Goal: Task Accomplishment & Management: Complete application form

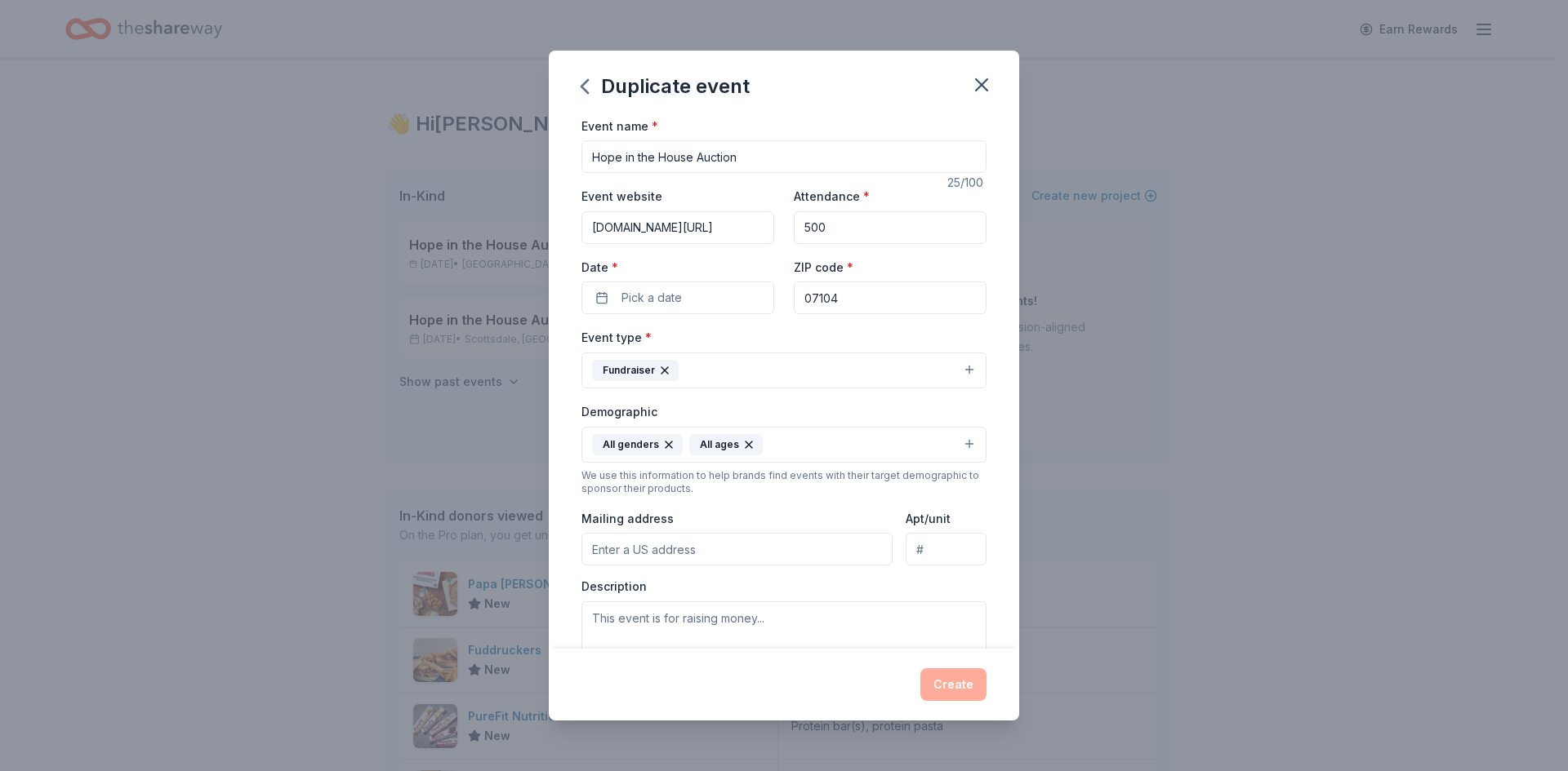
drag, startPoint x: 906, startPoint y: 298, endPoint x: 791, endPoint y: 296, distance: 115.0
click at [794, 296] on input "07104" at bounding box center [890, 297] width 192 height 32
paste input "10002"
type input "10002"
click at [771, 332] on div "Event type * Fundraiser" at bounding box center [784, 358] width 405 height 62
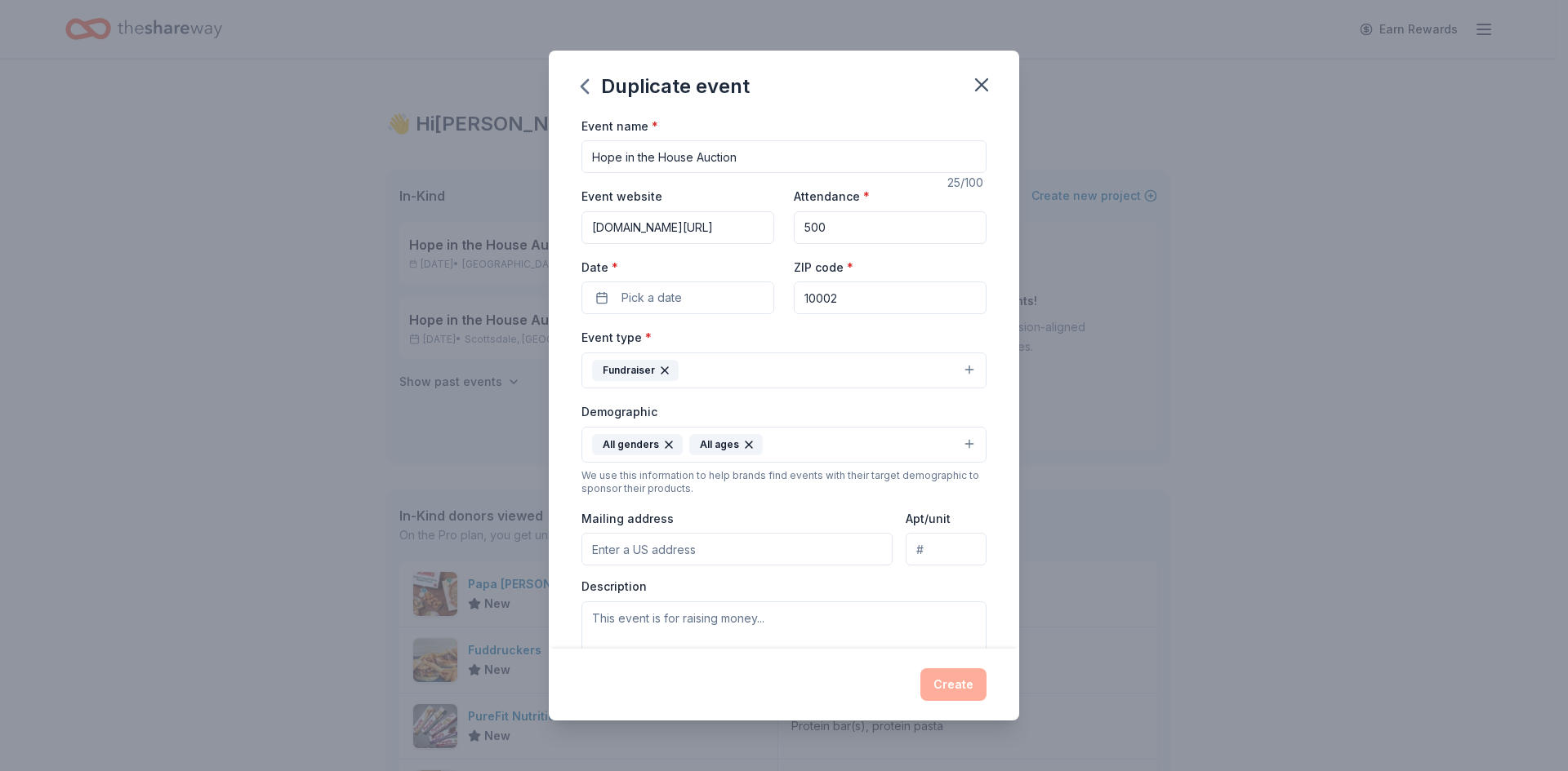
click at [771, 332] on div "Event type * Fundraiser" at bounding box center [784, 358] width 405 height 62
click at [668, 299] on span "Pick a date" at bounding box center [652, 297] width 61 height 20
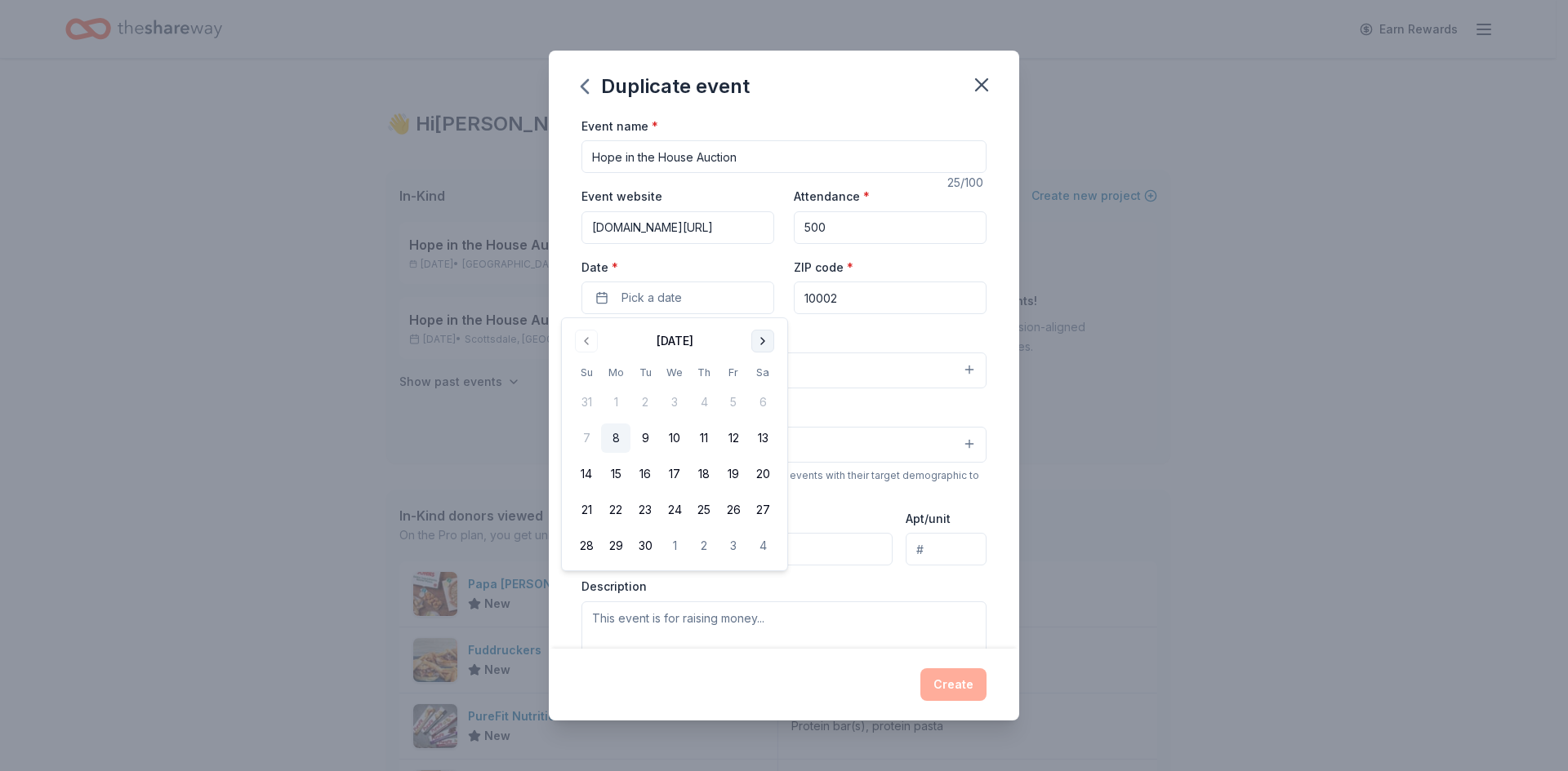
click at [763, 343] on button "Go to next month" at bounding box center [763, 341] width 23 height 23
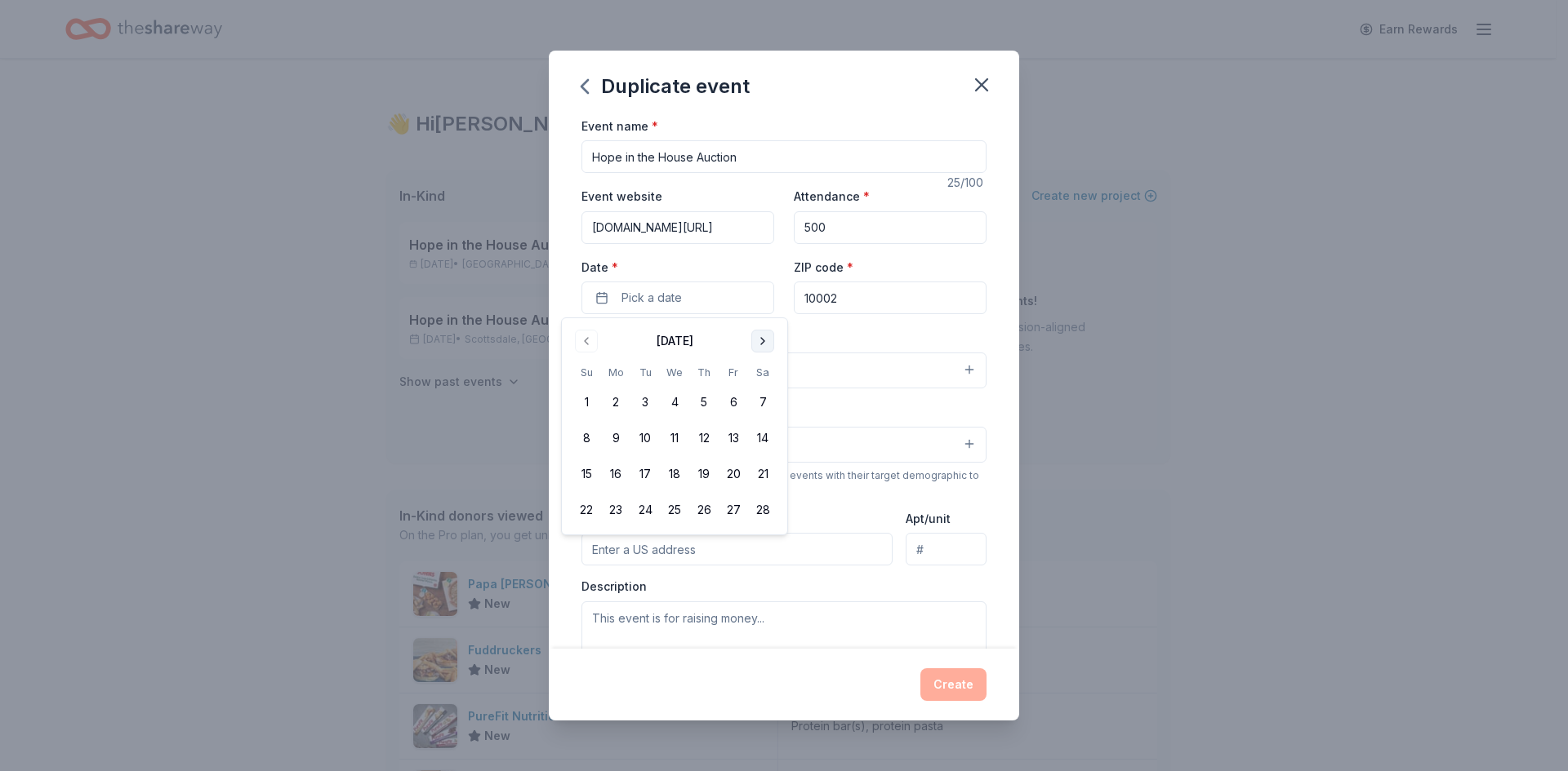
click at [763, 343] on button "Go to next month" at bounding box center [763, 341] width 23 height 23
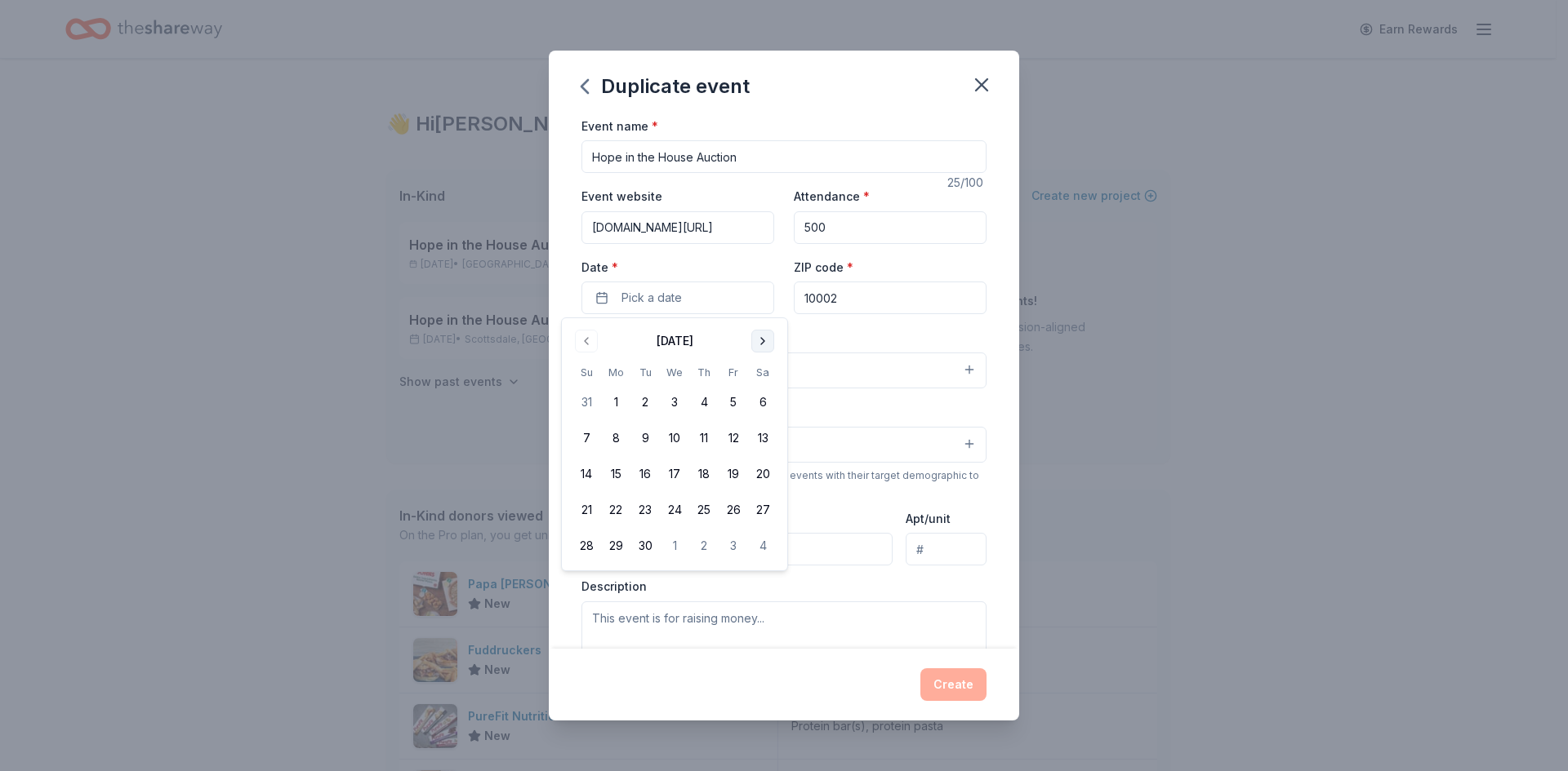
click at [763, 343] on button "Go to next month" at bounding box center [763, 341] width 23 height 23
click at [581, 341] on button "Go to previous month" at bounding box center [586, 341] width 23 height 23
click at [727, 473] on button "18" at bounding box center [732, 474] width 29 height 29
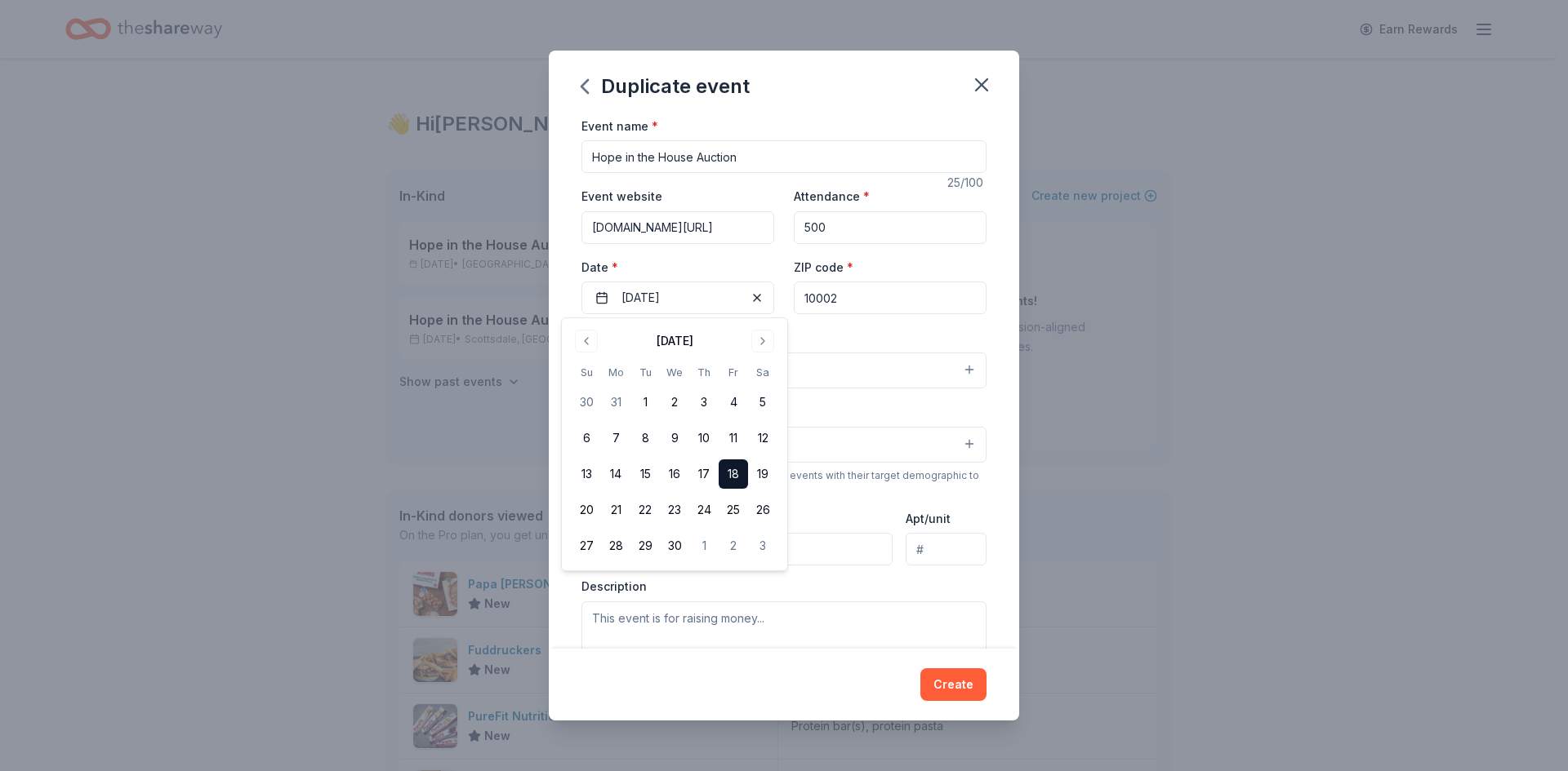
click at [861, 333] on div "Event type * Fundraiser" at bounding box center [784, 358] width 405 height 62
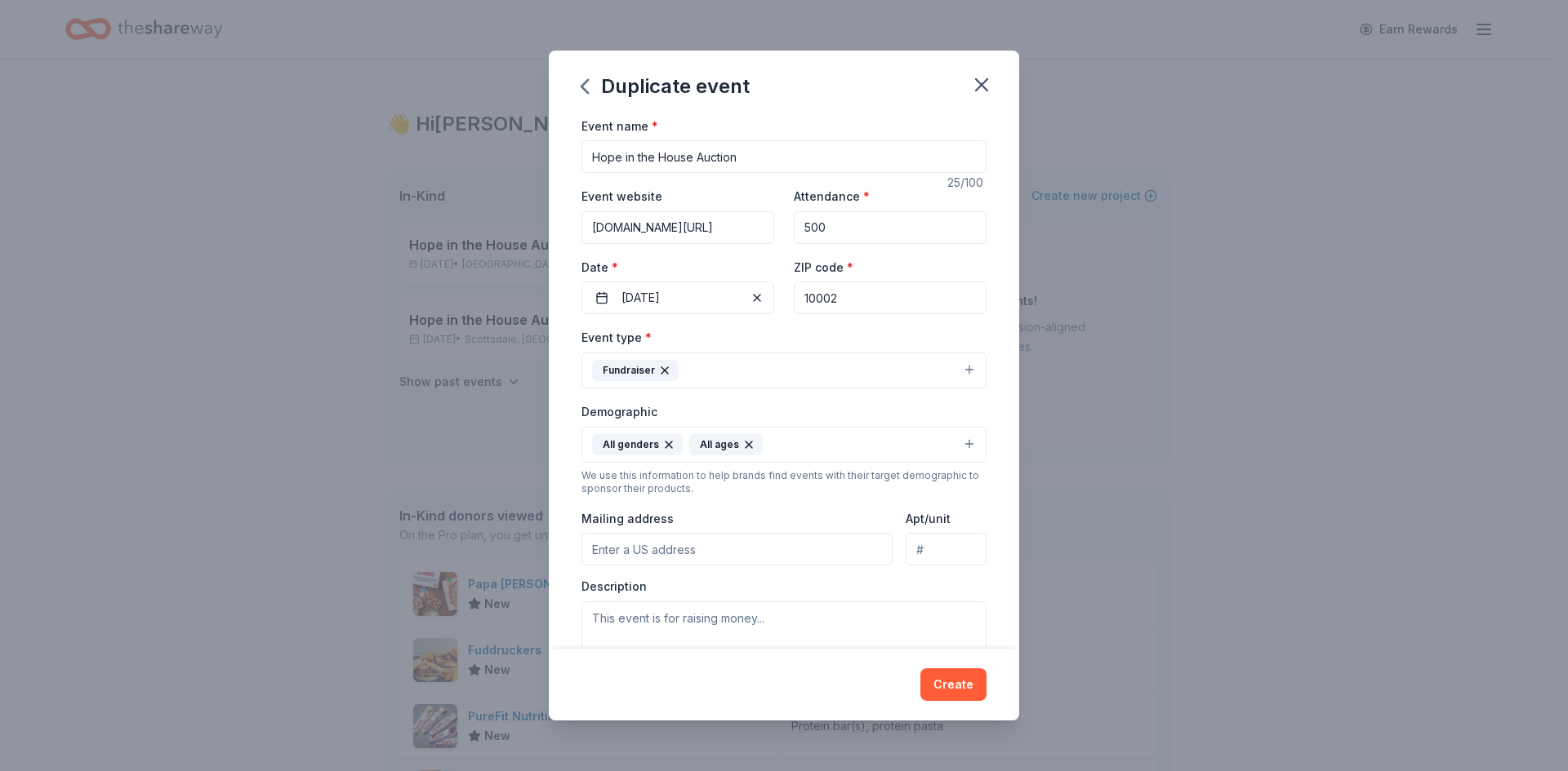
click at [859, 408] on div "Demographic All genders All ages" at bounding box center [784, 432] width 405 height 62
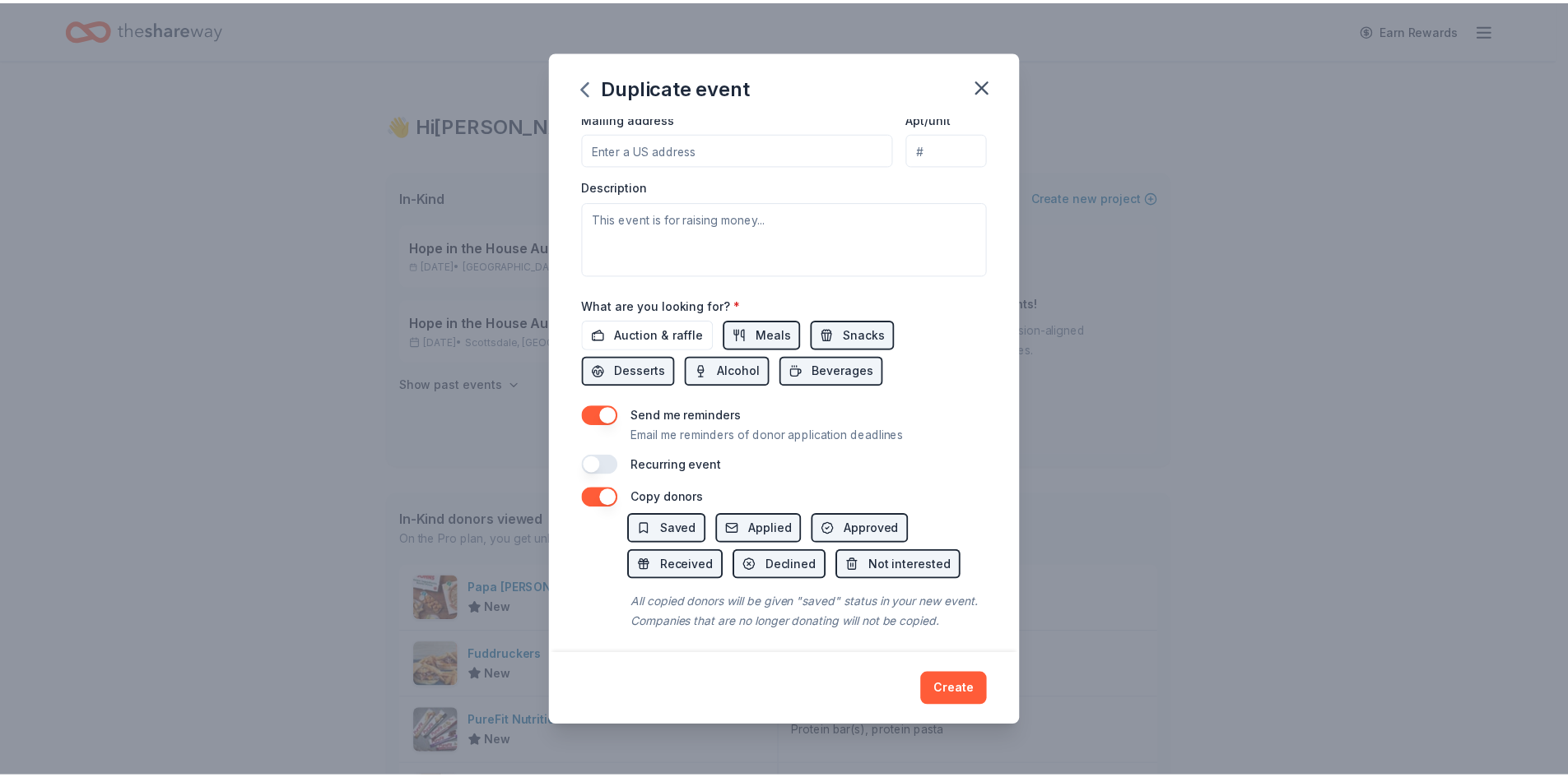
scroll to position [411, 0]
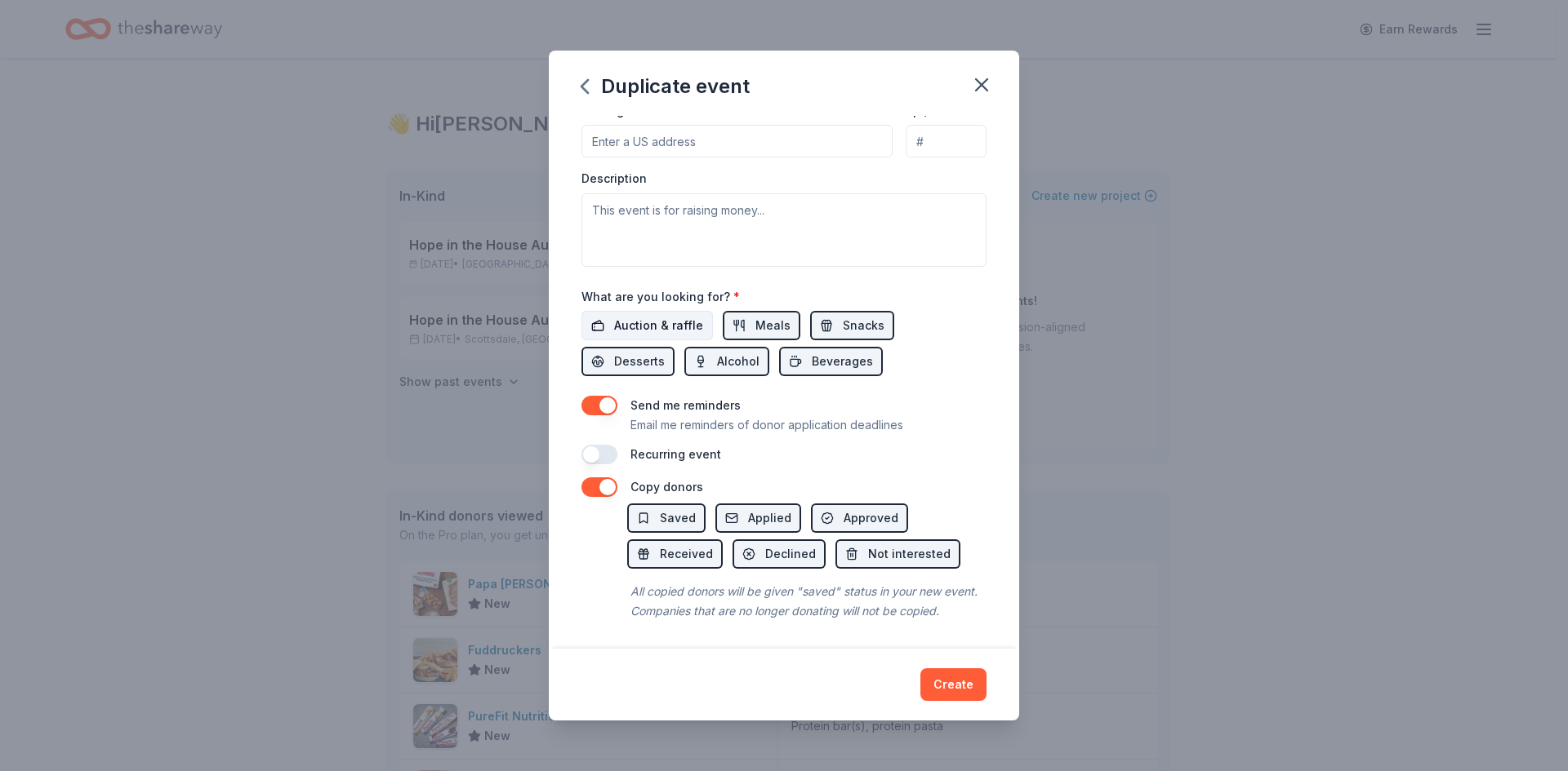
click at [658, 320] on span "Auction & raffle" at bounding box center [658, 325] width 89 height 20
click at [940, 676] on button "Create" at bounding box center [953, 685] width 66 height 32
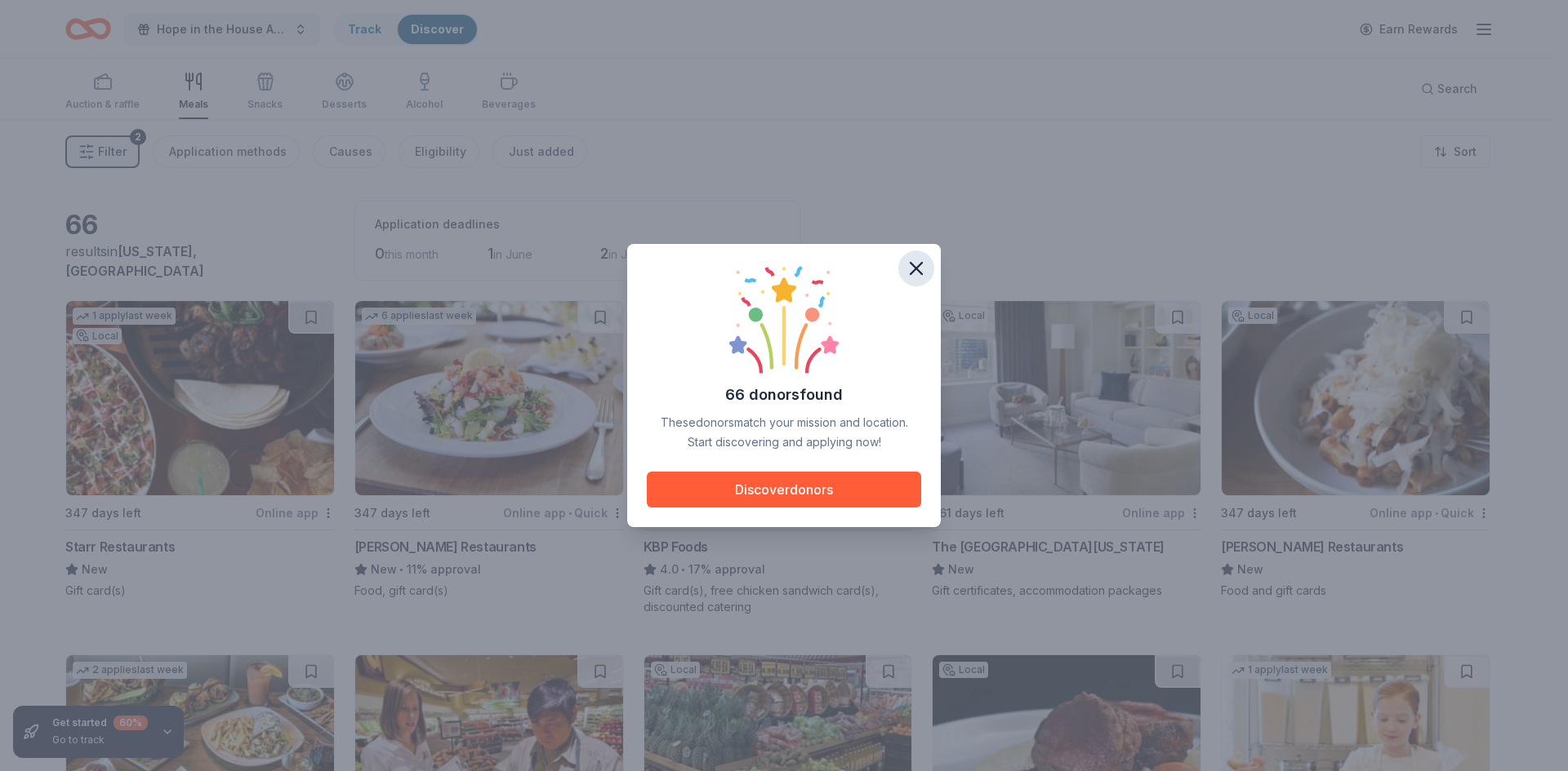
click at [912, 273] on icon "button" at bounding box center [916, 268] width 11 height 11
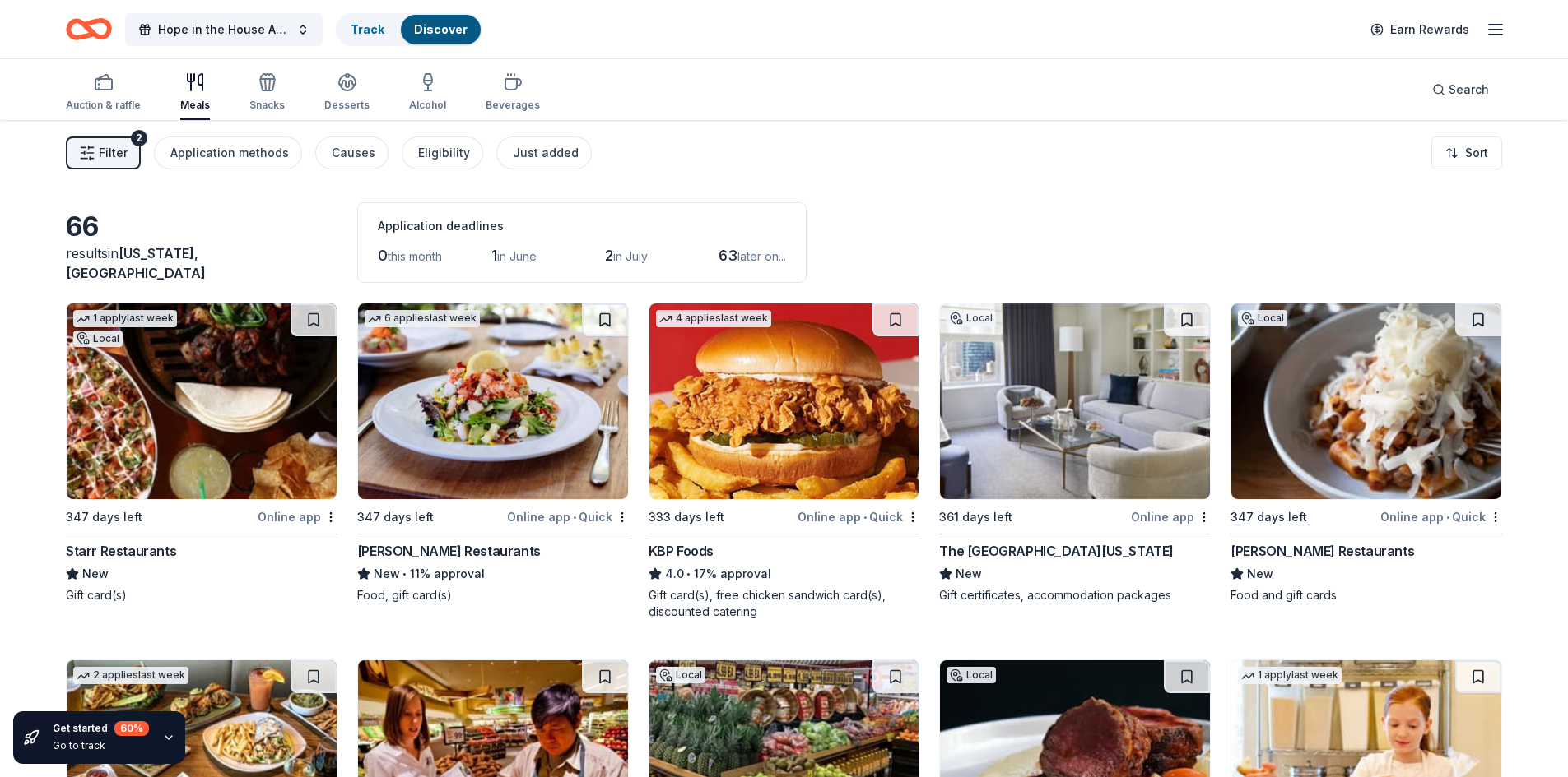
click at [163, 482] on img at bounding box center [201, 401] width 270 height 196
click at [172, 521] on div "347 days left" at bounding box center [159, 517] width 188 height 21
click at [503, 372] on img at bounding box center [493, 401] width 270 height 196
click at [993, 439] on img at bounding box center [1074, 401] width 270 height 196
click at [1404, 444] on img at bounding box center [1366, 401] width 270 height 196
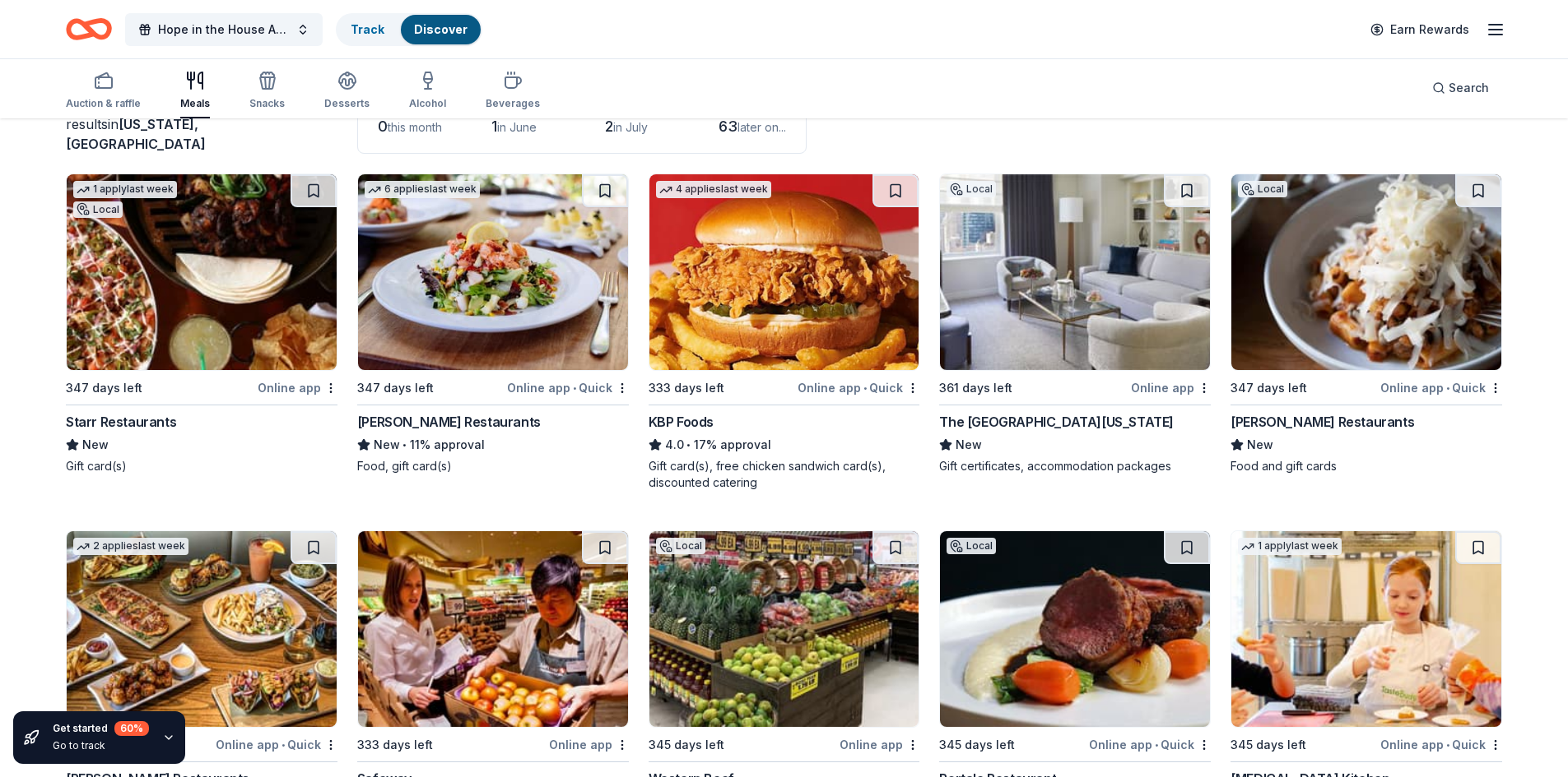
scroll to position [247, 0]
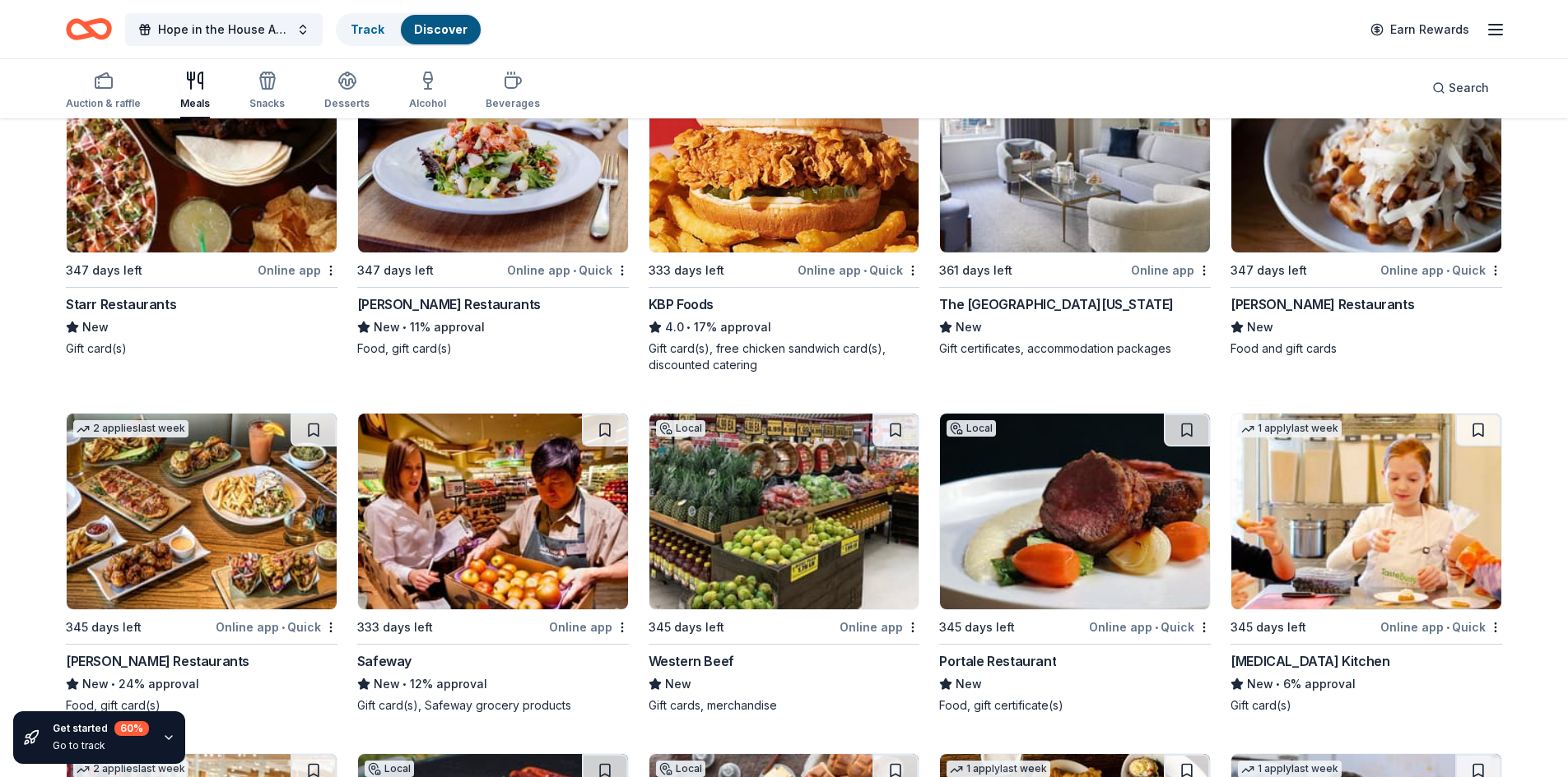
click at [154, 562] on img at bounding box center [201, 511] width 270 height 196
click at [695, 513] on img at bounding box center [784, 511] width 270 height 196
click at [1032, 549] on img at bounding box center [1074, 511] width 270 height 196
click at [1308, 573] on img at bounding box center [1366, 511] width 270 height 196
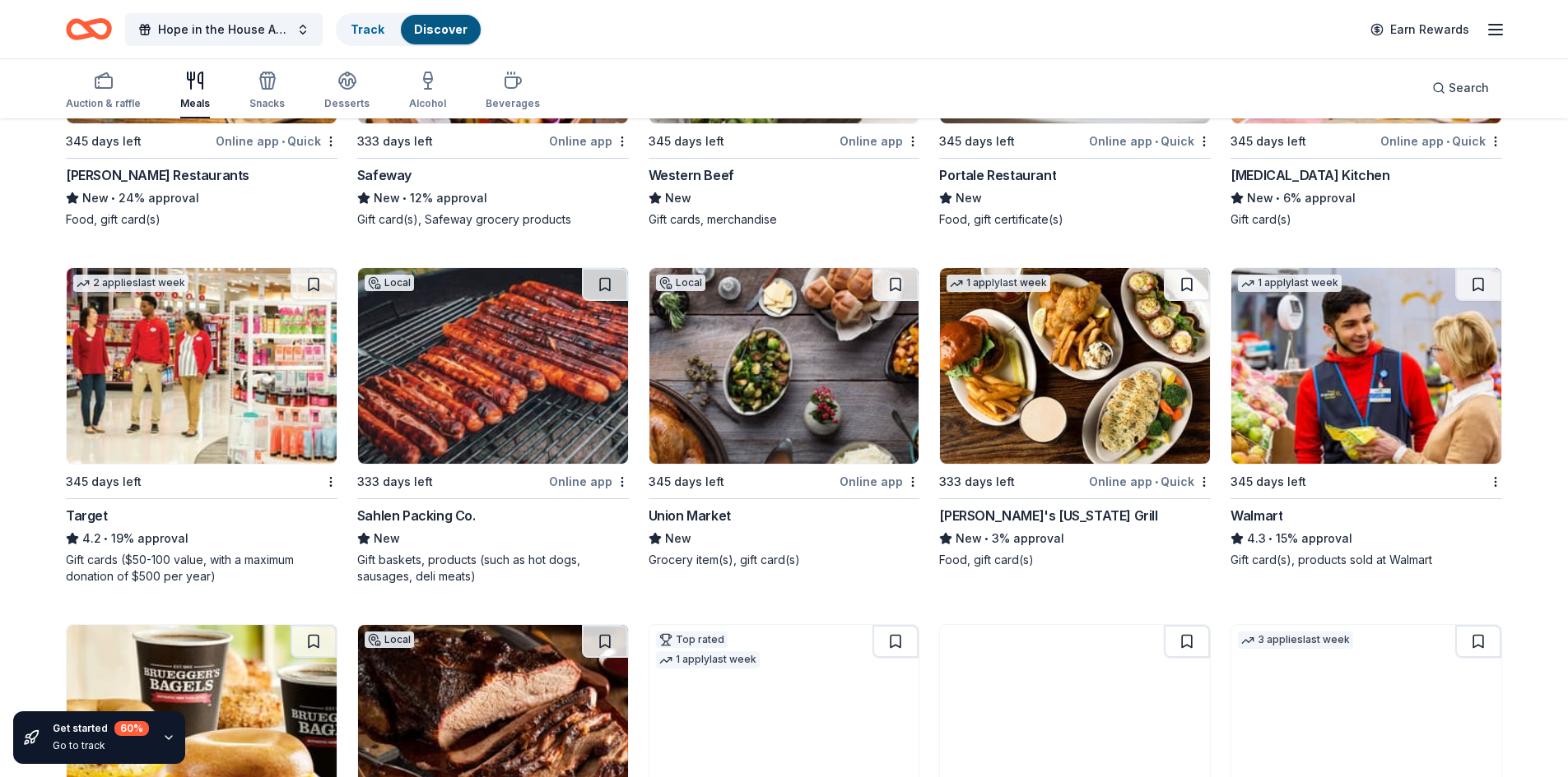
scroll to position [741, 0]
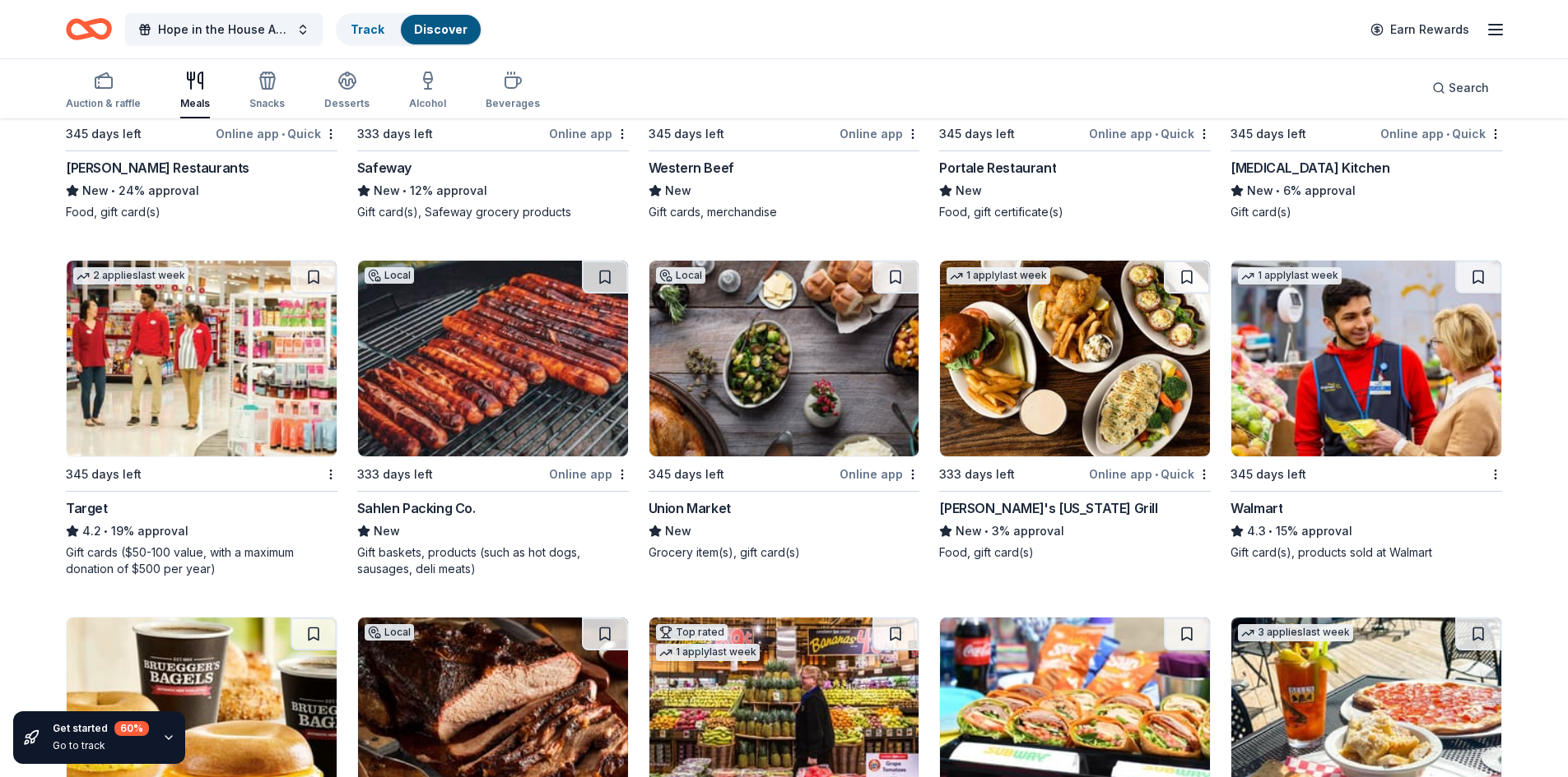
click at [455, 402] on img at bounding box center [493, 358] width 270 height 196
click at [752, 407] on img at bounding box center [784, 358] width 270 height 196
click at [1022, 409] on img at bounding box center [1074, 358] width 270 height 196
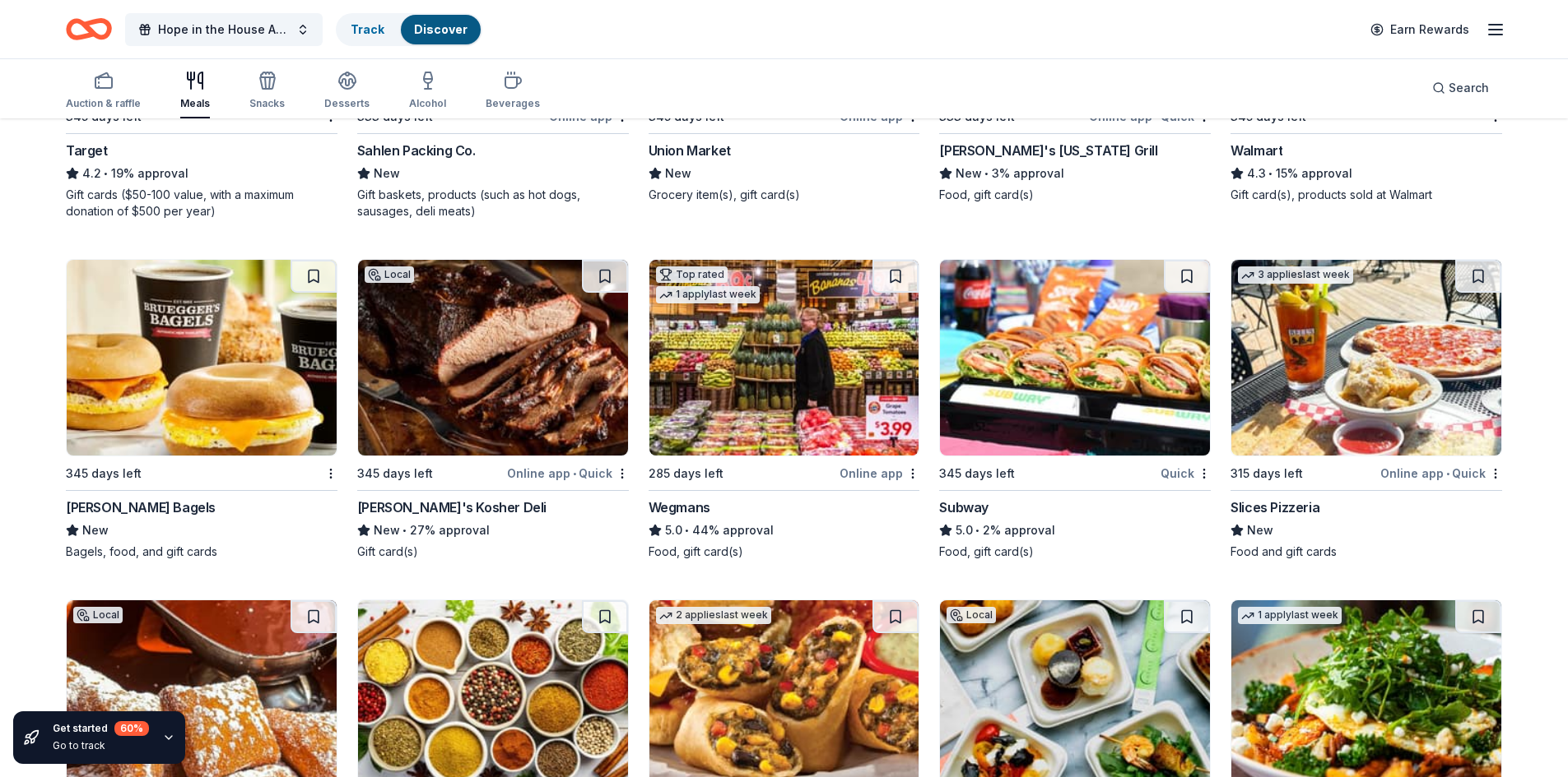
scroll to position [1095, 0]
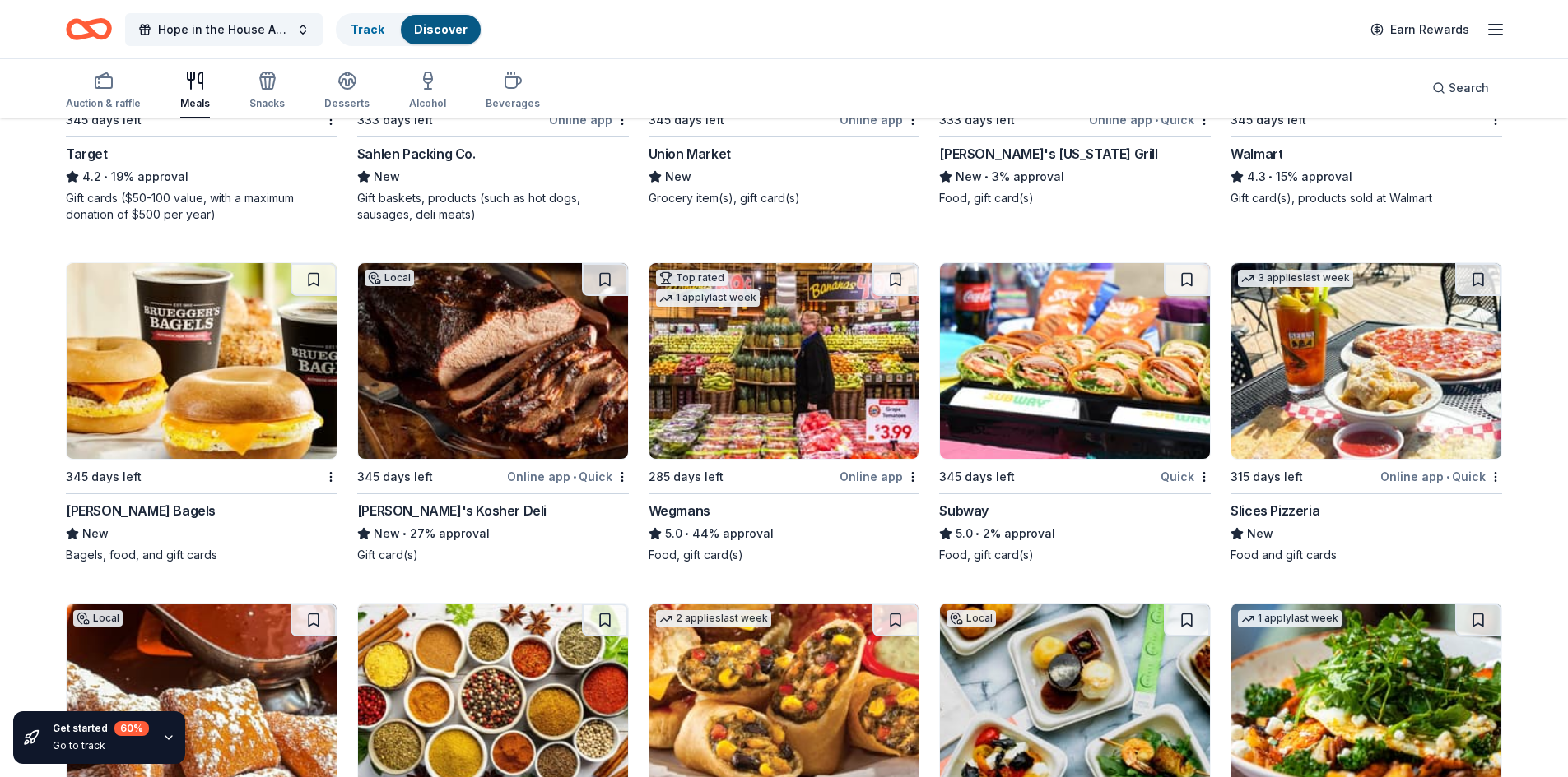
click at [217, 400] on img at bounding box center [201, 361] width 270 height 196
click at [486, 402] on img at bounding box center [493, 361] width 270 height 196
click at [1372, 411] on img at bounding box center [1366, 361] width 270 height 196
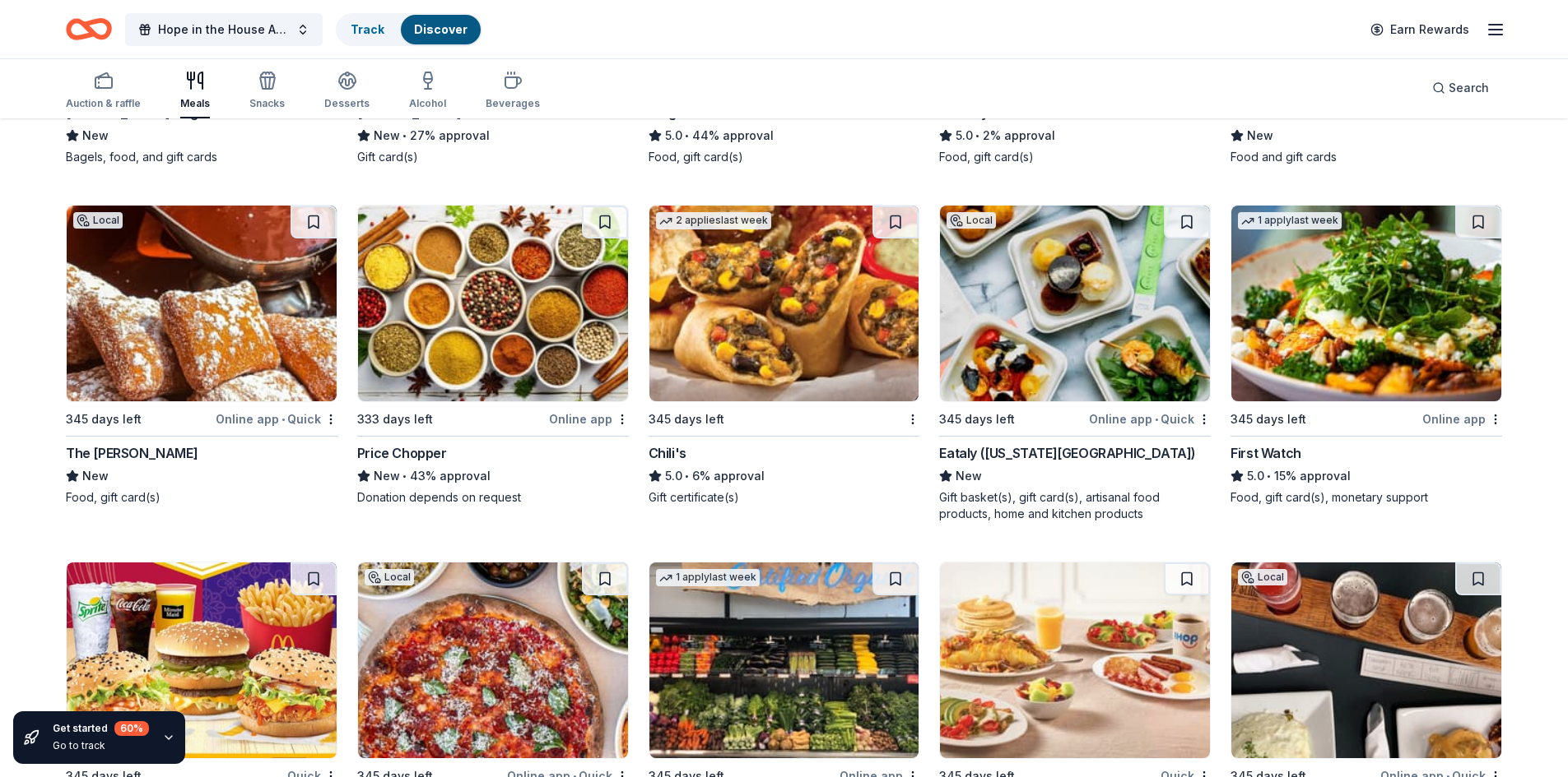
scroll to position [1506, 0]
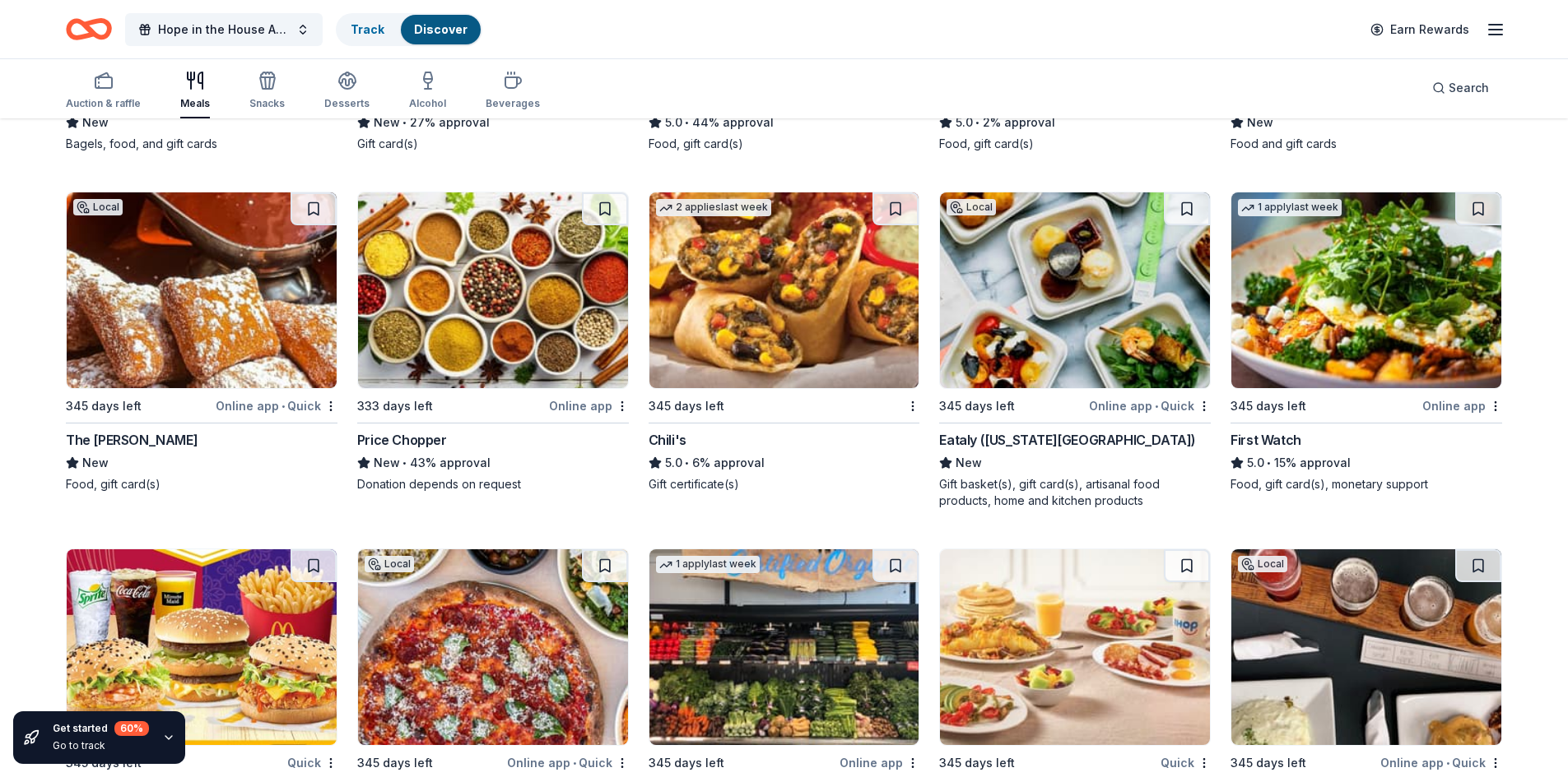
click at [266, 305] on img at bounding box center [201, 290] width 270 height 196
click at [435, 325] on img at bounding box center [493, 290] width 270 height 196
click at [1060, 325] on img at bounding box center [1074, 290] width 270 height 196
click at [1334, 280] on img at bounding box center [1366, 290] width 270 height 196
click at [1255, 369] on img at bounding box center [1366, 290] width 270 height 196
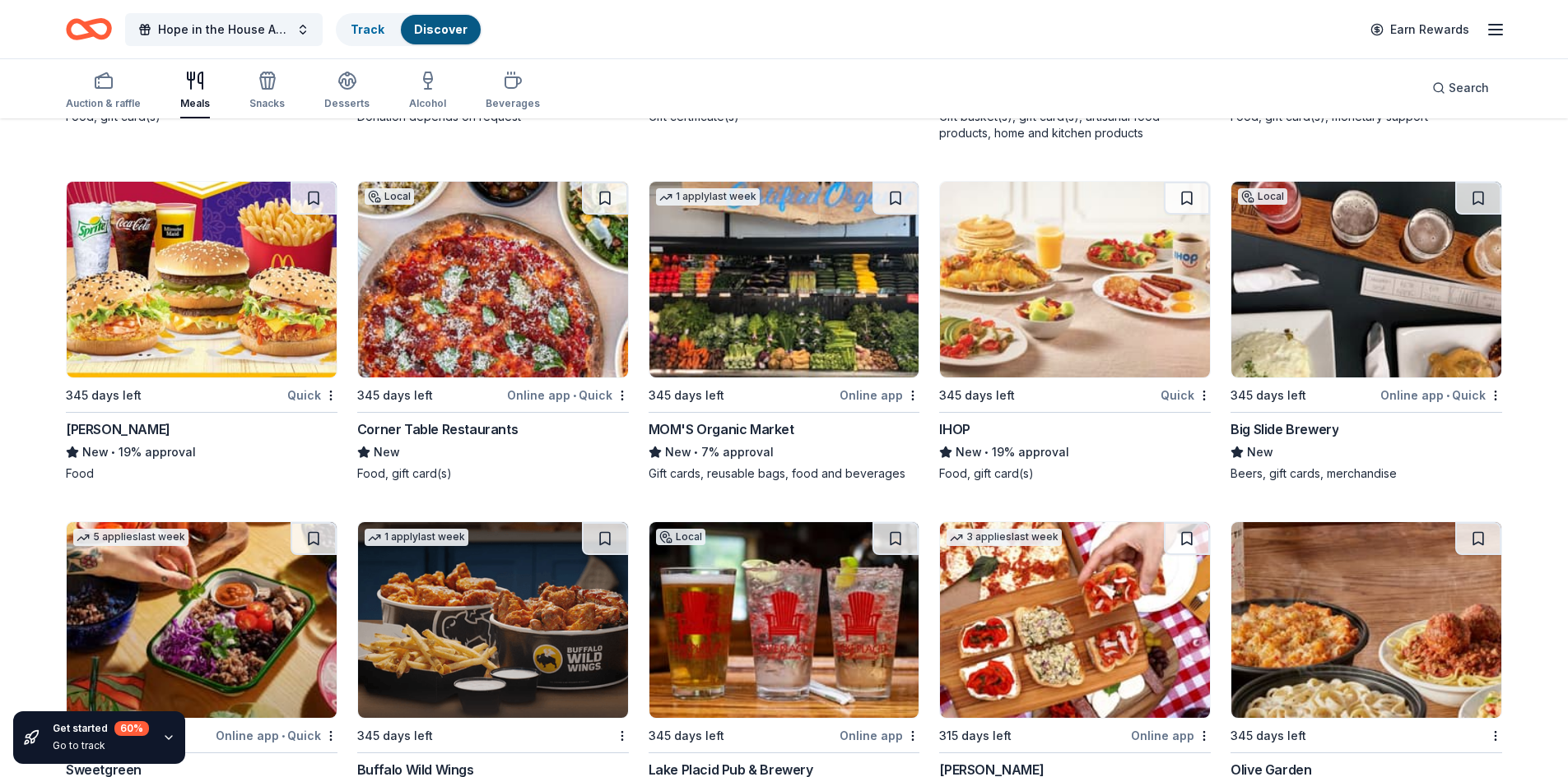
scroll to position [1875, 0]
click at [485, 354] on img at bounding box center [493, 279] width 270 height 196
click at [1361, 358] on img at bounding box center [1366, 279] width 270 height 196
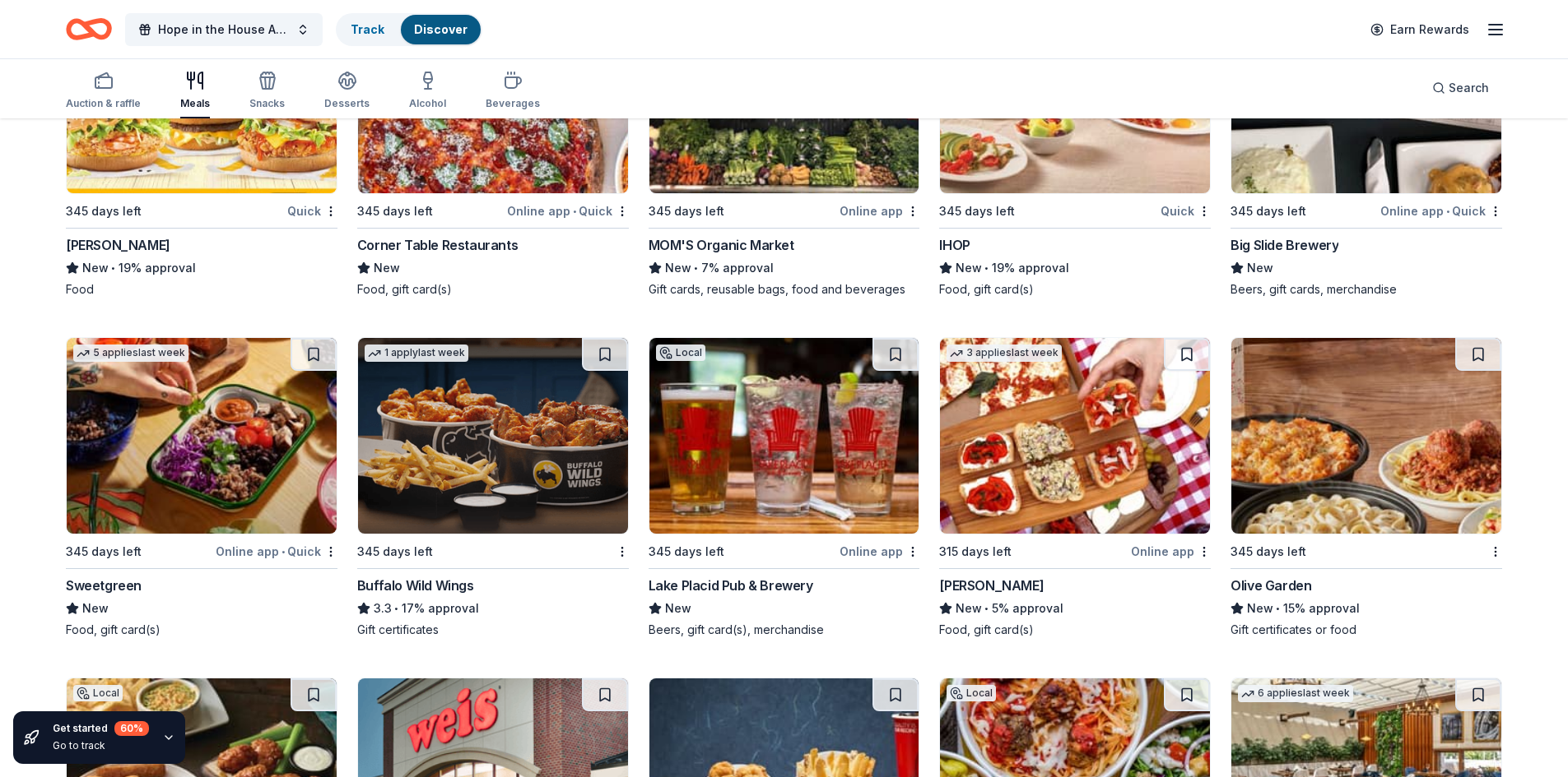
scroll to position [2204, 0]
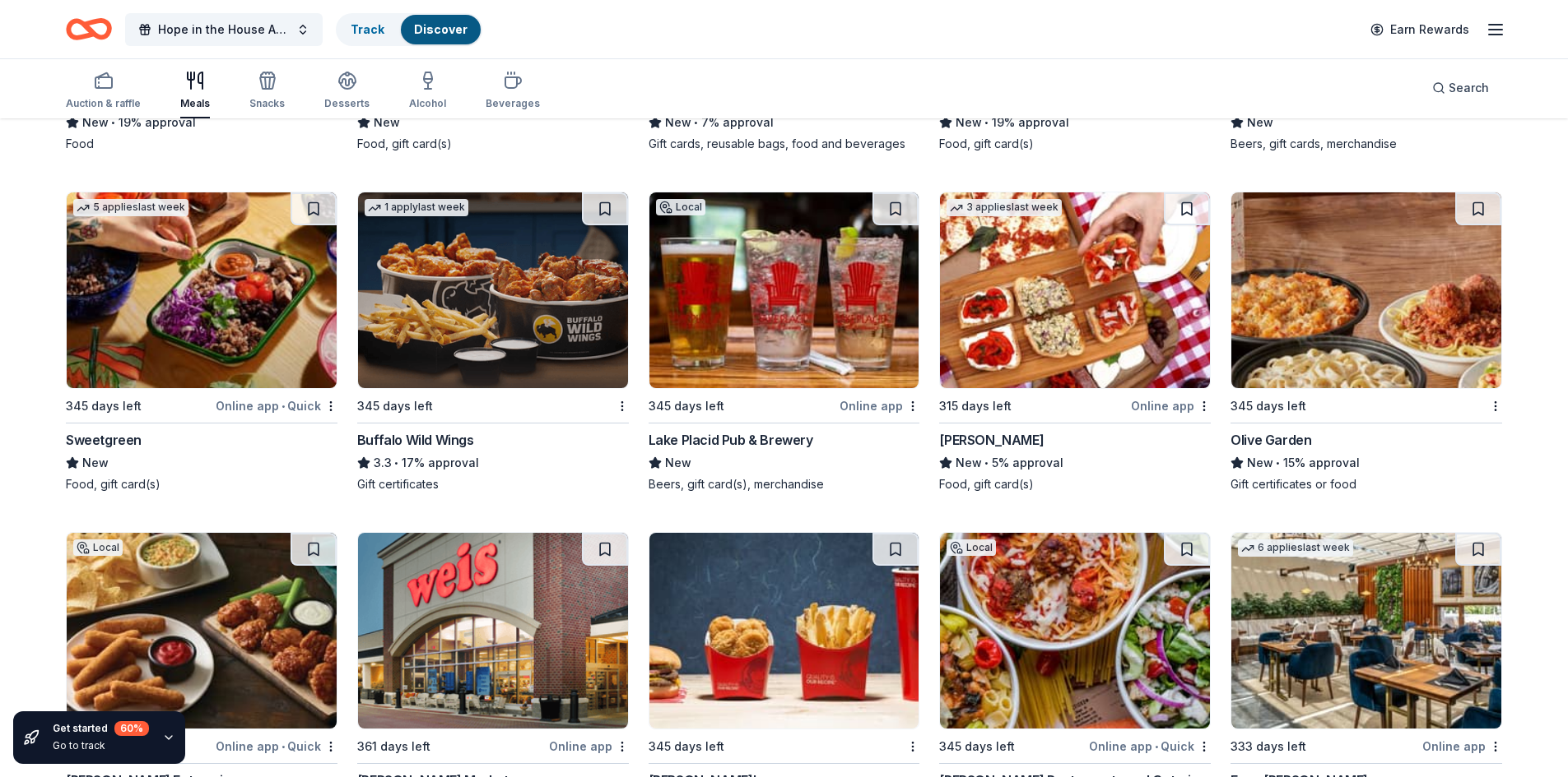
click at [218, 342] on img at bounding box center [201, 290] width 270 height 196
click at [865, 312] on img at bounding box center [784, 290] width 270 height 196
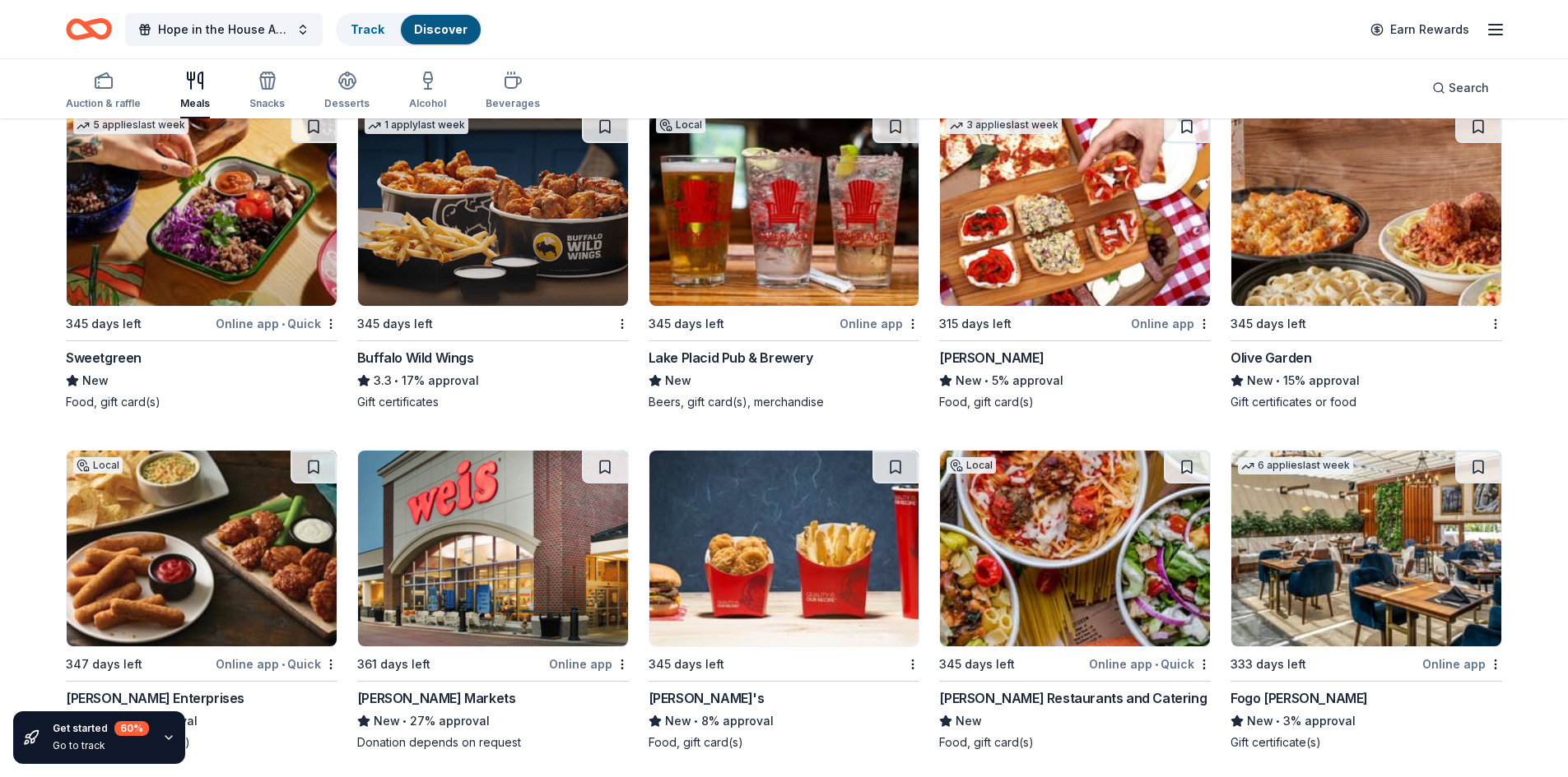
click at [1049, 194] on img at bounding box center [1074, 207] width 270 height 196
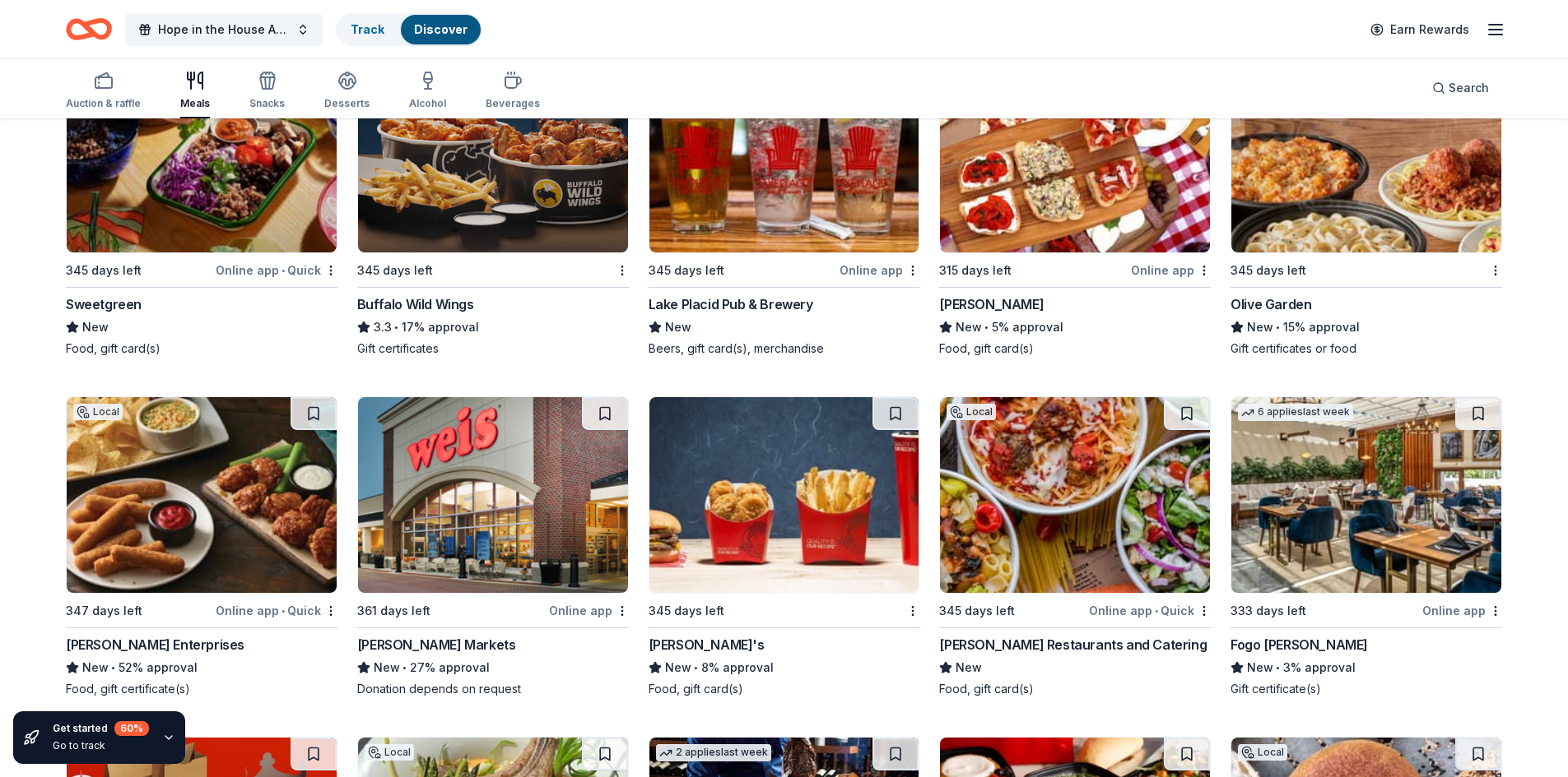
scroll to position [2368, 0]
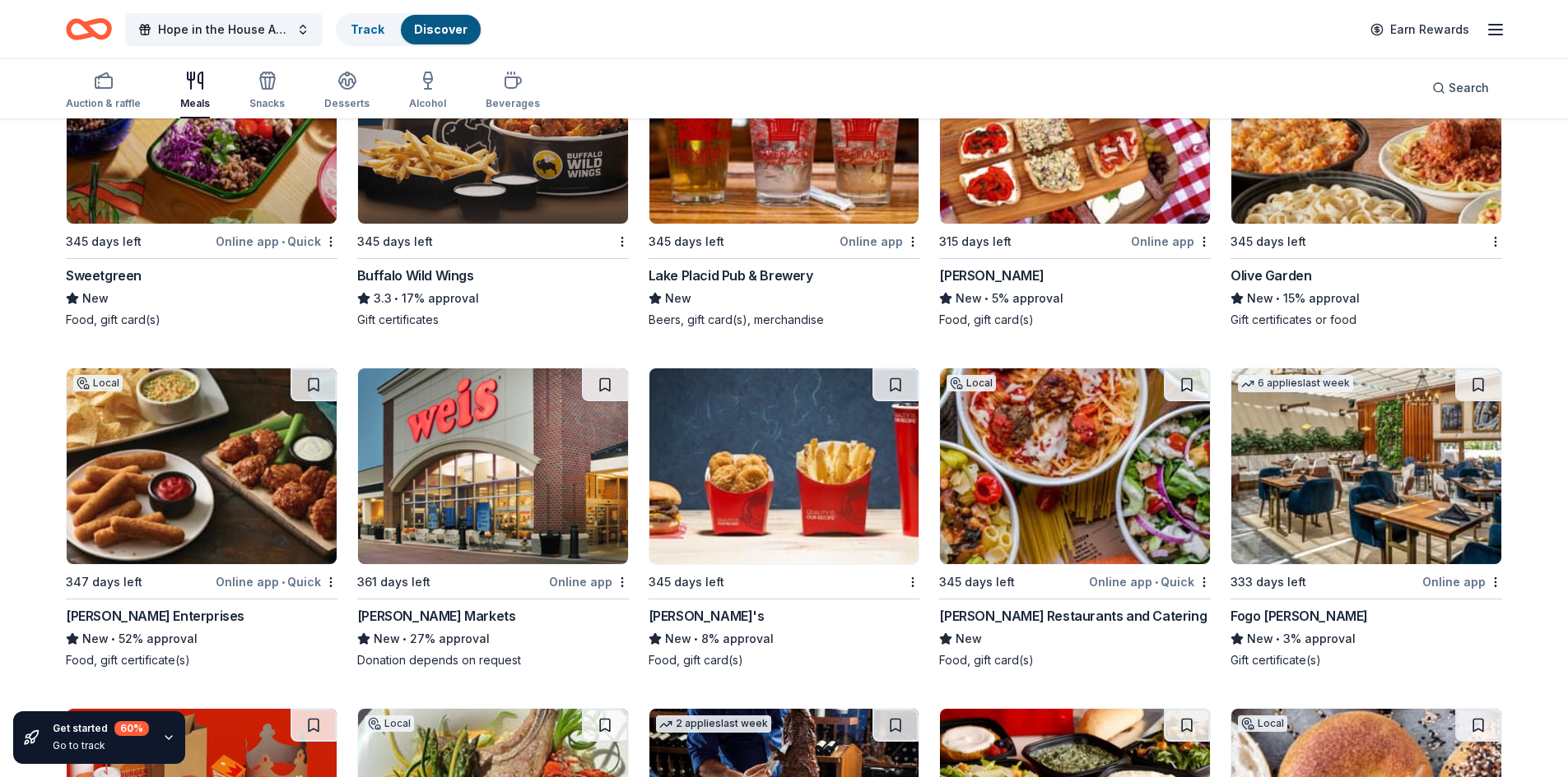
click at [173, 520] on img at bounding box center [201, 466] width 270 height 196
click at [1073, 533] on img at bounding box center [1074, 466] width 270 height 196
click at [1395, 516] on img at bounding box center [1366, 466] width 270 height 196
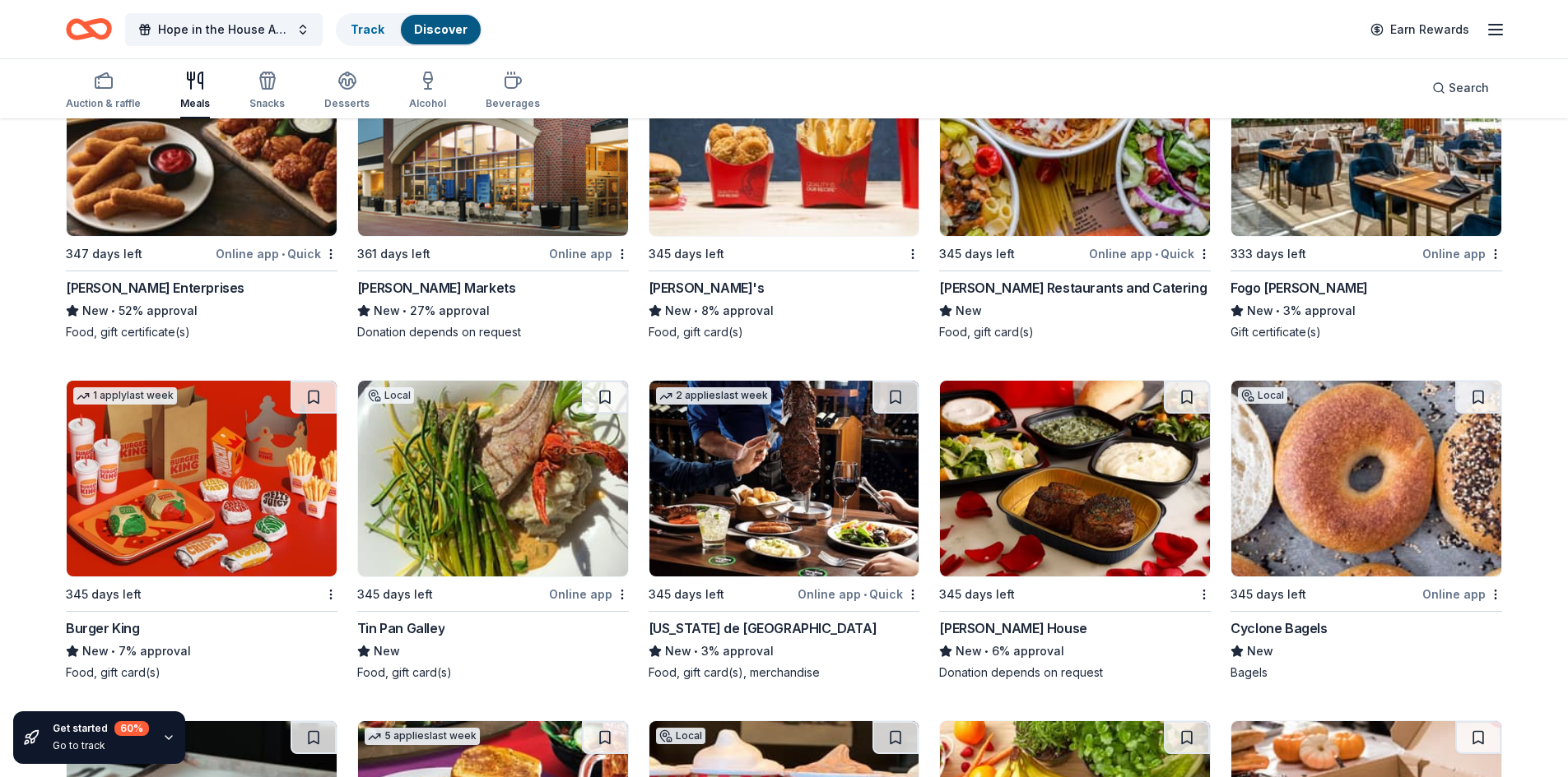
scroll to position [2698, 0]
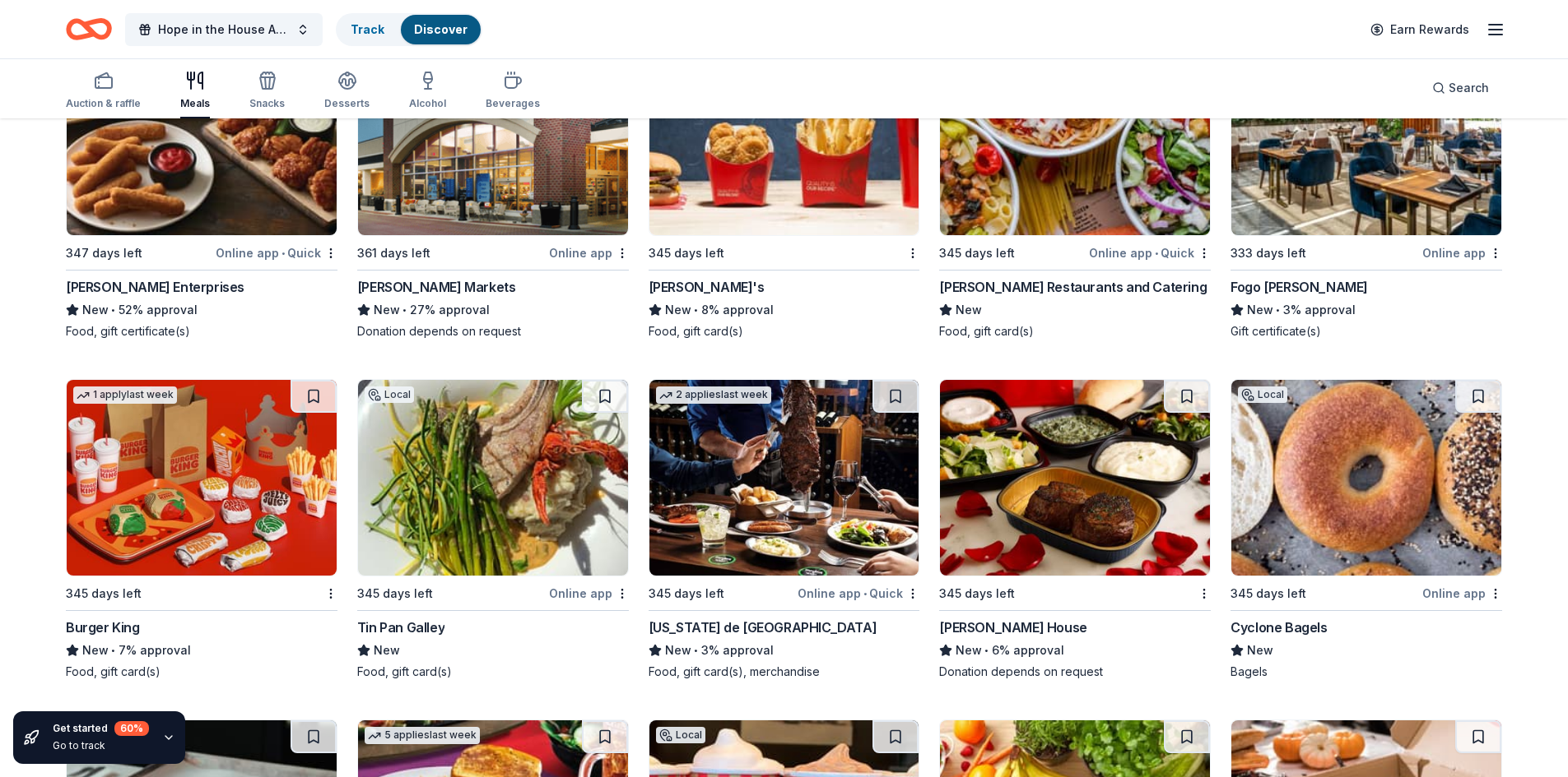
click at [432, 536] on img at bounding box center [493, 477] width 270 height 196
click at [845, 501] on img at bounding box center [784, 477] width 270 height 196
click at [1378, 521] on img at bounding box center [1366, 477] width 270 height 196
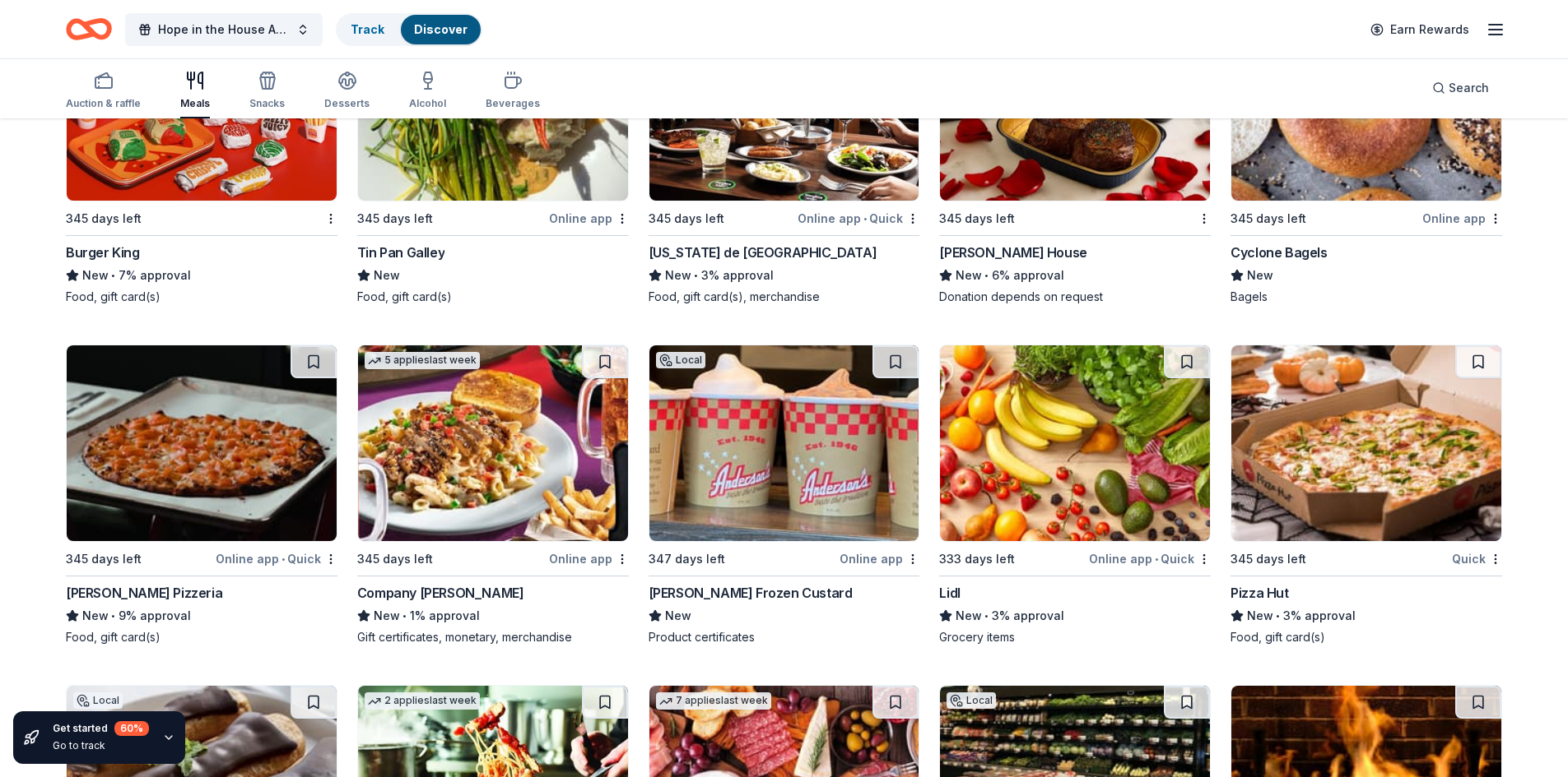
scroll to position [3155, 0]
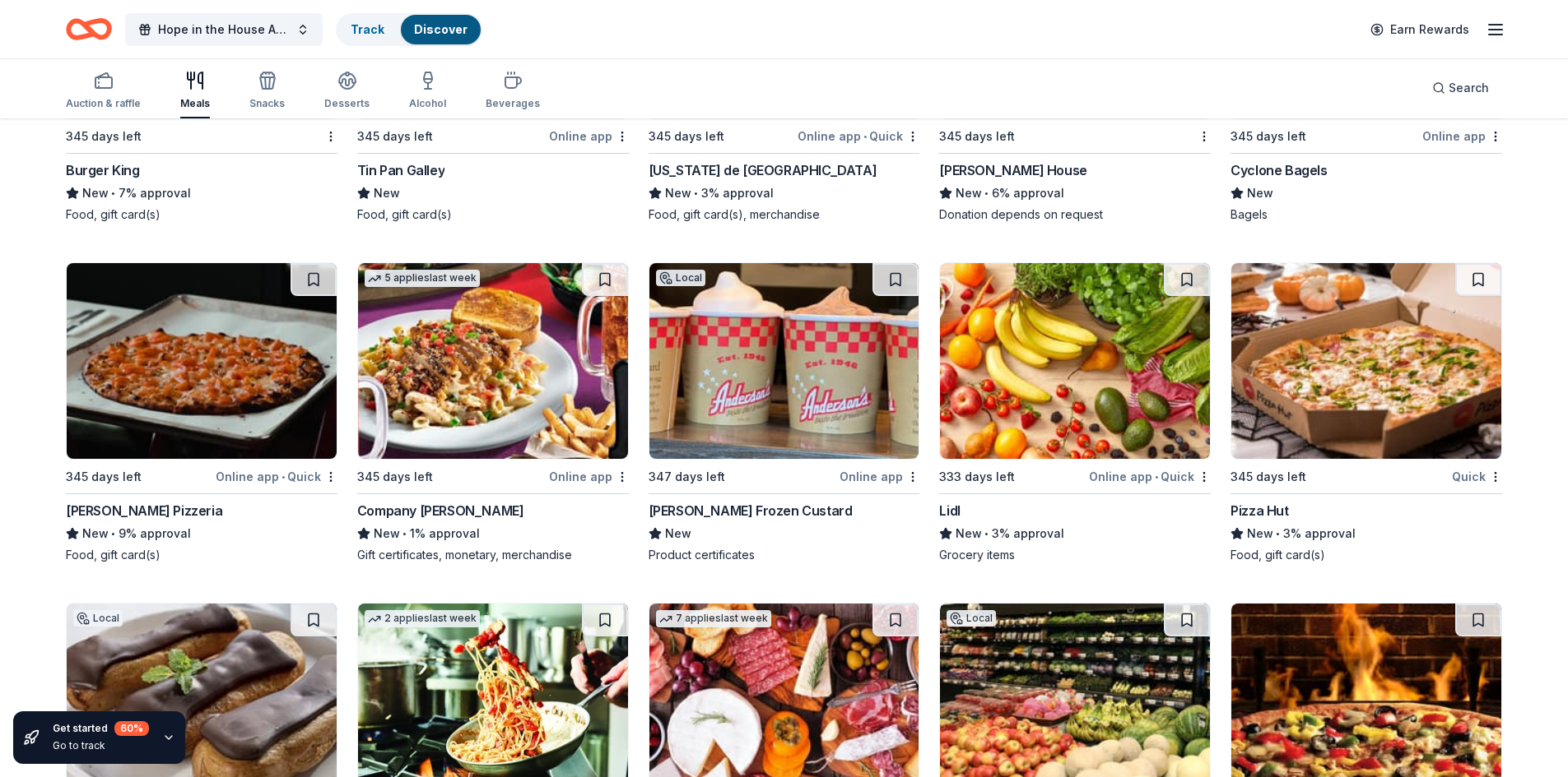
click at [244, 407] on img at bounding box center [201, 361] width 270 height 196
click at [844, 394] on img at bounding box center [784, 361] width 270 height 196
click at [795, 375] on img at bounding box center [784, 361] width 270 height 196
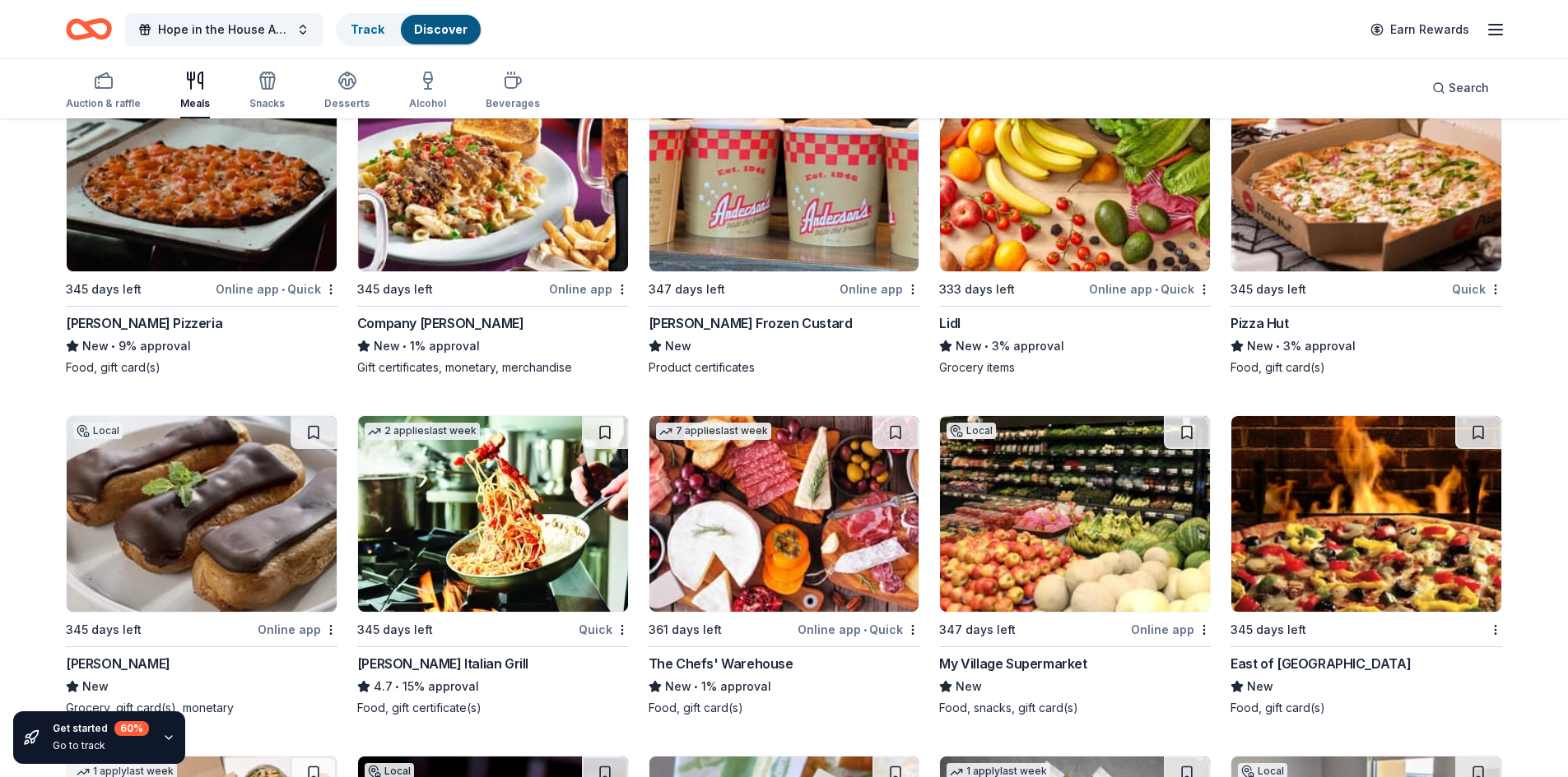
scroll to position [3401, 0]
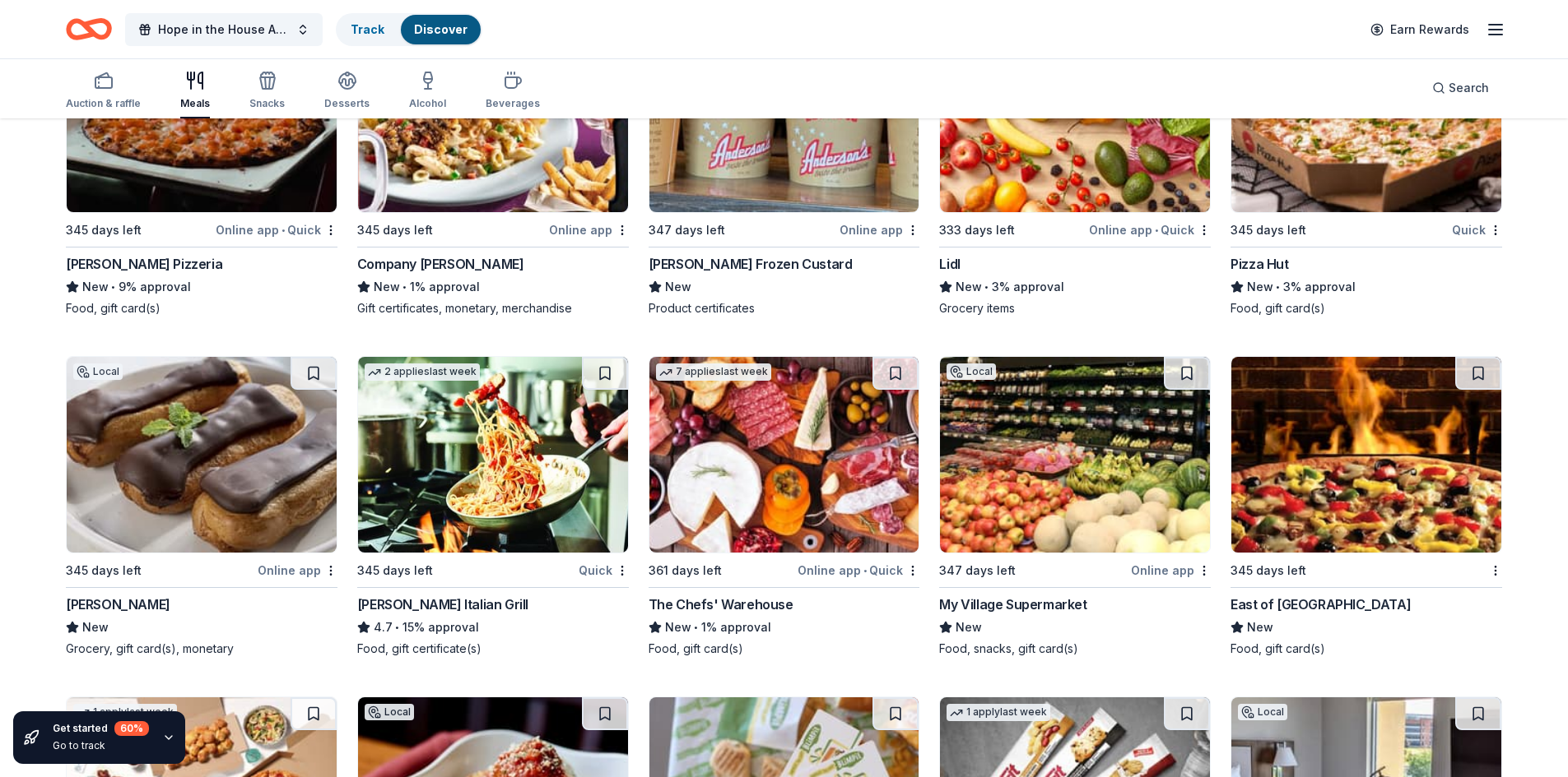
click at [154, 461] on img at bounding box center [201, 454] width 270 height 196
click at [540, 473] on img at bounding box center [493, 454] width 270 height 196
click at [704, 480] on img at bounding box center [784, 454] width 270 height 196
click at [1069, 505] on img at bounding box center [1074, 454] width 270 height 196
click at [1347, 467] on img at bounding box center [1366, 454] width 270 height 196
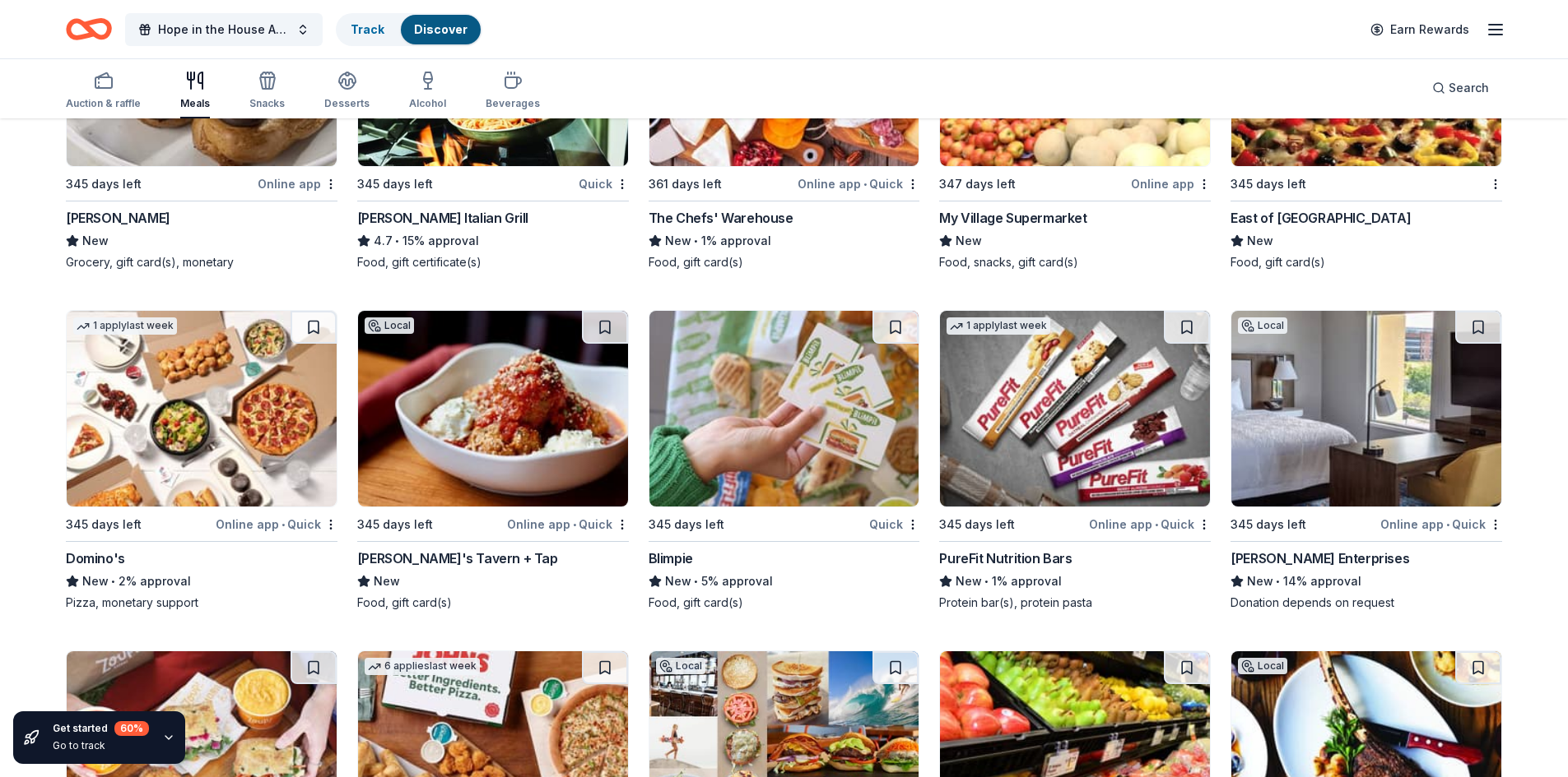
scroll to position [3812, 0]
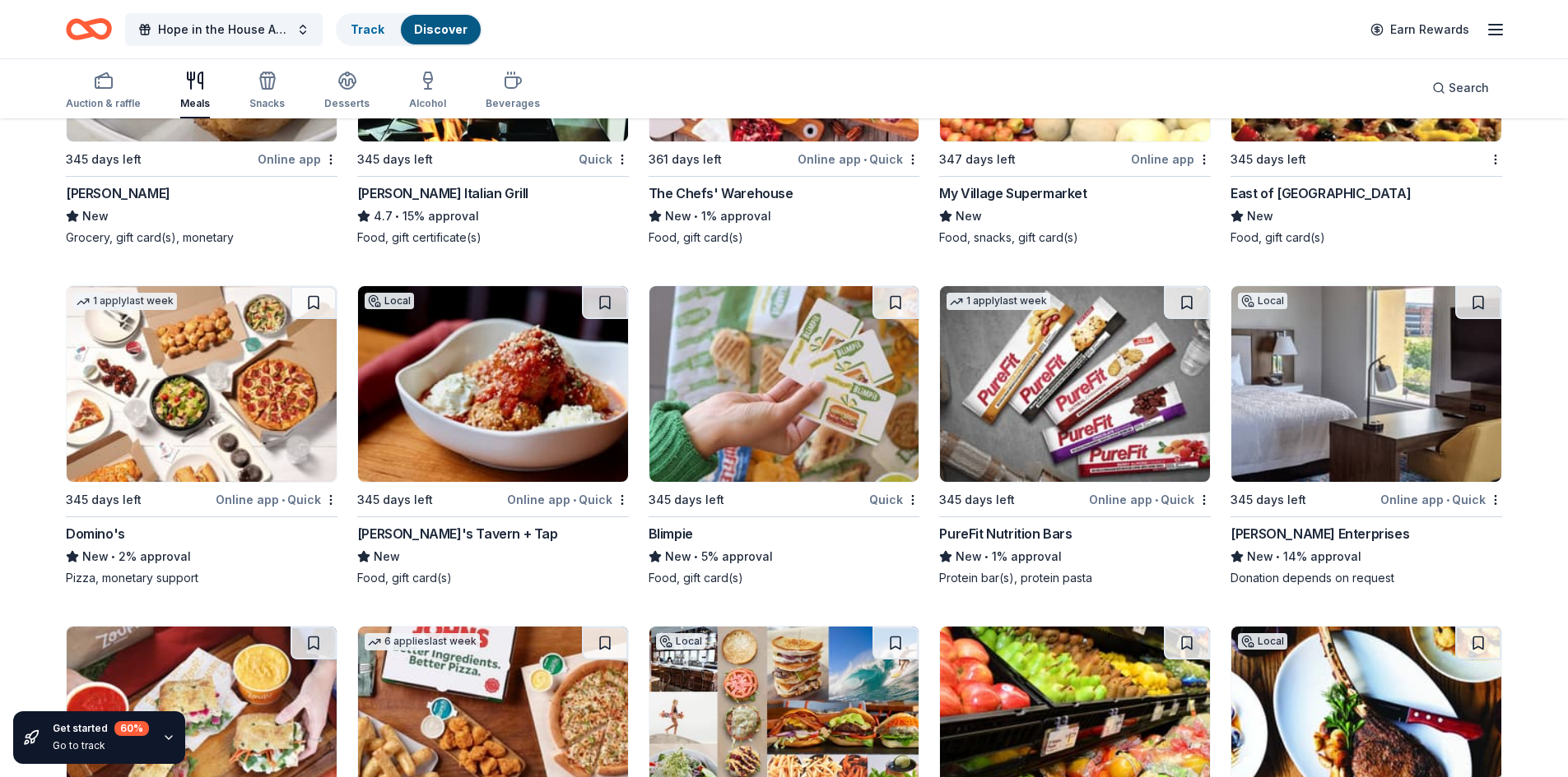
click at [516, 408] on img at bounding box center [493, 384] width 270 height 196
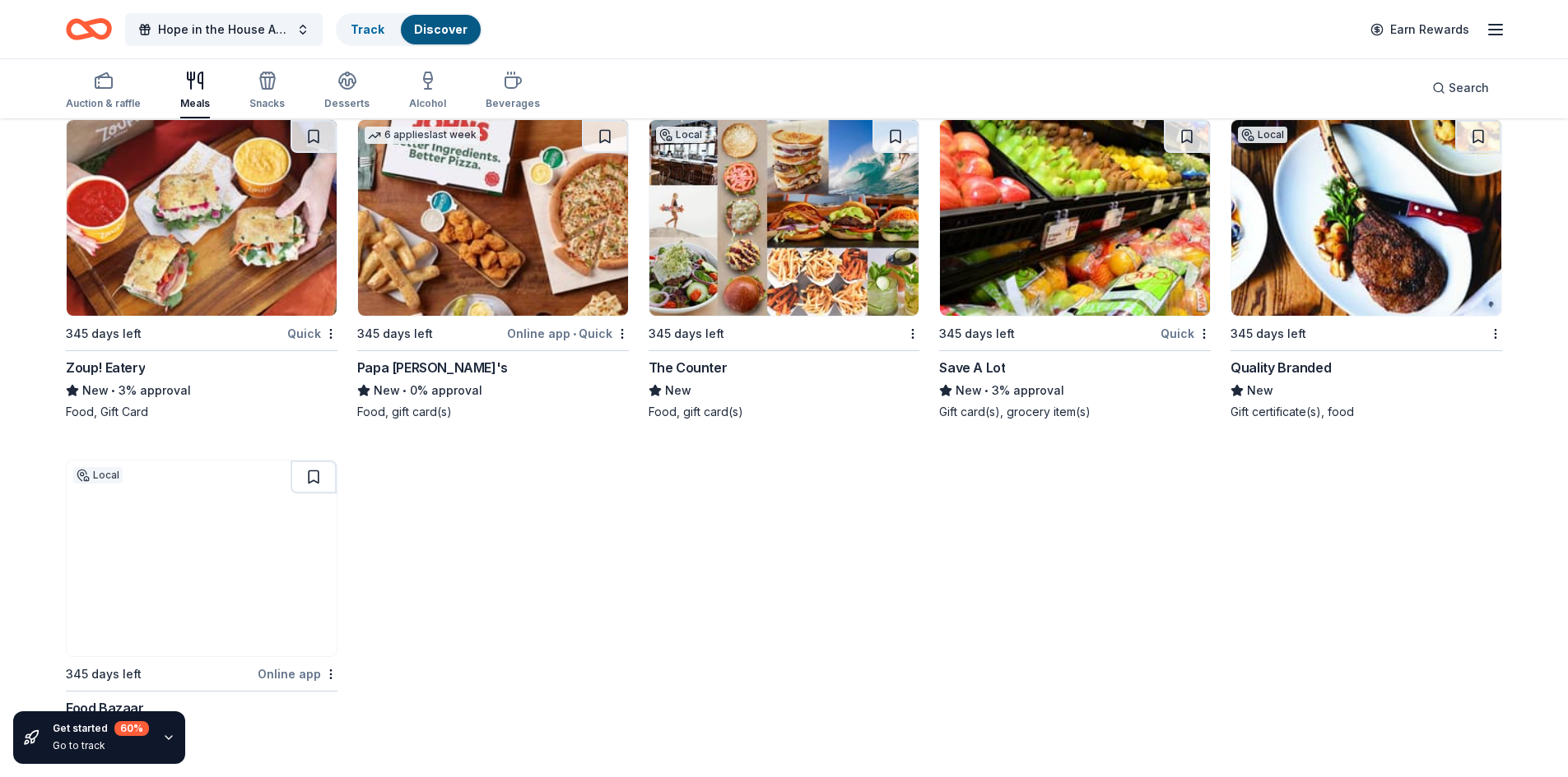
scroll to position [4336, 0]
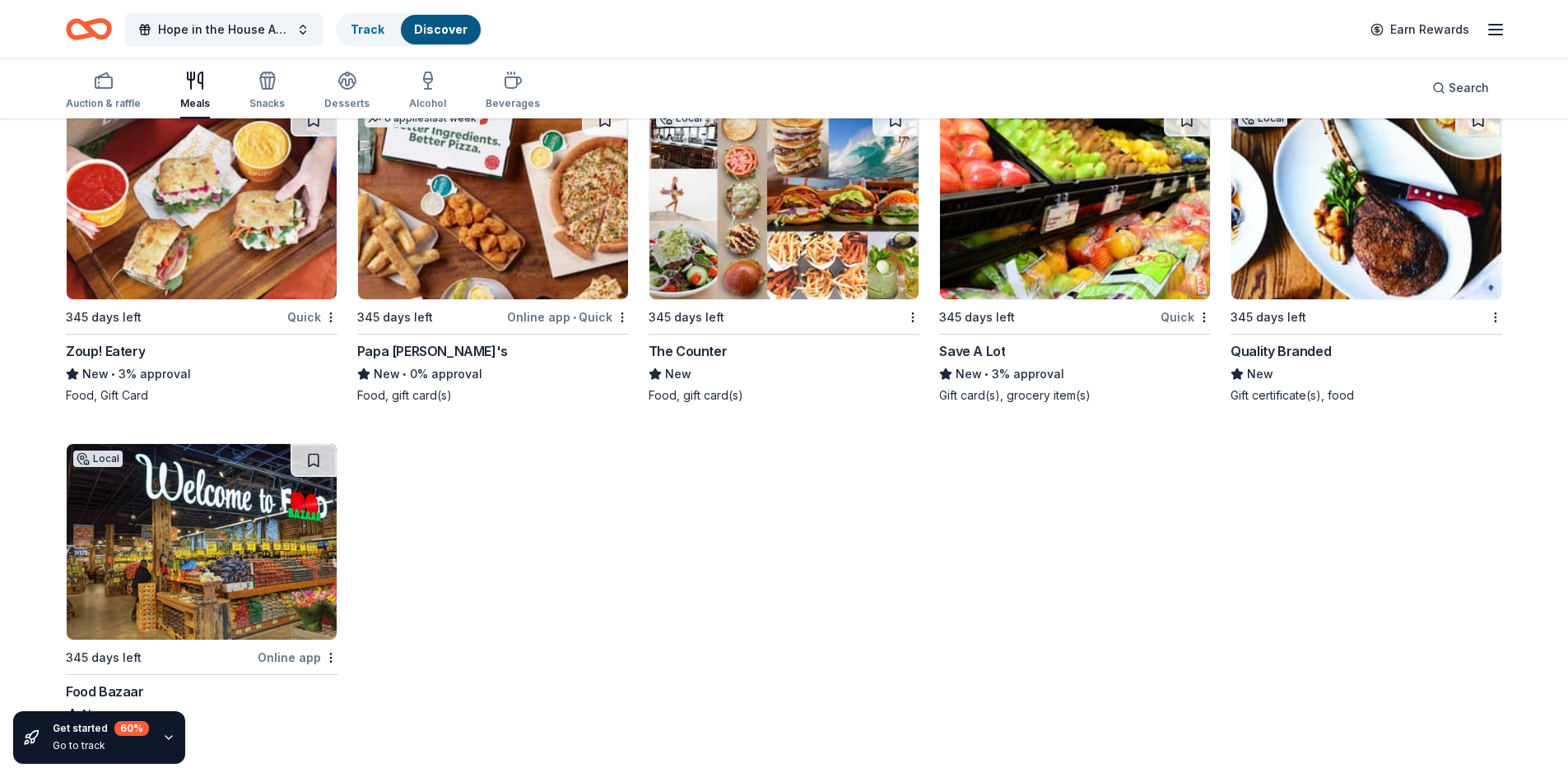
click at [1355, 284] on img at bounding box center [1366, 201] width 270 height 196
click at [1331, 235] on img at bounding box center [1366, 201] width 270 height 196
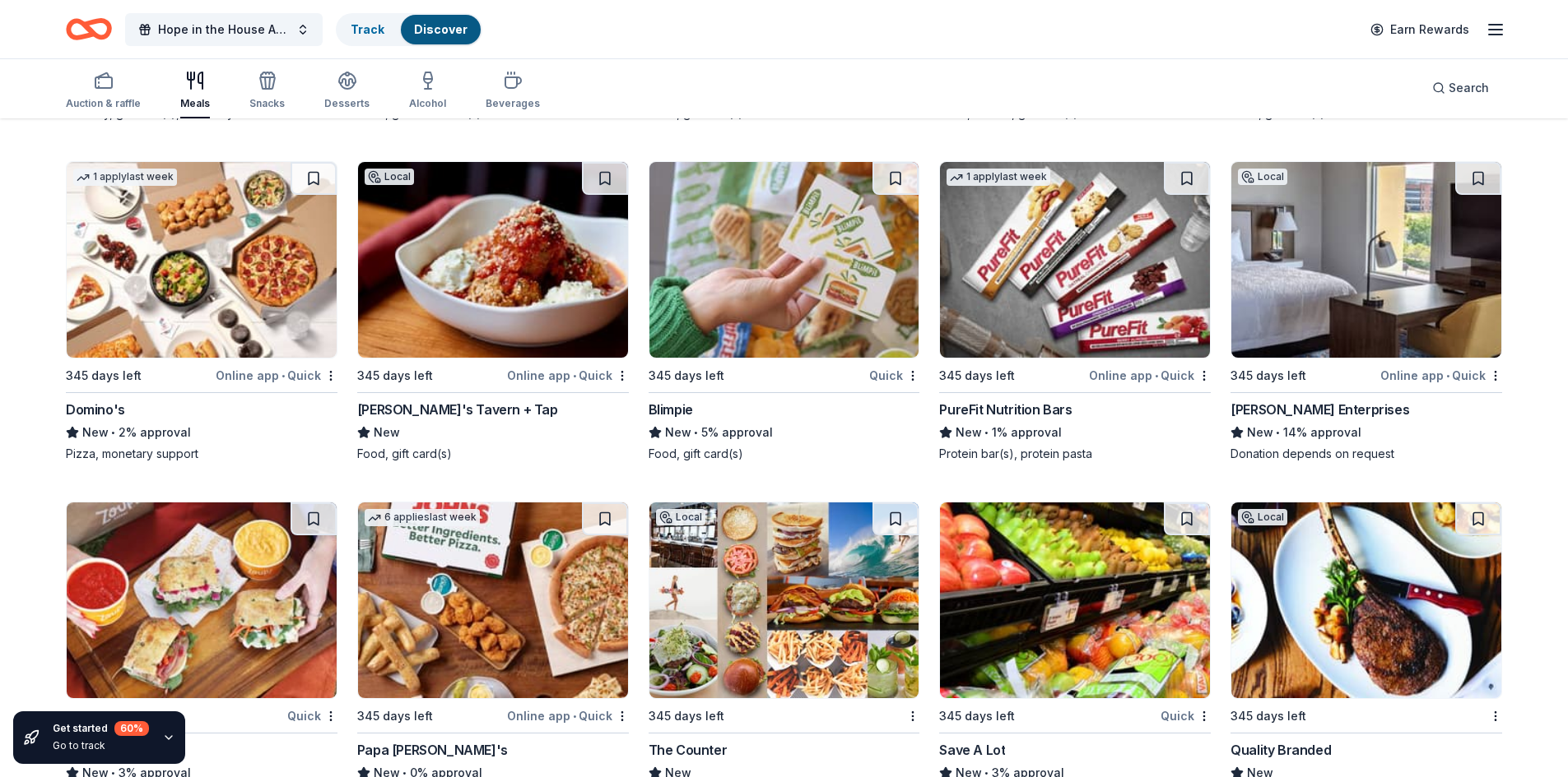
scroll to position [3842, 0]
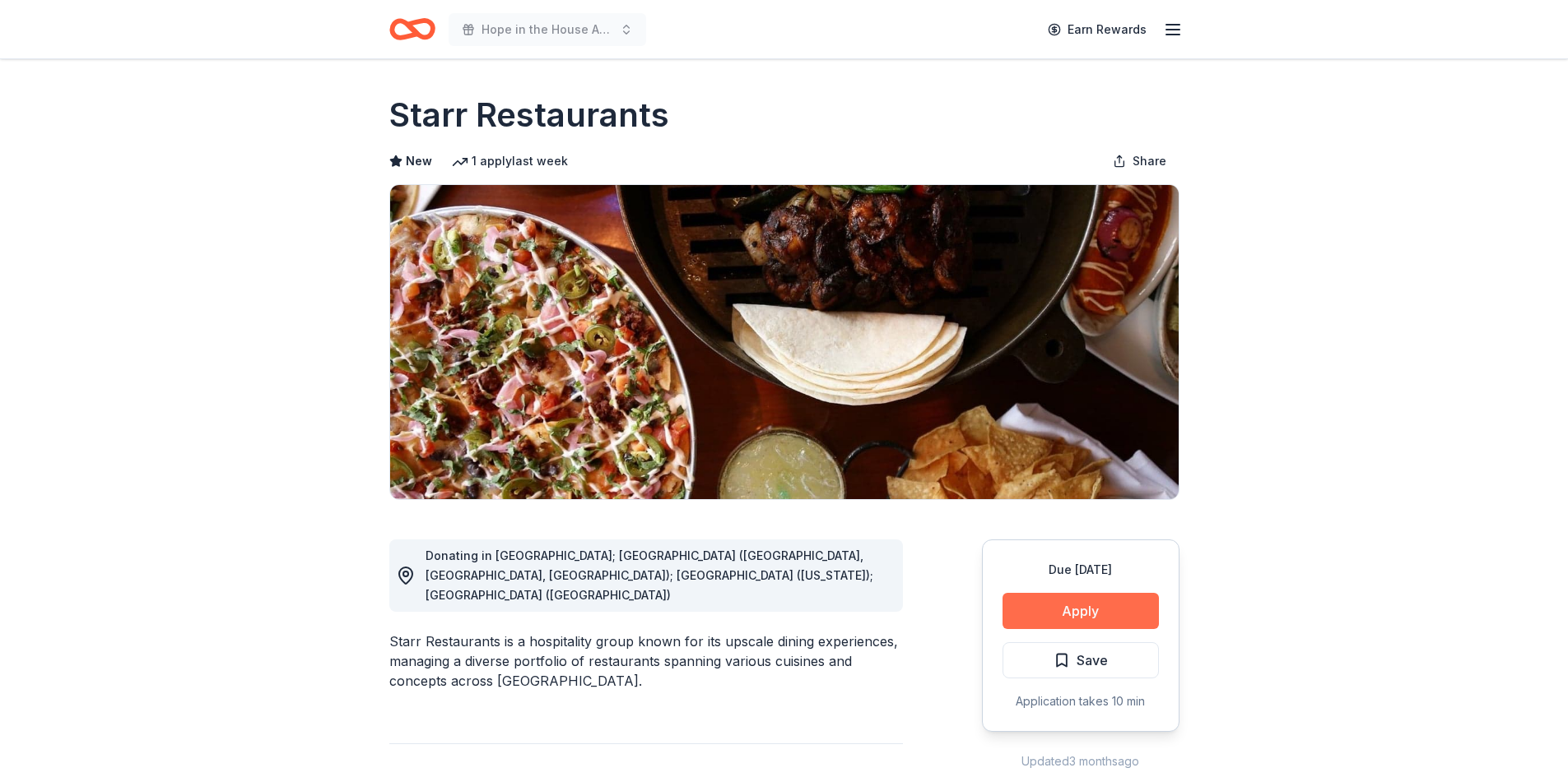
click at [1023, 611] on button "Apply" at bounding box center [1081, 611] width 157 height 36
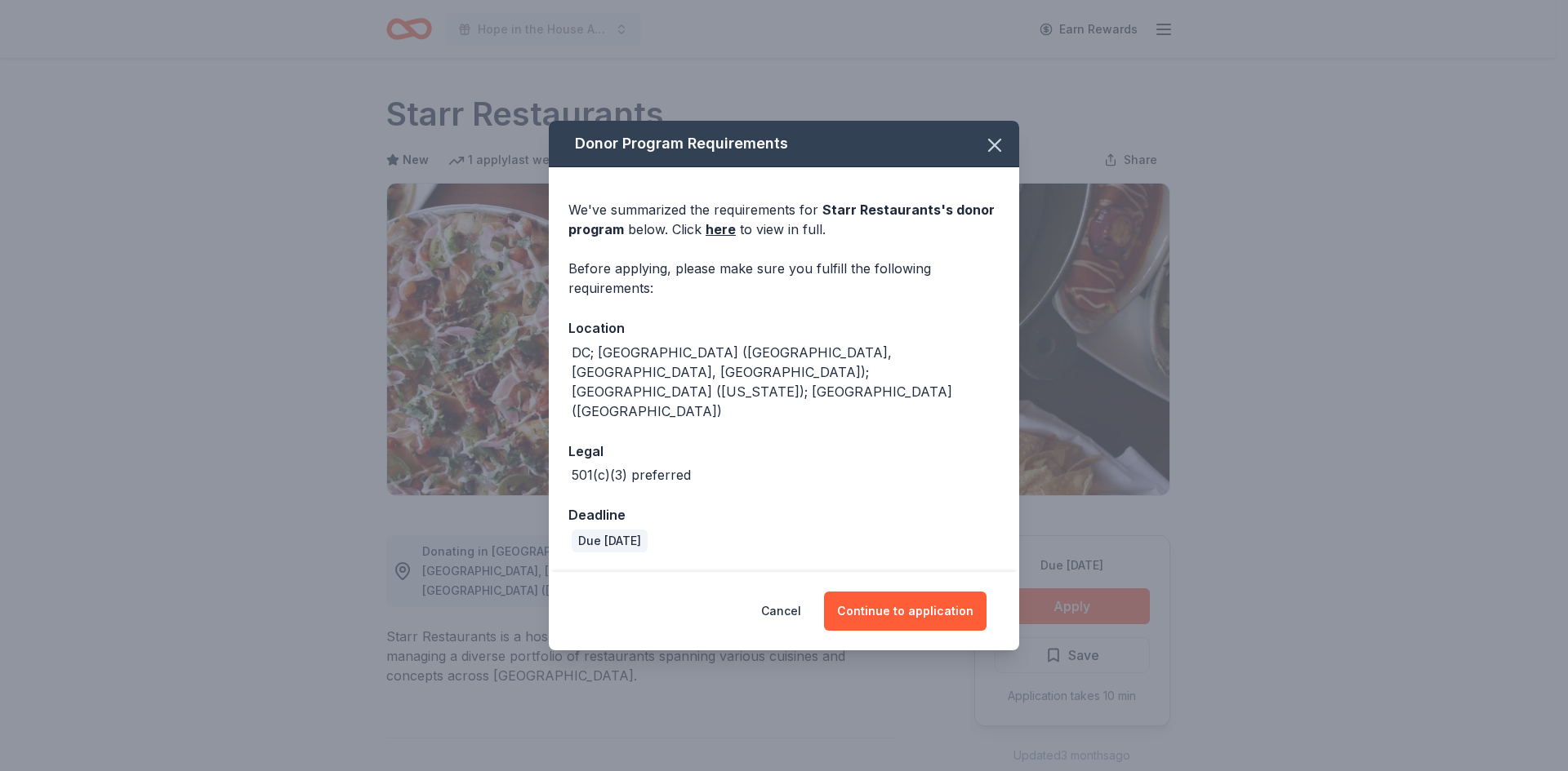
click at [666, 386] on div "DC; FL (Fort Lauderdale, Miami, Miami Beach); NY (New York); PA (Philadelphia)" at bounding box center [785, 382] width 428 height 79
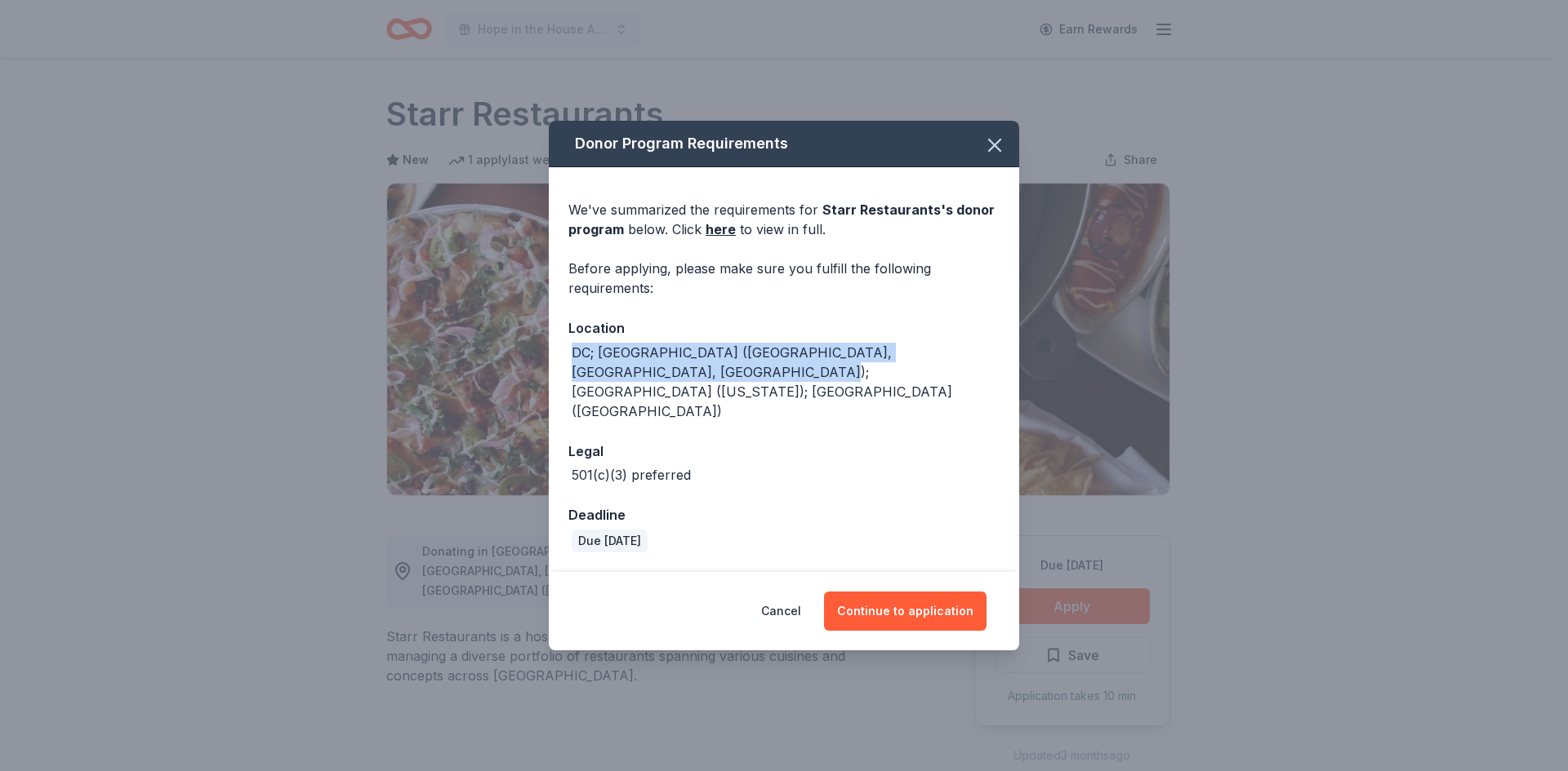
drag, startPoint x: 628, startPoint y: 386, endPoint x: 515, endPoint y: 369, distance: 114.3
click at [515, 369] on div "Donor Program Requirements We've summarized the requirements for Starr Restaura…" at bounding box center [784, 386] width 1568 height 771
copy div "DC; FL (Fort Lauderdale, Miami, Miami Beach); NY (New York); PA (Philadelphia)"
click at [898, 595] on button "Continue to application" at bounding box center [904, 611] width 162 height 39
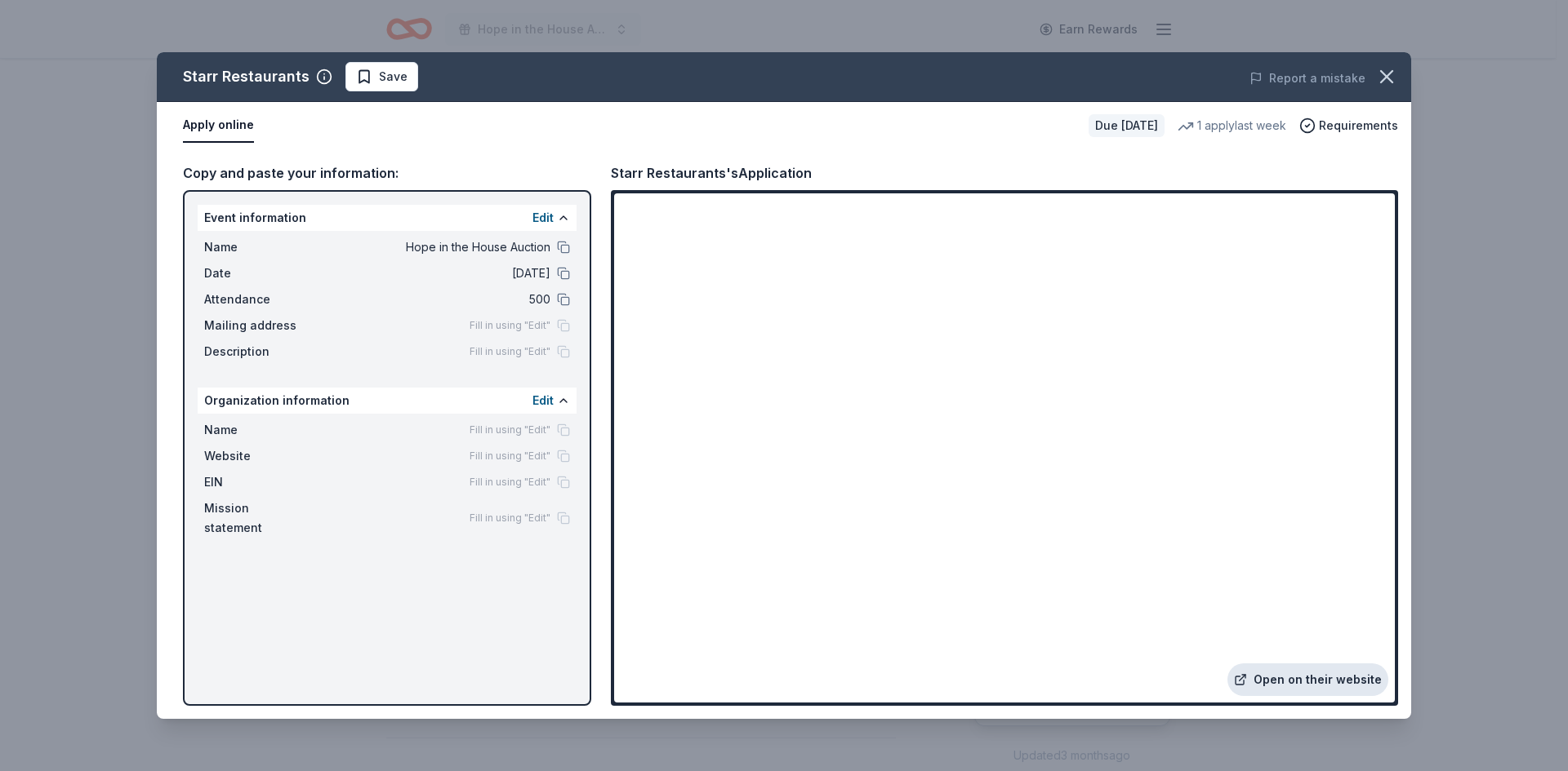
click at [1336, 677] on link "Open on their website" at bounding box center [1307, 680] width 161 height 32
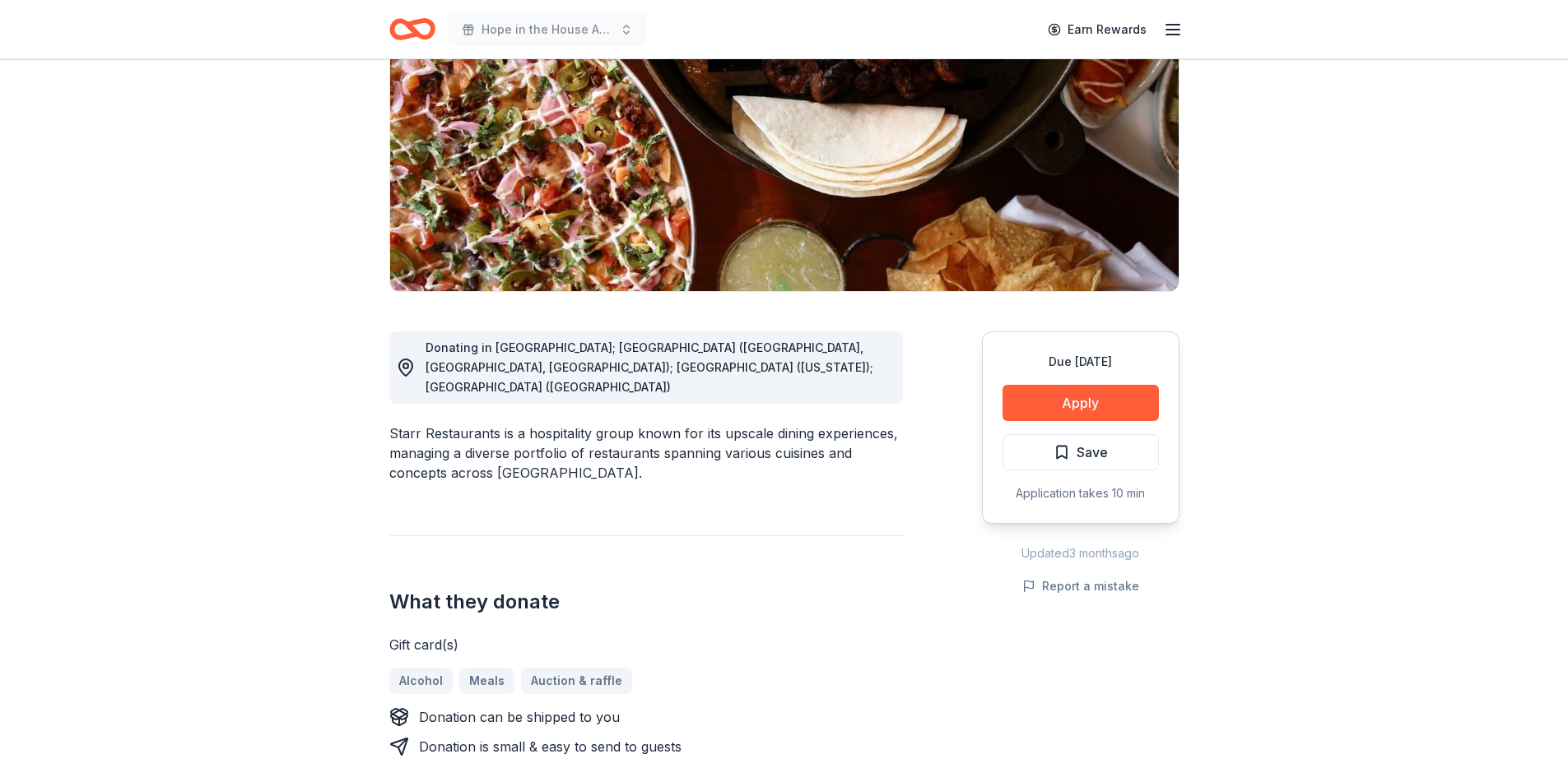
scroll to position [329, 0]
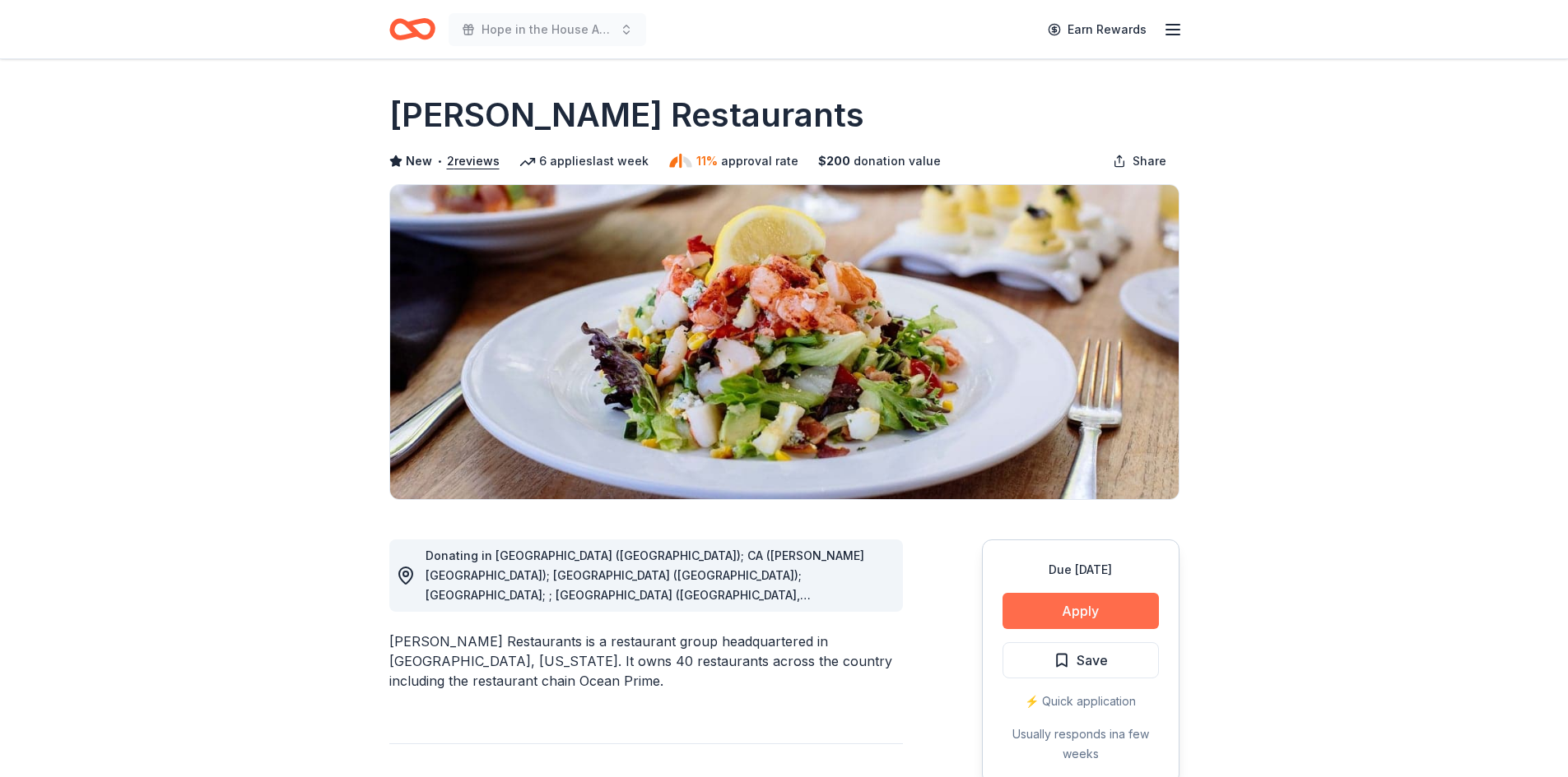
click at [1062, 611] on button "Apply" at bounding box center [1081, 611] width 157 height 36
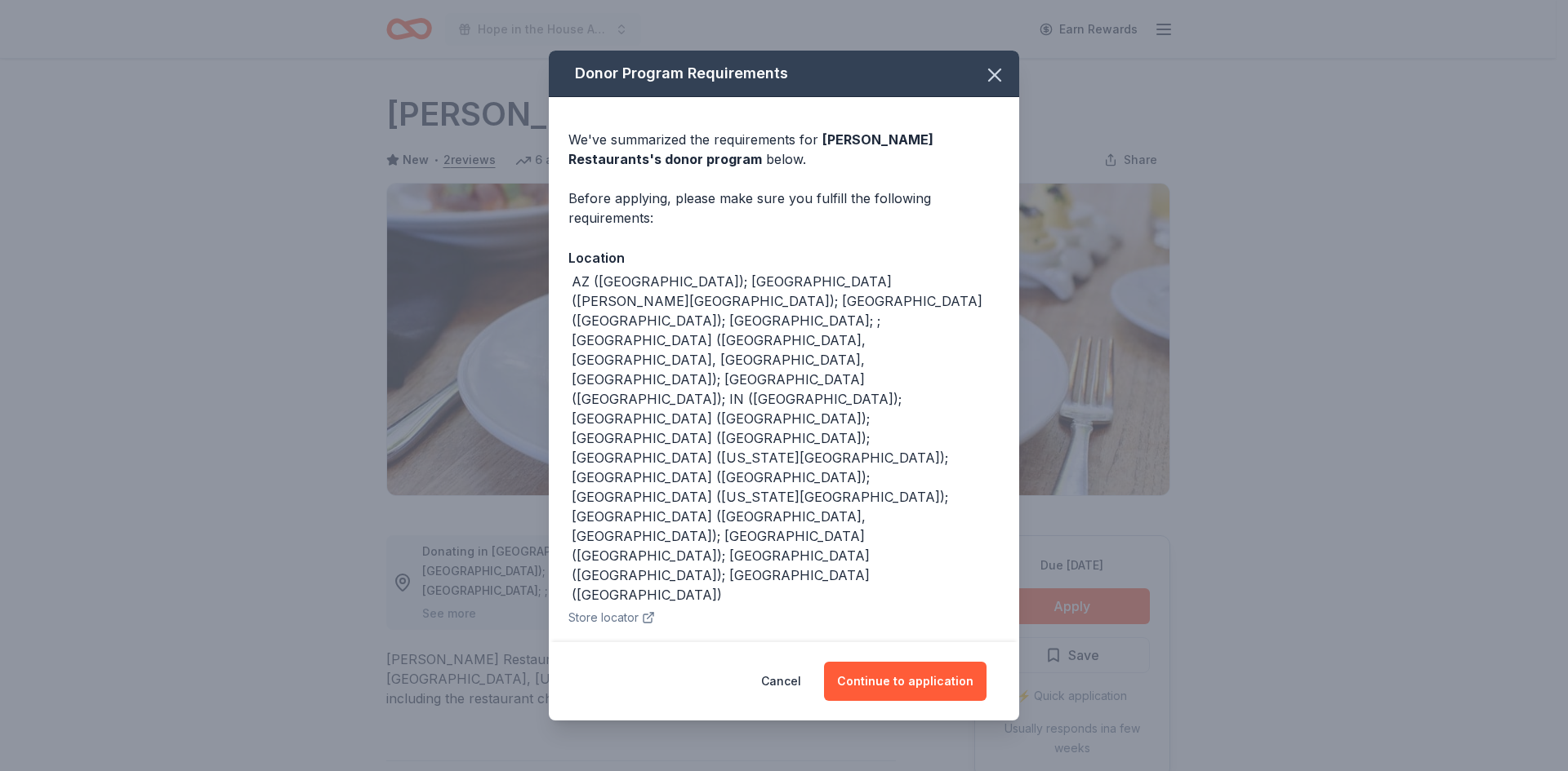
click at [751, 366] on div "AZ (Phoenix); CA (Beverly Hills); CO (Denver); DC; ; FL (Naples, Orlando, Saras…" at bounding box center [785, 439] width 428 height 333
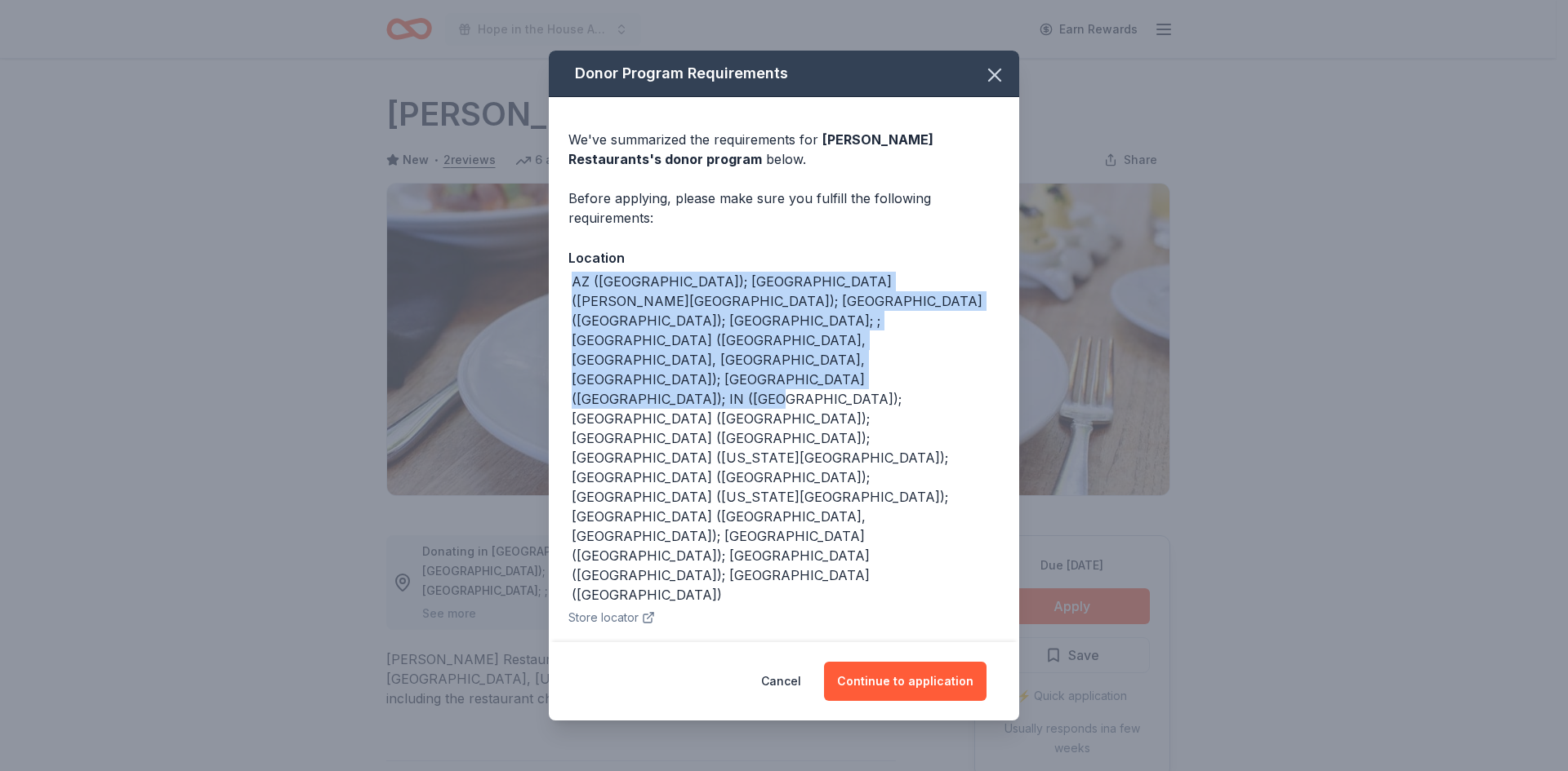
drag, startPoint x: 746, startPoint y: 361, endPoint x: 565, endPoint y: 274, distance: 200.8
click at [565, 274] on div "We've summarized the requirements for Cameron Mitchell Restaurants 's donor pro…" at bounding box center [784, 553] width 470 height 912
copy div "AZ (Phoenix); CA (Beverly Hills); CO (Denver); DC; ; FL (Naples, Orlando, Saras…"
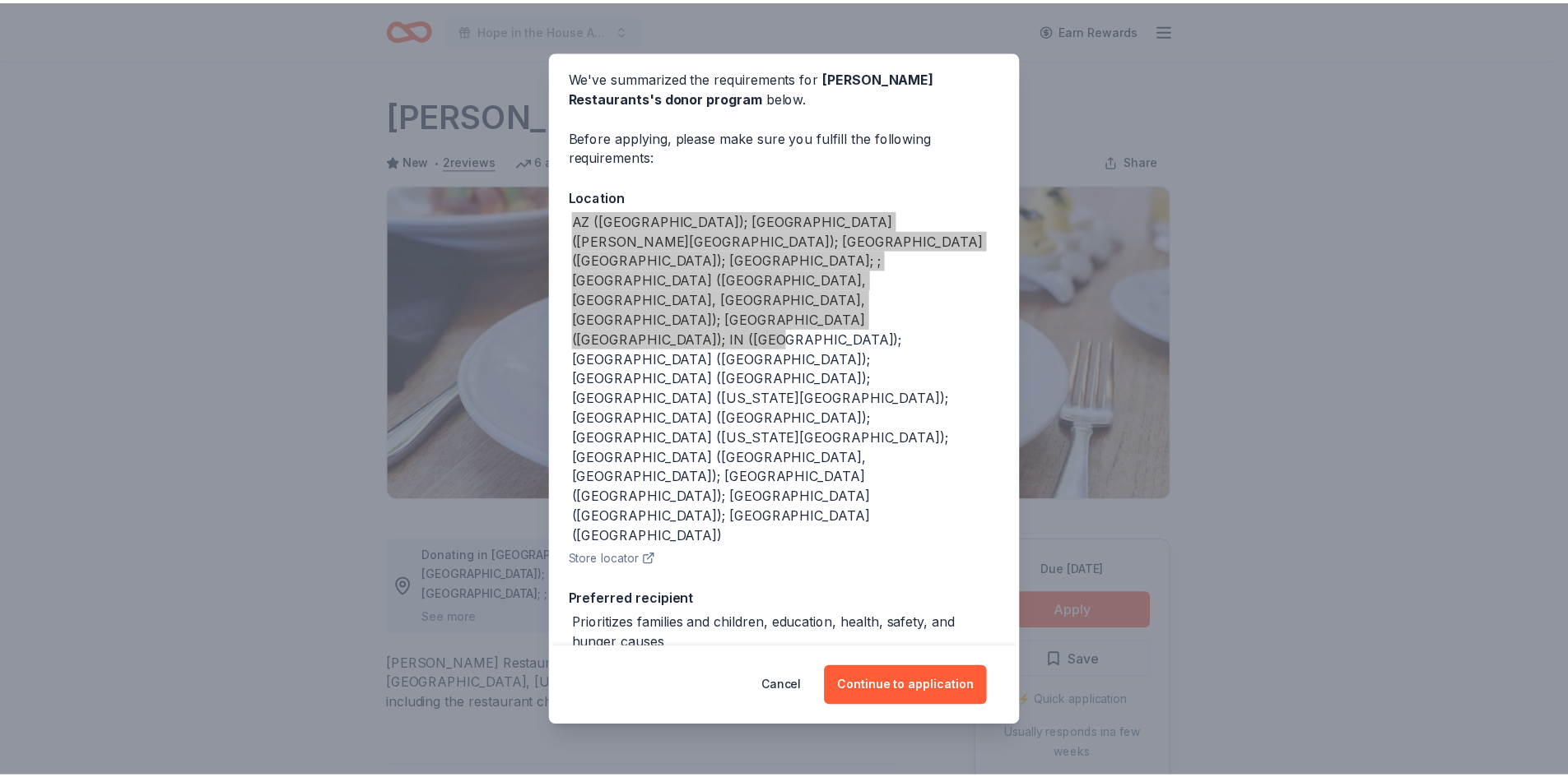
scroll to position [133, 0]
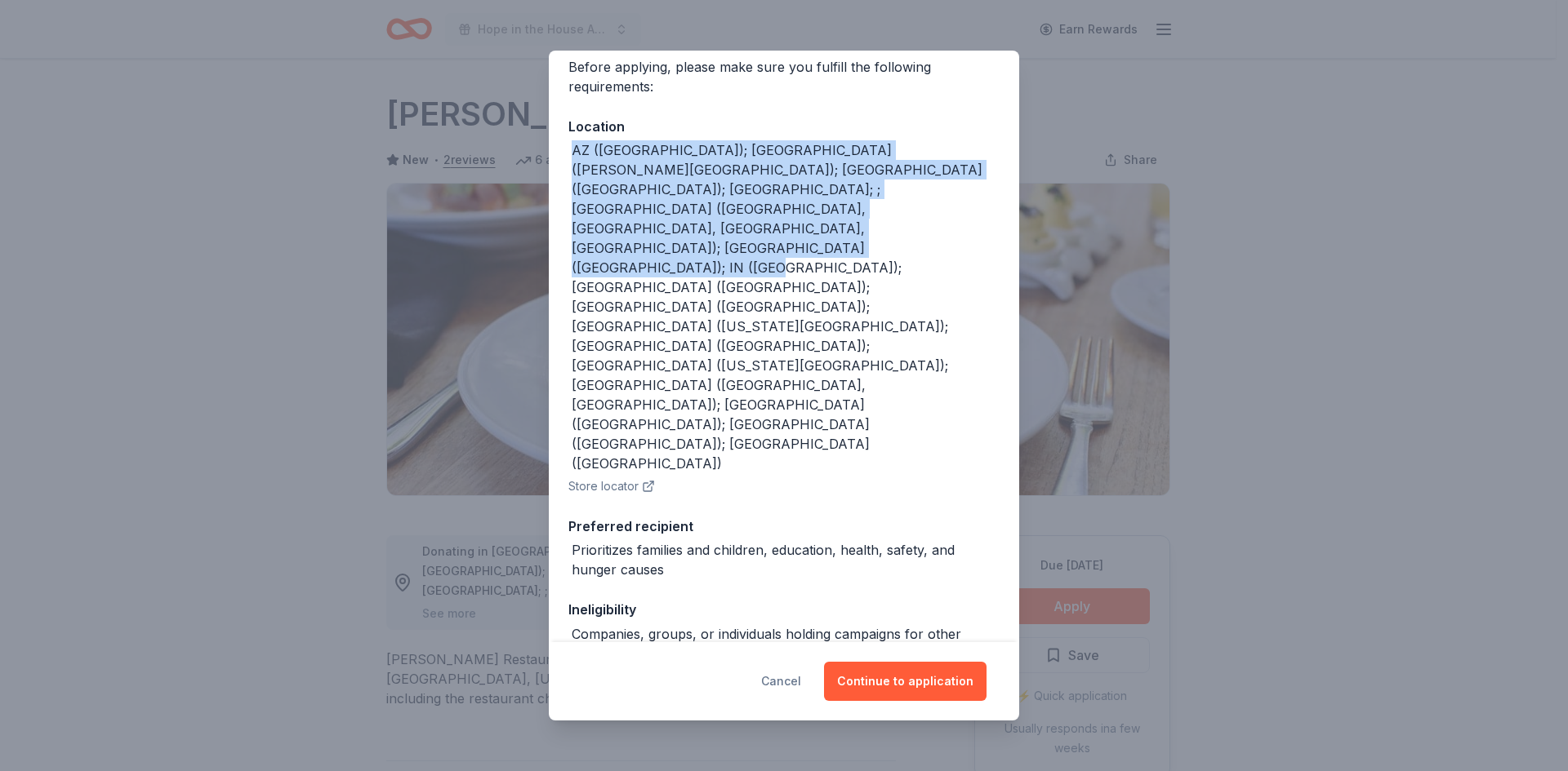
click at [784, 683] on button "Cancel" at bounding box center [781, 681] width 40 height 39
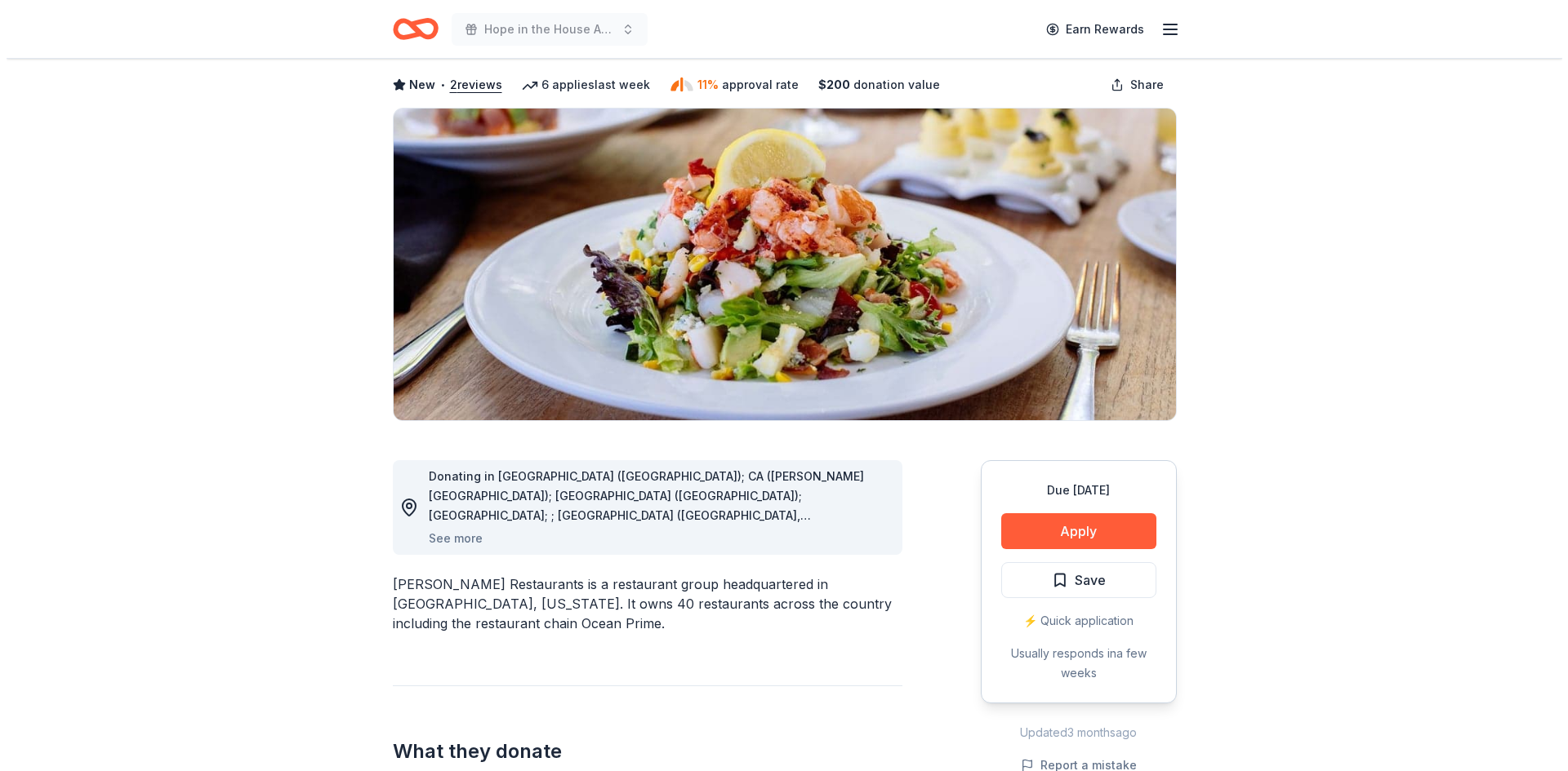
scroll to position [163, 0]
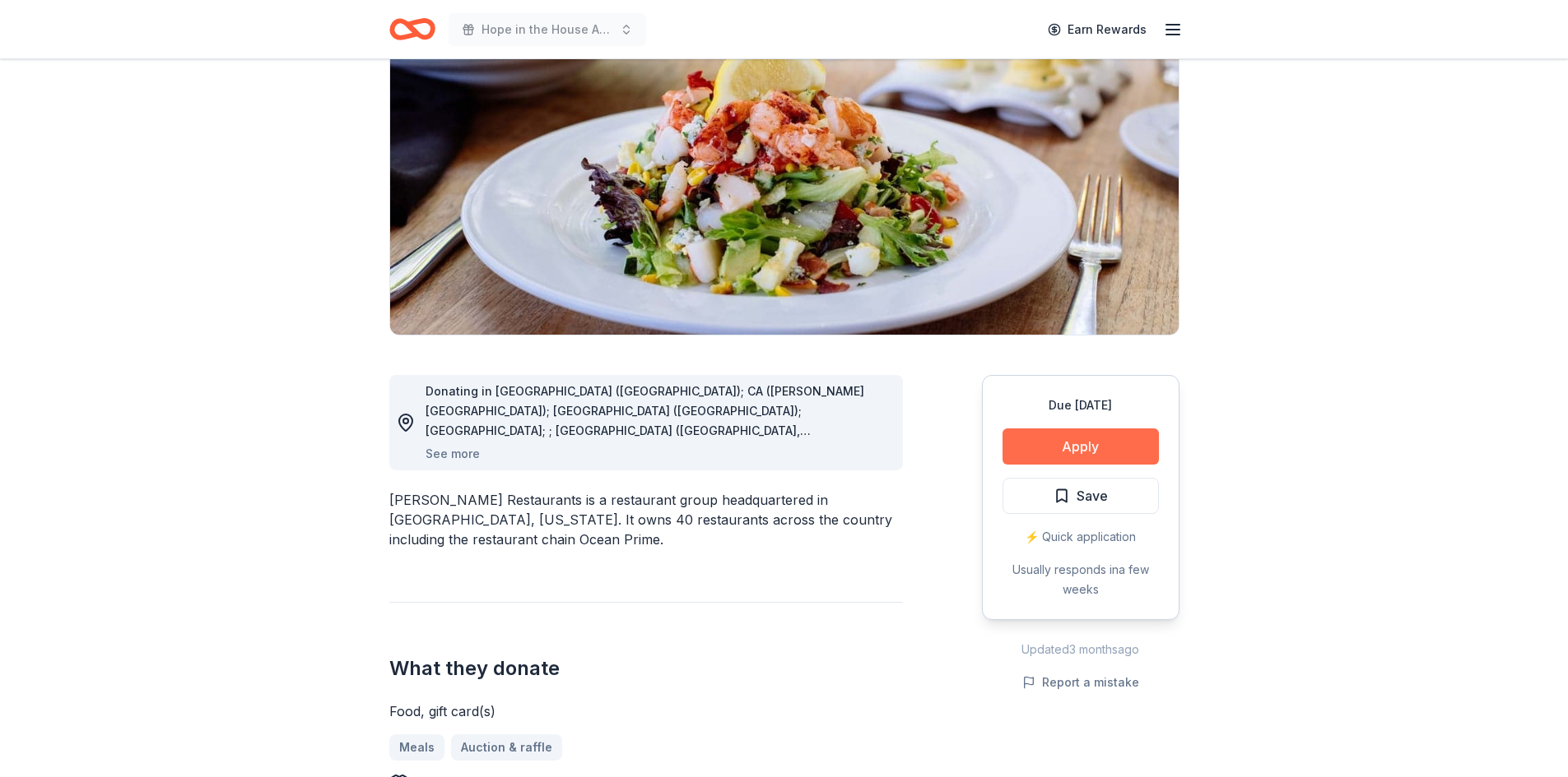
click at [1056, 450] on button "Apply" at bounding box center [1081, 447] width 157 height 36
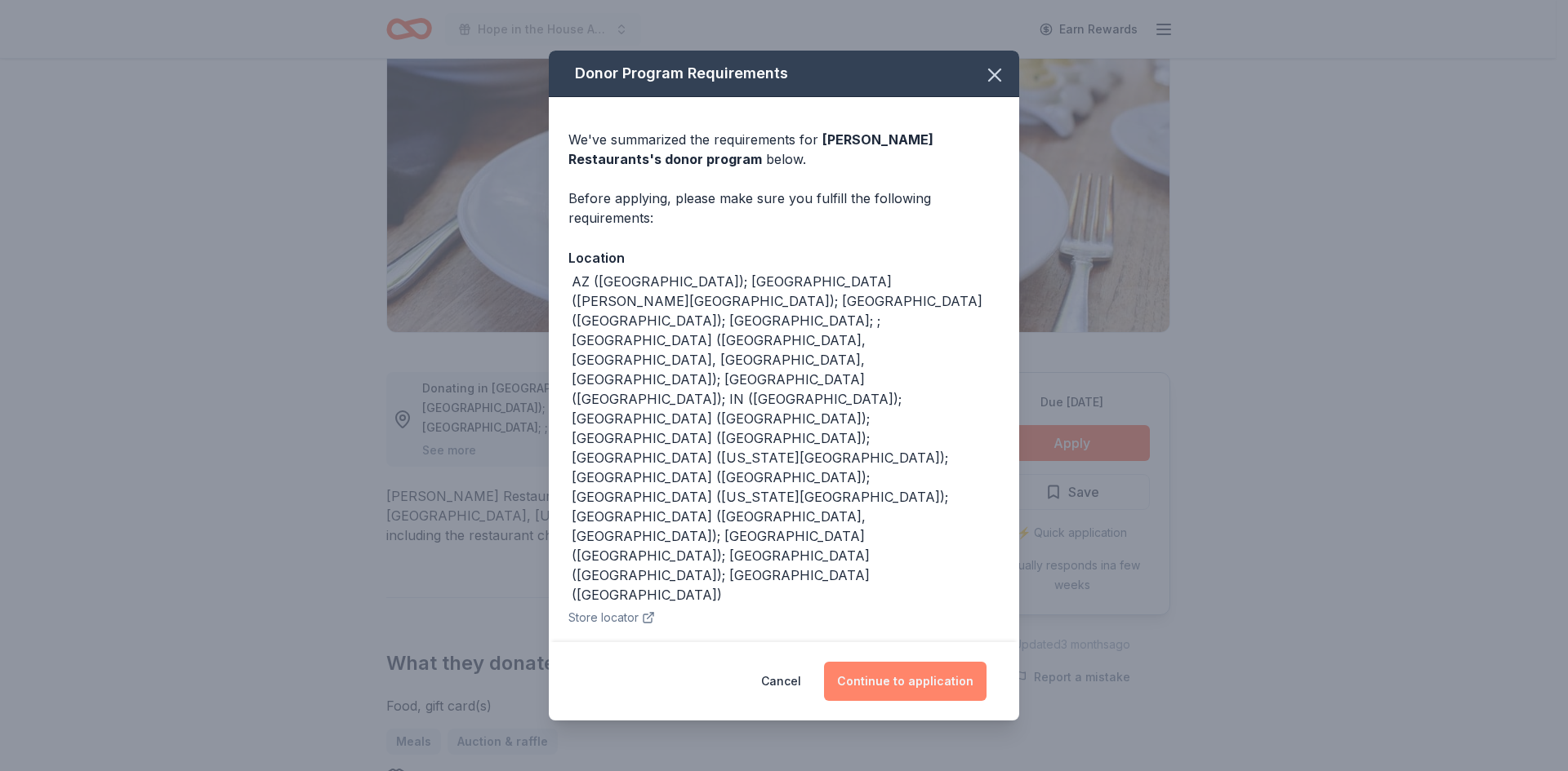
click at [914, 677] on button "Continue to application" at bounding box center [904, 681] width 162 height 39
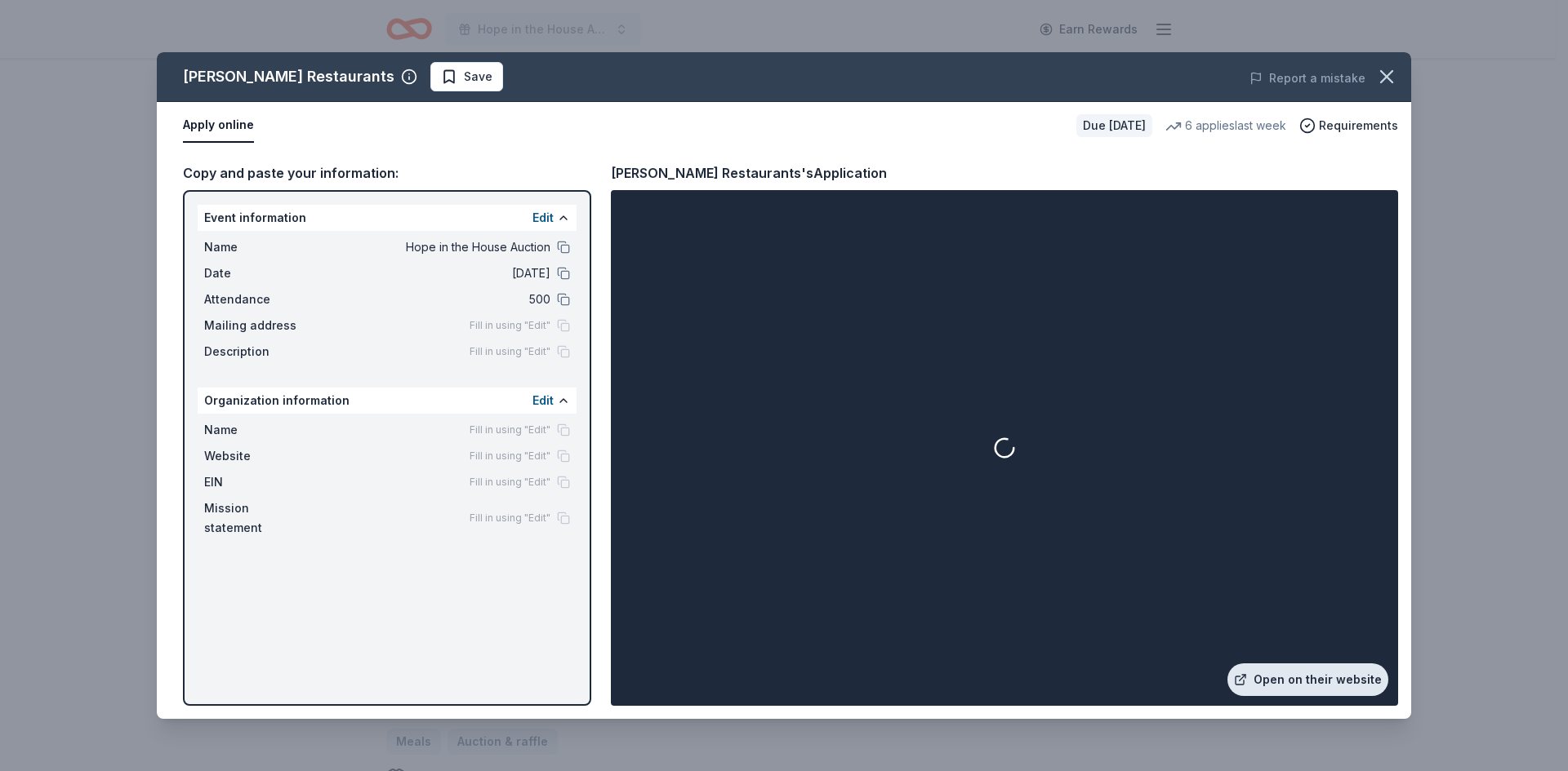
click at [1290, 673] on link "Open on their website" at bounding box center [1307, 680] width 161 height 32
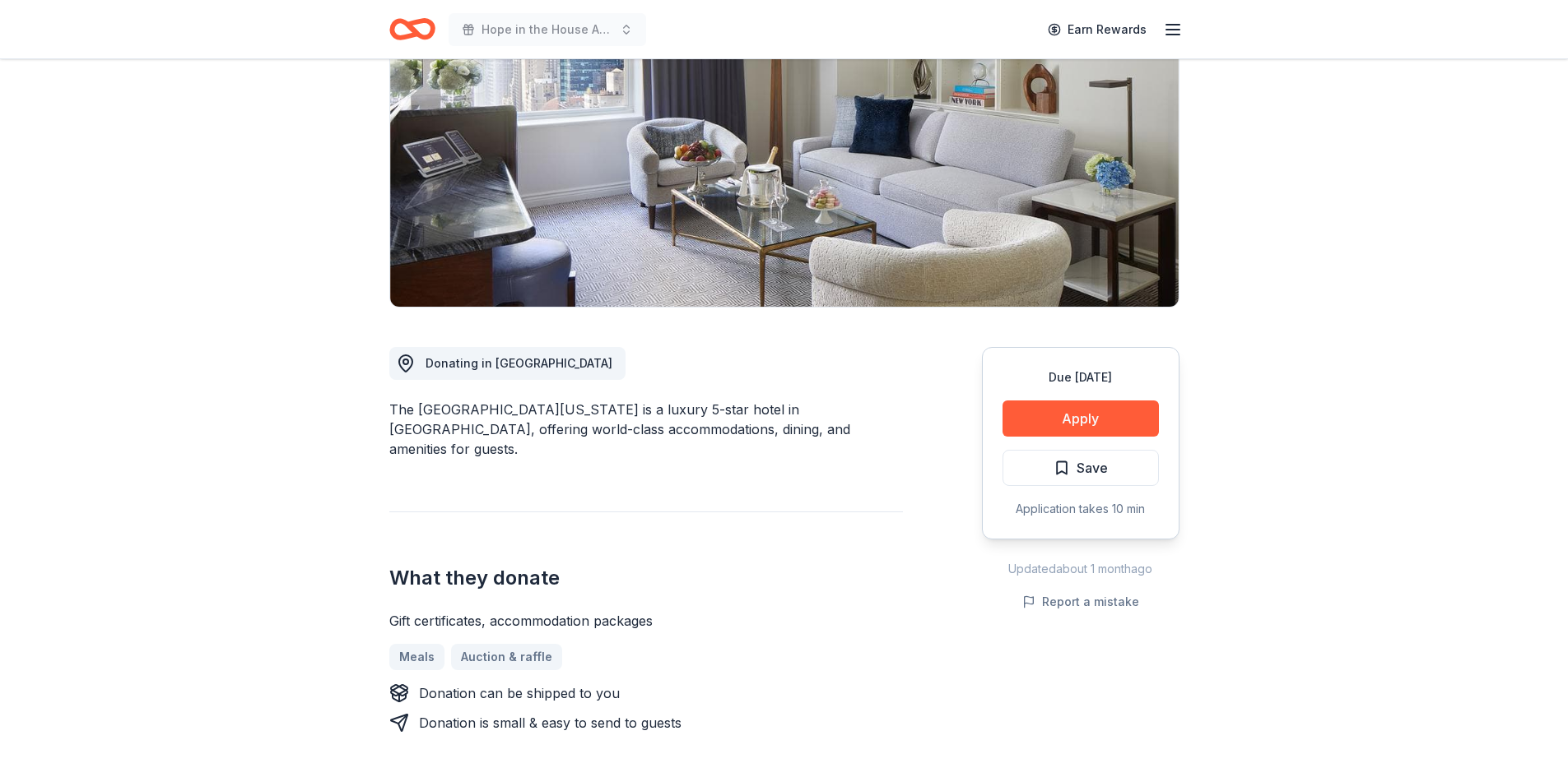
scroll to position [247, 0]
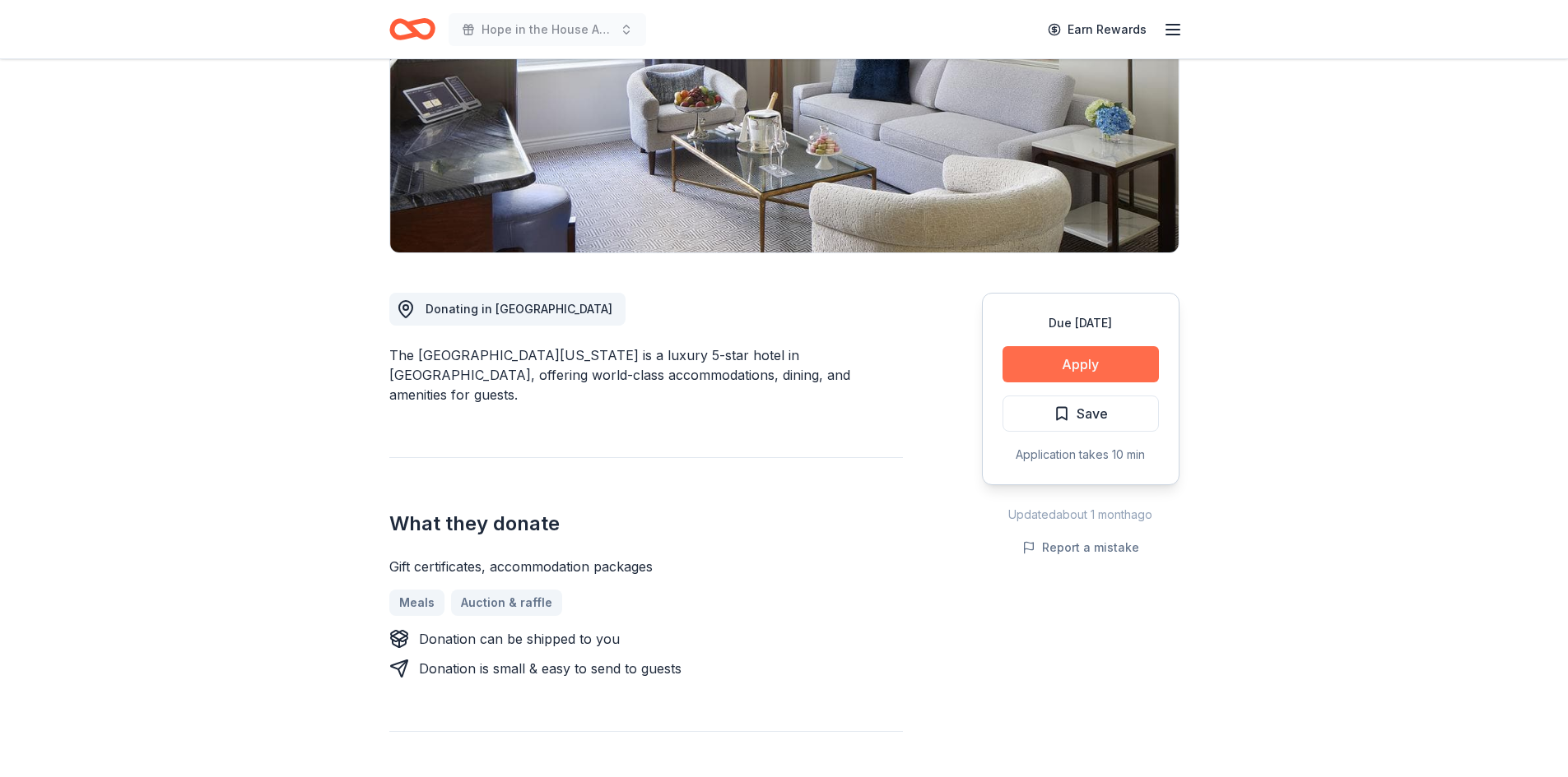
click at [1046, 367] on button "Apply" at bounding box center [1081, 365] width 157 height 36
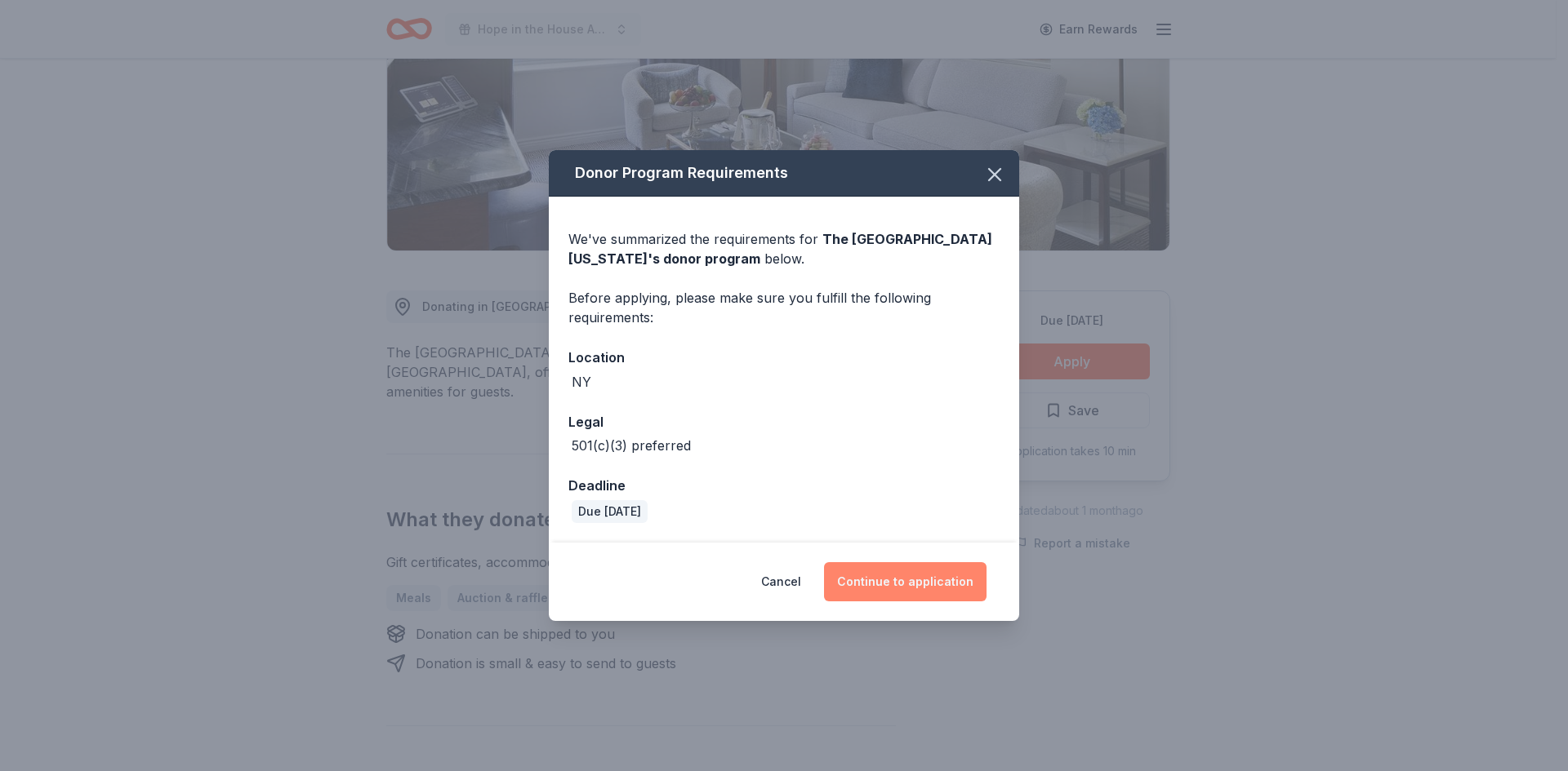
click at [876, 563] on button "Continue to application" at bounding box center [904, 582] width 162 height 39
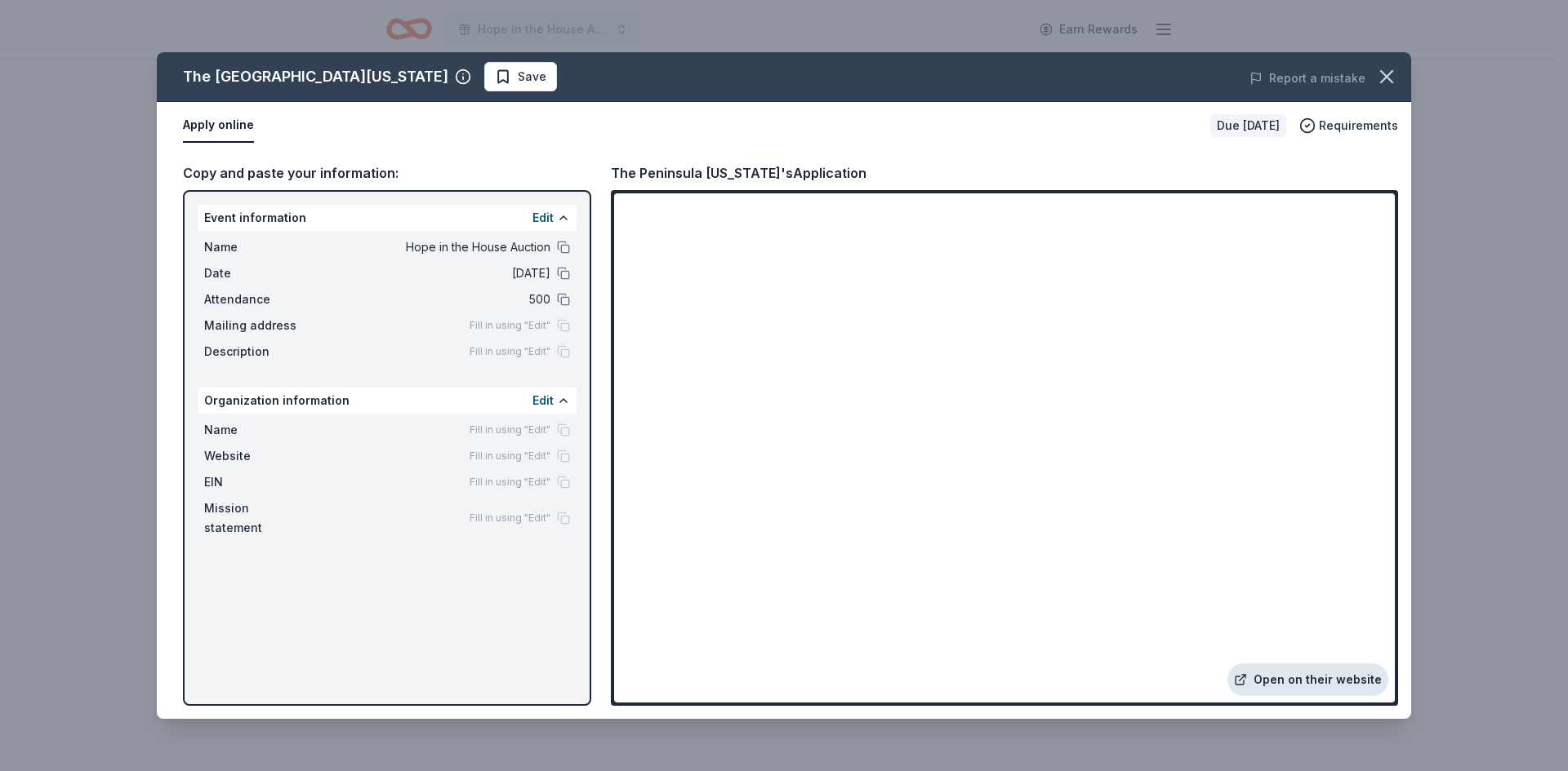
click at [1282, 676] on link "Open on their website" at bounding box center [1307, 680] width 161 height 32
click at [1389, 81] on icon "button" at bounding box center [1386, 77] width 23 height 23
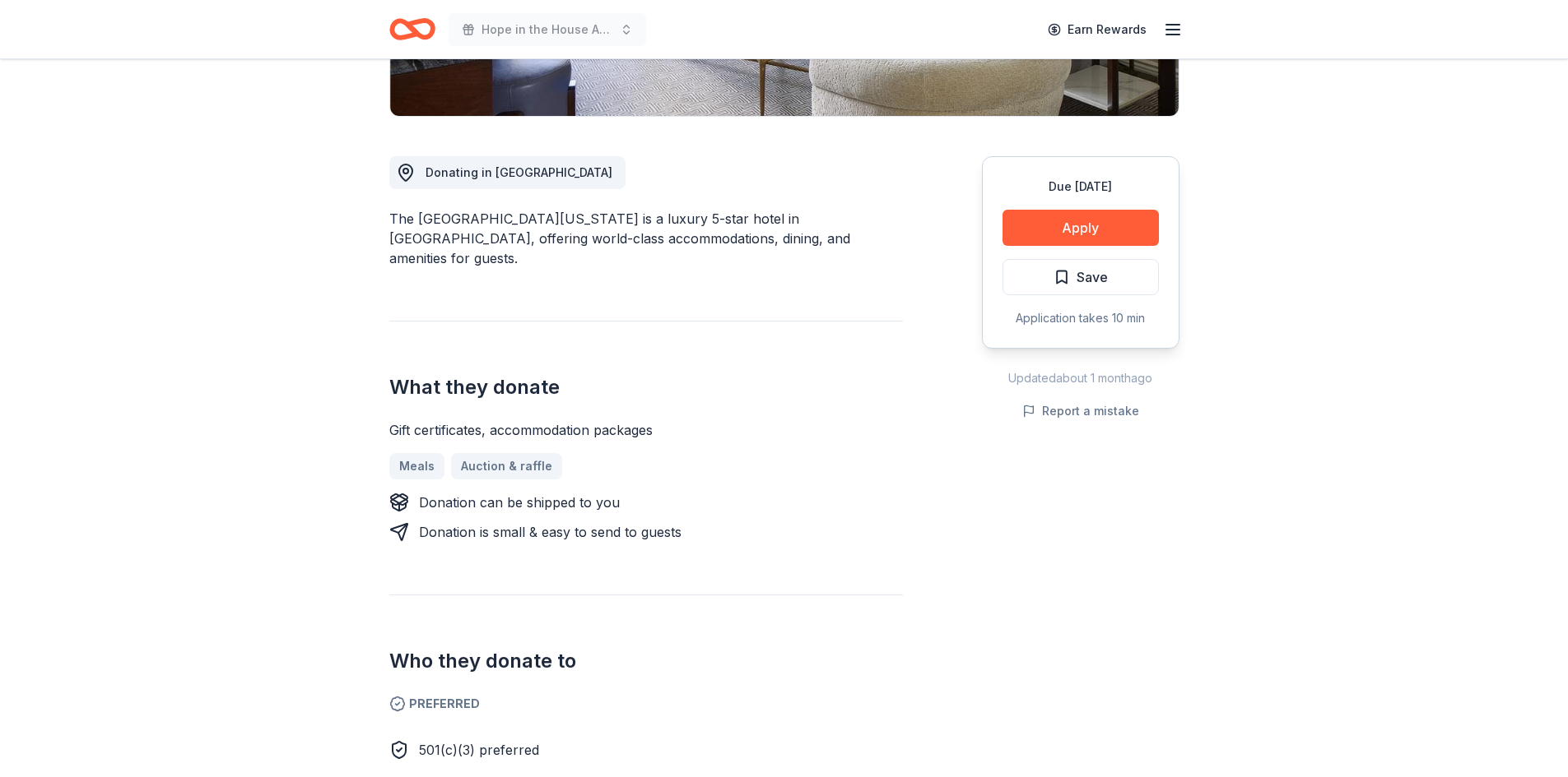
scroll to position [411, 0]
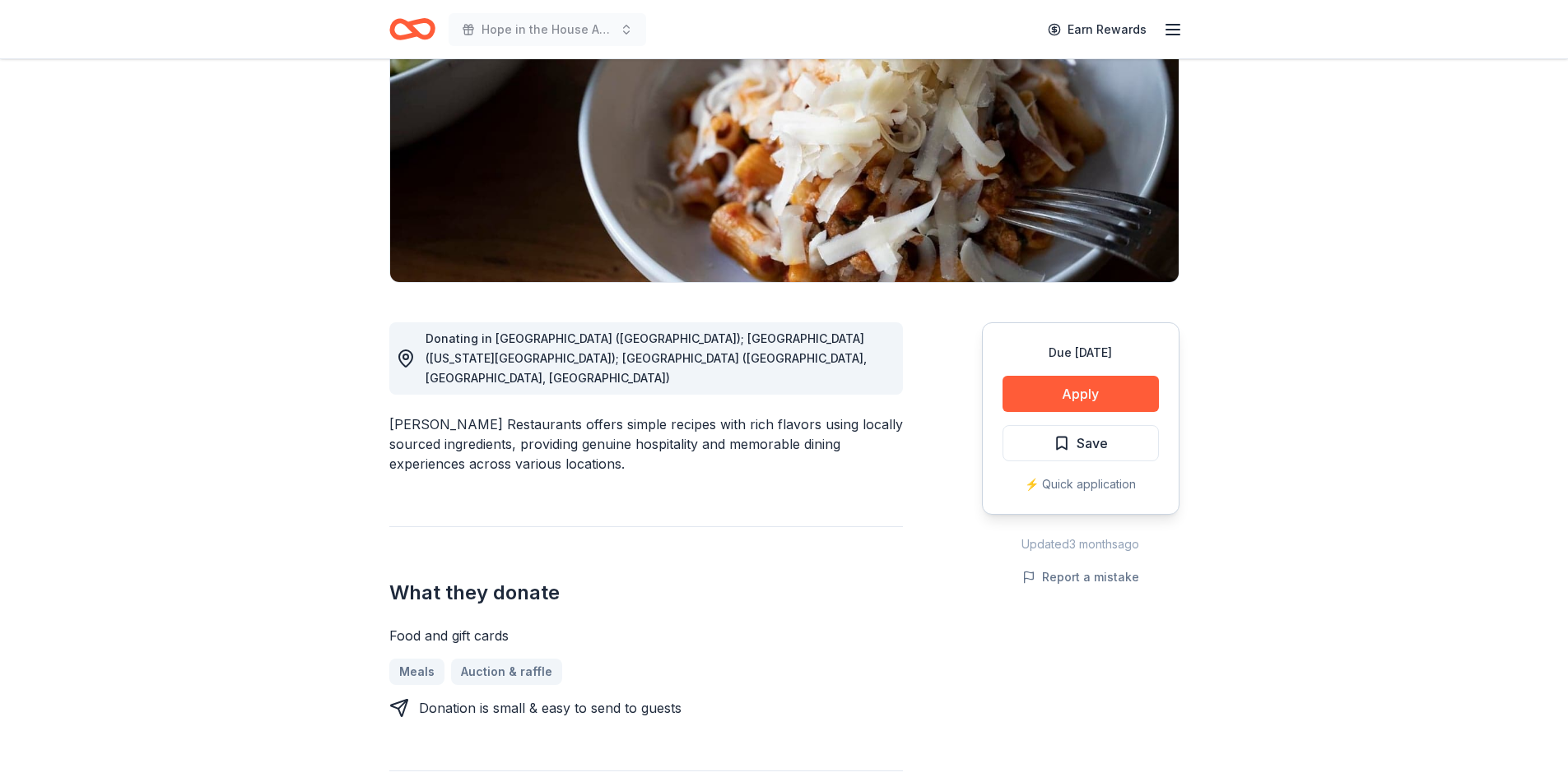
scroll to position [164, 0]
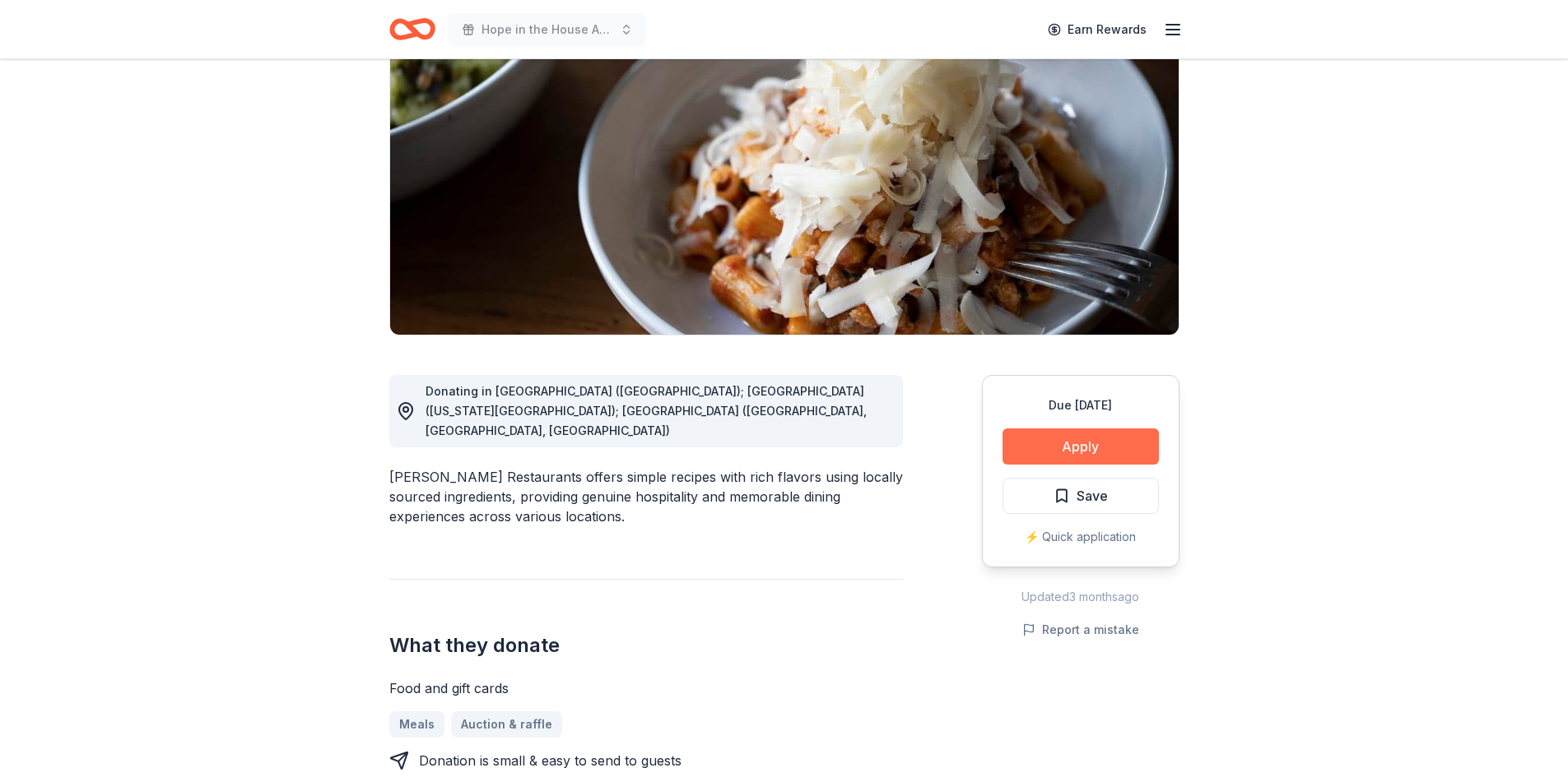
click at [1109, 450] on button "Apply" at bounding box center [1081, 447] width 157 height 36
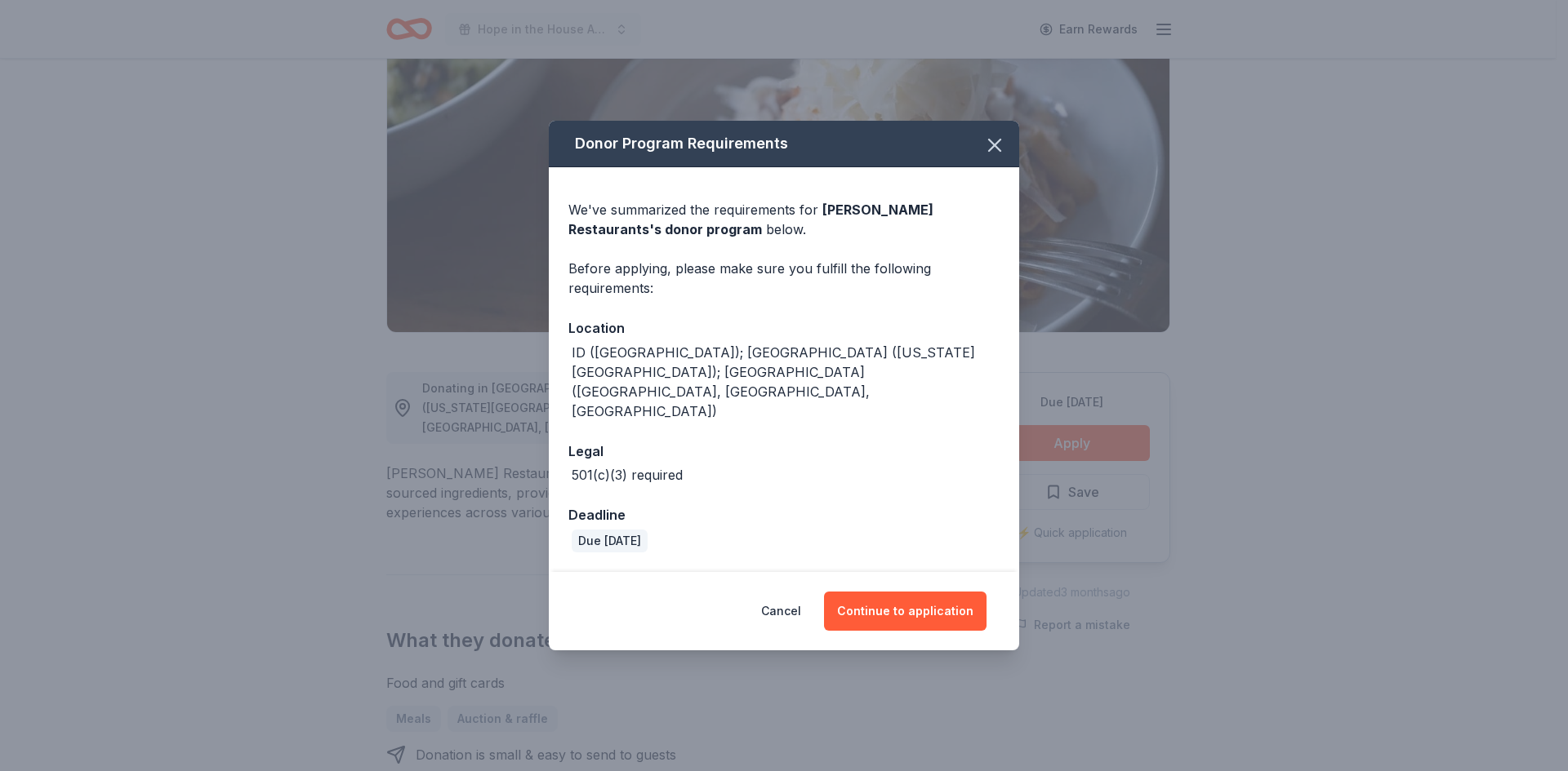
click at [982, 372] on div "ID ([GEOGRAPHIC_DATA]); [GEOGRAPHIC_DATA] ([US_STATE][GEOGRAPHIC_DATA]); [GEOGR…" at bounding box center [784, 382] width 431 height 79
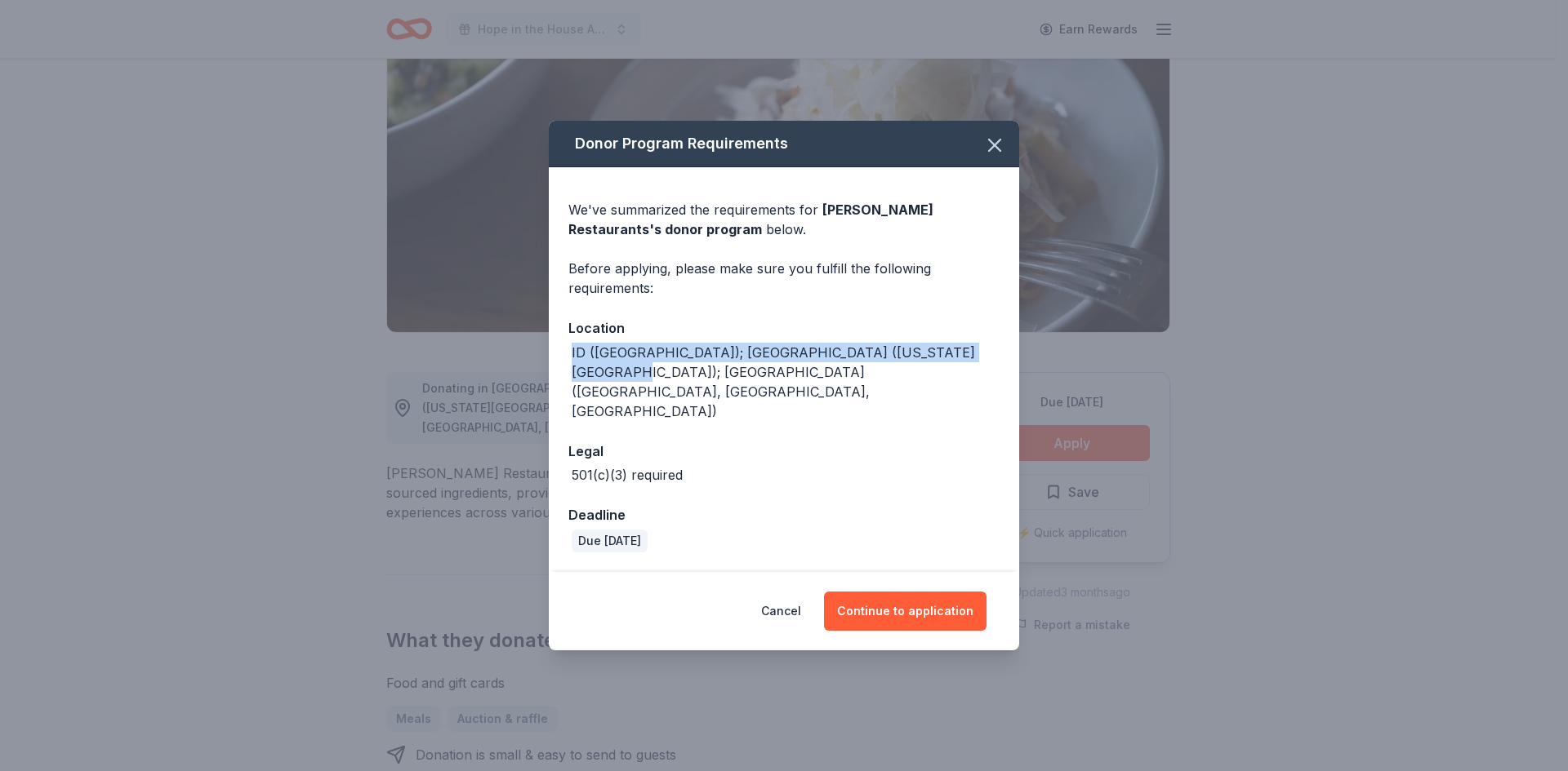
drag, startPoint x: 973, startPoint y: 394, endPoint x: 561, endPoint y: 369, distance: 412.8
click at [561, 369] on div "We've summarized the requirements for [PERSON_NAME] Restaurants 's donor progra…" at bounding box center [784, 369] width 470 height 404
copy div "ID ([GEOGRAPHIC_DATA]); [GEOGRAPHIC_DATA] ([US_STATE][GEOGRAPHIC_DATA]); [GEOGR…"
click at [894, 594] on button "Continue to application" at bounding box center [904, 611] width 162 height 39
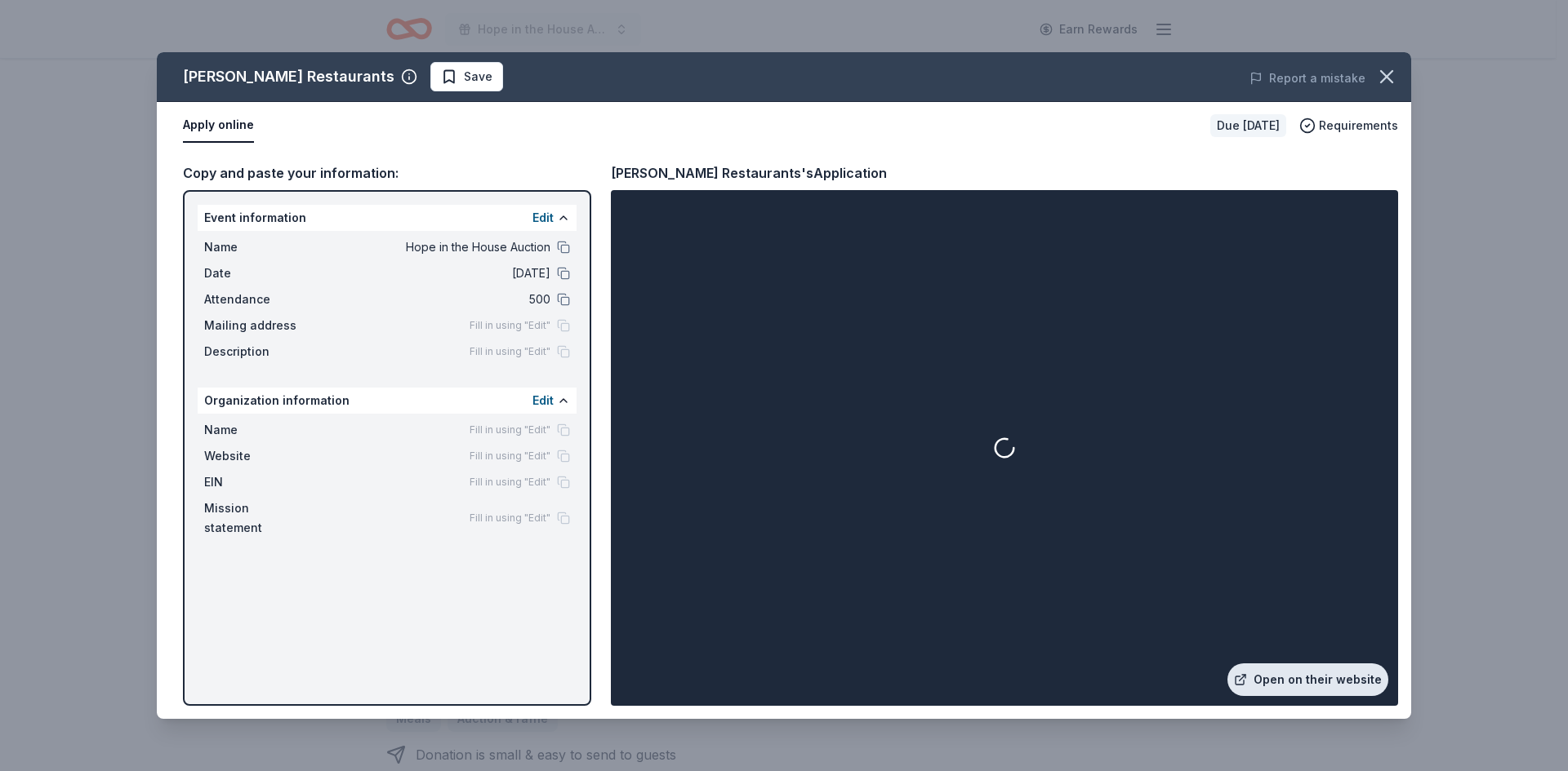
click at [1335, 691] on link "Open on their website" at bounding box center [1307, 680] width 161 height 32
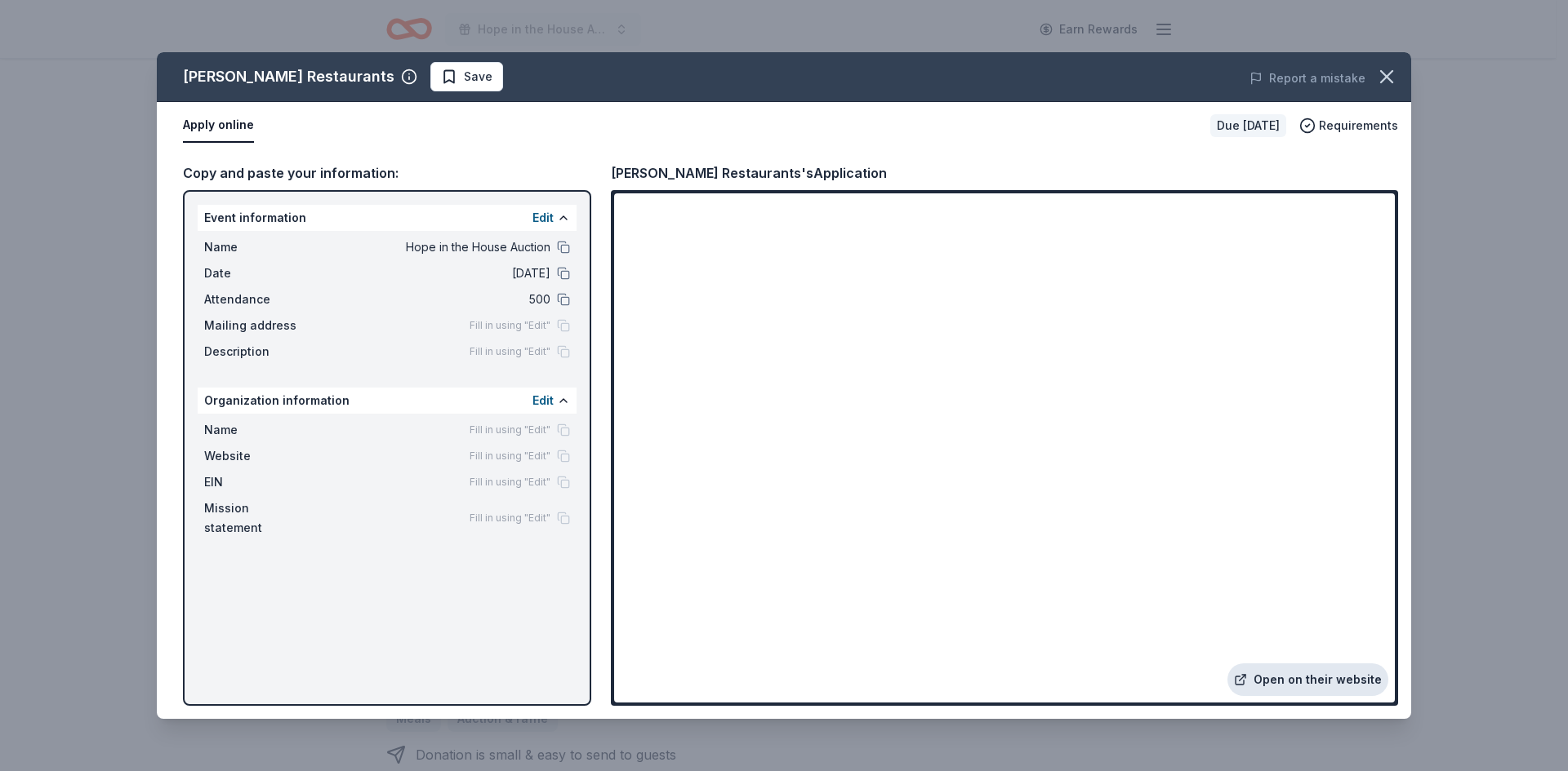
click at [1292, 682] on link "Open on their website" at bounding box center [1307, 680] width 161 height 32
click at [1394, 80] on icon "button" at bounding box center [1386, 77] width 23 height 23
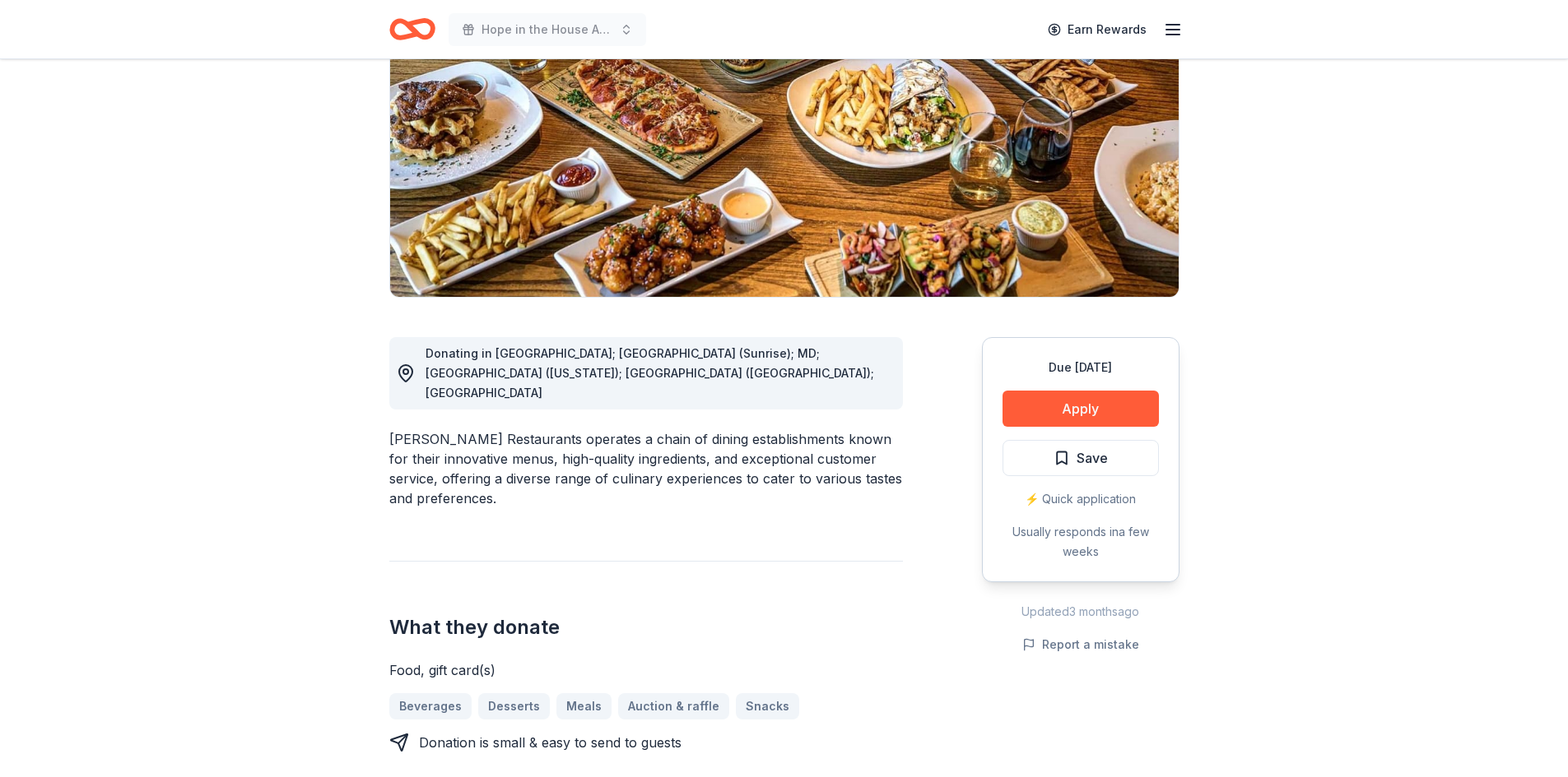
scroll to position [247, 0]
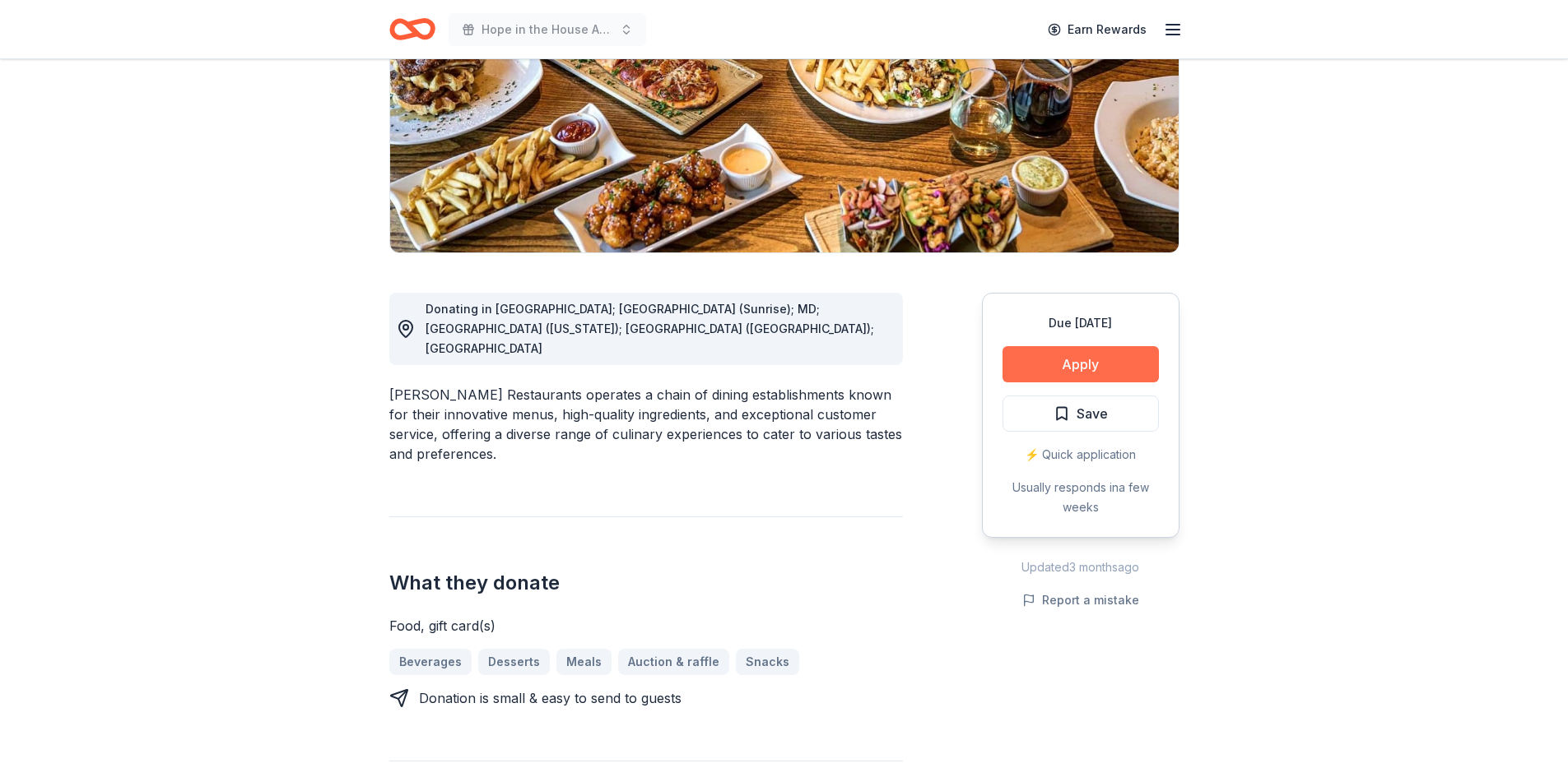
click at [1098, 367] on button "Apply" at bounding box center [1081, 365] width 157 height 36
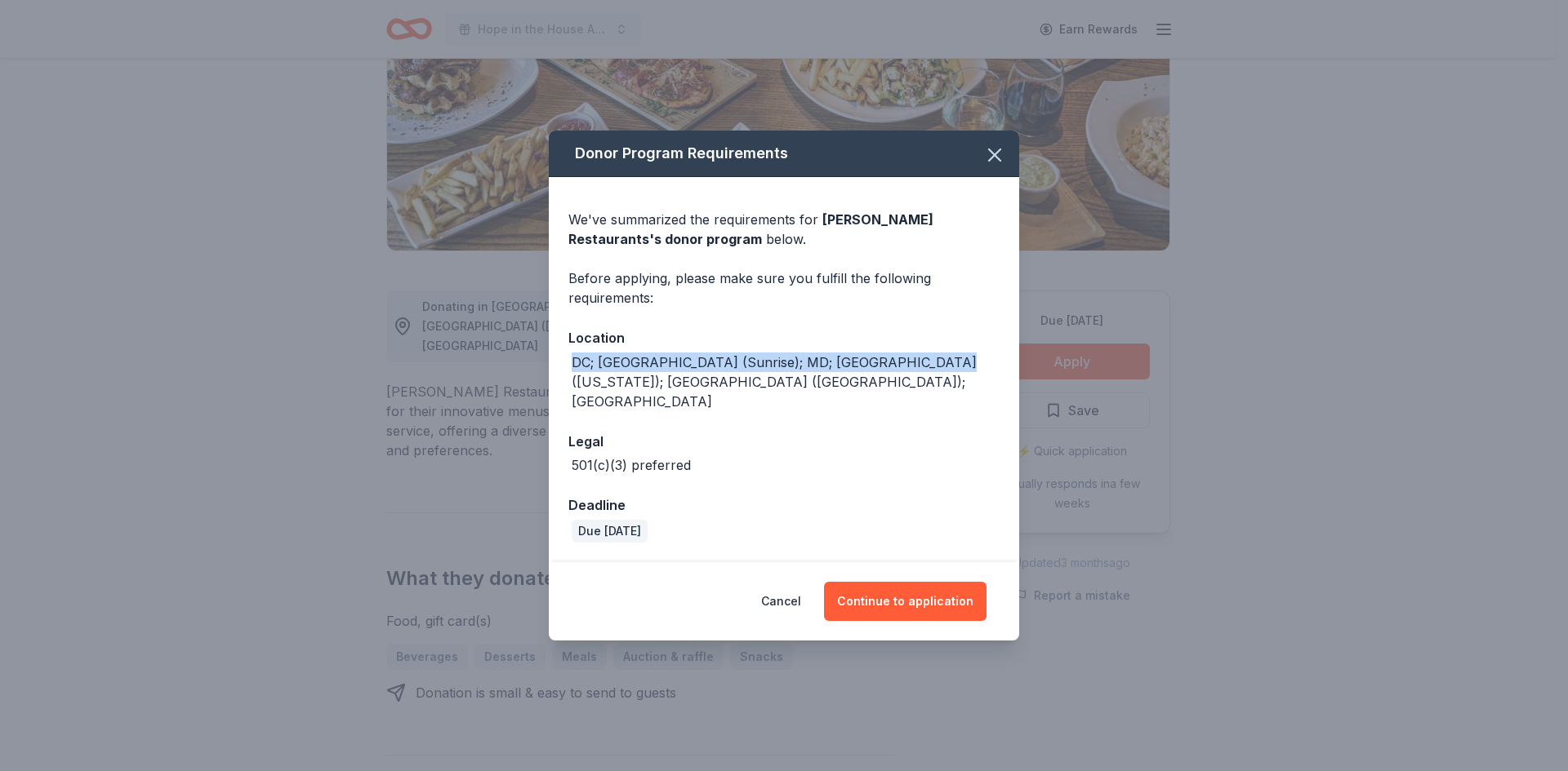
drag, startPoint x: 914, startPoint y: 386, endPoint x: 567, endPoint y: 392, distance: 347.1
click at [567, 392] on div "We've summarized the requirements for Thompson Restaurants 's donor program bel…" at bounding box center [784, 369] width 470 height 385
copy div "DC; FL (Sunrise); MD; NY (New York); OH (Columbus); VA"
click at [966, 600] on button "Continue to application" at bounding box center [904, 601] width 162 height 39
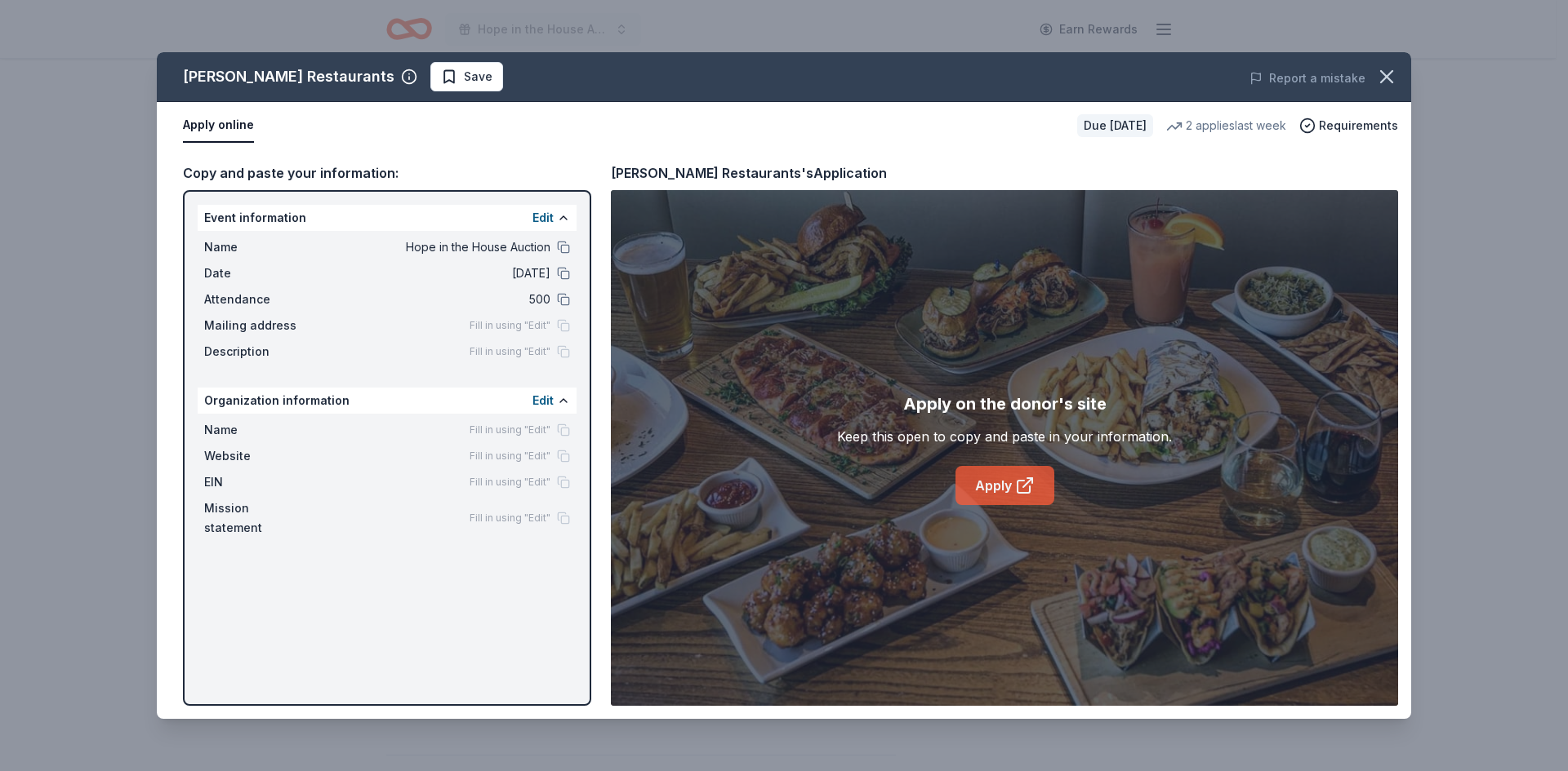
click at [1000, 486] on link "Apply" at bounding box center [1004, 485] width 99 height 39
click at [1387, 80] on icon "button" at bounding box center [1386, 77] width 23 height 23
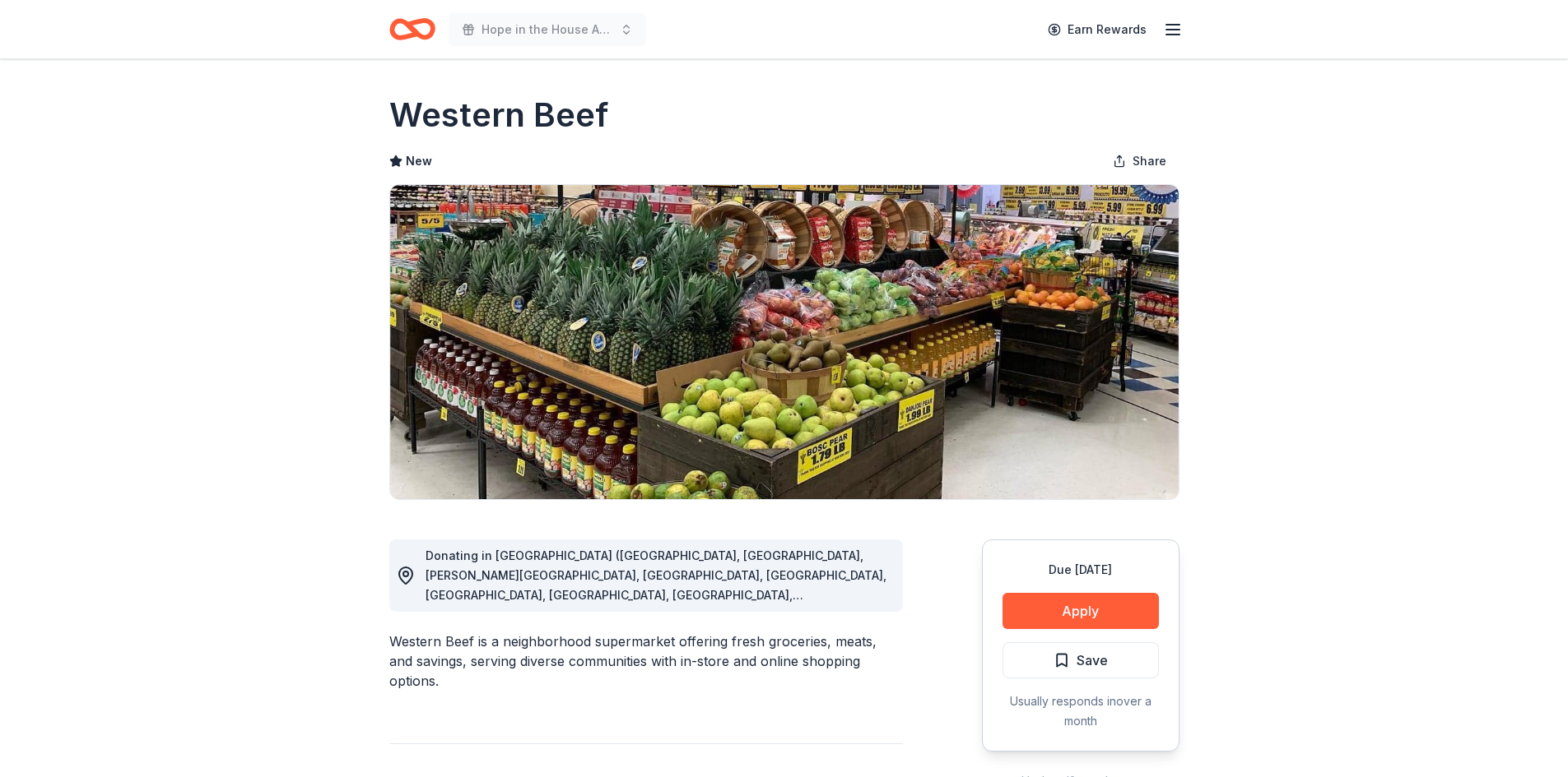
drag, startPoint x: 789, startPoint y: 573, endPoint x: 455, endPoint y: 538, distance: 335.8
drag, startPoint x: 438, startPoint y: 555, endPoint x: 628, endPoint y: 604, distance: 196.2
click at [627, 586] on div "Donating in [GEOGRAPHIC_DATA] ([GEOGRAPHIC_DATA], [GEOGRAPHIC_DATA], [PERSON_NA…" at bounding box center [646, 576] width 514 height 73
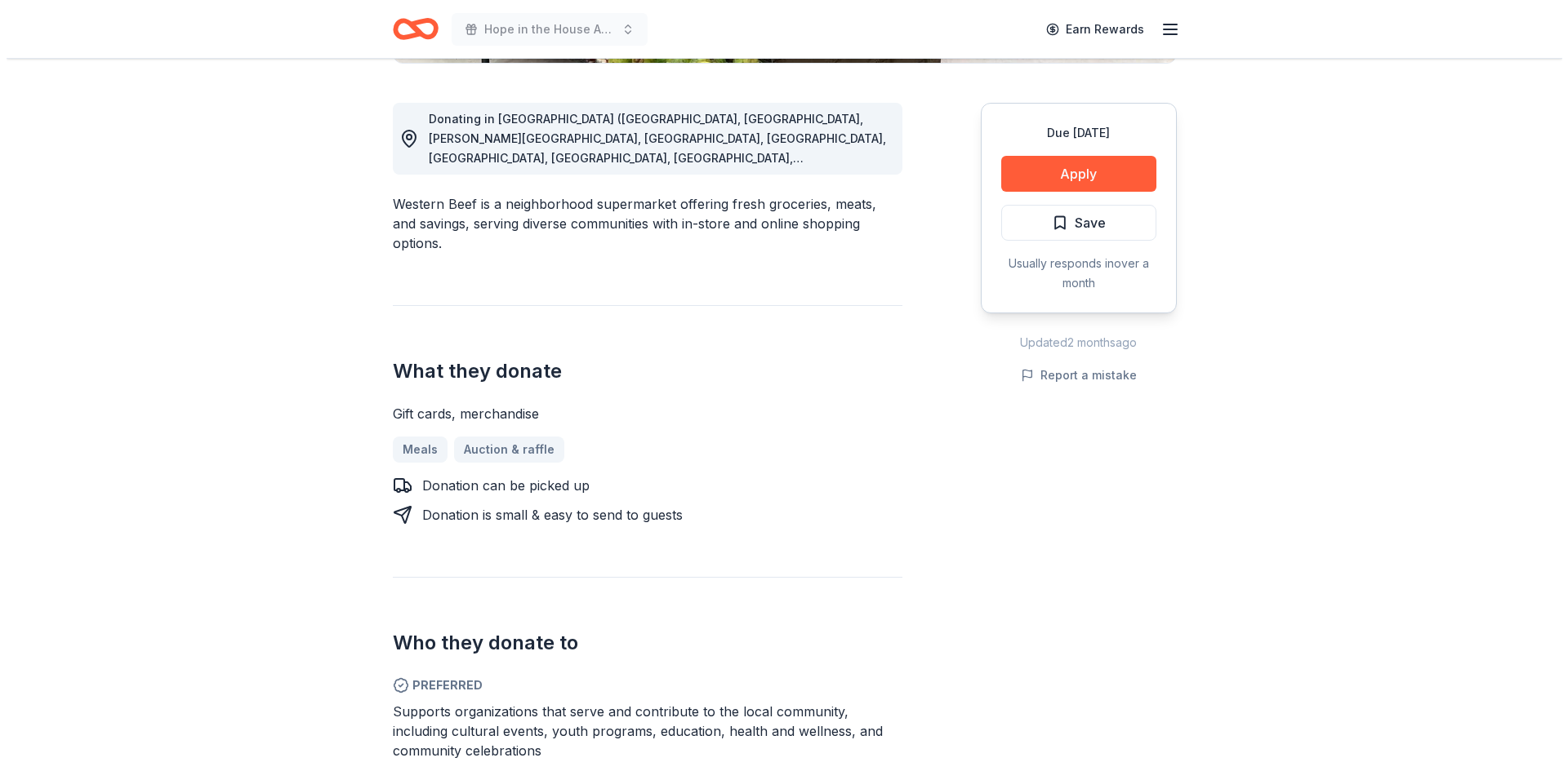
scroll to position [571, 0]
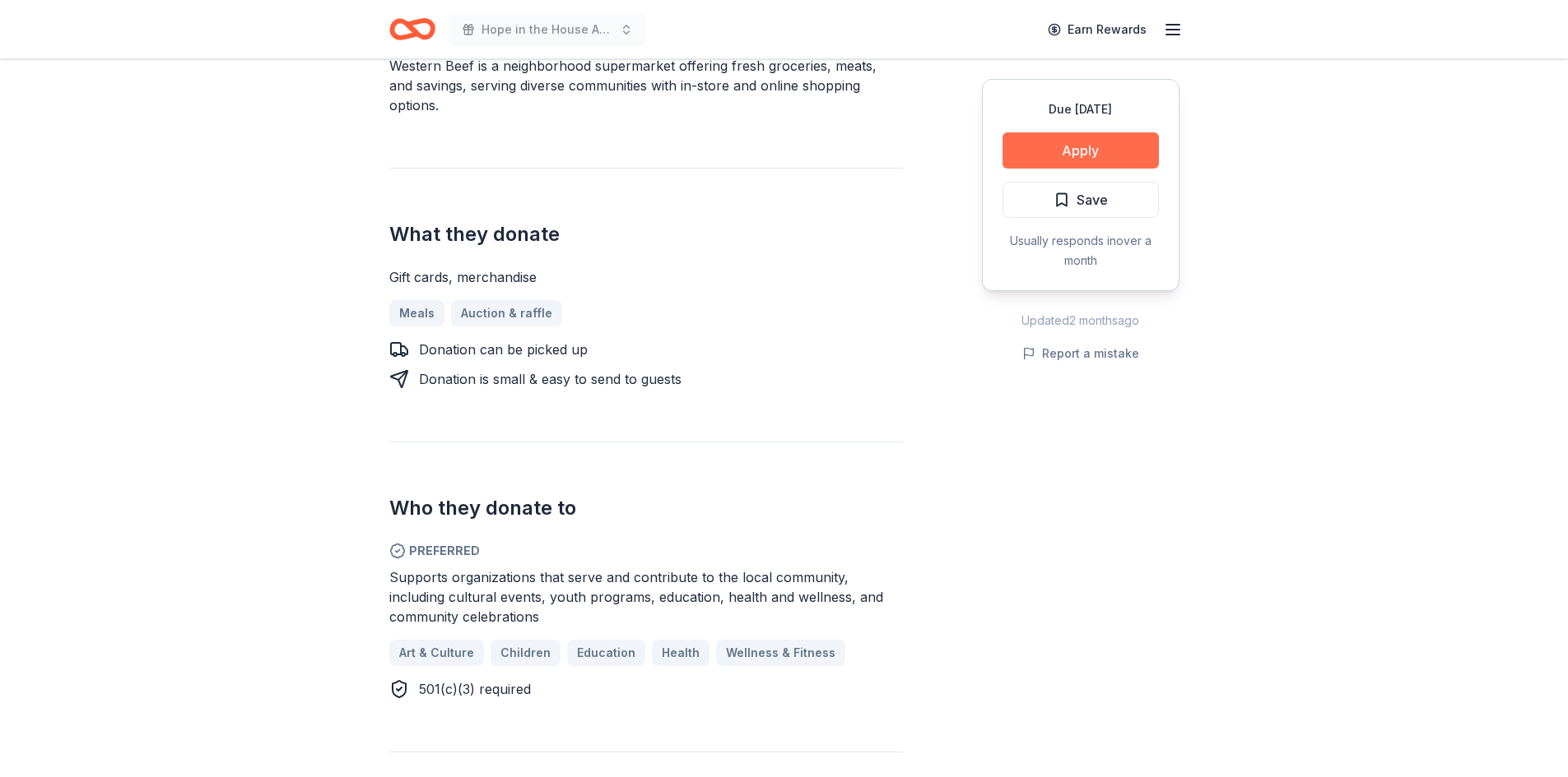
click at [1120, 163] on button "Apply" at bounding box center [1081, 151] width 157 height 36
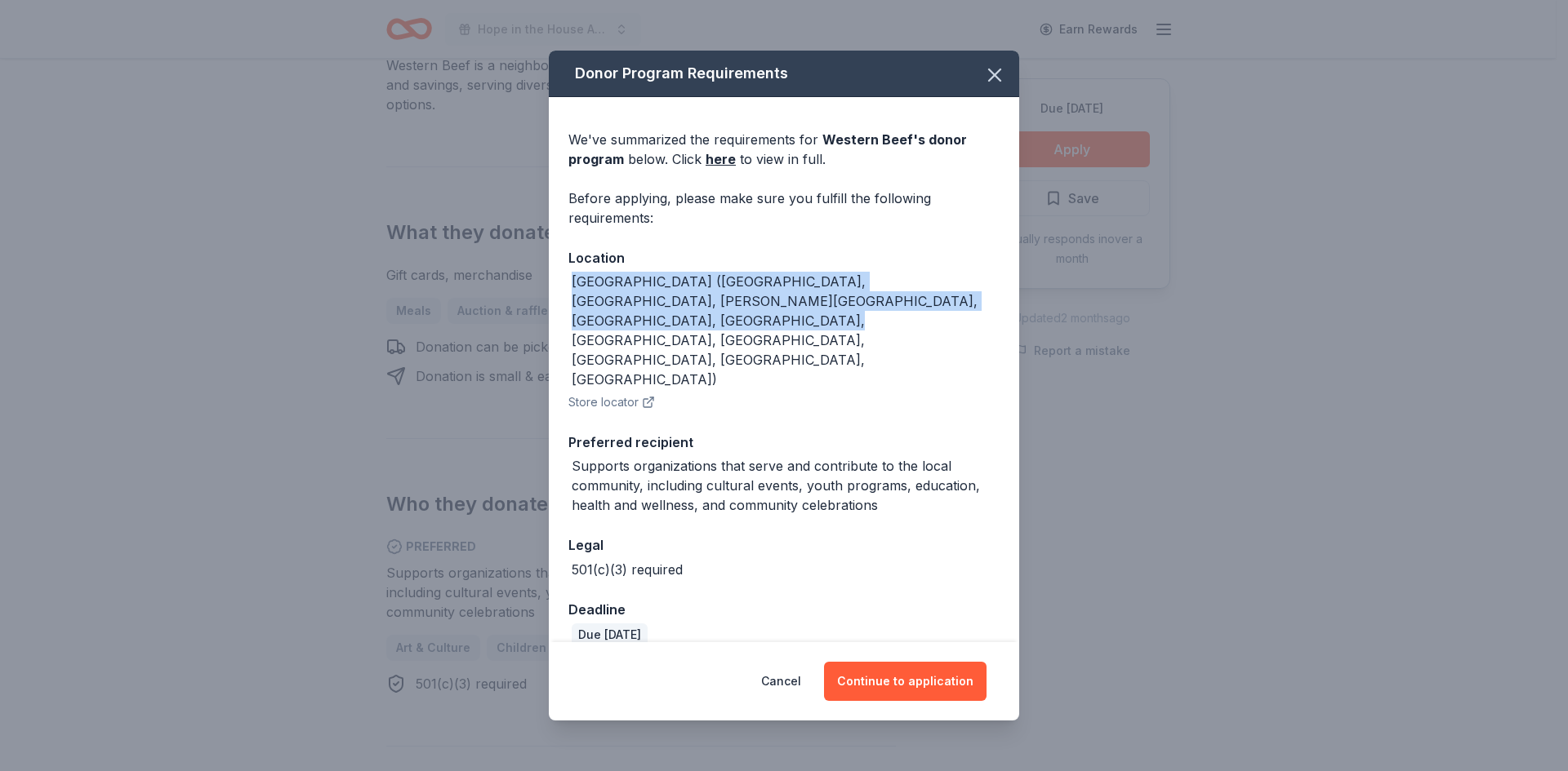
drag, startPoint x: 575, startPoint y: 309, endPoint x: 982, endPoint y: 336, distance: 407.9
click at [982, 336] on div "[GEOGRAPHIC_DATA] ([GEOGRAPHIC_DATA], [GEOGRAPHIC_DATA], [PERSON_NAME][GEOGRAPH…" at bounding box center [785, 331] width 428 height 117
copy div "[GEOGRAPHIC_DATA] ([GEOGRAPHIC_DATA], [GEOGRAPHIC_DATA], [PERSON_NAME][GEOGRAPH…"
click at [897, 662] on button "Continue to application" at bounding box center [904, 681] width 162 height 39
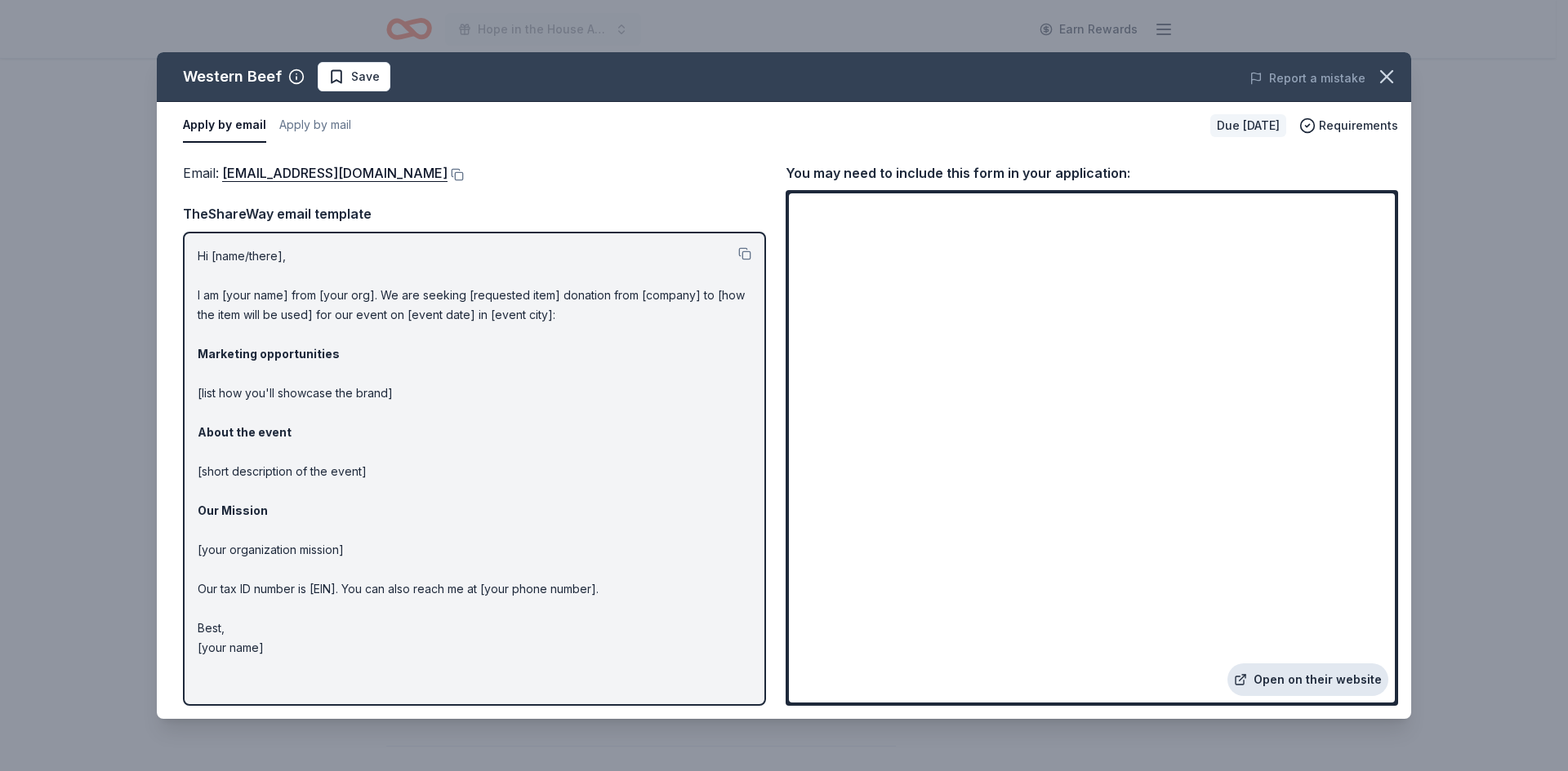
click at [1261, 679] on link "Open on their website" at bounding box center [1307, 680] width 161 height 32
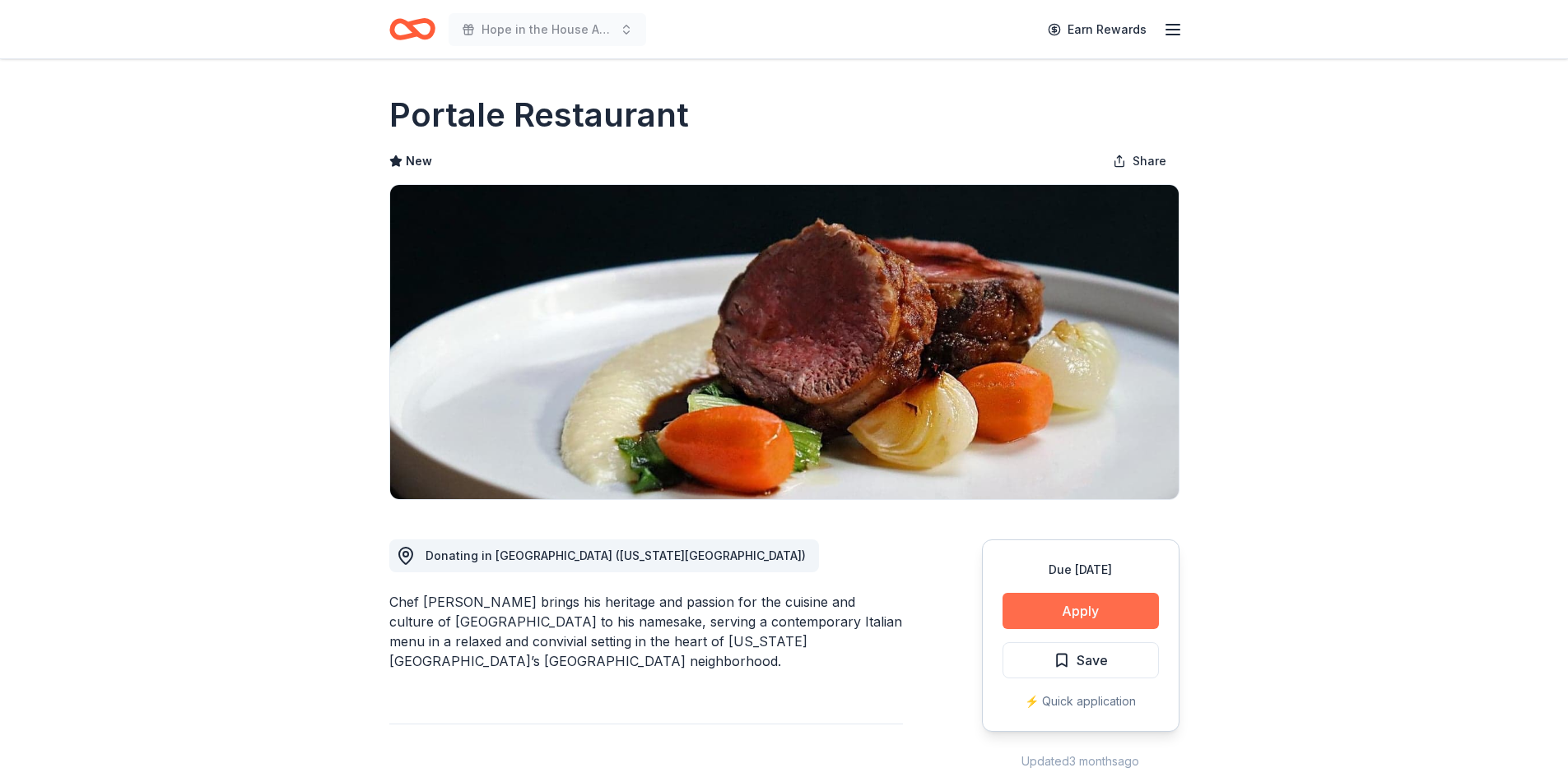
click at [1120, 612] on button "Apply" at bounding box center [1081, 611] width 157 height 36
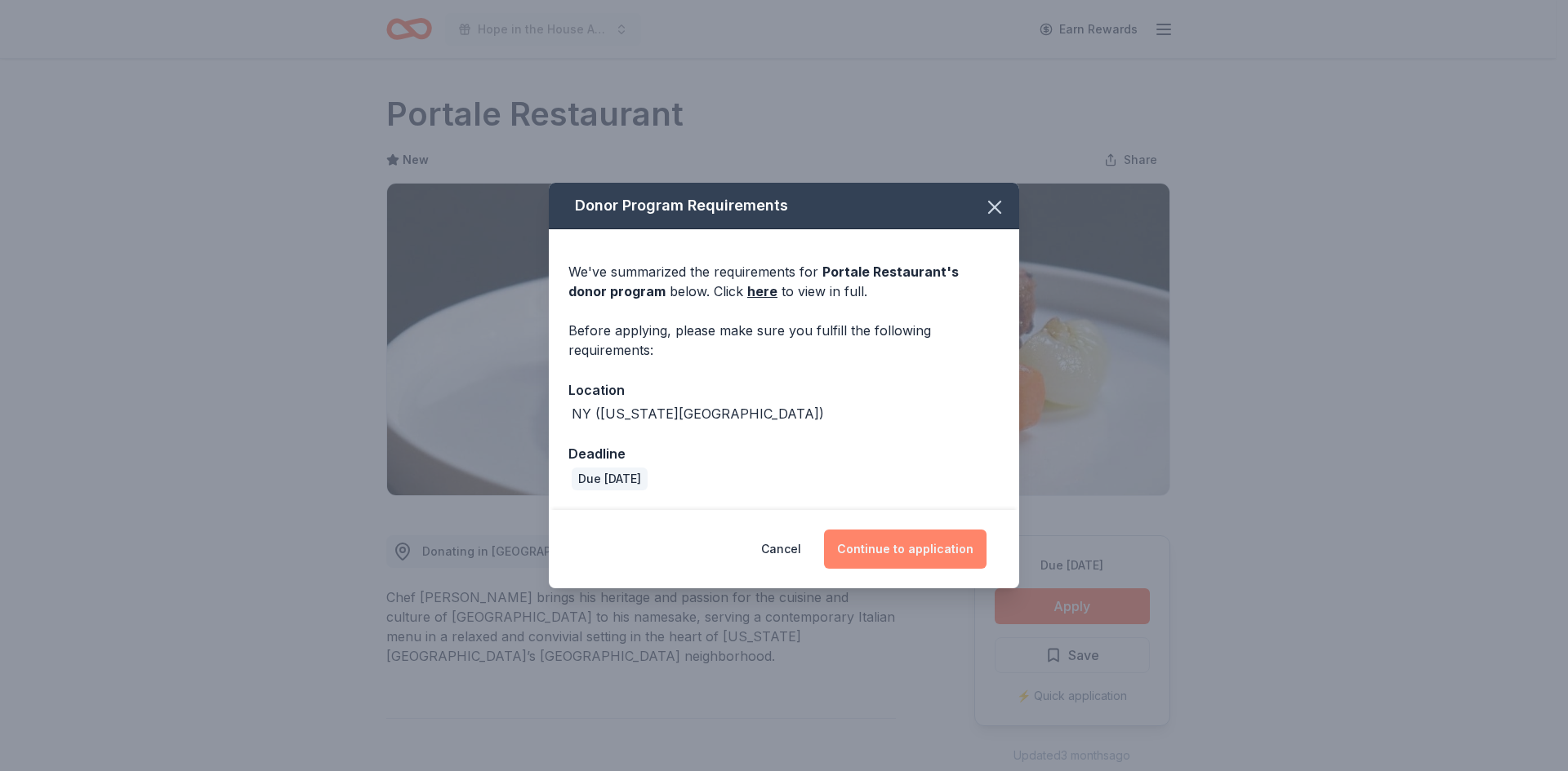
click at [953, 557] on button "Continue to application" at bounding box center [904, 548] width 162 height 39
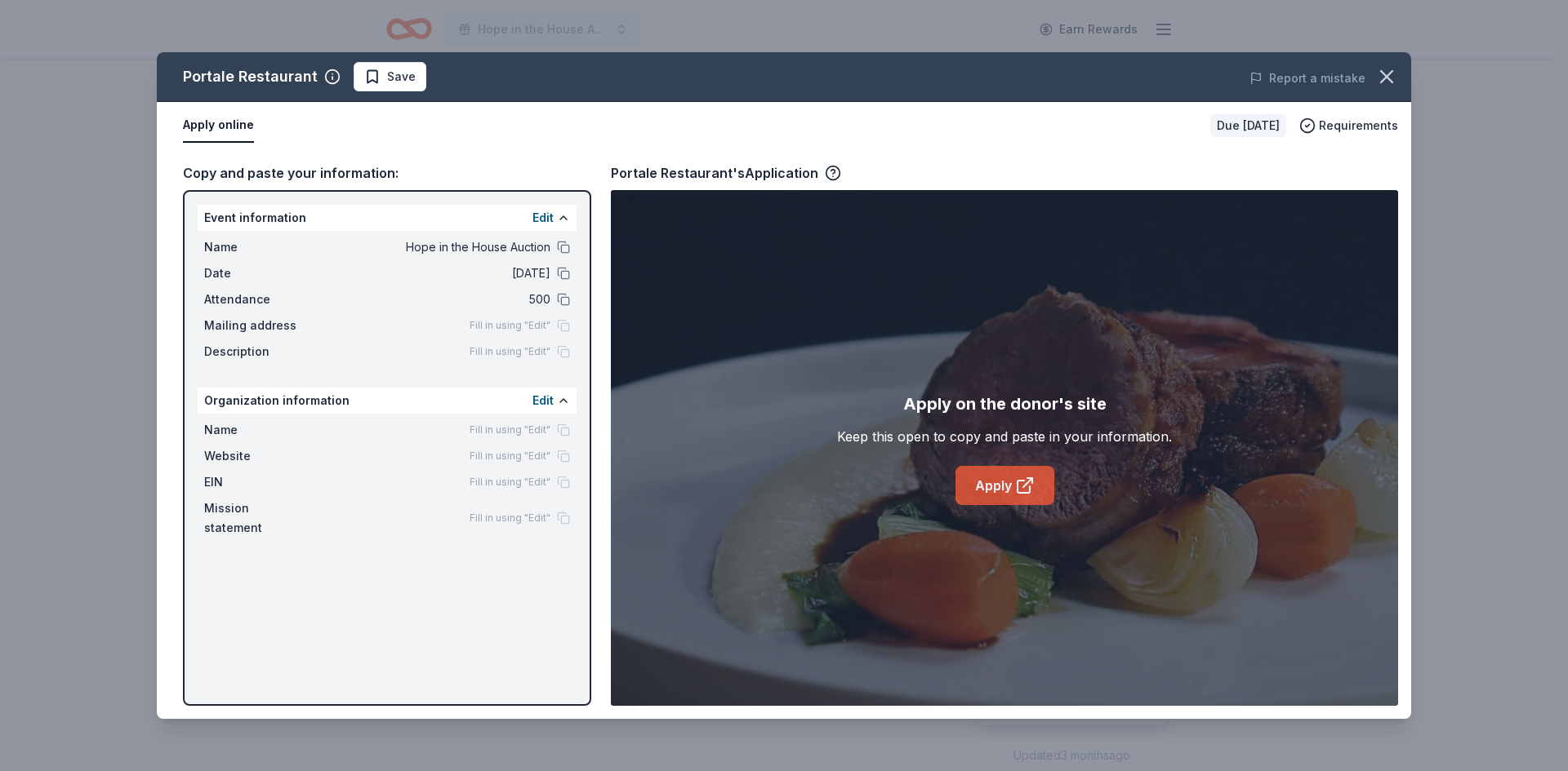
click at [1018, 502] on link "Apply" at bounding box center [1004, 485] width 99 height 39
click at [1386, 78] on icon "button" at bounding box center [1386, 77] width 11 height 11
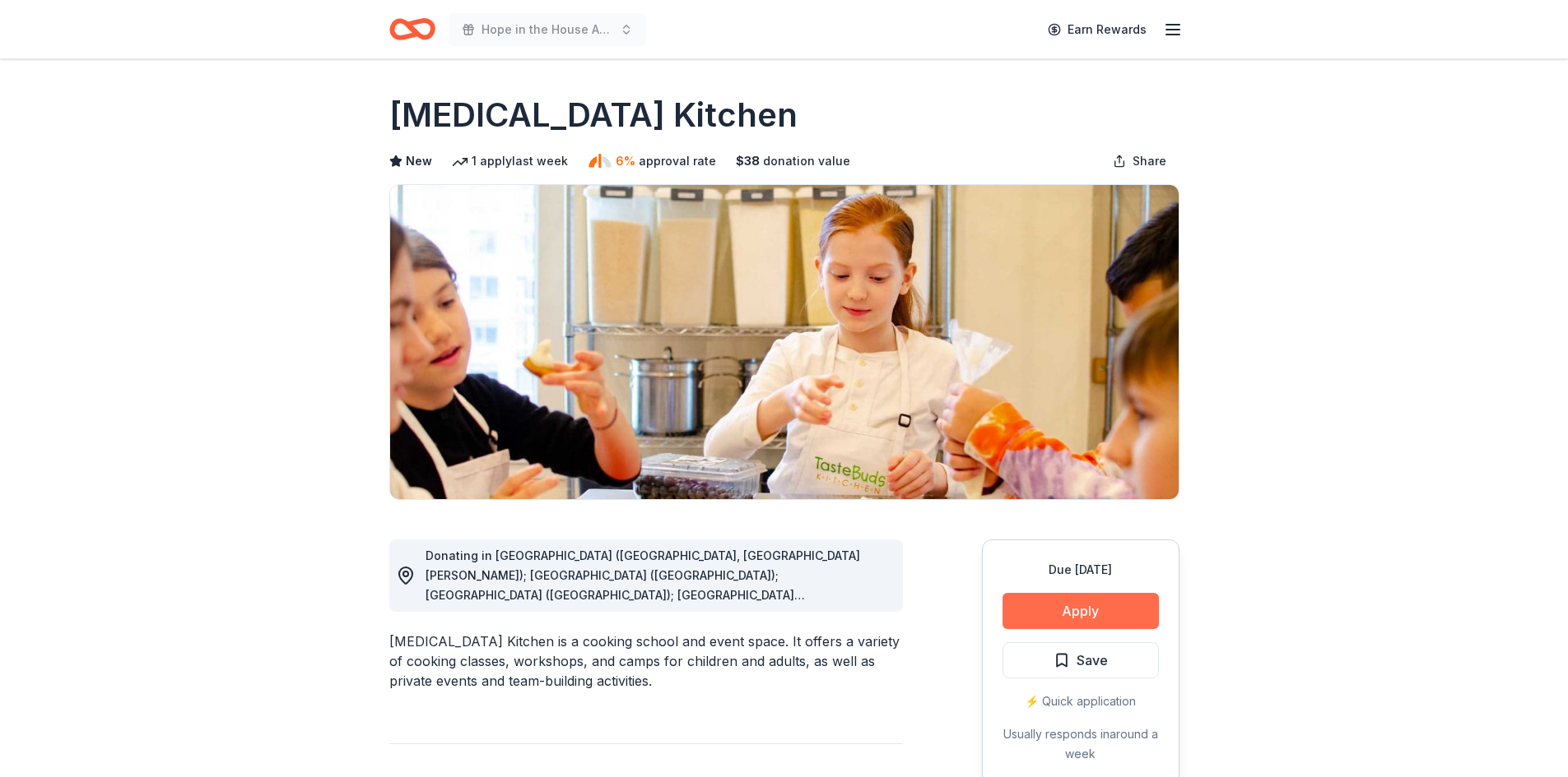
click at [1125, 610] on button "Apply" at bounding box center [1081, 611] width 157 height 36
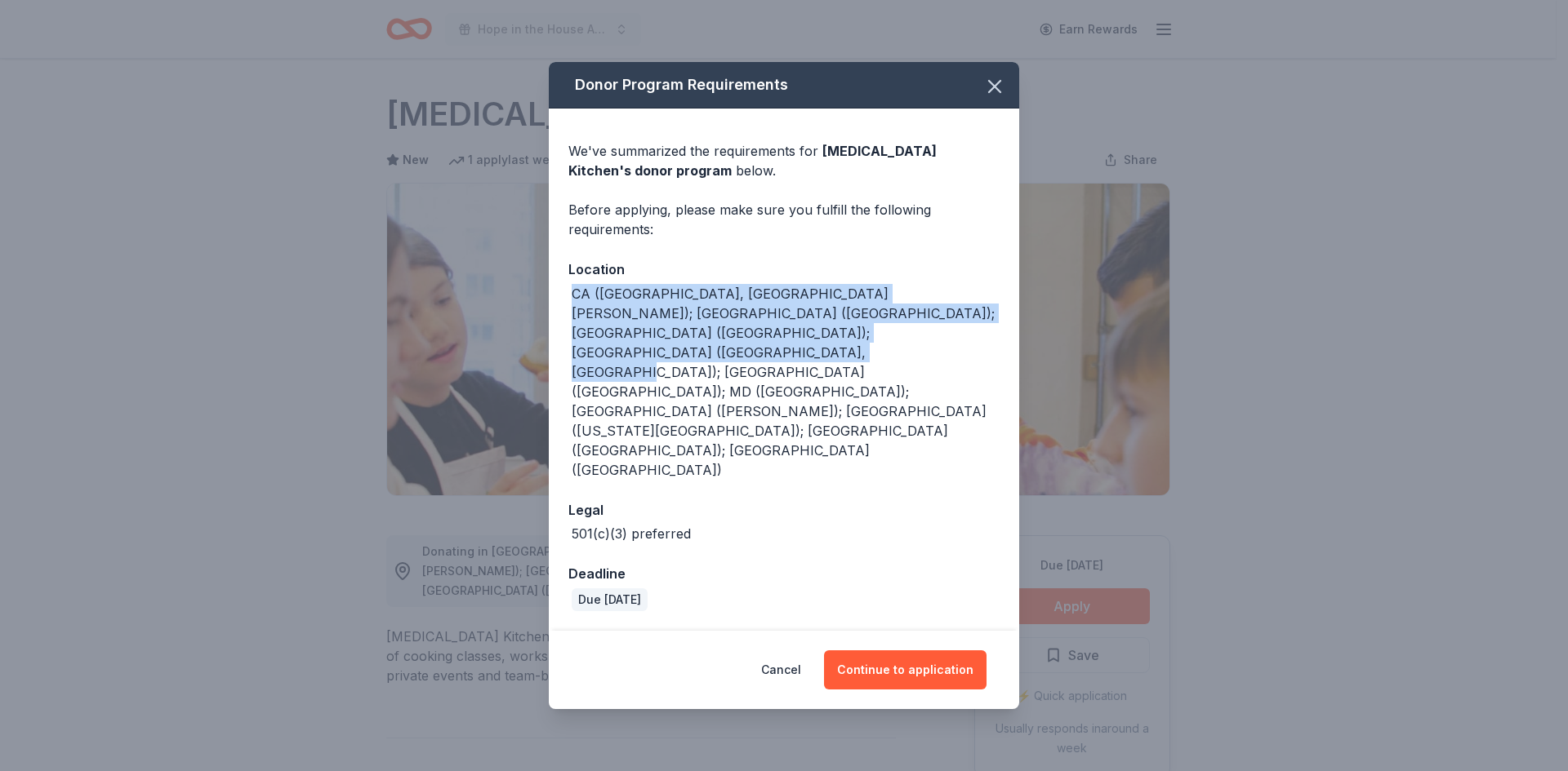
drag, startPoint x: 575, startPoint y: 366, endPoint x: 992, endPoint y: 421, distance: 420.6
click at [992, 421] on div "We've summarized the requirements for [MEDICAL_DATA] Kitchen 's donor program b…" at bounding box center [784, 369] width 470 height 522
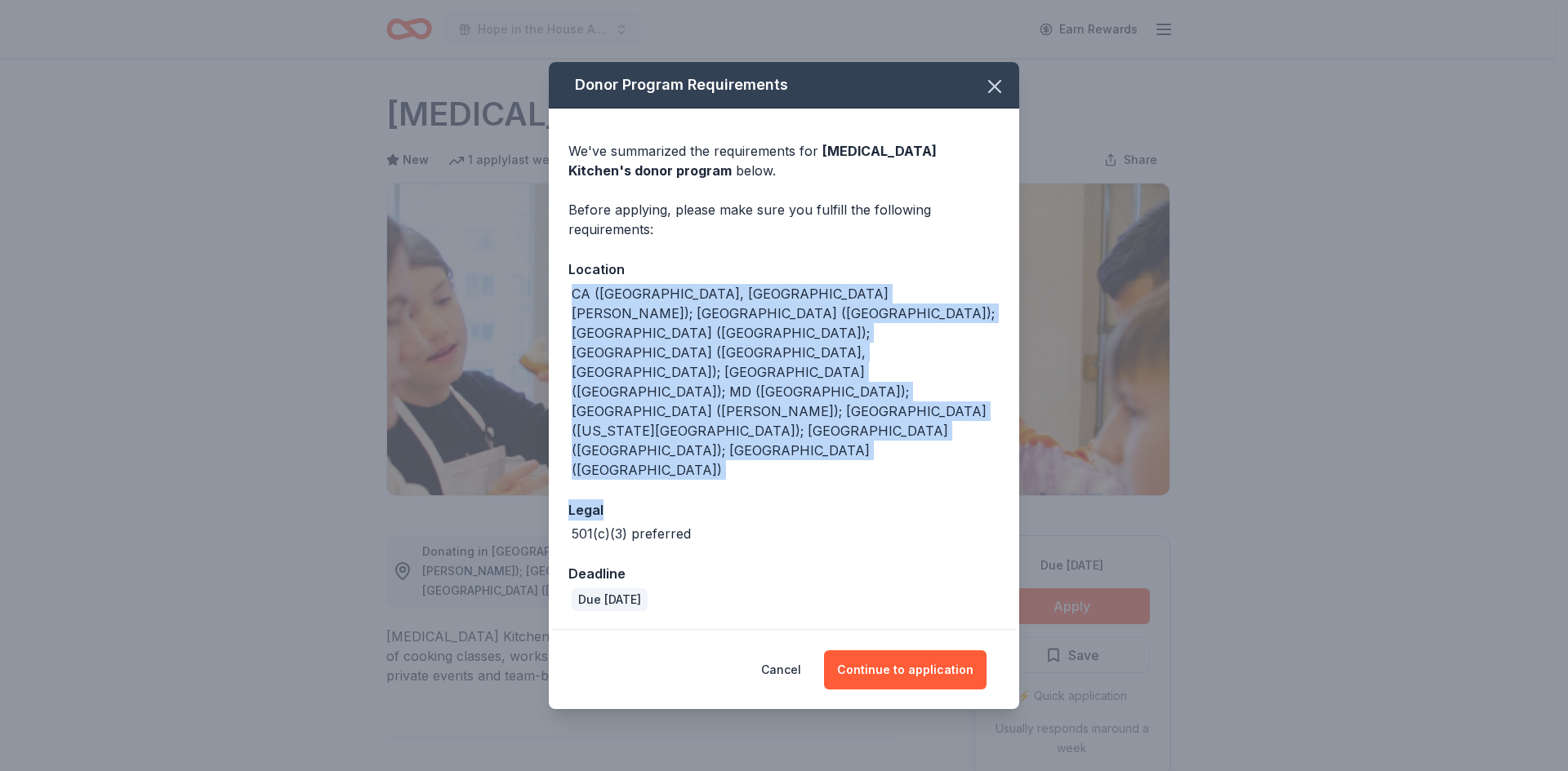
click at [1000, 418] on div "We've summarized the requirements for [MEDICAL_DATA] Kitchen 's donor program b…" at bounding box center [784, 369] width 470 height 522
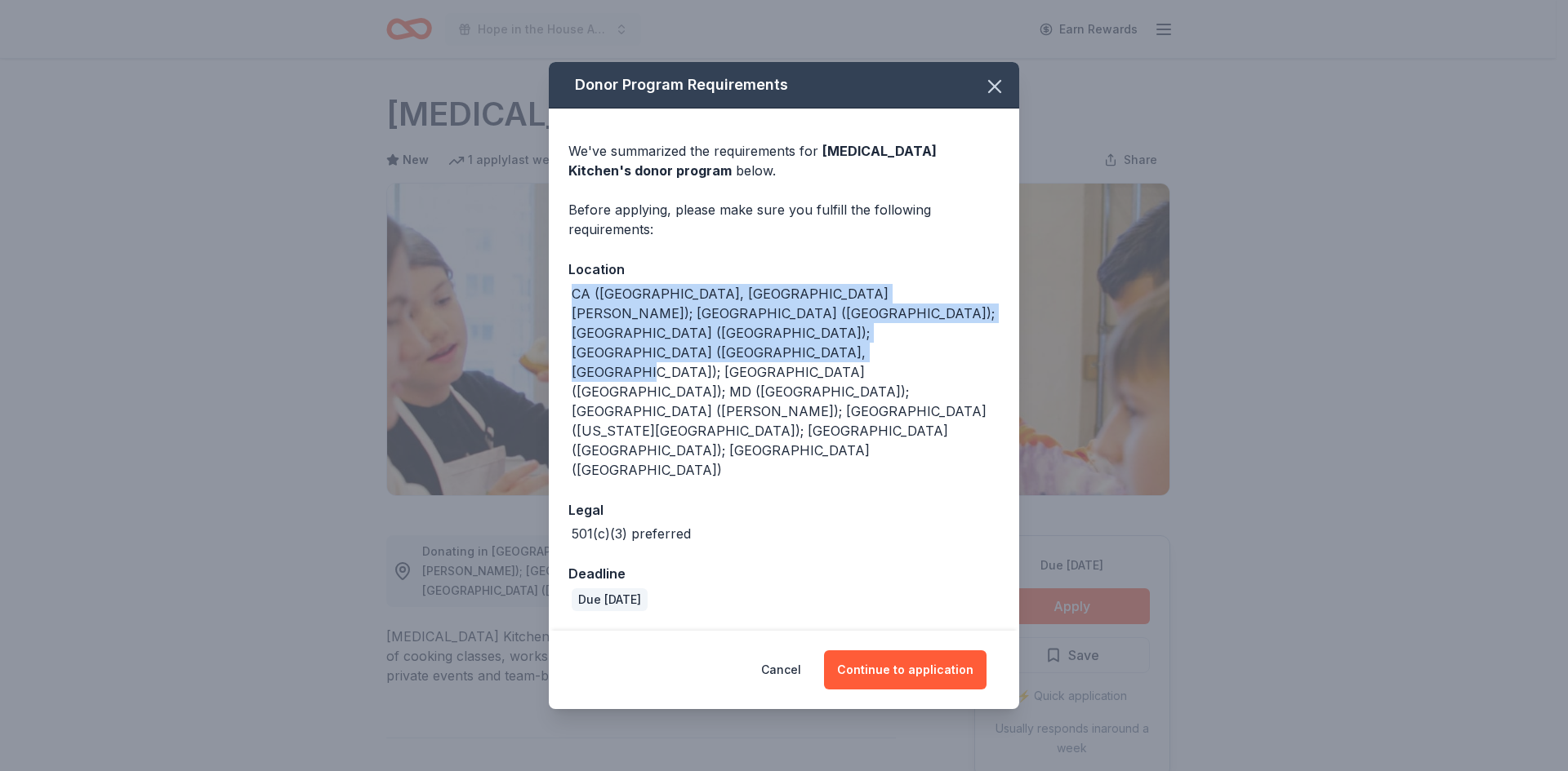
drag, startPoint x: 992, startPoint y: 398, endPoint x: 563, endPoint y: 362, distance: 430.5
click at [563, 362] on div "We've summarized the requirements for [MEDICAL_DATA] Kitchen 's donor program b…" at bounding box center [784, 369] width 470 height 522
copy div "CA ([GEOGRAPHIC_DATA], [GEOGRAPHIC_DATA][PERSON_NAME]); [GEOGRAPHIC_DATA] ([GEO…"
click at [926, 651] on button "Continue to application" at bounding box center [904, 670] width 162 height 39
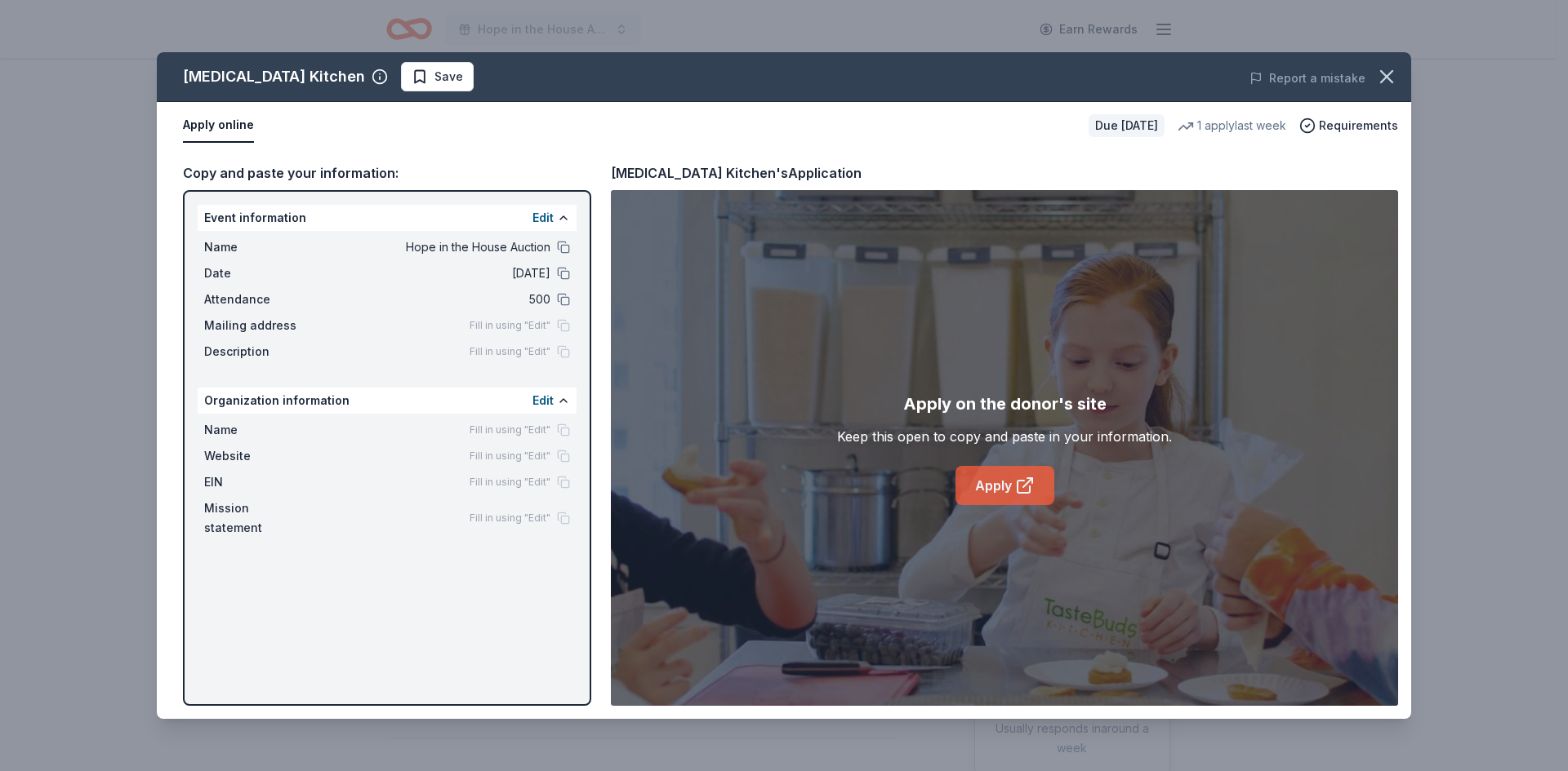
click at [977, 495] on link "Apply" at bounding box center [1004, 485] width 99 height 39
click at [999, 485] on link "Apply" at bounding box center [1004, 485] width 99 height 39
drag, startPoint x: 860, startPoint y: 119, endPoint x: 750, endPoint y: 187, distance: 129.3
click at [750, 187] on div "Taste Buds Kitchen Save Report a mistake Apply online Due in 345 days 1 apply l…" at bounding box center [784, 386] width 1254 height 667
drag, startPoint x: 753, startPoint y: 177, endPoint x: 800, endPoint y: 174, distance: 47.1
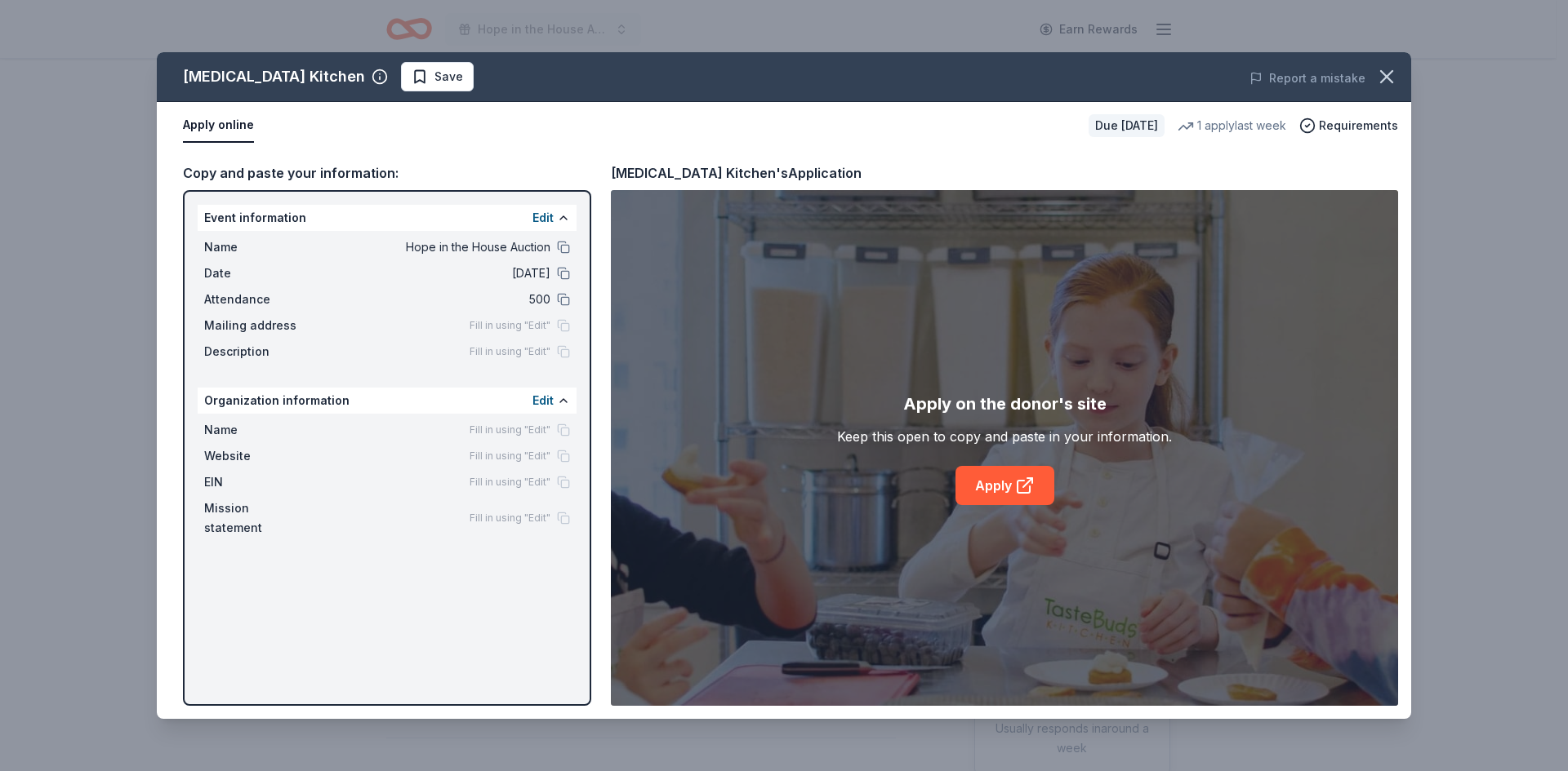
click at [800, 174] on div "Taste Buds Kitchen's Application" at bounding box center [736, 172] width 251 height 21
click at [800, 169] on div "Taste Buds Kitchen's Application" at bounding box center [736, 172] width 251 height 21
click at [815, 169] on div "Taste Buds Kitchen's Application" at bounding box center [736, 172] width 251 height 21
click at [818, 177] on div "Taste Buds Kitchen's Application" at bounding box center [736, 172] width 251 height 21
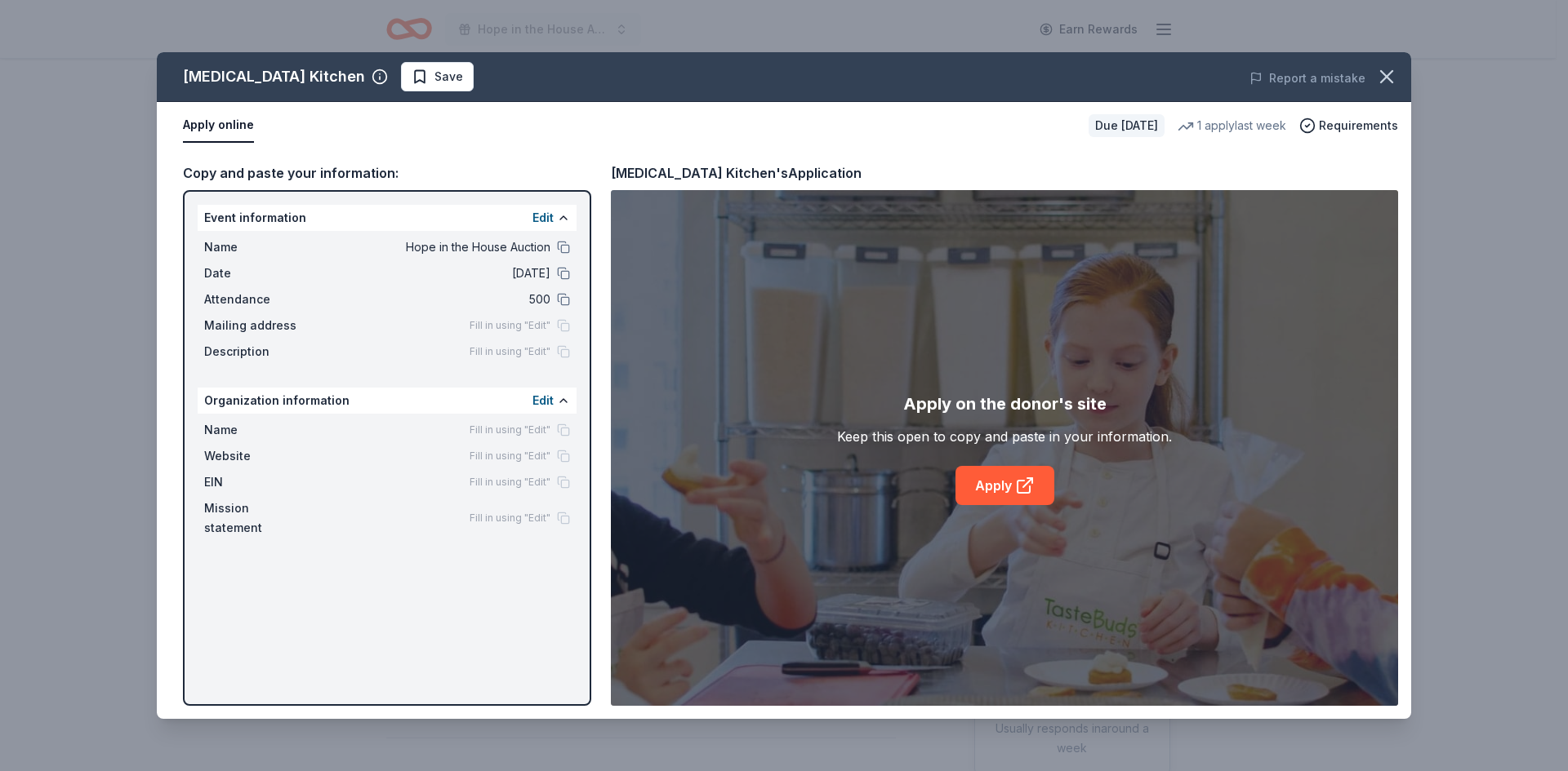
drag, startPoint x: 766, startPoint y: 173, endPoint x: 614, endPoint y: 176, distance: 152.0
click at [614, 176] on div "Taste Buds Kitchen's Application" at bounding box center [736, 172] width 251 height 21
drag, startPoint x: 617, startPoint y: 176, endPoint x: 642, endPoint y: 175, distance: 25.0
click at [642, 175] on div "Taste Buds Kitchen's Application" at bounding box center [736, 172] width 251 height 21
click at [376, 136] on div "Apply online" at bounding box center [629, 126] width 892 height 34
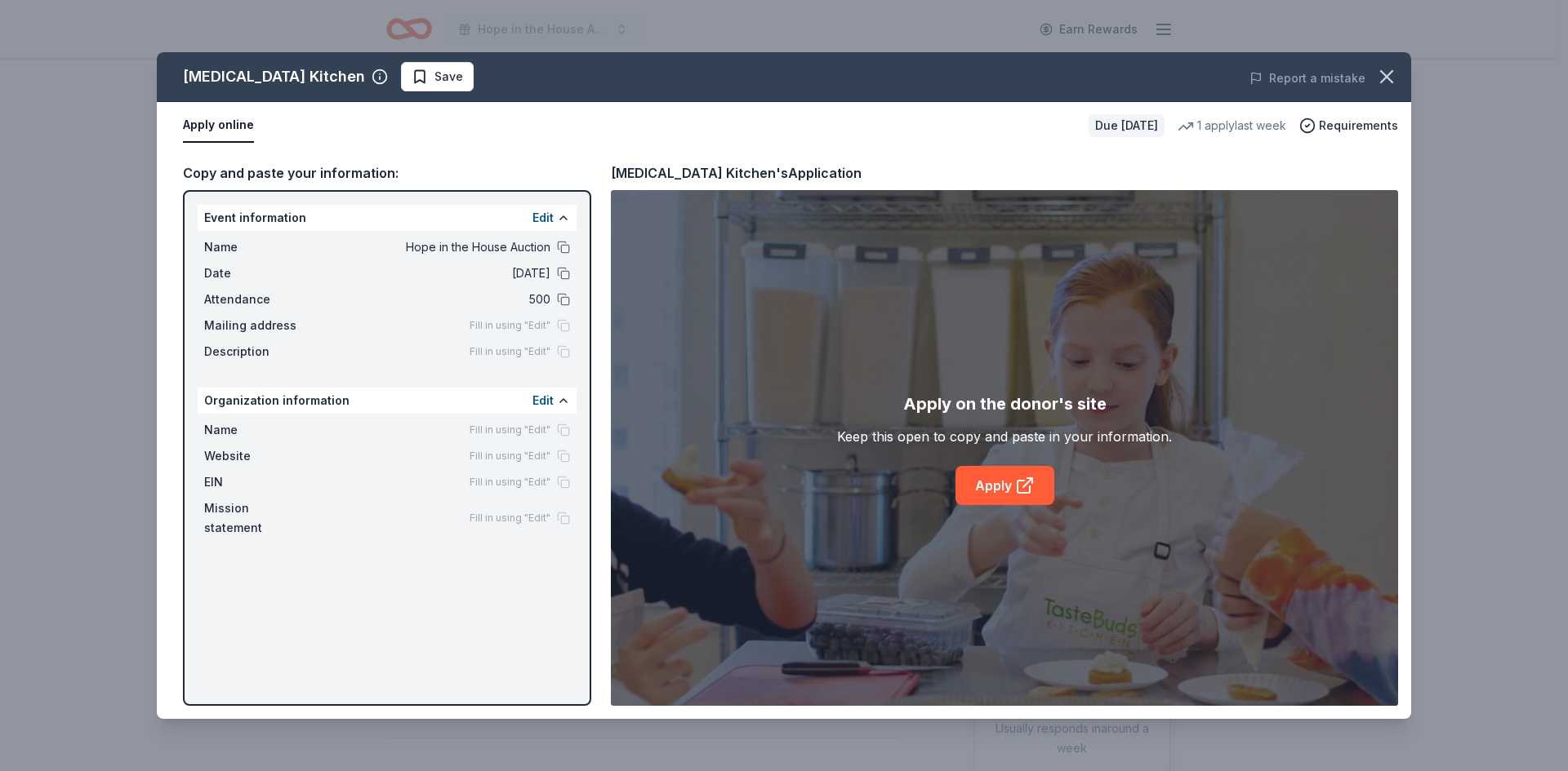
click at [376, 136] on div "Apply online" at bounding box center [629, 126] width 892 height 34
click at [1379, 80] on icon "button" at bounding box center [1386, 77] width 23 height 23
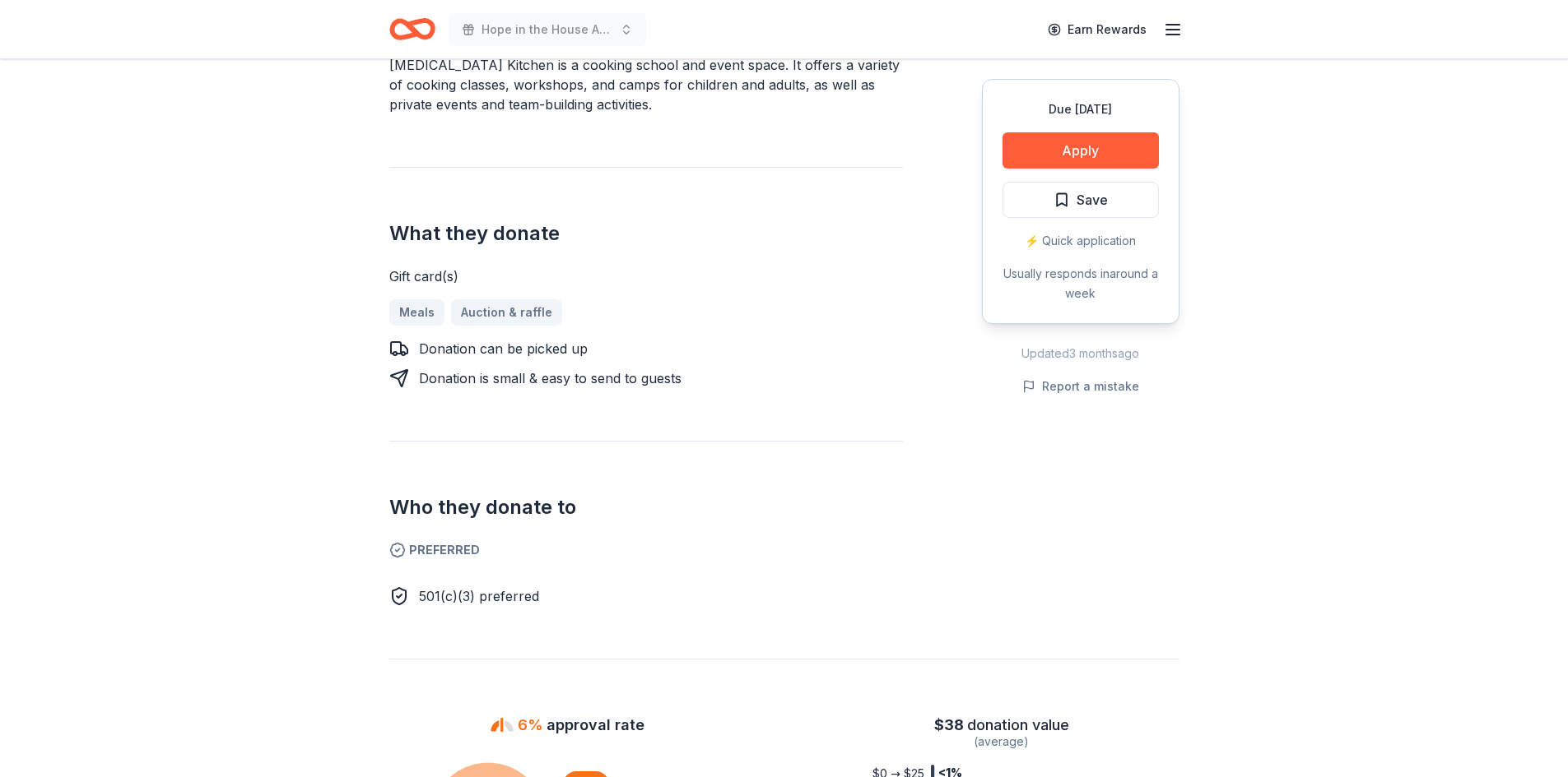
scroll to position [576, 0]
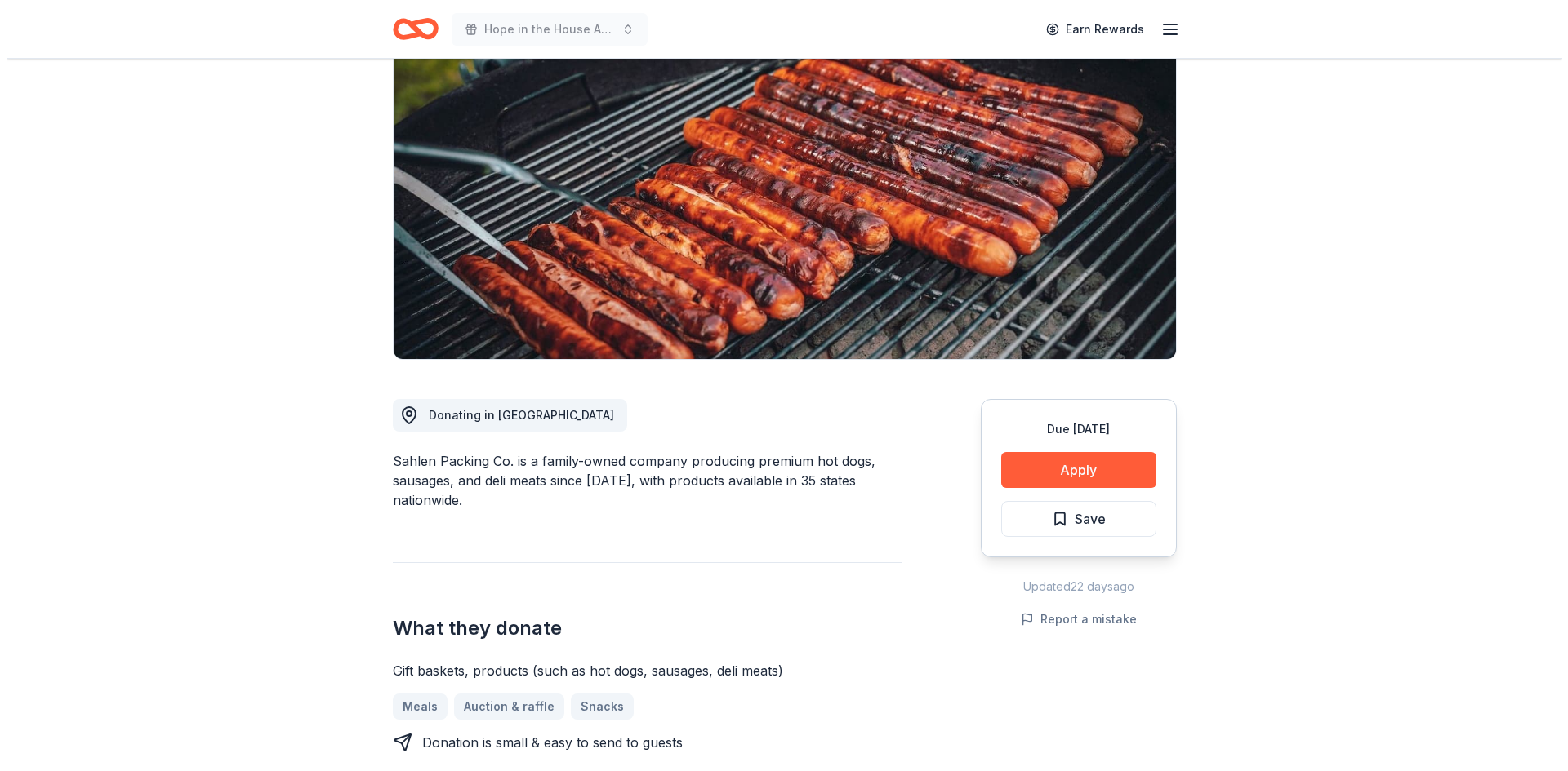
scroll to position [245, 0]
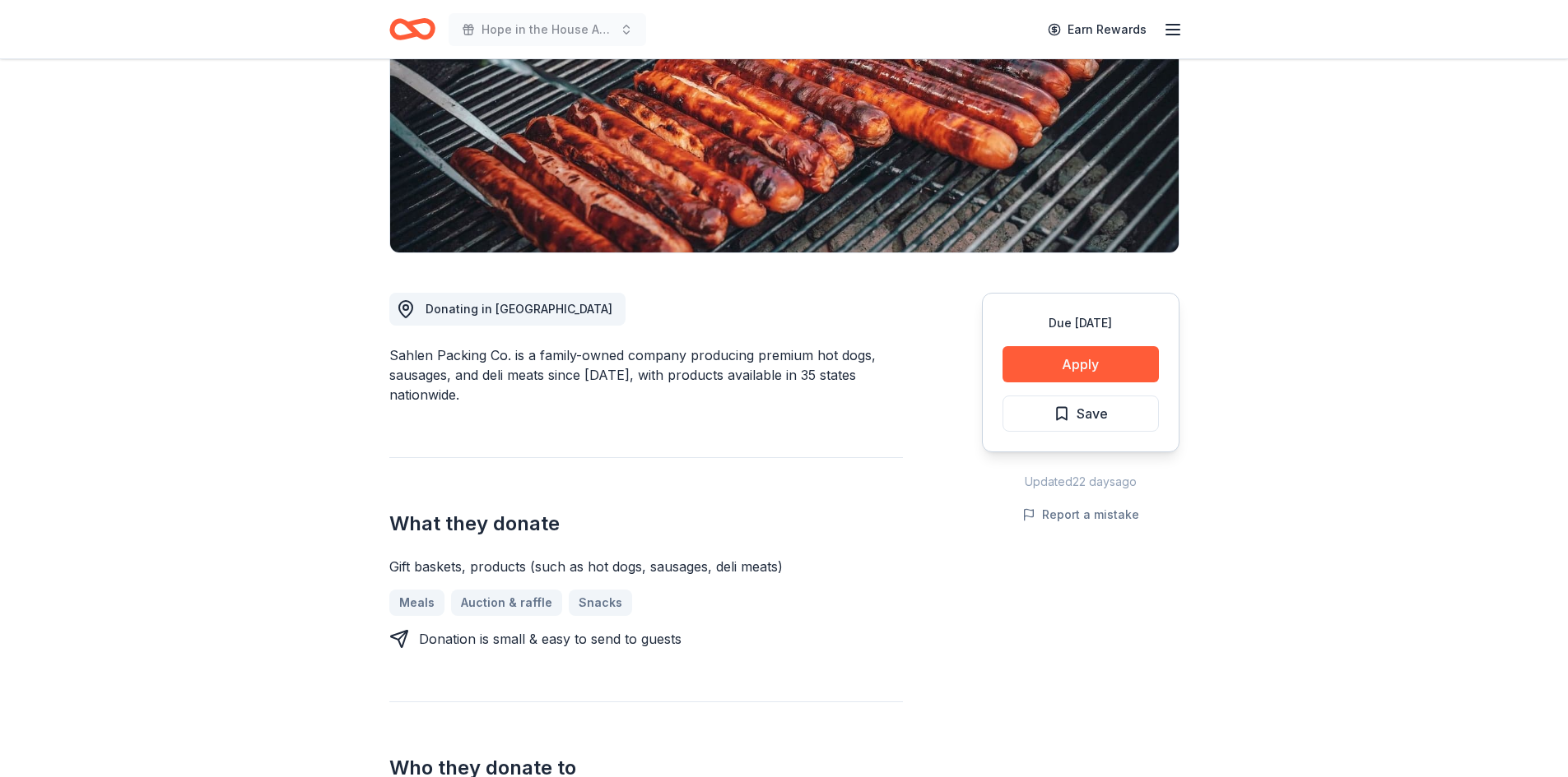
drag, startPoint x: 1185, startPoint y: 368, endPoint x: 1168, endPoint y: 365, distance: 17.3
click at [1122, 362] on button "Apply" at bounding box center [1081, 365] width 157 height 36
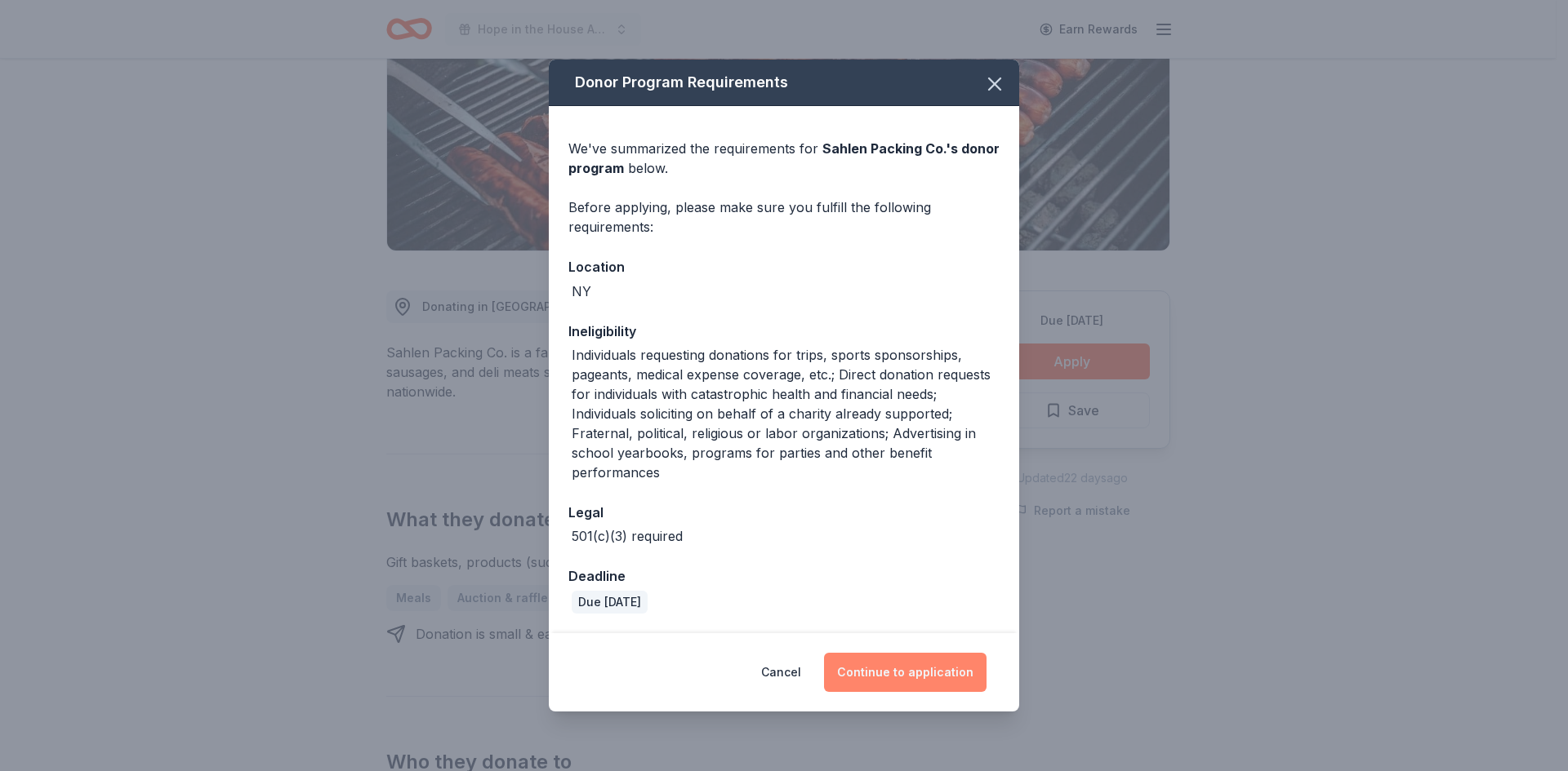
click at [887, 678] on button "Continue to application" at bounding box center [904, 672] width 162 height 39
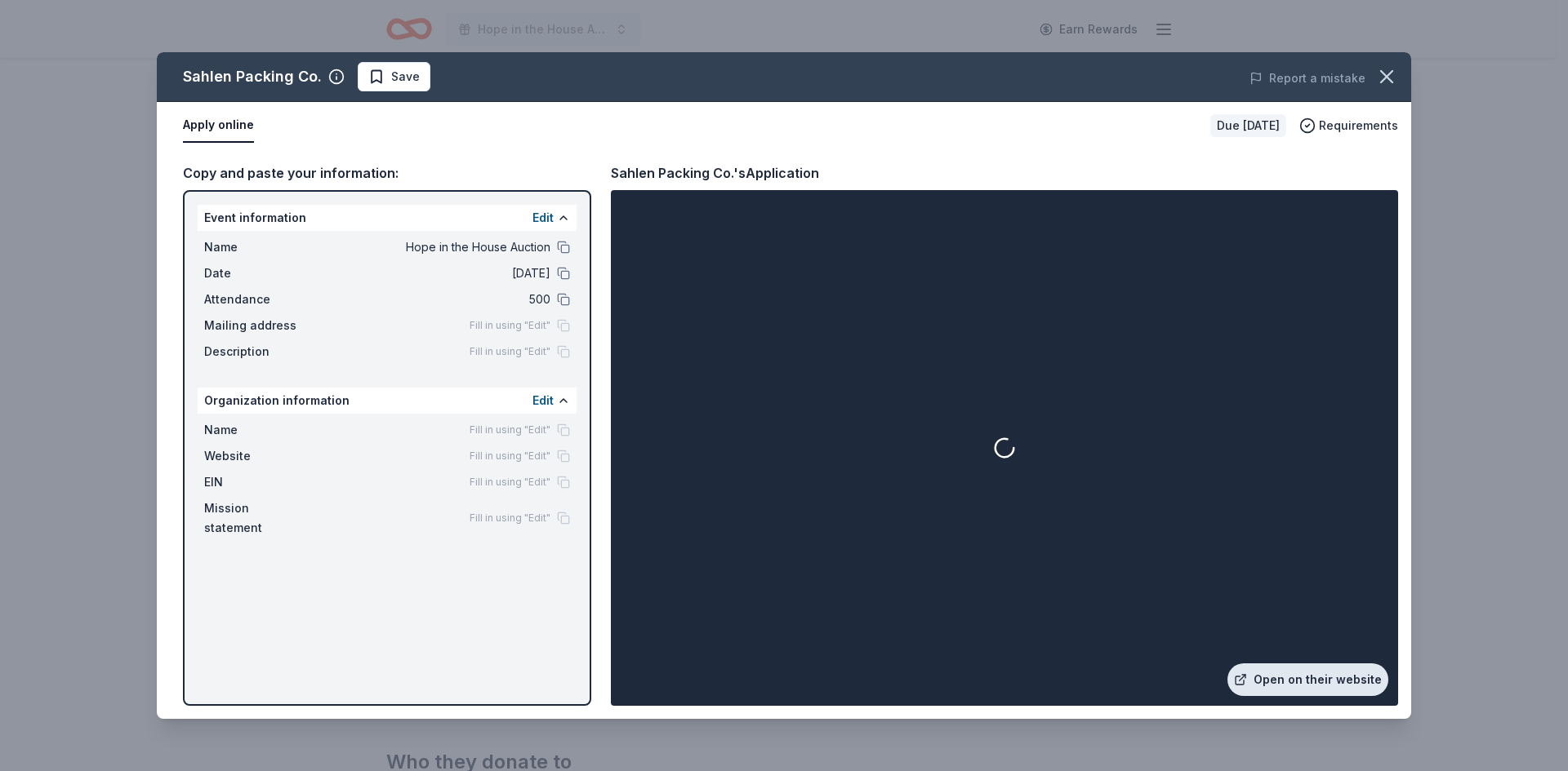
click at [1282, 671] on link "Open on their website" at bounding box center [1307, 680] width 161 height 32
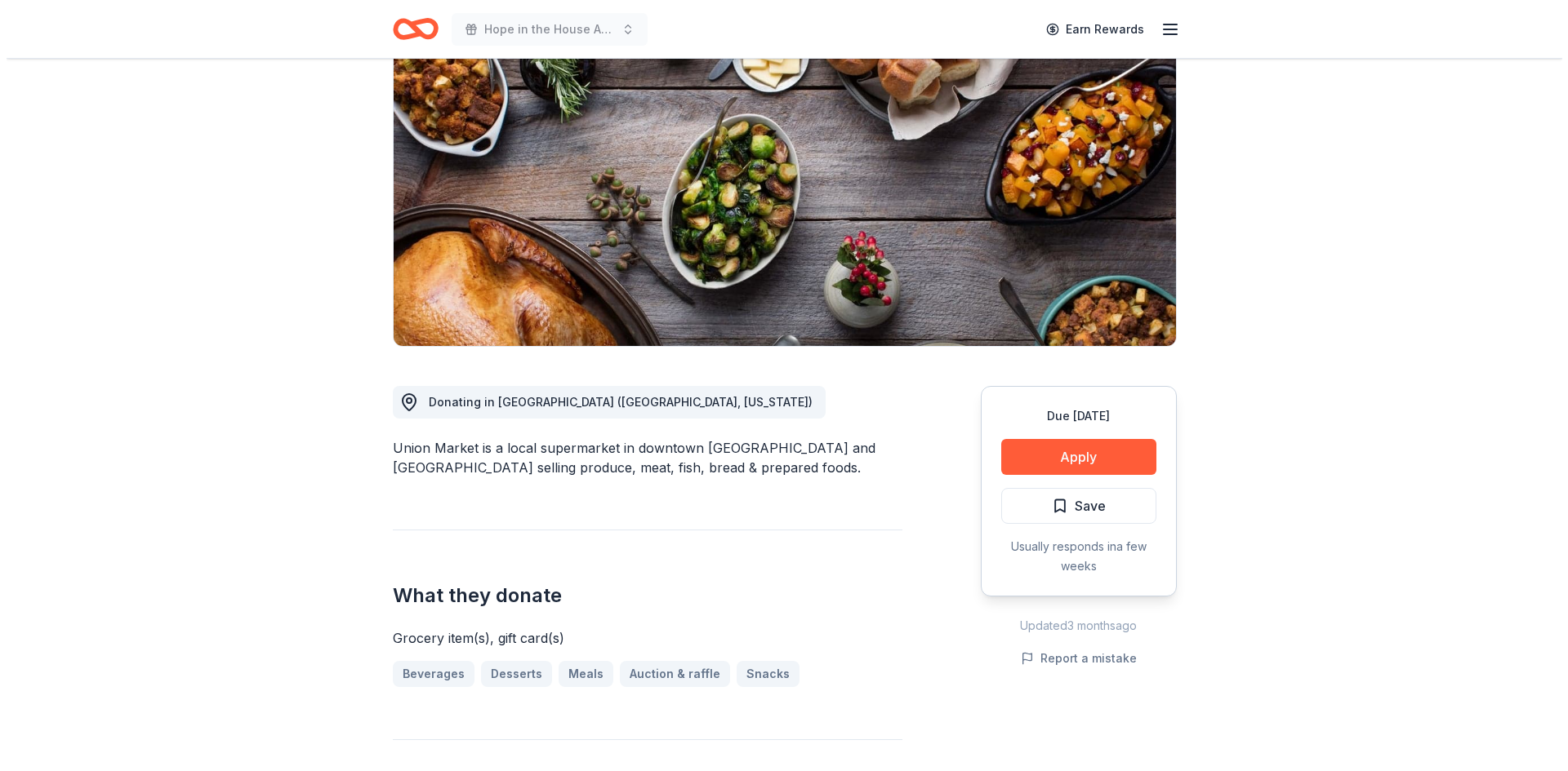
scroll to position [163, 0]
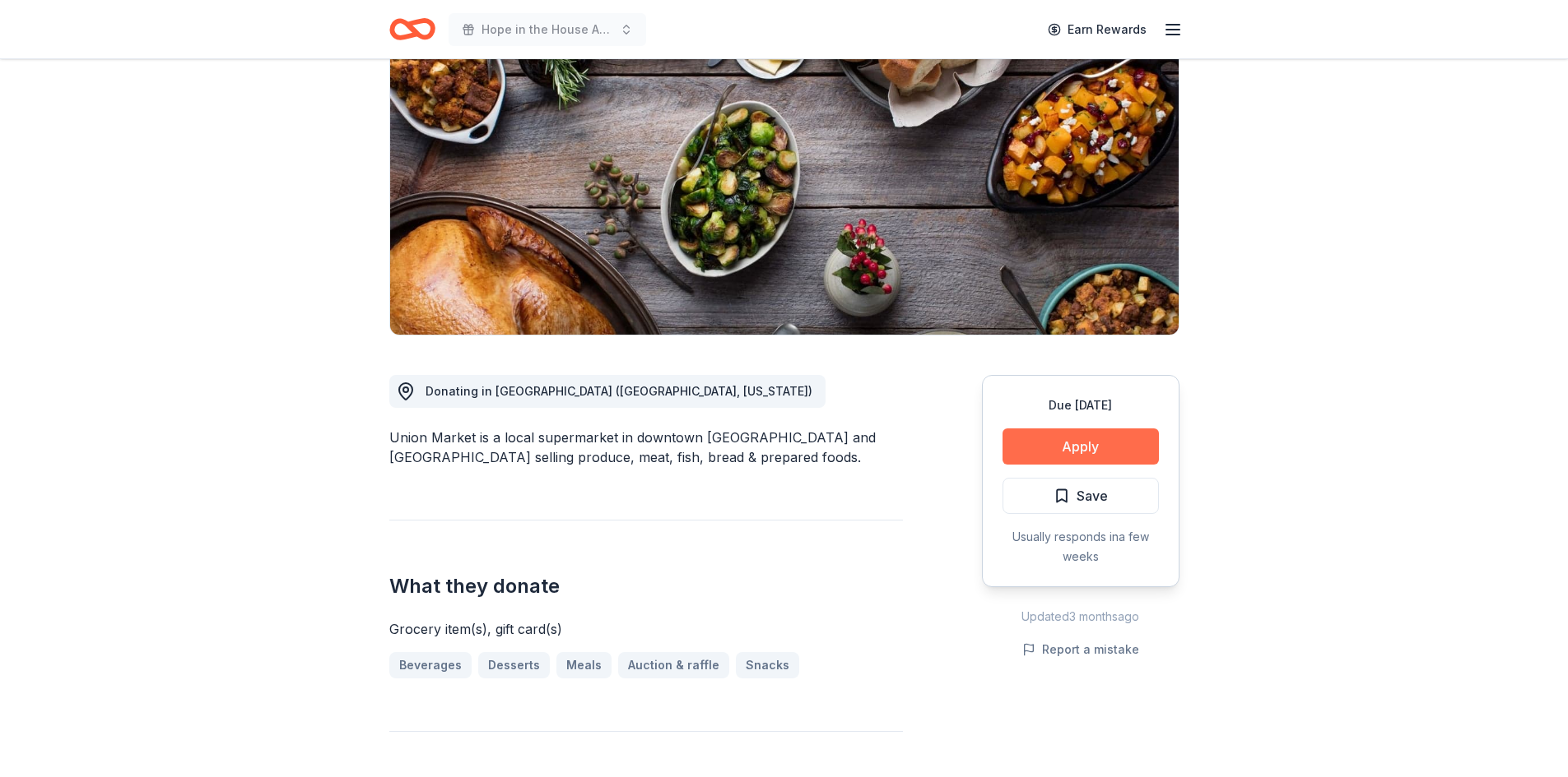
click at [1112, 455] on button "Apply" at bounding box center [1081, 447] width 157 height 36
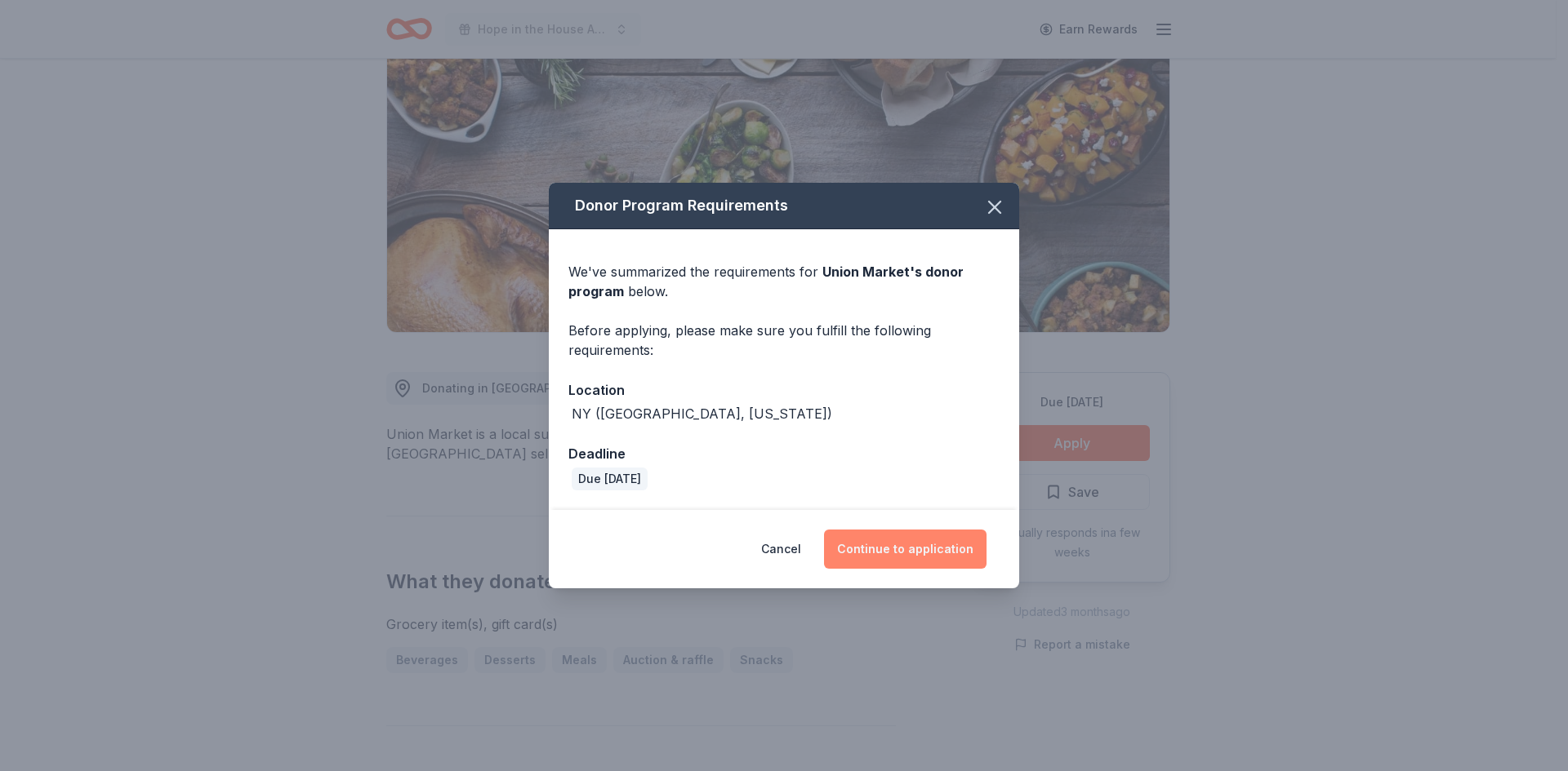
click at [946, 549] on button "Continue to application" at bounding box center [904, 548] width 162 height 39
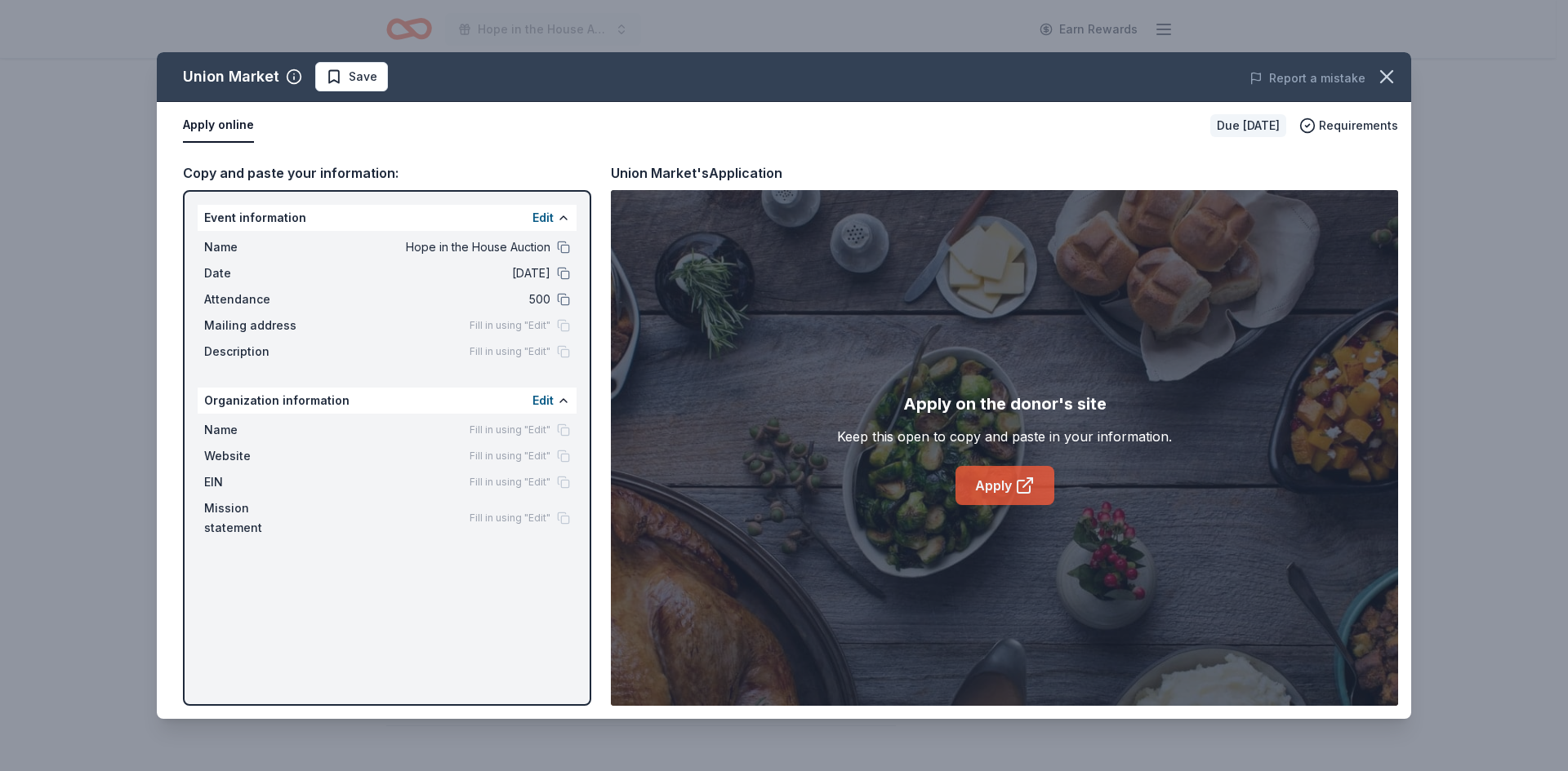
click at [1013, 475] on link "Apply" at bounding box center [1004, 485] width 99 height 39
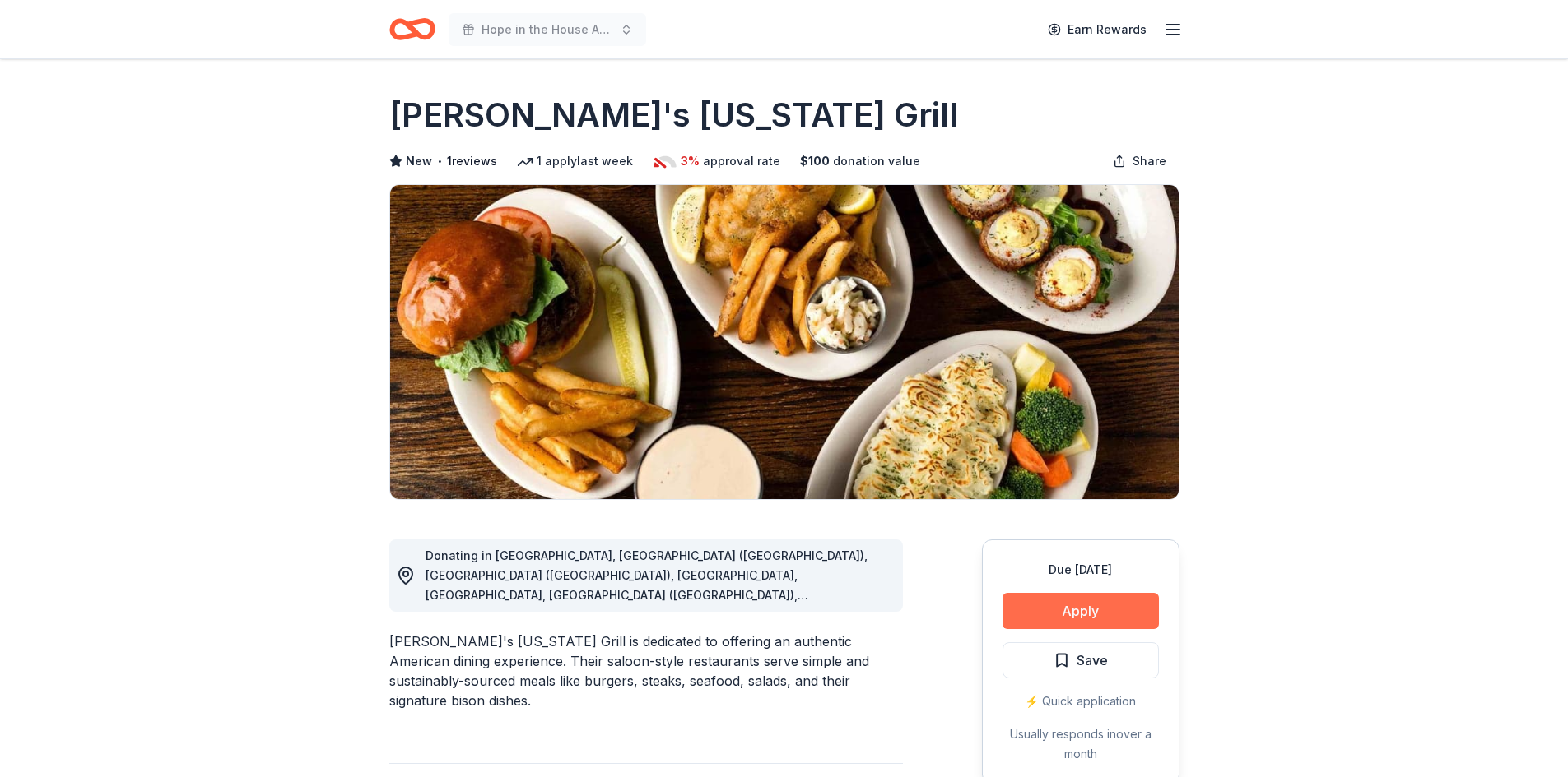
click at [1035, 610] on button "Apply" at bounding box center [1081, 611] width 157 height 36
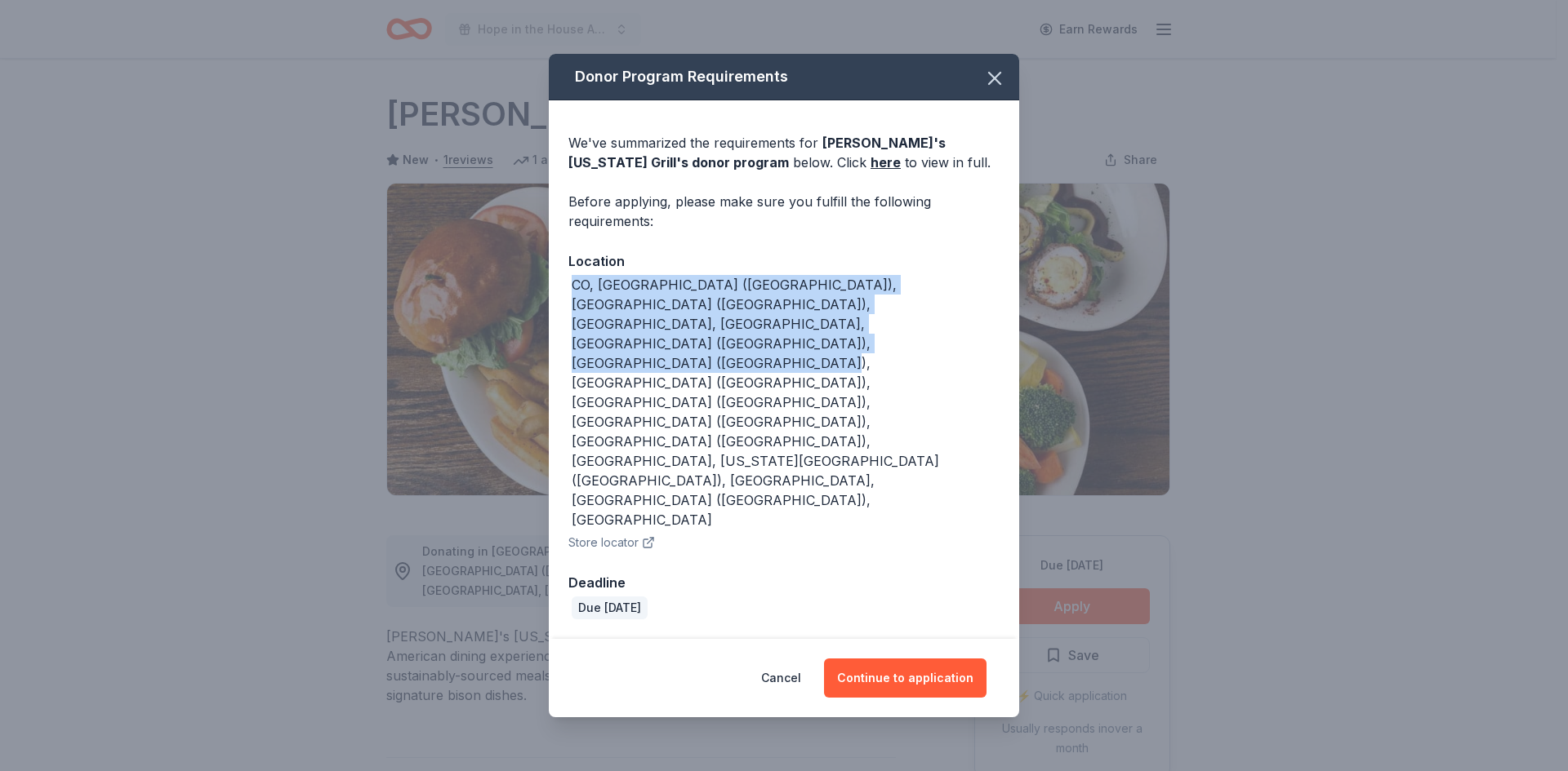
drag, startPoint x: 609, startPoint y: 432, endPoint x: 540, endPoint y: 375, distance: 89.5
click at [540, 375] on div "Donor Program Requirements We've summarized the requirements for Ted's Montana …" at bounding box center [784, 386] width 1568 height 771
copy div "CO, South Windsor (CT), Newark (DE), FL, GA, Bolingbrook (IL), Indianapolis (IN…"
click at [882, 658] on button "Continue to application" at bounding box center [904, 677] width 162 height 39
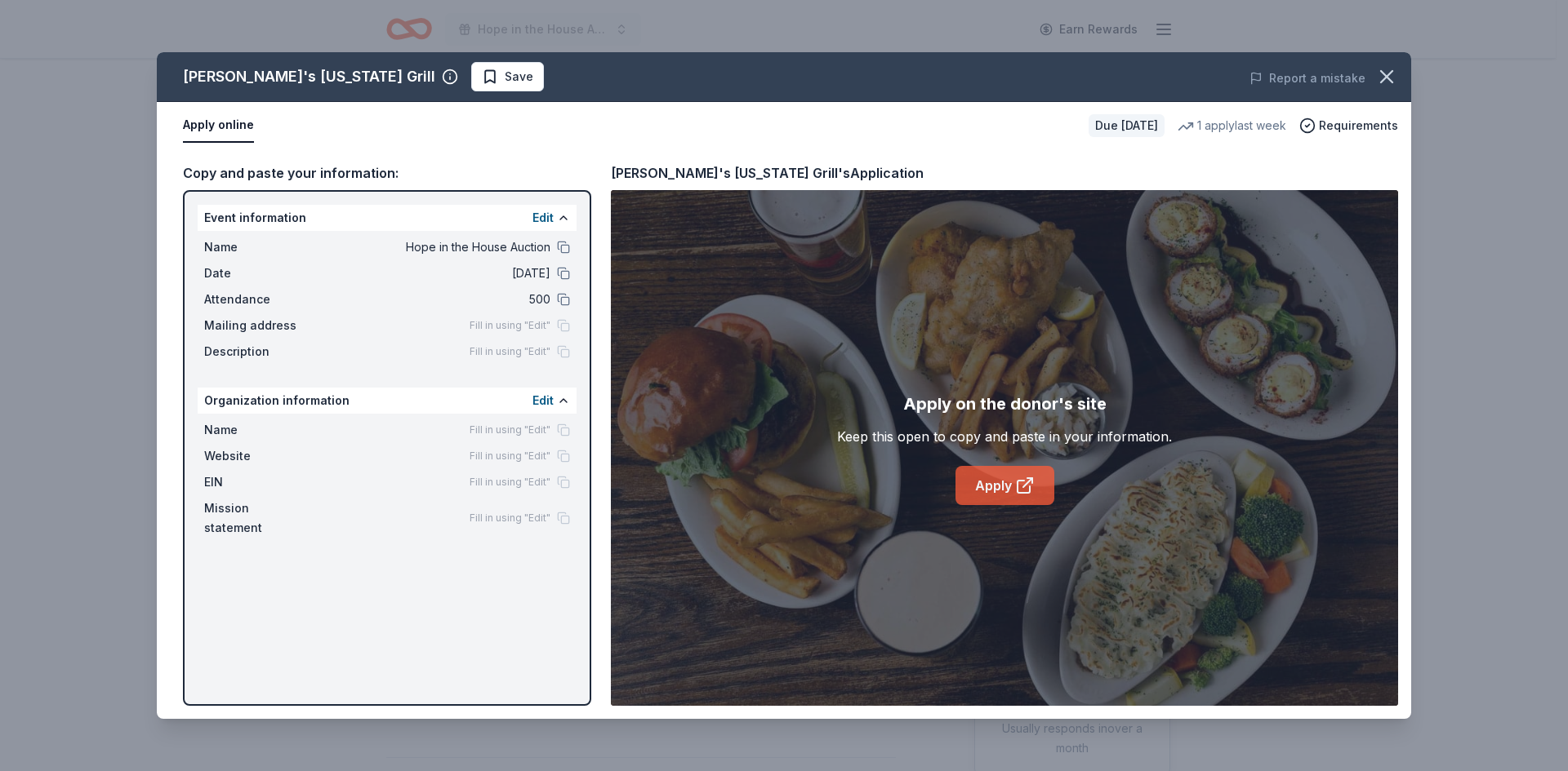
click at [1016, 493] on icon at bounding box center [1024, 485] width 20 height 20
click at [1397, 82] on icon "button" at bounding box center [1386, 77] width 23 height 23
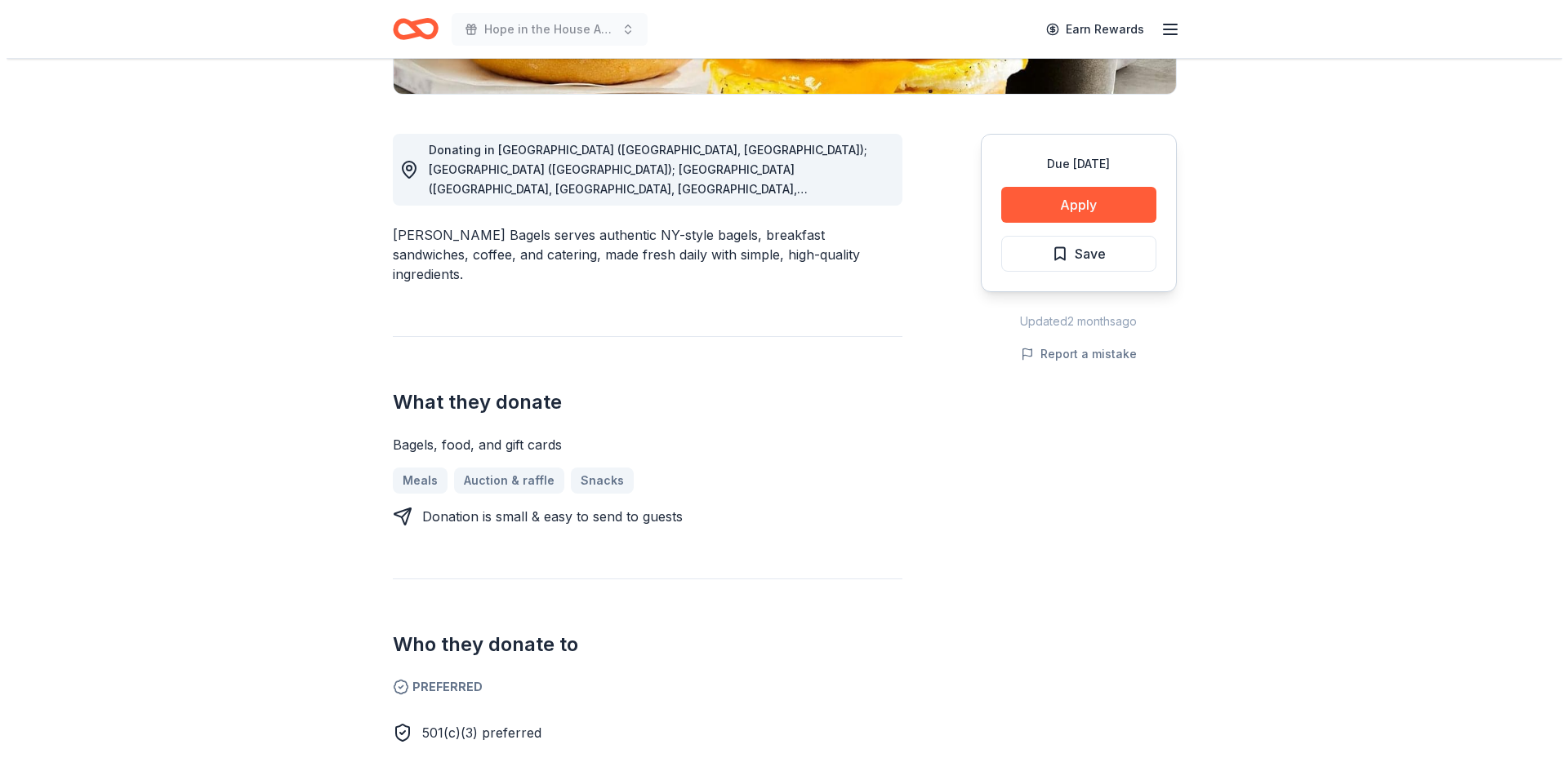
scroll to position [408, 0]
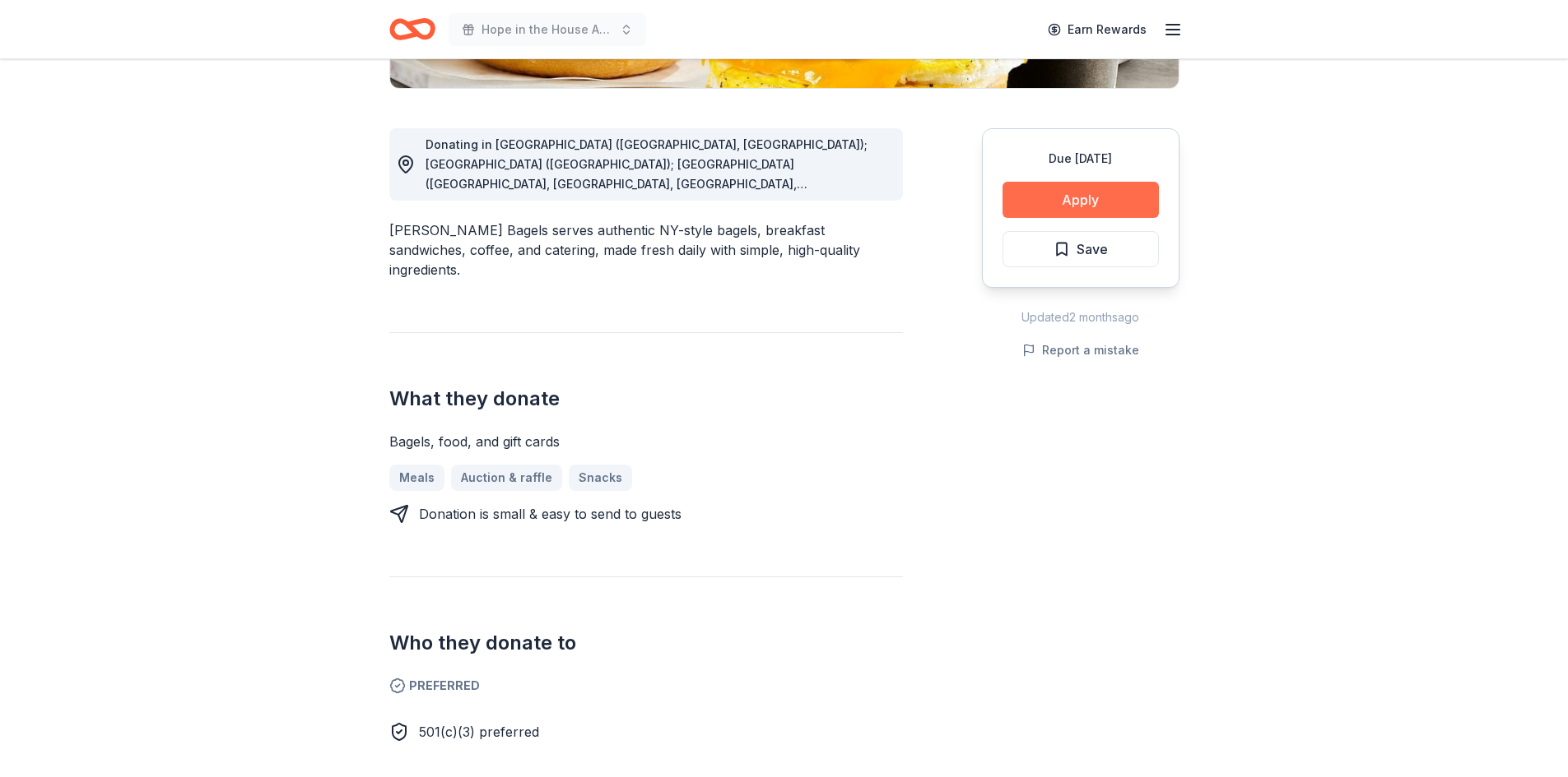
click at [1071, 203] on button "Apply" at bounding box center [1081, 200] width 157 height 36
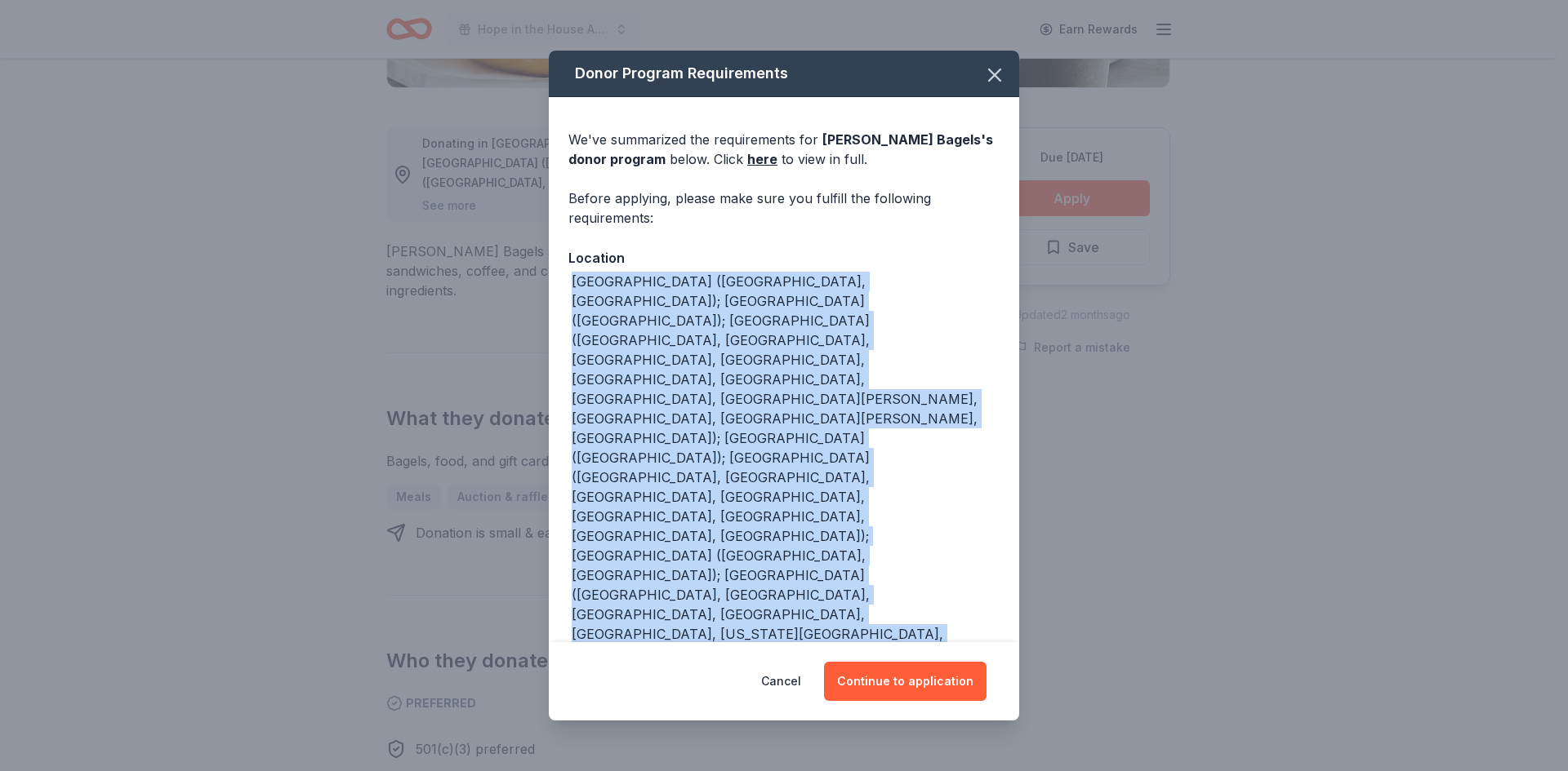
drag, startPoint x: 846, startPoint y: 543, endPoint x: 550, endPoint y: 287, distance: 391.3
click at [550, 287] on div "We've summarized the requirements for [PERSON_NAME] Bagels 's donor program bel…" at bounding box center [784, 712] width 470 height 1230
copy div "[GEOGRAPHIC_DATA] ([GEOGRAPHIC_DATA], [GEOGRAPHIC_DATA]); [GEOGRAPHIC_DATA] ([G…"
drag, startPoint x: 923, startPoint y: 685, endPoint x: 768, endPoint y: 480, distance: 257.0
click at [768, 480] on div "Donor Program Requirements We've summarized the requirements for [PERSON_NAME] …" at bounding box center [784, 386] width 470 height 671
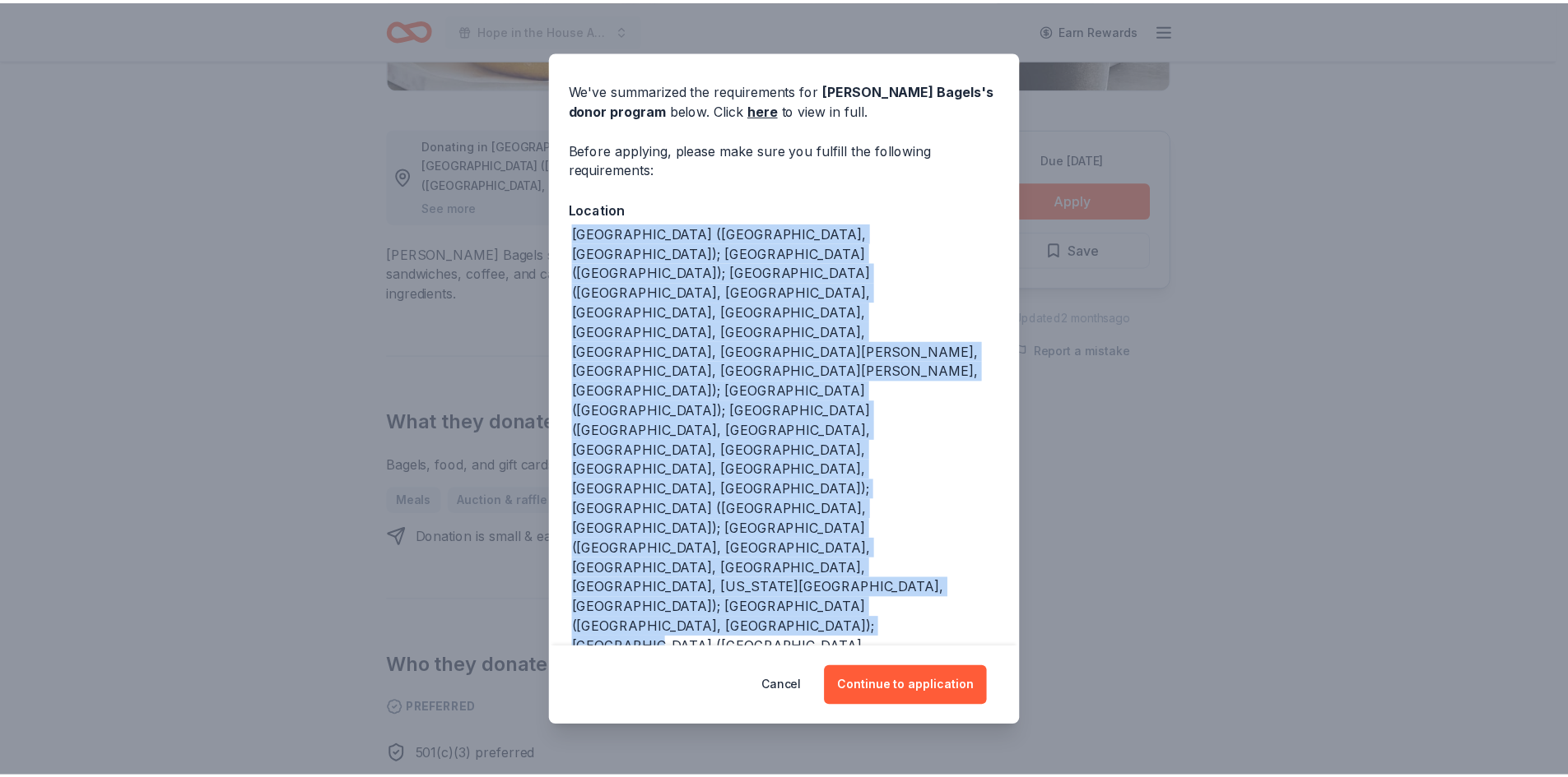
scroll to position [77, 0]
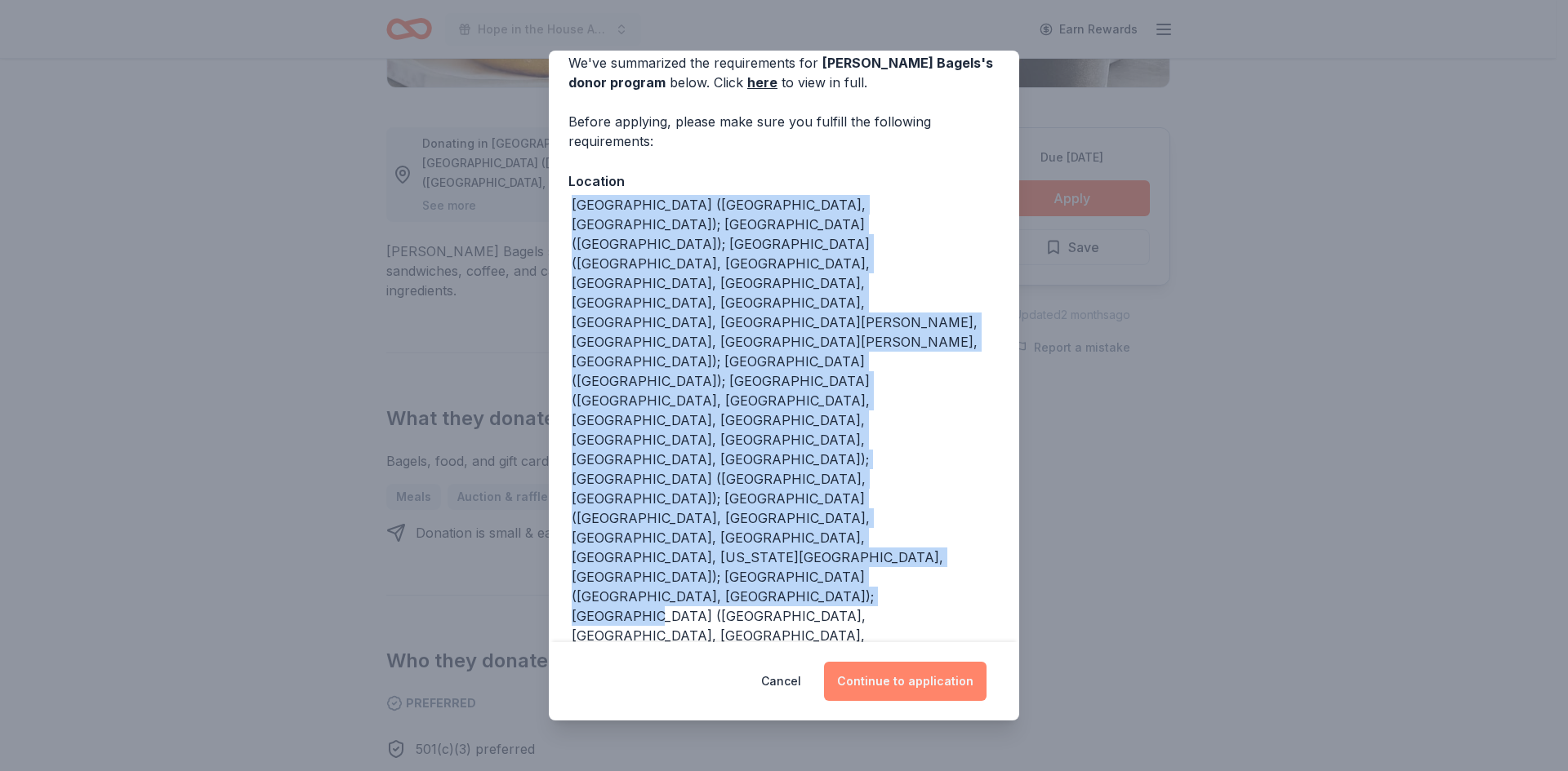
click at [923, 675] on button "Continue to application" at bounding box center [904, 681] width 162 height 39
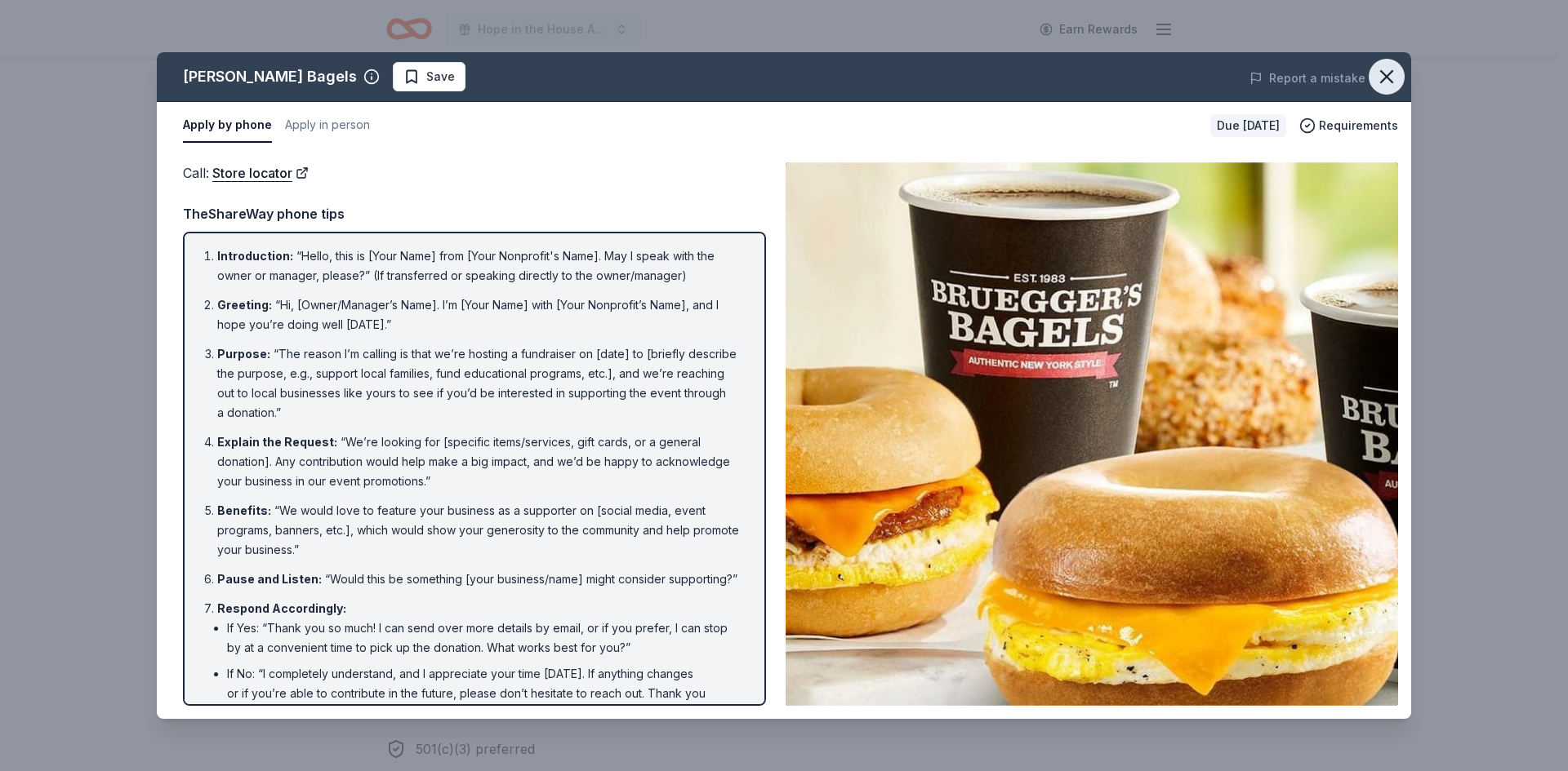
click at [1384, 73] on icon "button" at bounding box center [1386, 77] width 23 height 23
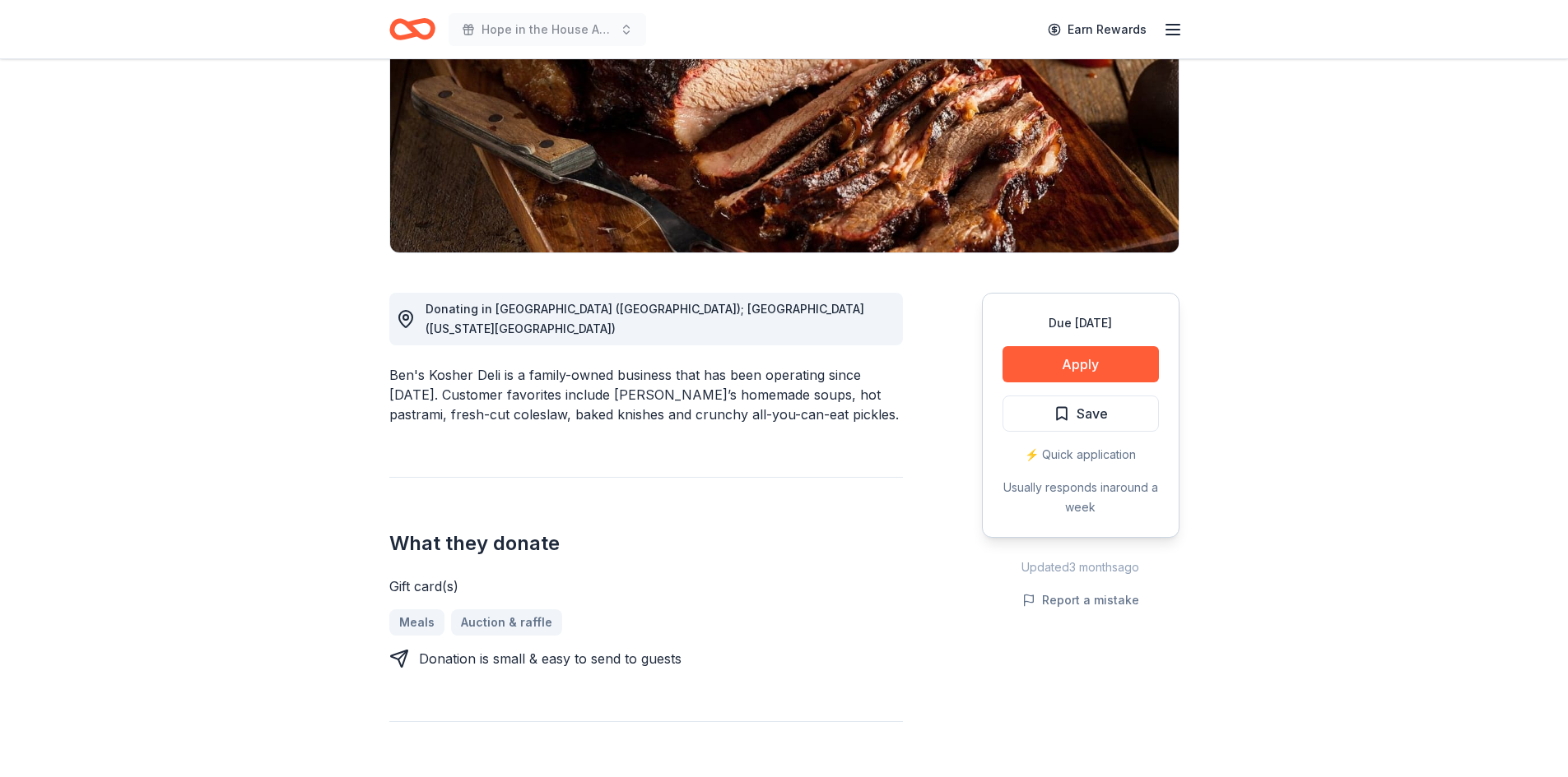
scroll to position [329, 0]
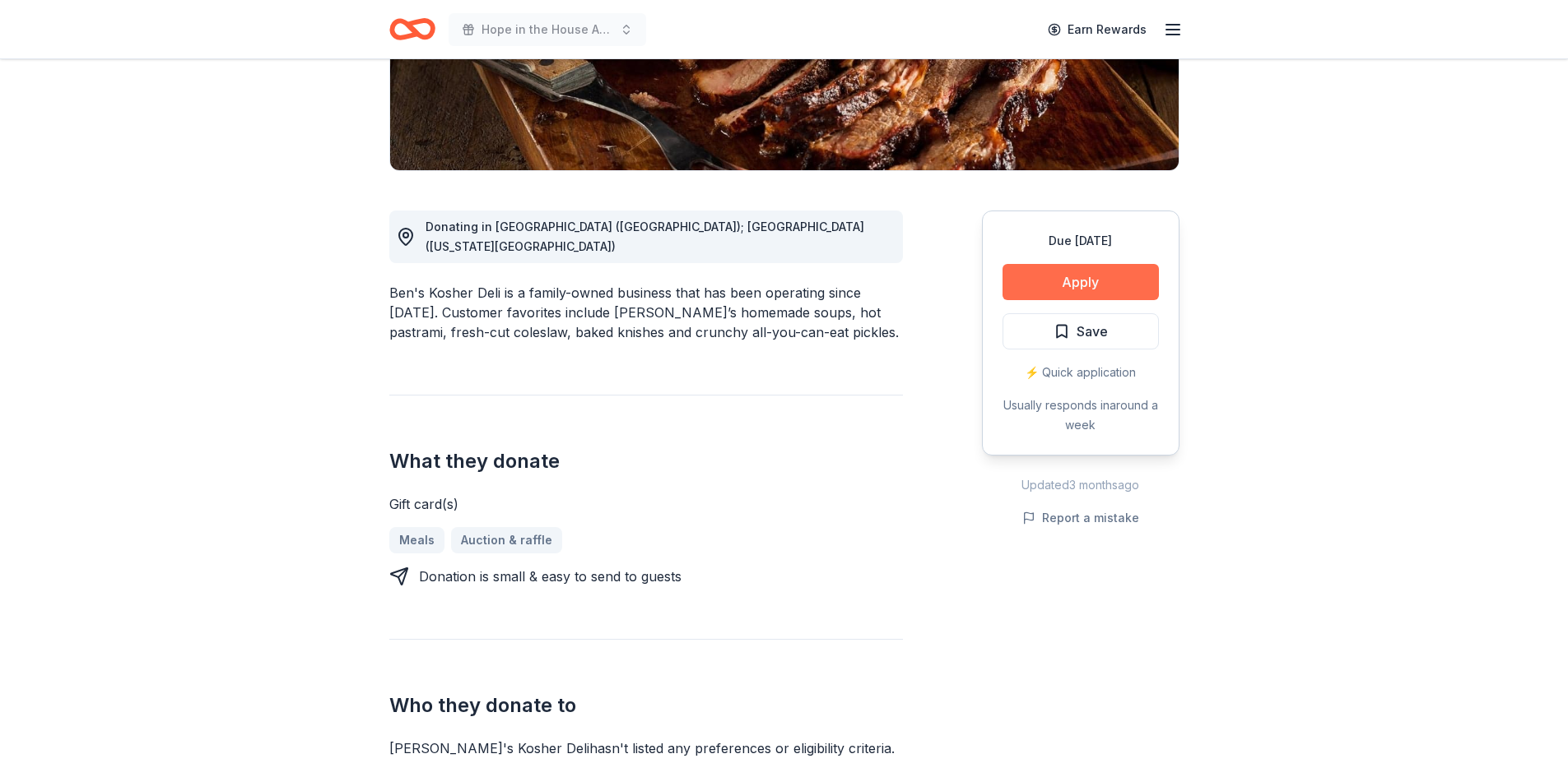
click at [1029, 278] on button "Apply" at bounding box center [1081, 283] width 157 height 36
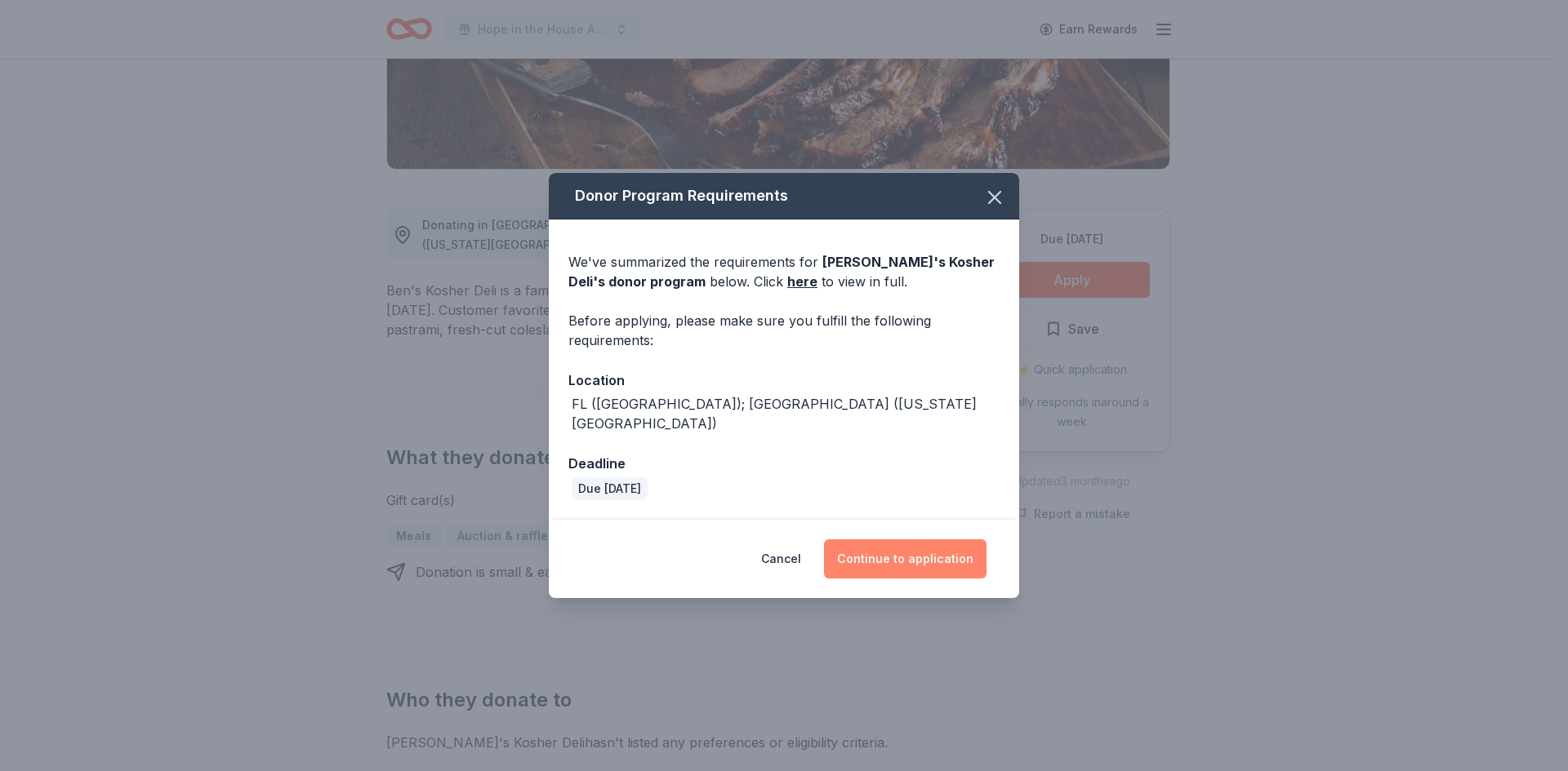
click at [902, 546] on button "Continue to application" at bounding box center [904, 559] width 162 height 39
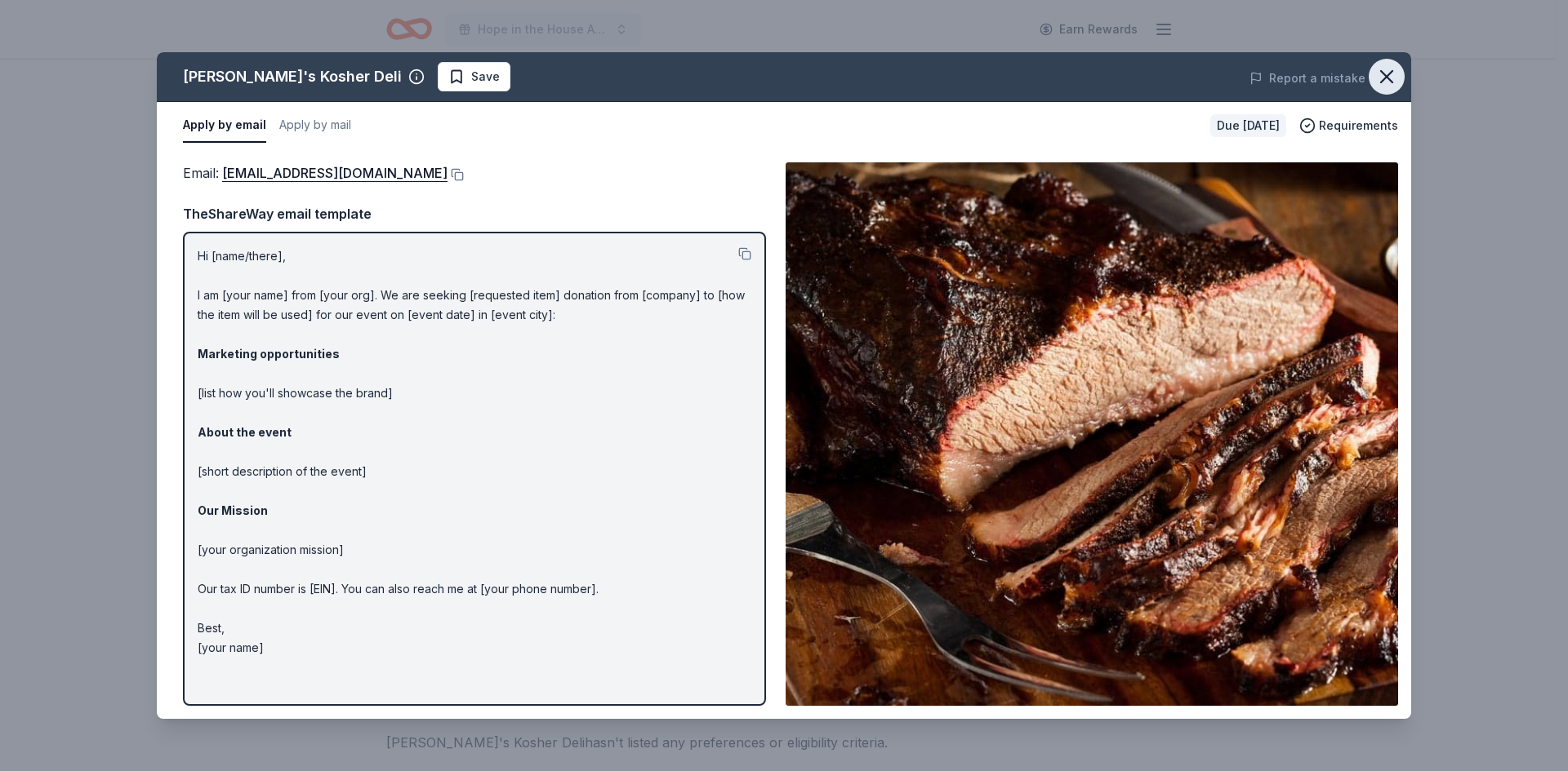
click at [1373, 76] on button "button" at bounding box center [1386, 77] width 36 height 36
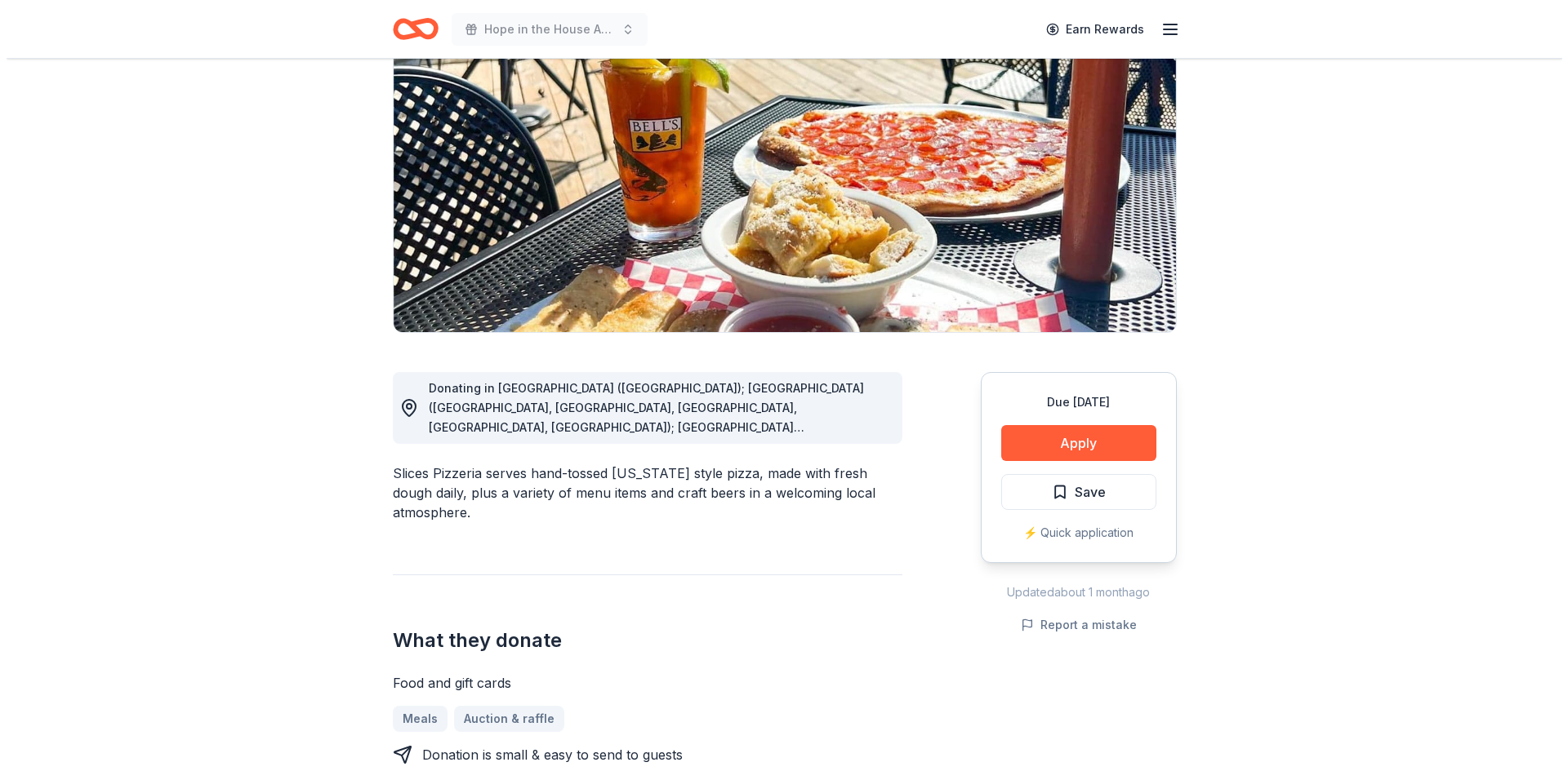
scroll to position [245, 0]
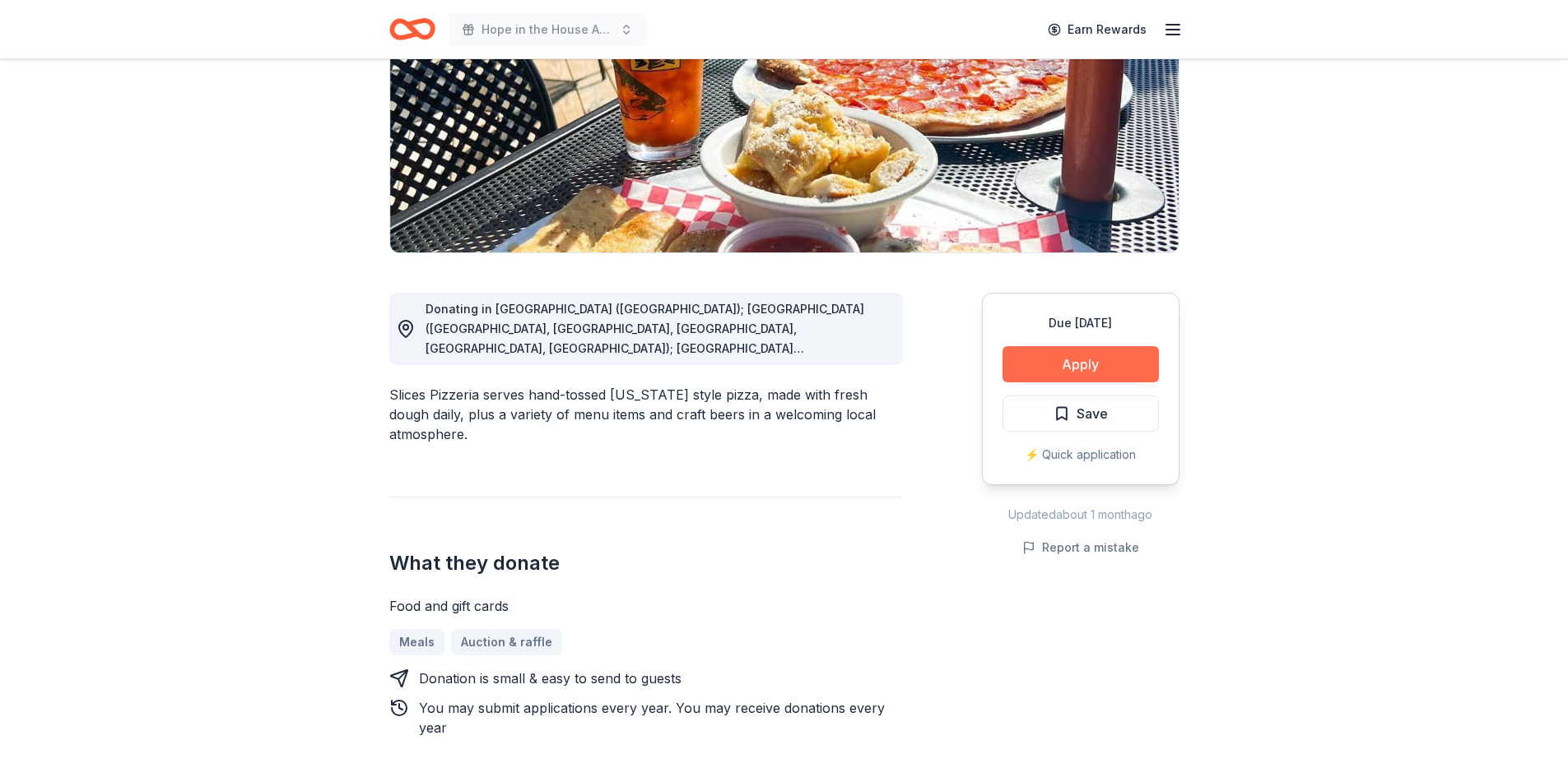
click at [1092, 371] on button "Apply" at bounding box center [1081, 365] width 157 height 36
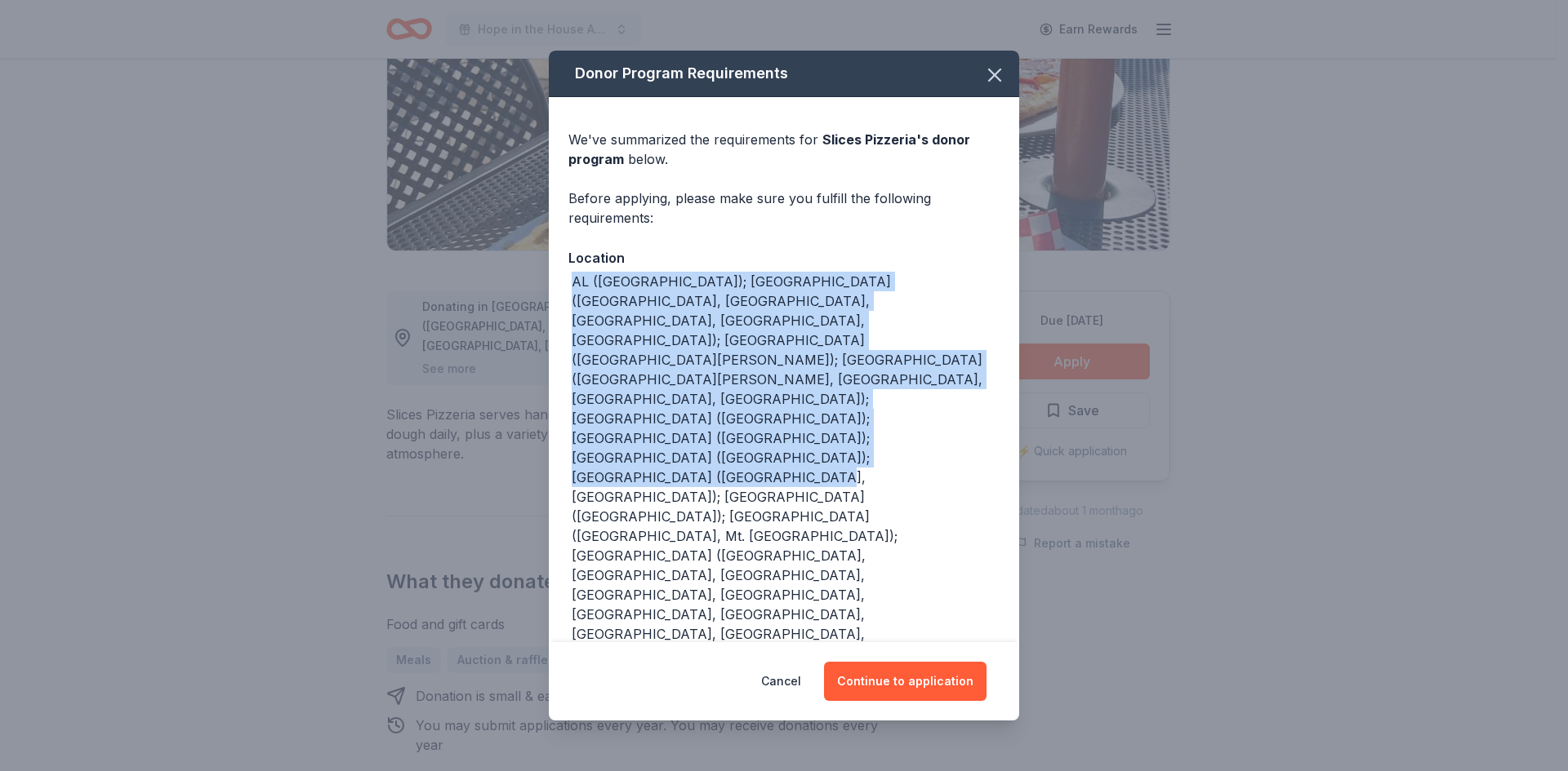
drag, startPoint x: 682, startPoint y: 421, endPoint x: 529, endPoint y: 286, distance: 204.0
click at [529, 286] on div "Donor Program Requirements We've summarized the requirements for Slices Pizzeri…" at bounding box center [784, 386] width 1568 height 771
copy div "AL (Huntsville); AZ (Scottsdale, Gilbert, Flagstaff, Chandler, Peoria); CA (San…"
click at [911, 688] on button "Continue to application" at bounding box center [904, 681] width 162 height 39
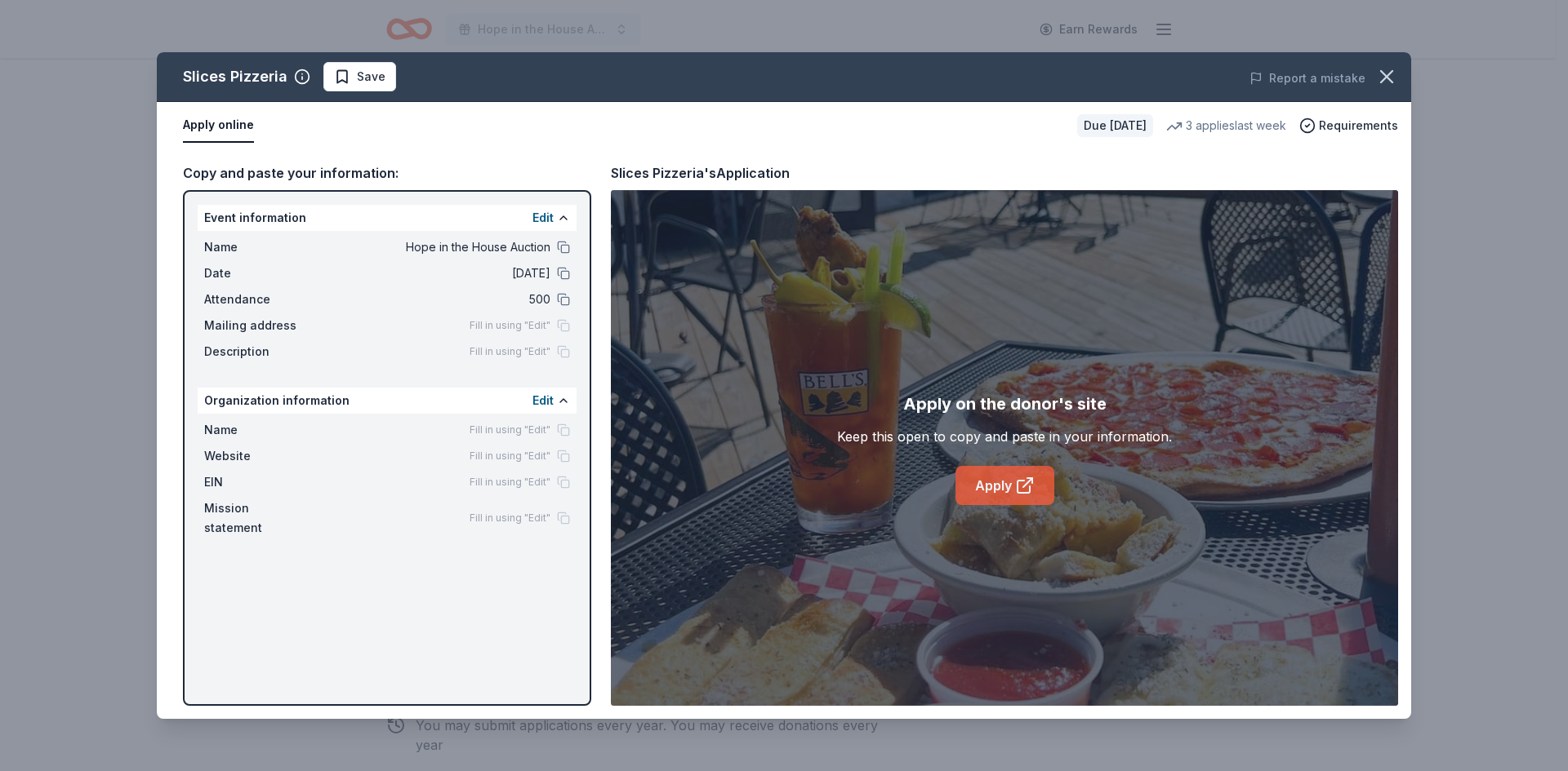
click at [1019, 486] on icon at bounding box center [1024, 485] width 20 height 20
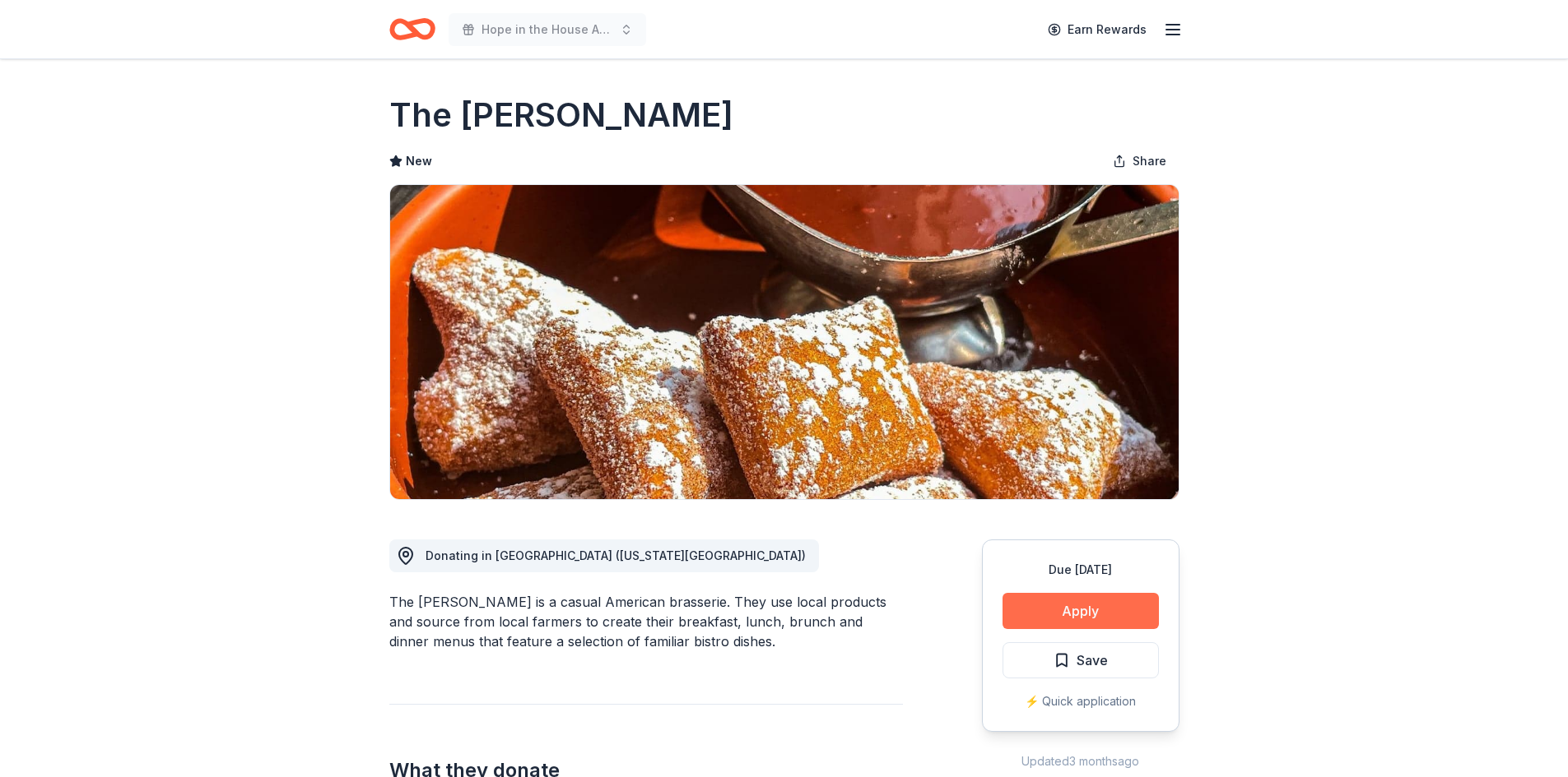
click at [1078, 604] on button "Apply" at bounding box center [1081, 611] width 157 height 36
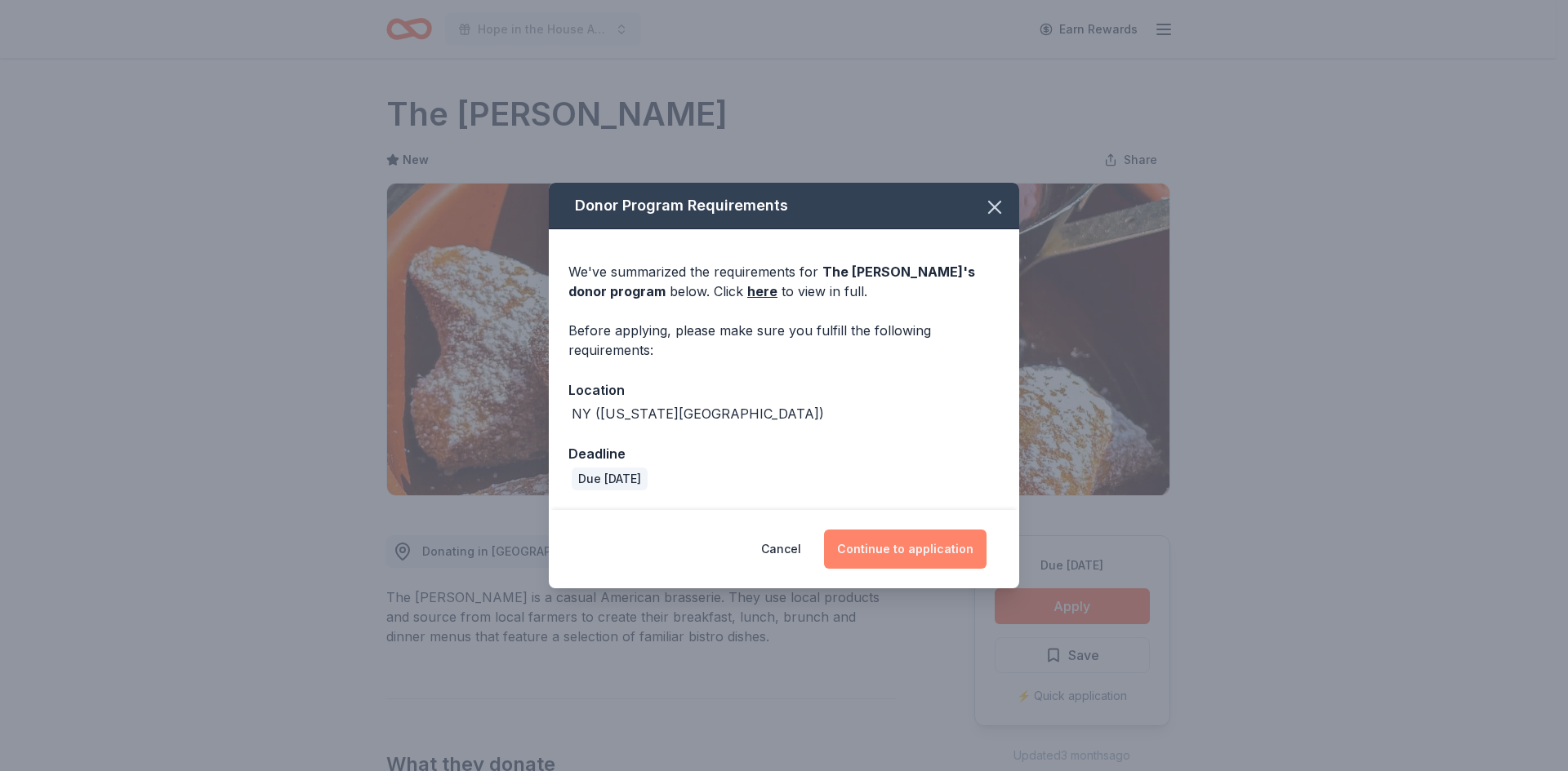
click at [918, 550] on button "Continue to application" at bounding box center [904, 548] width 162 height 39
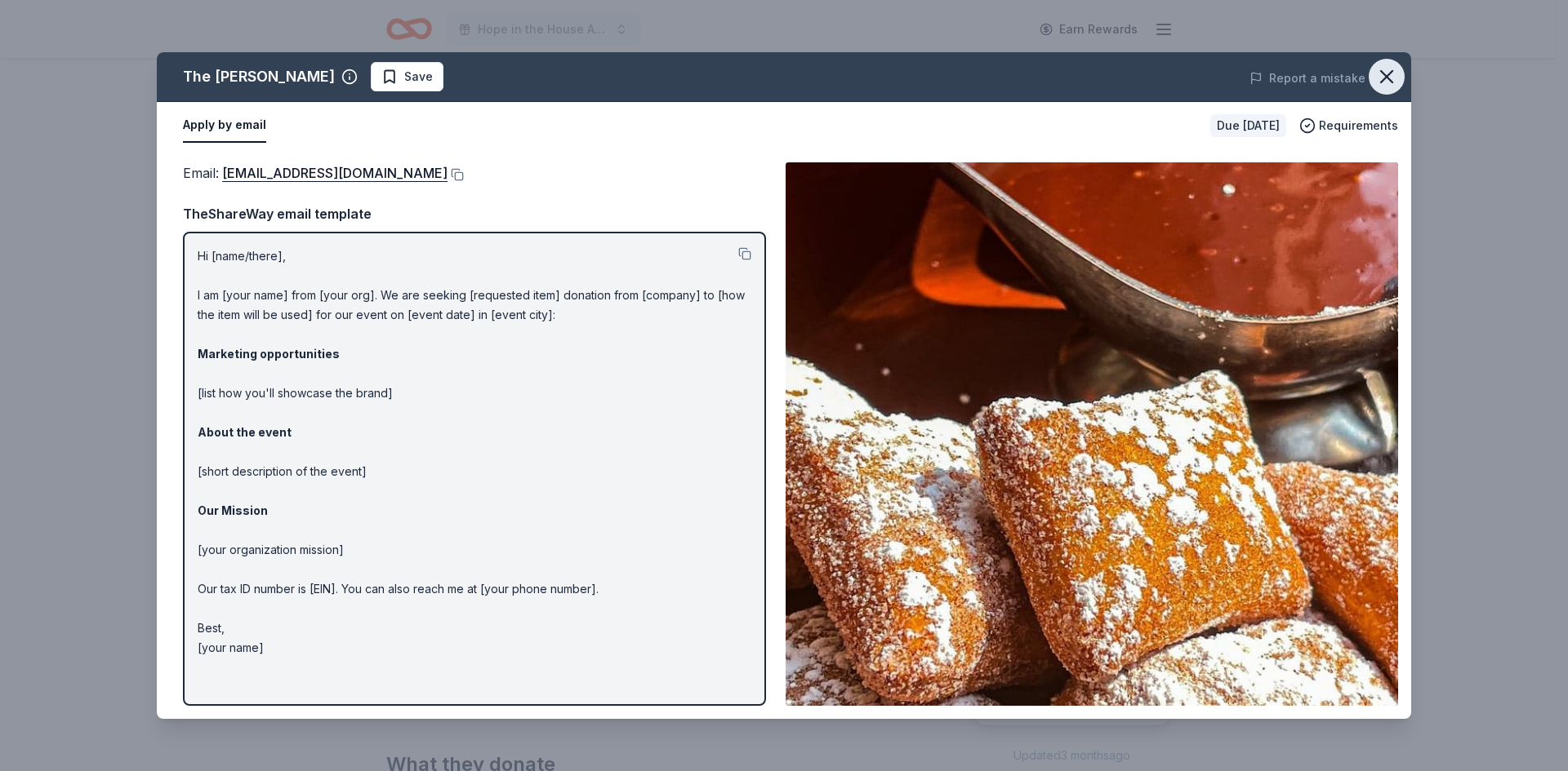
click at [1397, 85] on icon "button" at bounding box center [1386, 77] width 23 height 23
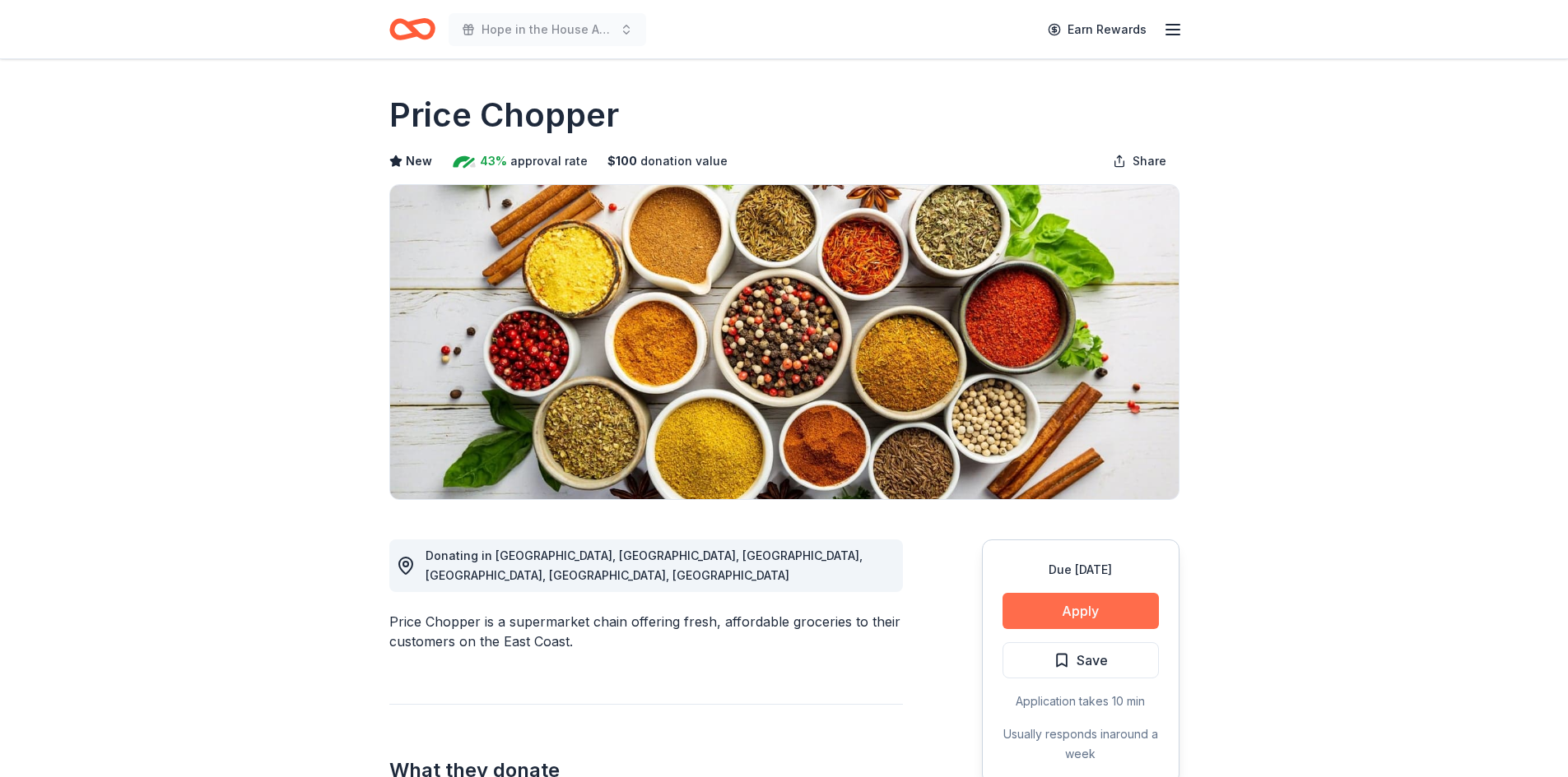
click at [1064, 610] on button "Apply" at bounding box center [1081, 611] width 157 height 36
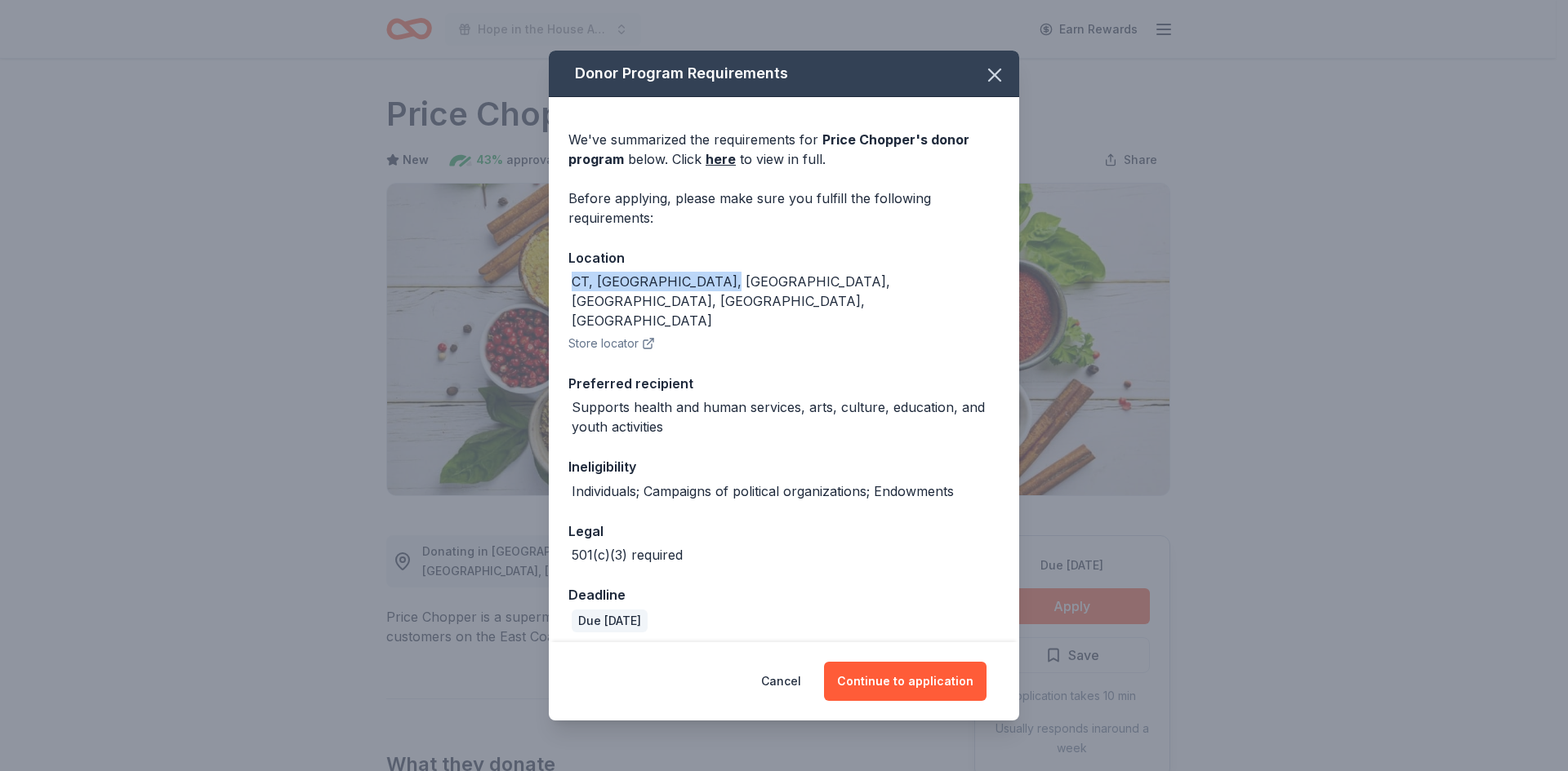
drag, startPoint x: 736, startPoint y: 279, endPoint x: 481, endPoint y: 273, distance: 255.1
click at [481, 273] on div "Donor Program Requirements We've summarized the requirements for Price Chopper …" at bounding box center [784, 386] width 1568 height 771
copy div "CT, [GEOGRAPHIC_DATA], [GEOGRAPHIC_DATA], [GEOGRAPHIC_DATA], [GEOGRAPHIC_DATA],…"
click at [873, 676] on button "Continue to application" at bounding box center [904, 681] width 162 height 39
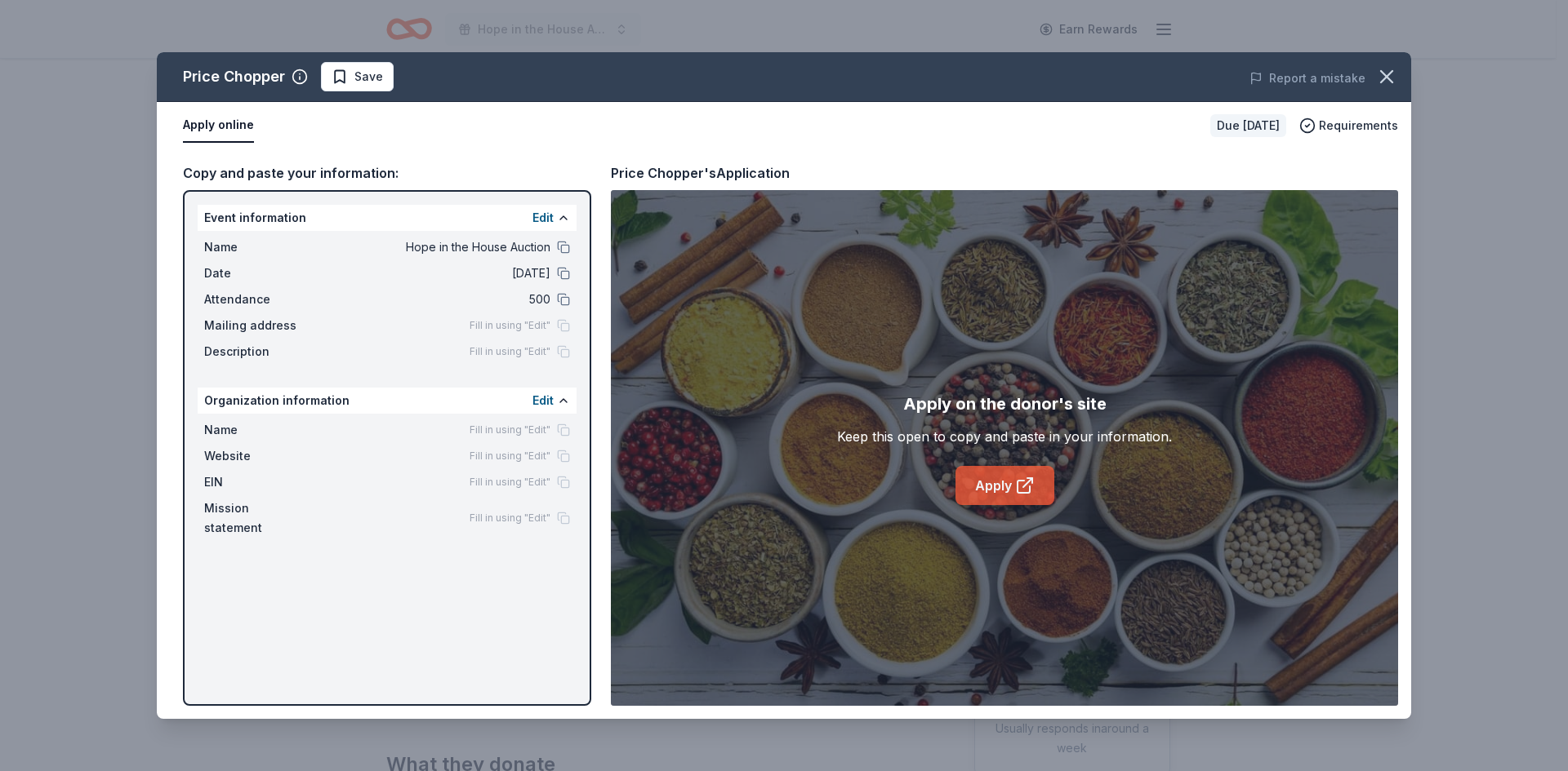
click at [964, 479] on link "Apply" at bounding box center [1004, 485] width 99 height 39
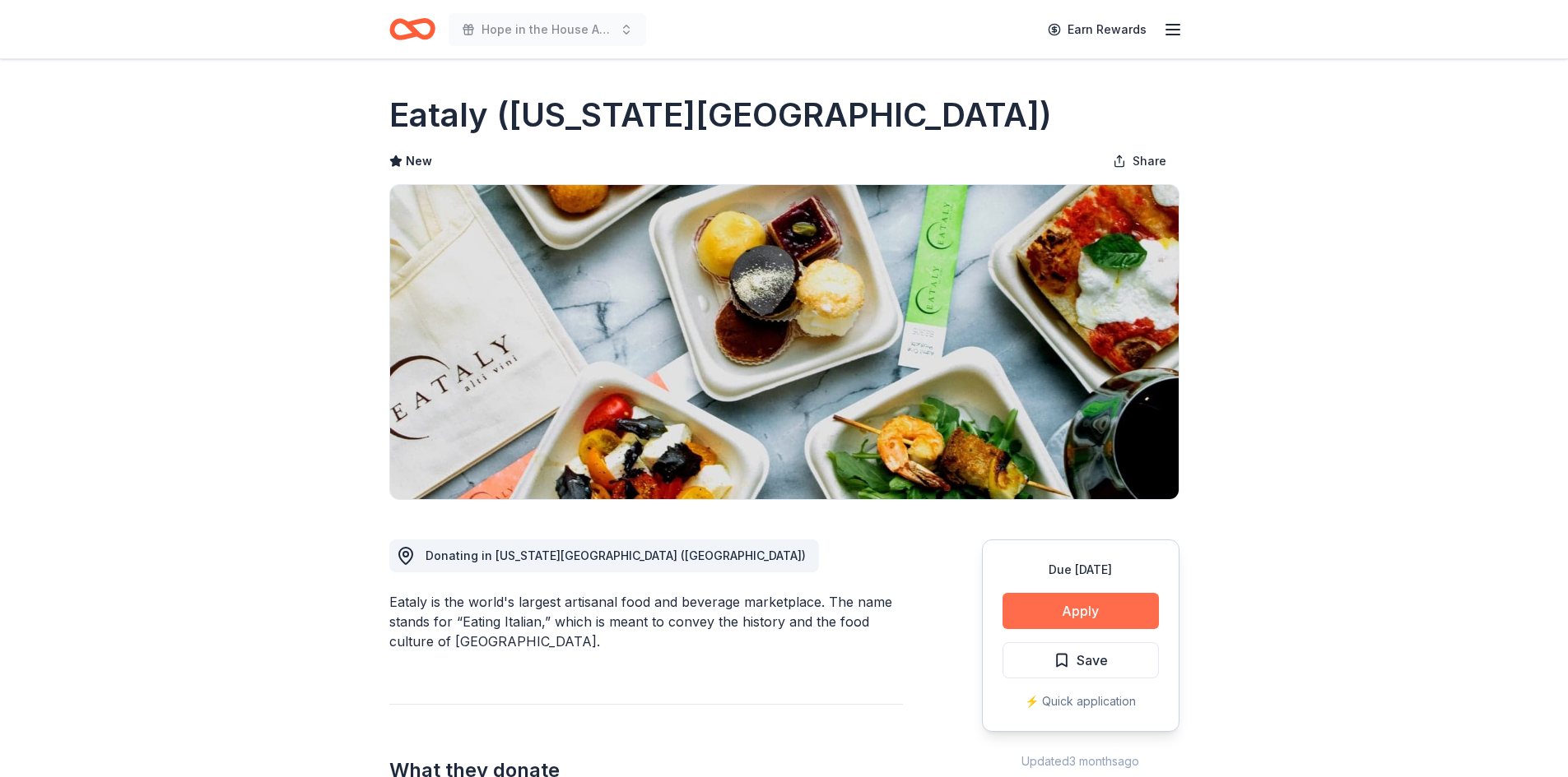
click at [1011, 615] on button "Apply" at bounding box center [1081, 611] width 157 height 36
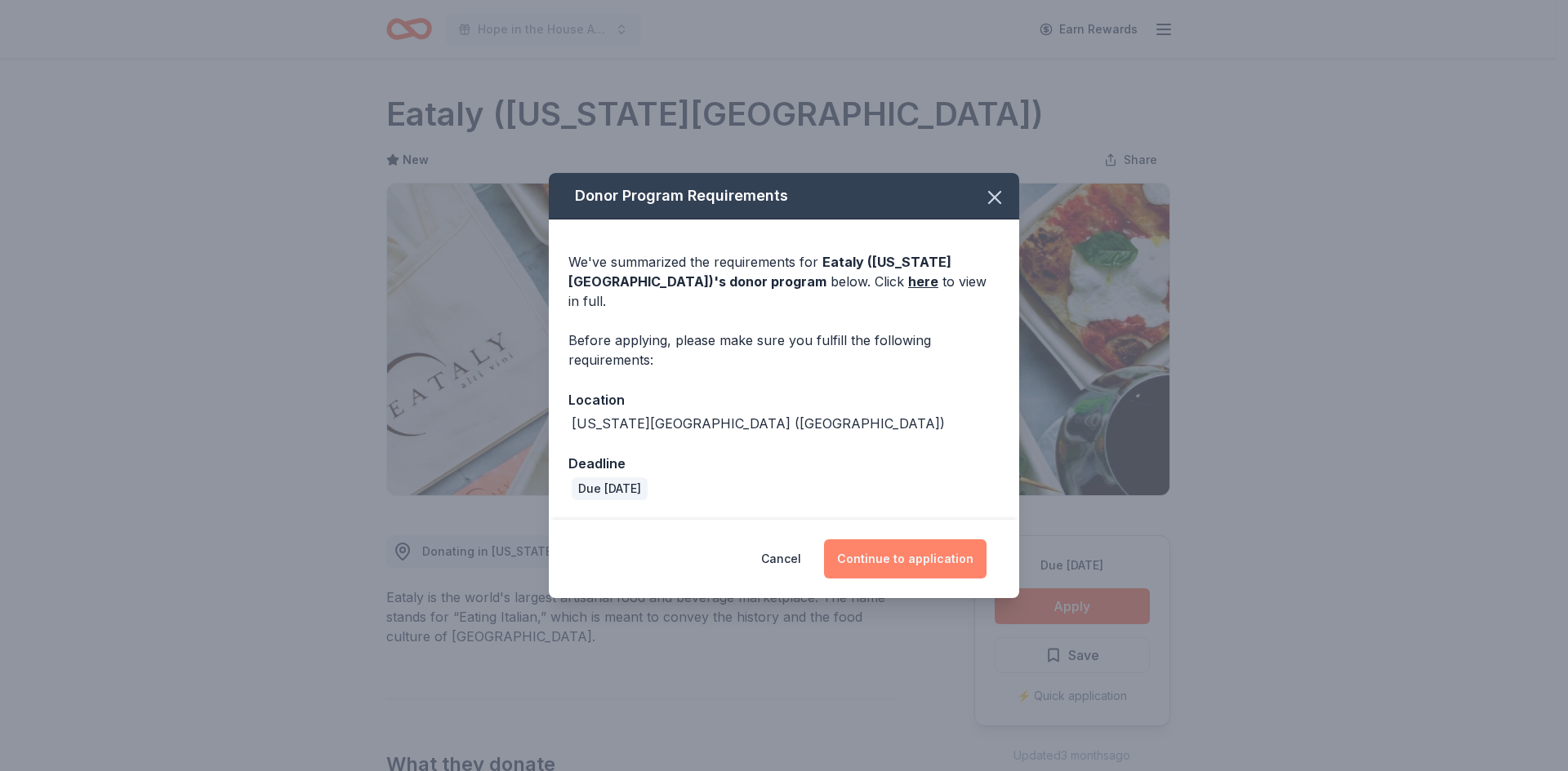
click at [899, 551] on button "Continue to application" at bounding box center [904, 559] width 162 height 39
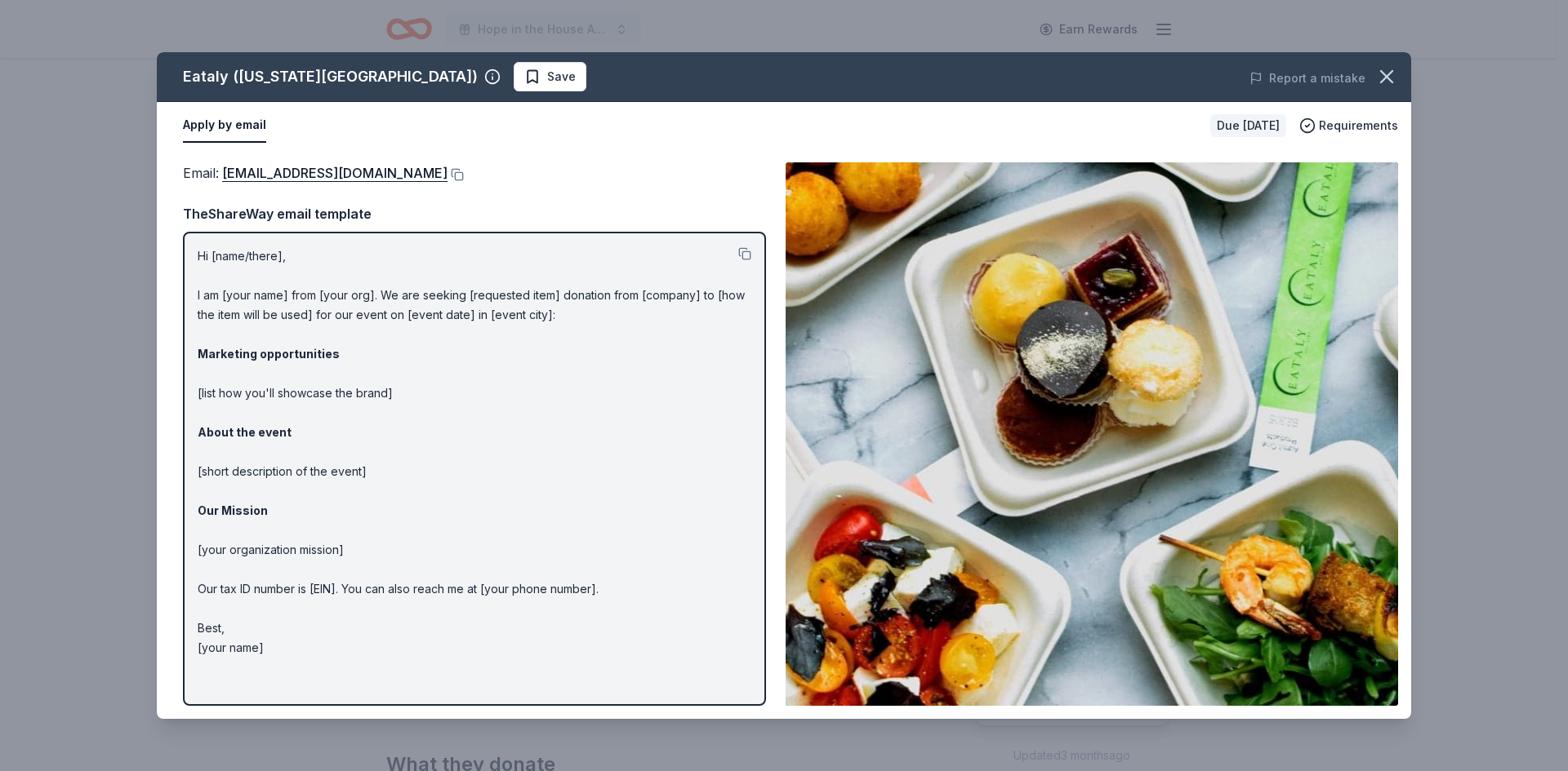
click at [1376, 92] on span at bounding box center [1386, 77] width 36 height 36
click at [1379, 78] on icon "button" at bounding box center [1386, 77] width 23 height 23
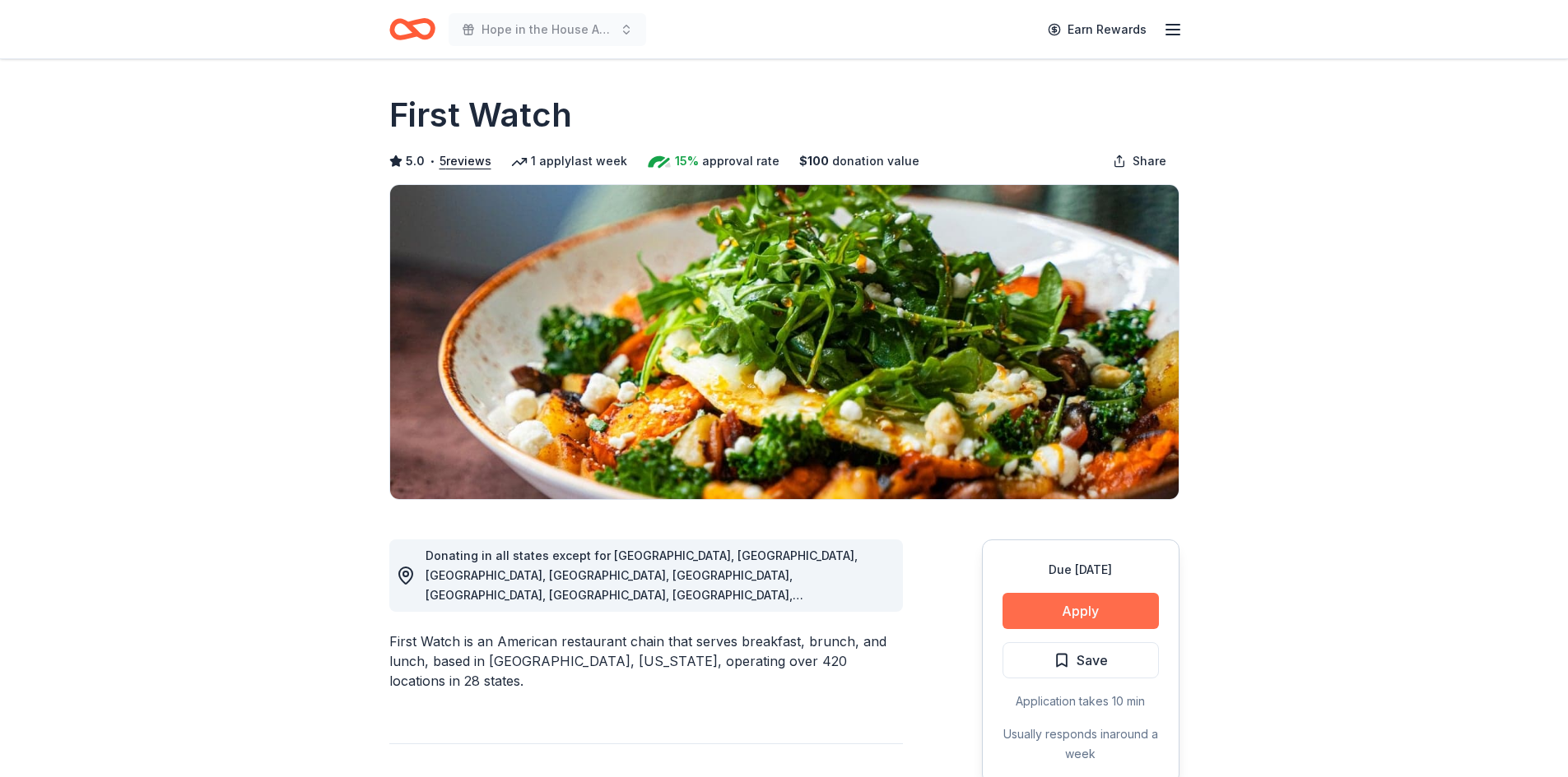
click at [1130, 621] on button "Apply" at bounding box center [1081, 611] width 157 height 36
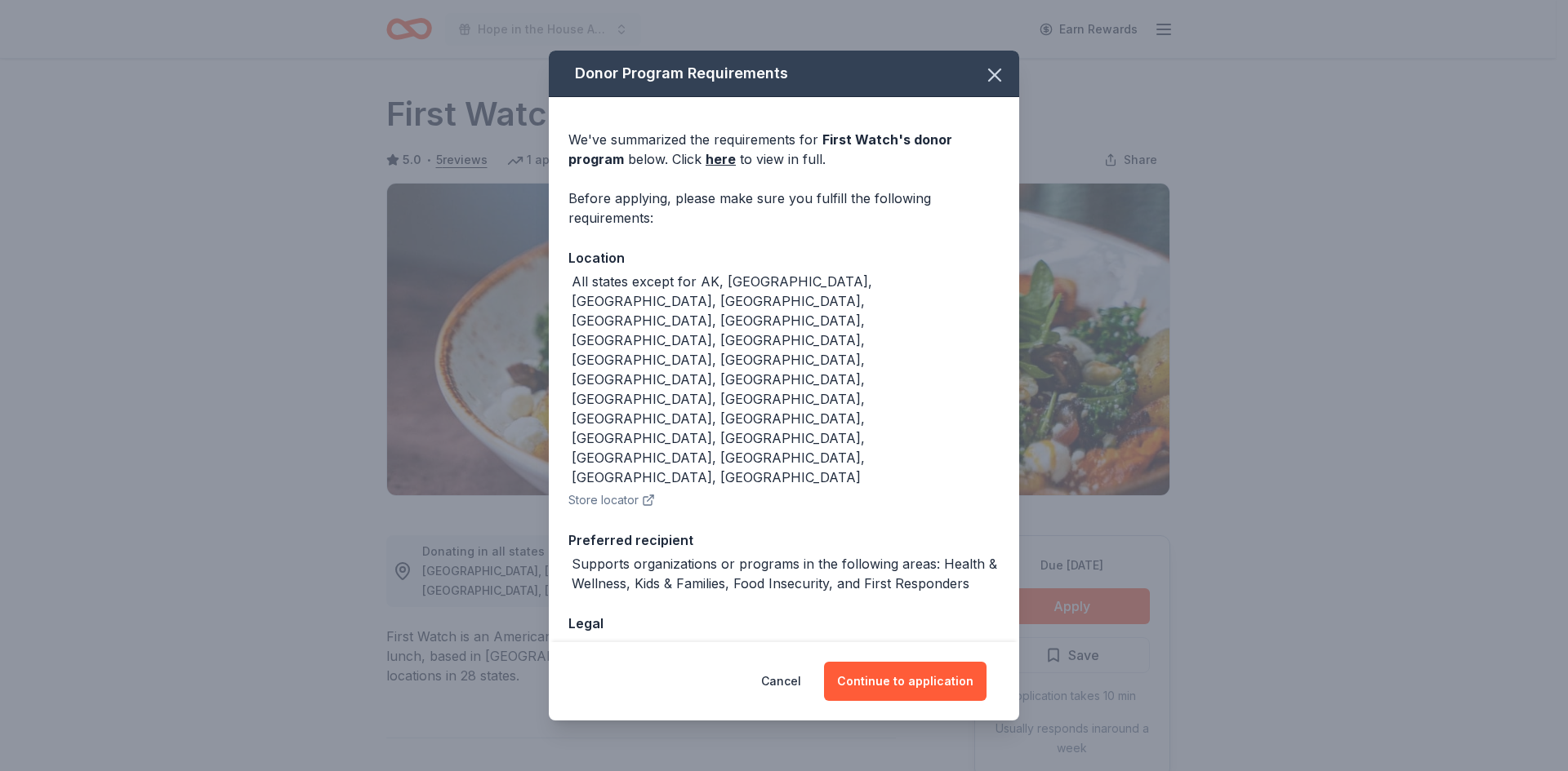
click at [910, 664] on div "Cancel Continue to application" at bounding box center [784, 681] width 470 height 79
click at [908, 662] on button "Continue to application" at bounding box center [904, 681] width 162 height 39
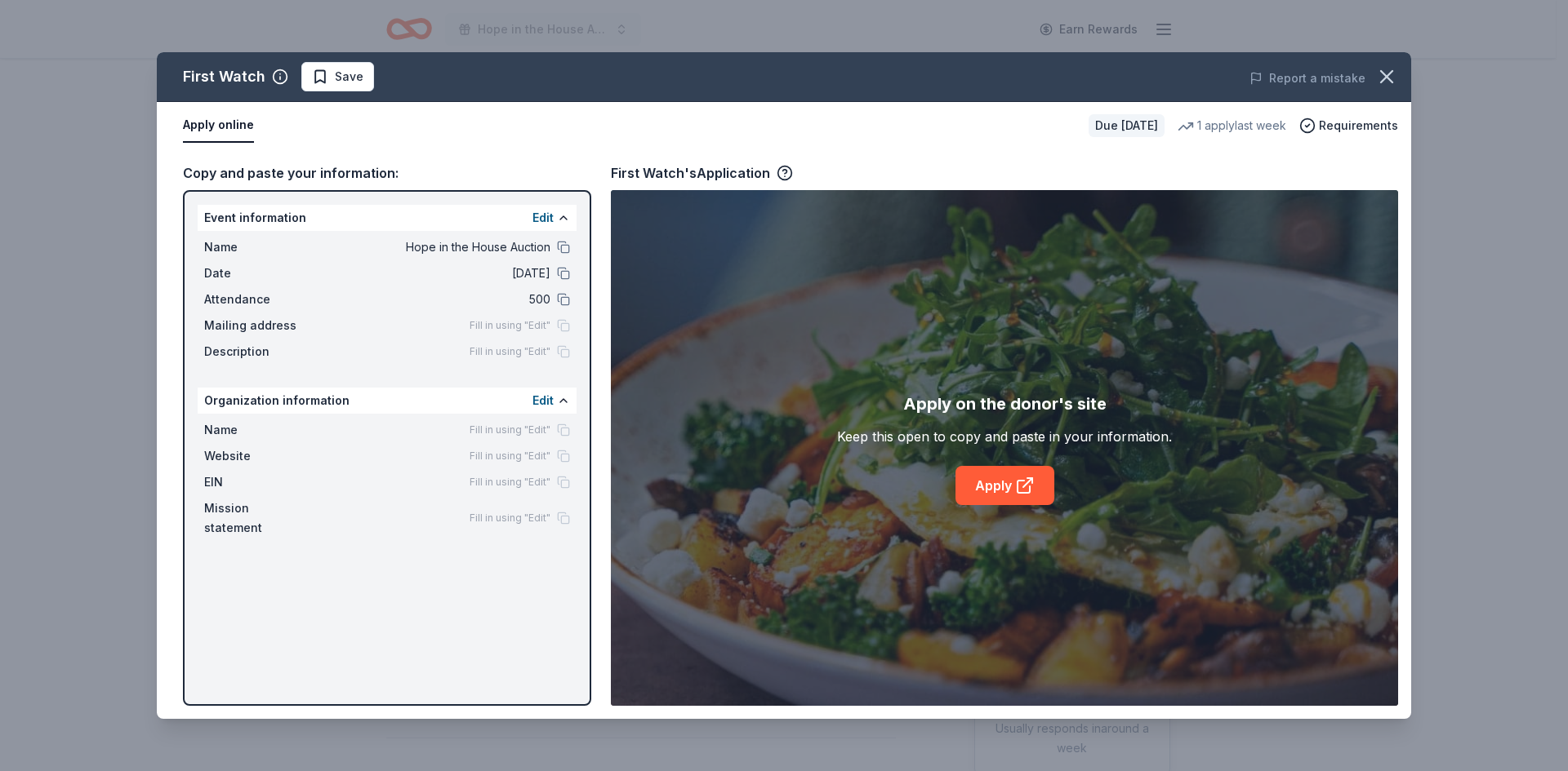
click at [1055, 489] on div "Apply on the donor's site Keep this open to copy and paste in your information.…" at bounding box center [1003, 448] width 334 height 115
click at [983, 491] on link "Apply" at bounding box center [1004, 485] width 99 height 39
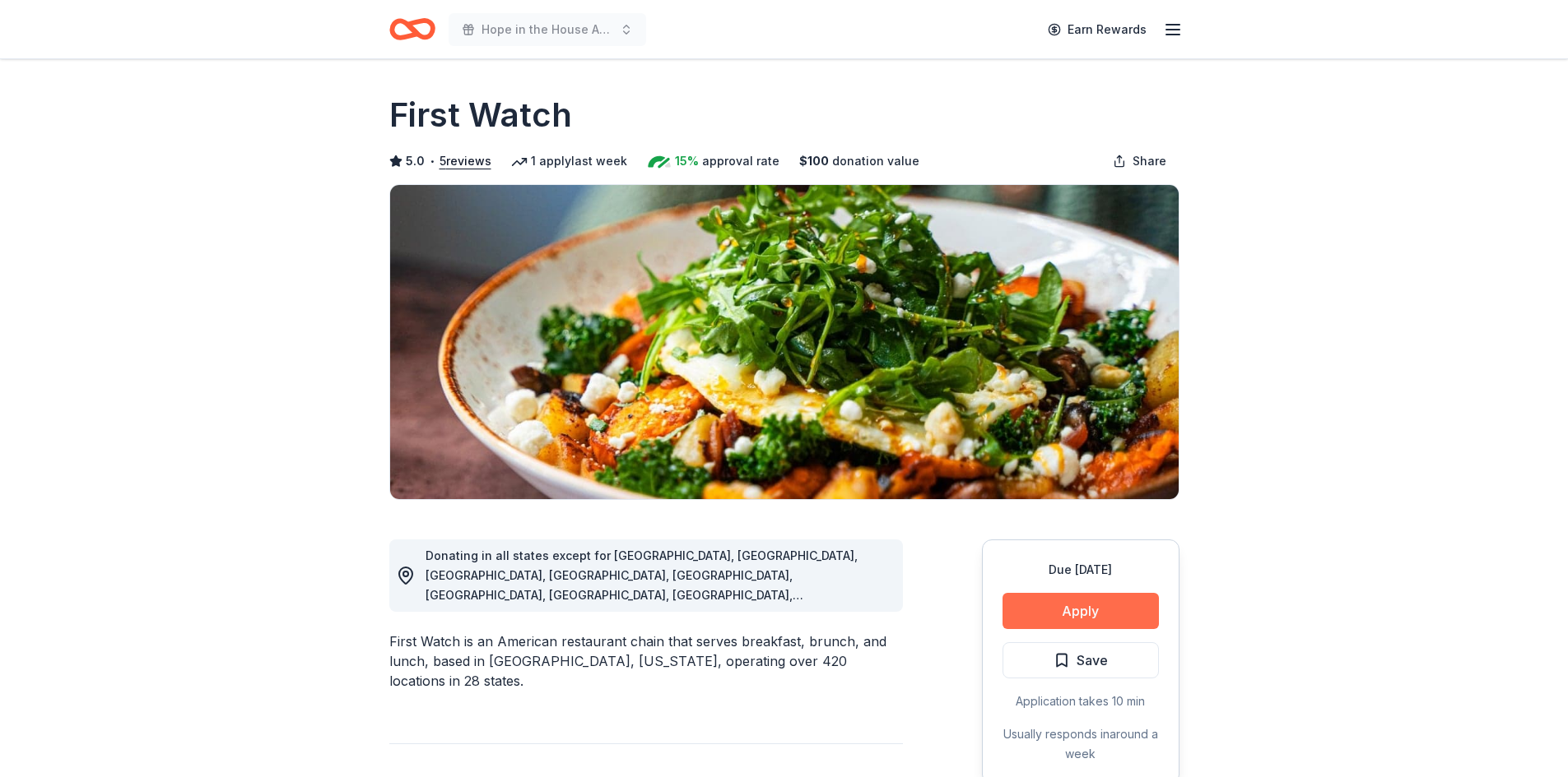
click at [1028, 603] on button "Apply" at bounding box center [1081, 611] width 157 height 36
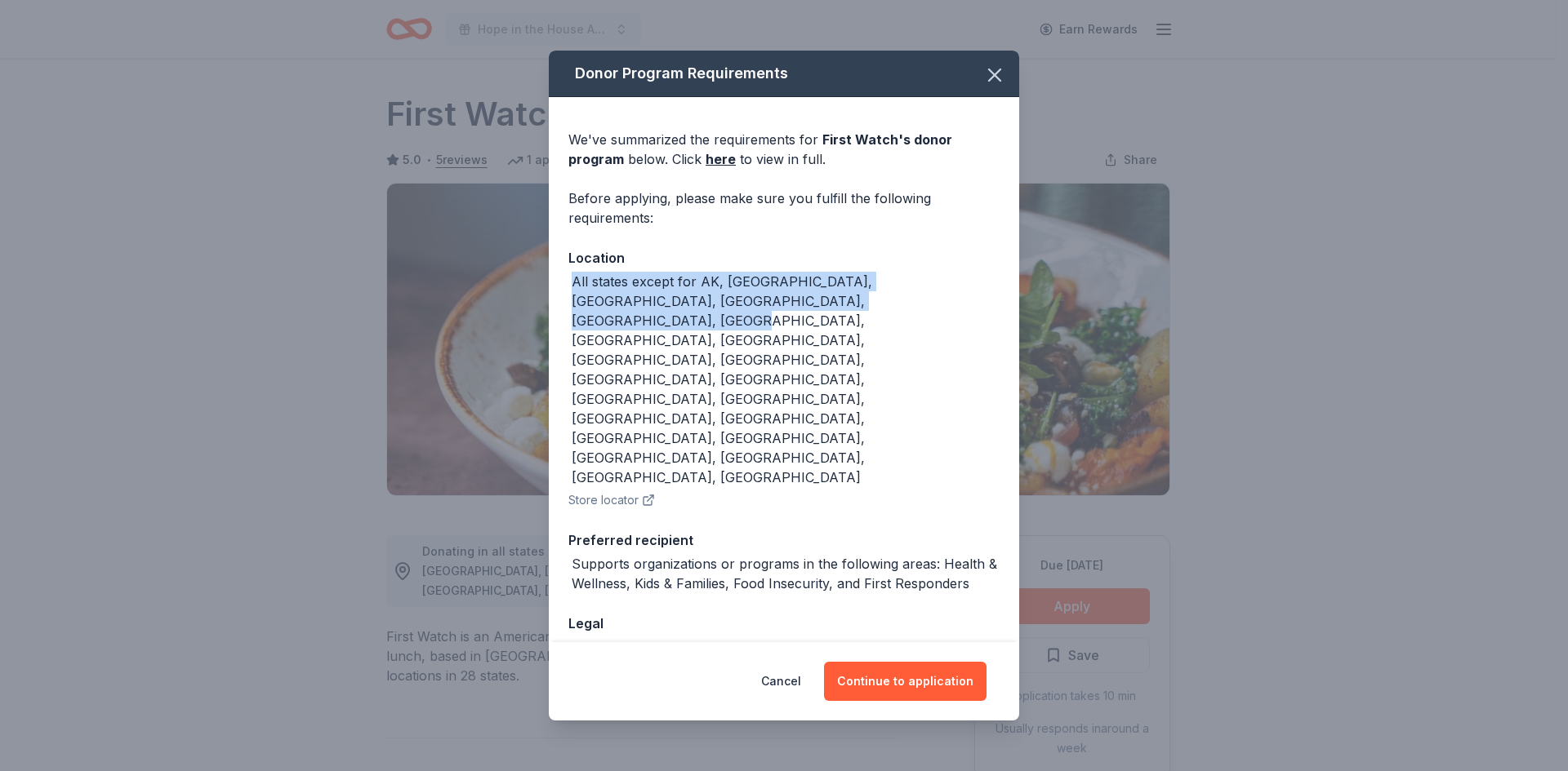
drag, startPoint x: 850, startPoint y: 329, endPoint x: 533, endPoint y: 312, distance: 317.5
click at [533, 312] on div "Donor Program Requirements We've summarized the requirements for First Watch 's…" at bounding box center [784, 386] width 1568 height 771
copy div "All states except for AK, [GEOGRAPHIC_DATA], [GEOGRAPHIC_DATA], [GEOGRAPHIC_DAT…"
click at [978, 93] on button "button" at bounding box center [995, 75] width 36 height 36
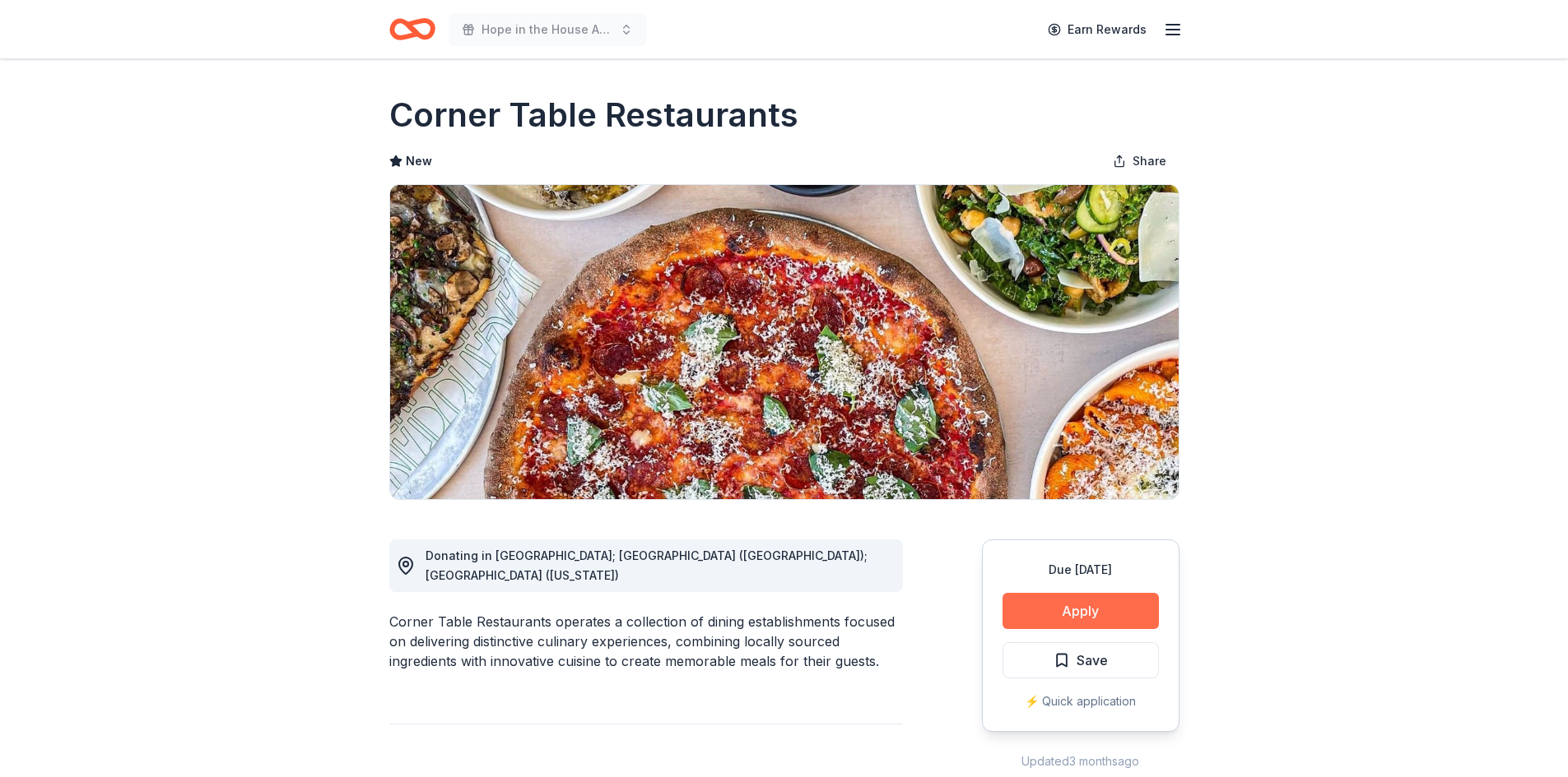
click at [1070, 605] on button "Apply" at bounding box center [1081, 611] width 157 height 36
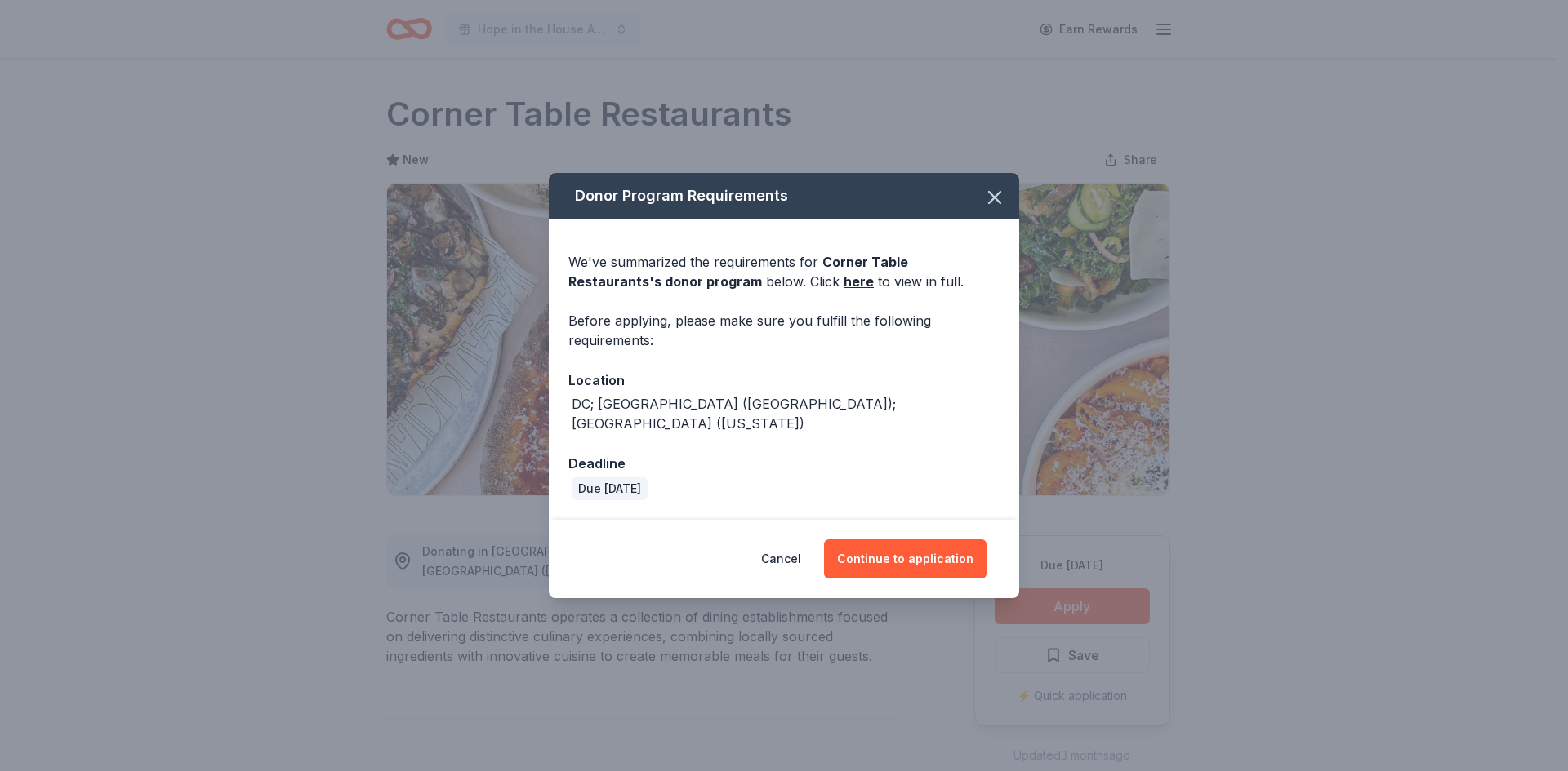
click at [782, 416] on div "DC; IL (Chicago); NY (New York)" at bounding box center [784, 413] width 431 height 39
drag, startPoint x: 782, startPoint y: 416, endPoint x: 491, endPoint y: 411, distance: 291.0
click at [491, 411] on div "Donor Program Requirements We've summarized the requirements for Corner Table R…" at bounding box center [784, 386] width 1568 height 771
copy div "DC; IL (Chicago); NY (New York)"
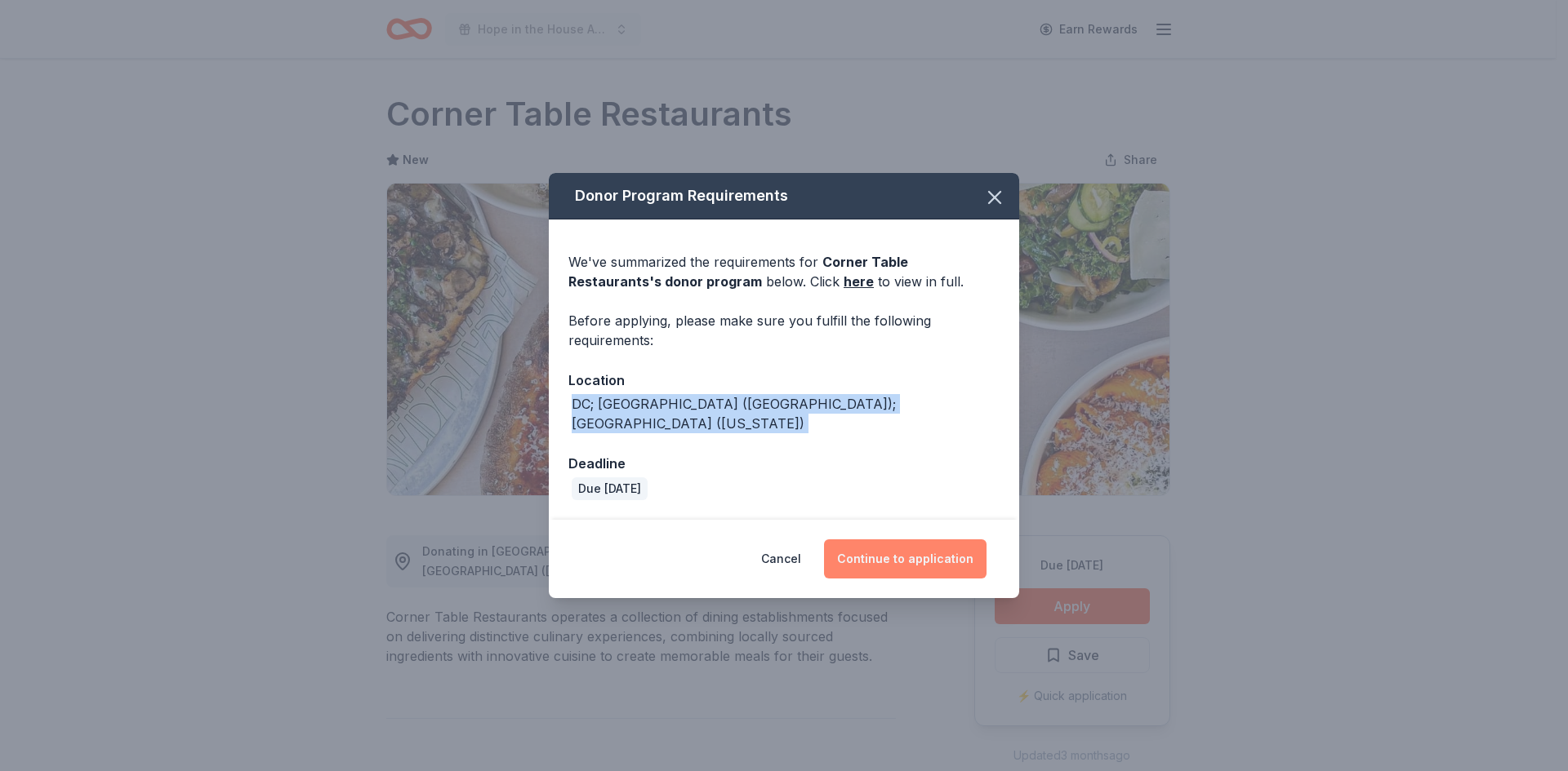
click at [940, 556] on button "Continue to application" at bounding box center [904, 559] width 162 height 39
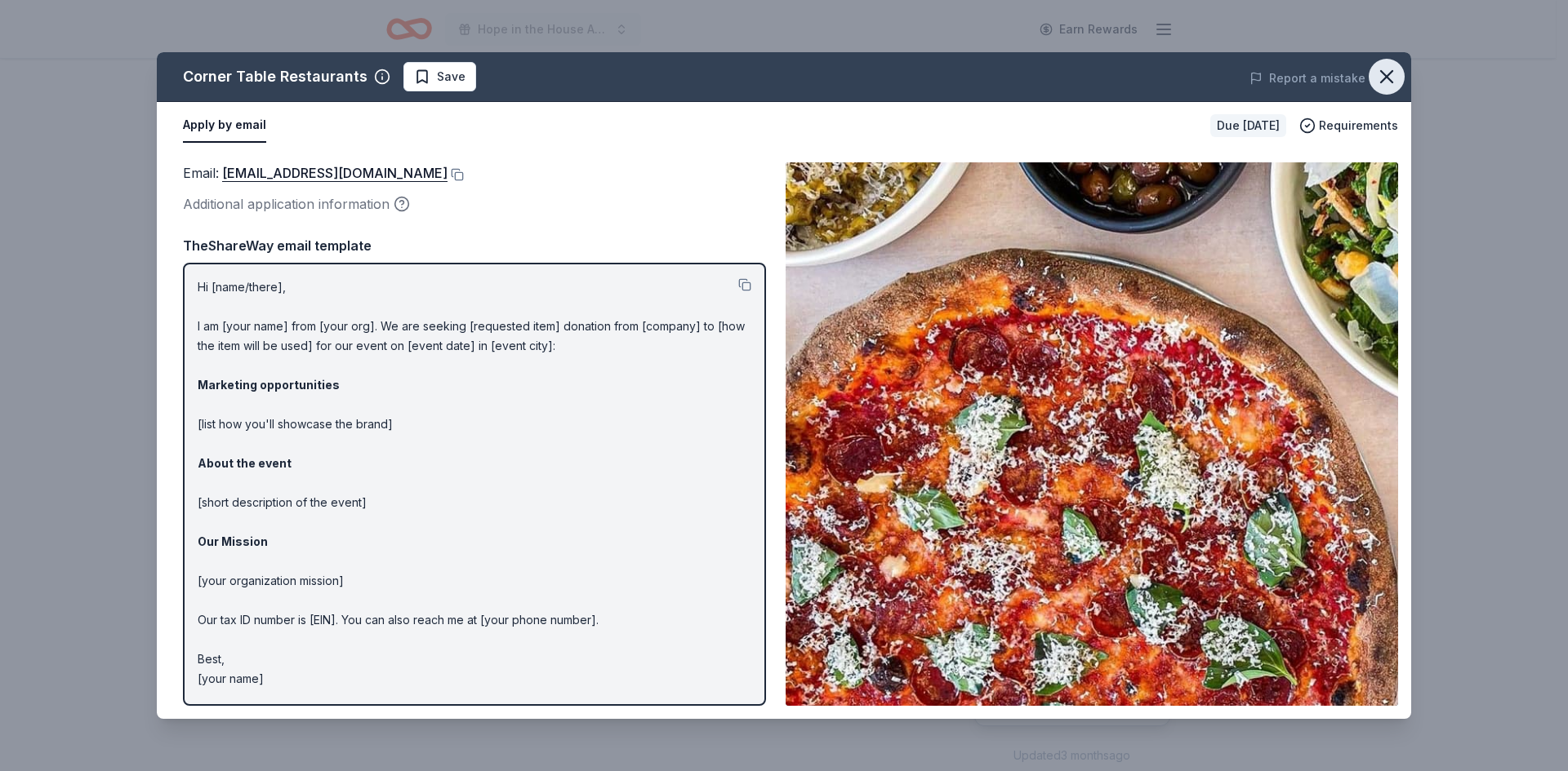
click at [1391, 76] on icon "button" at bounding box center [1386, 77] width 23 height 23
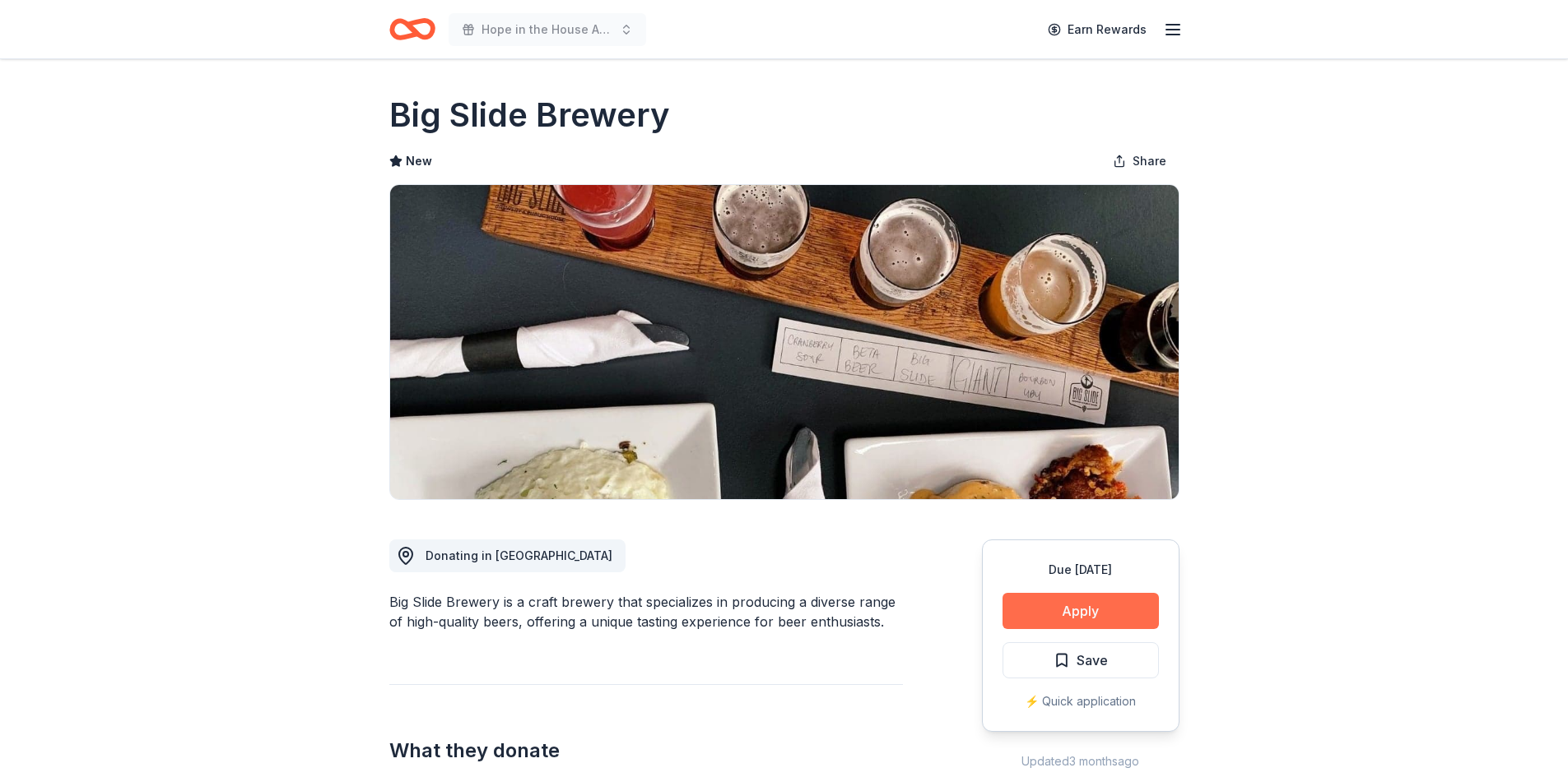
click at [1143, 626] on button "Apply" at bounding box center [1081, 611] width 157 height 36
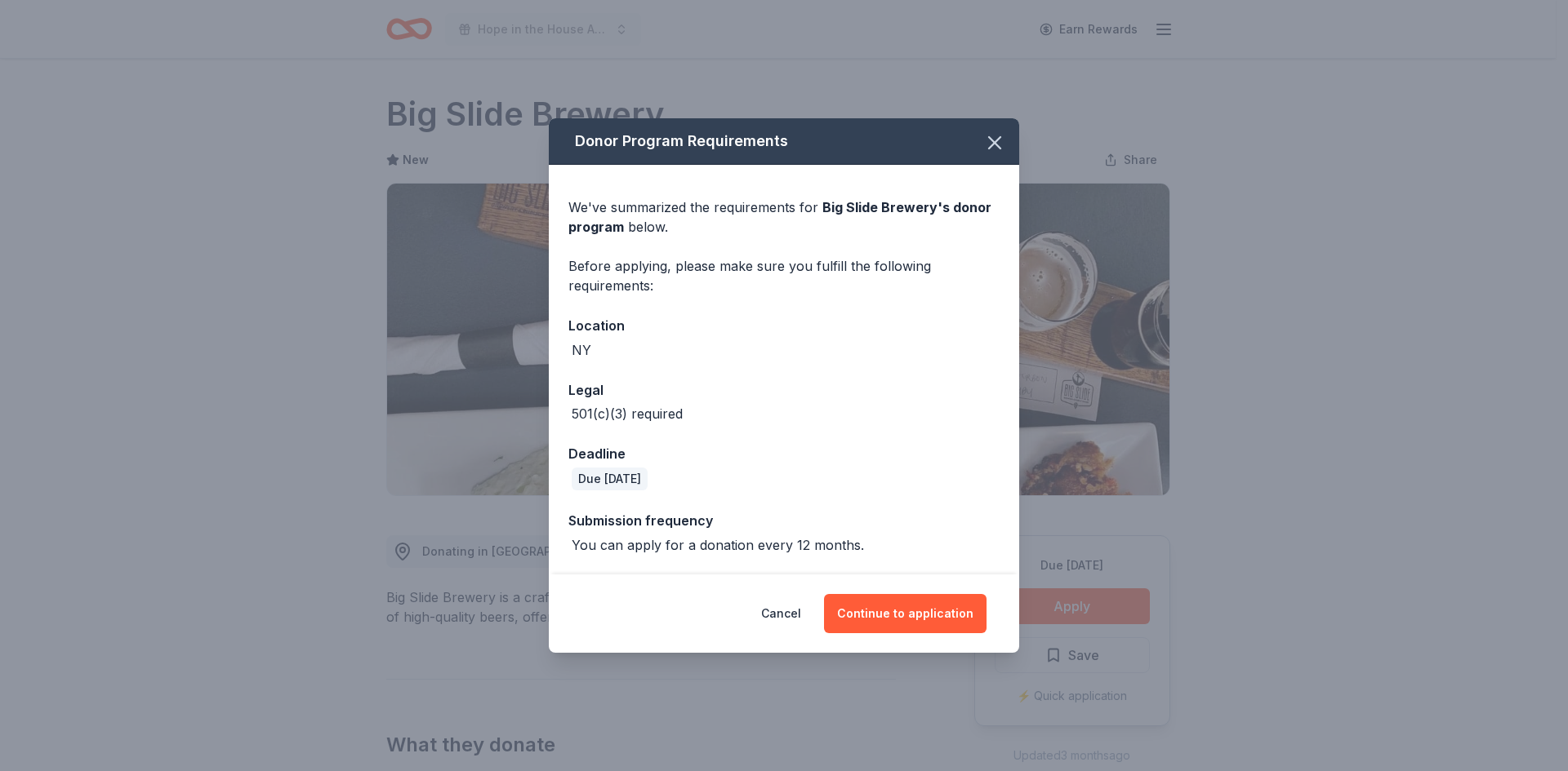
click at [942, 637] on div "Cancel Continue to application" at bounding box center [784, 614] width 470 height 79
click at [941, 617] on button "Continue to application" at bounding box center [904, 613] width 162 height 39
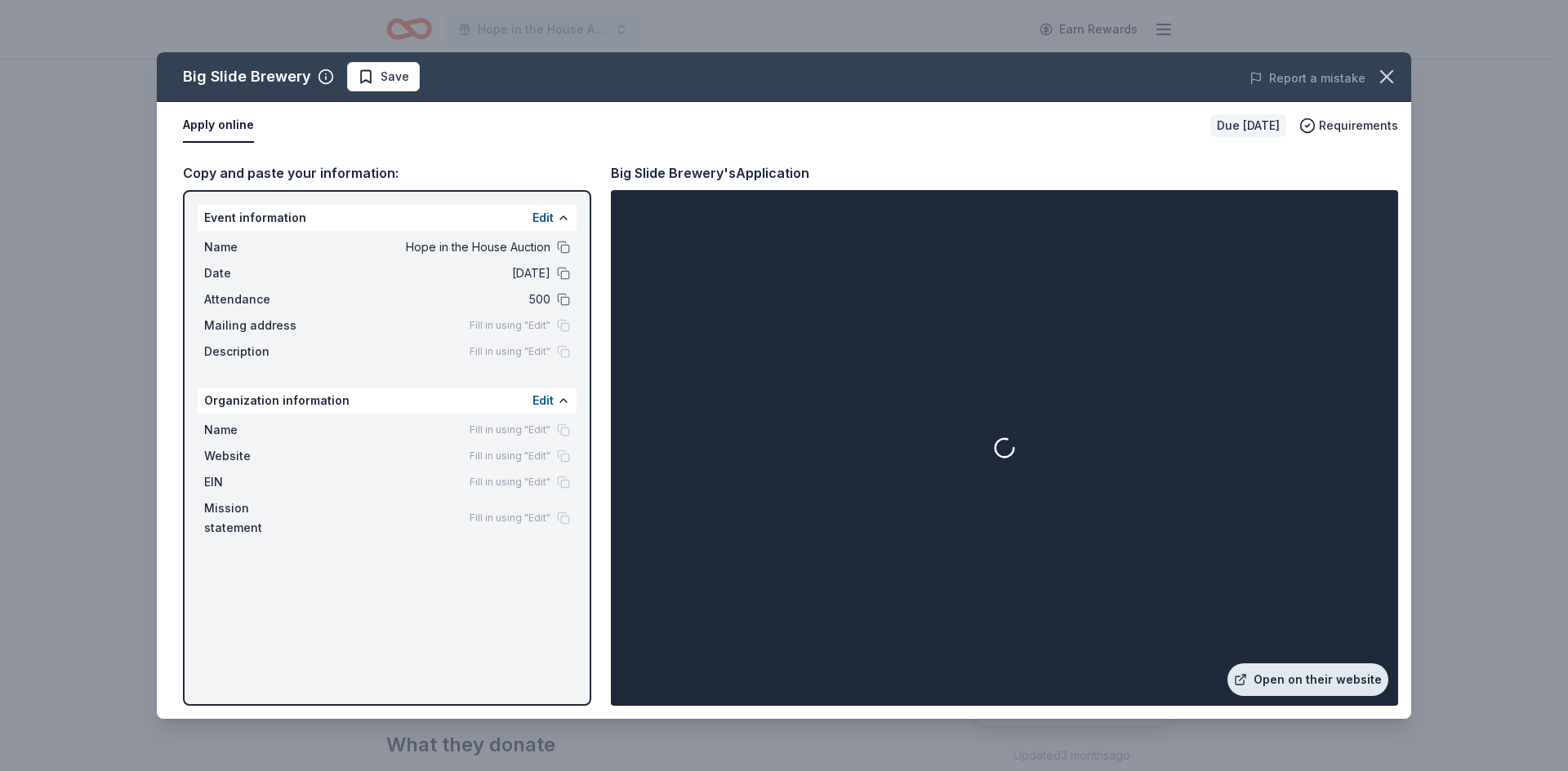
click at [1307, 682] on link "Open on their website" at bounding box center [1307, 680] width 161 height 32
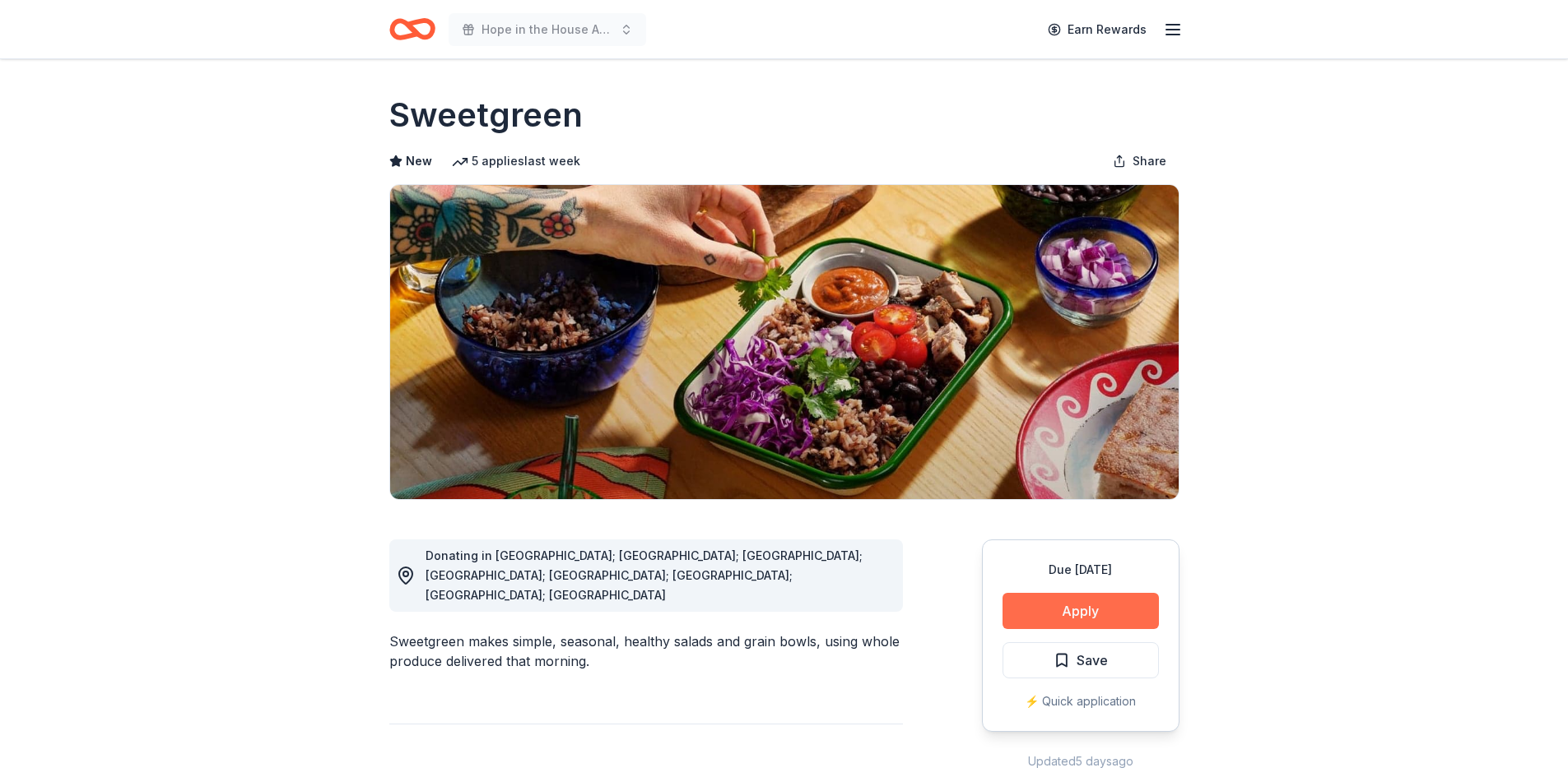
click at [1123, 622] on button "Apply" at bounding box center [1081, 611] width 157 height 36
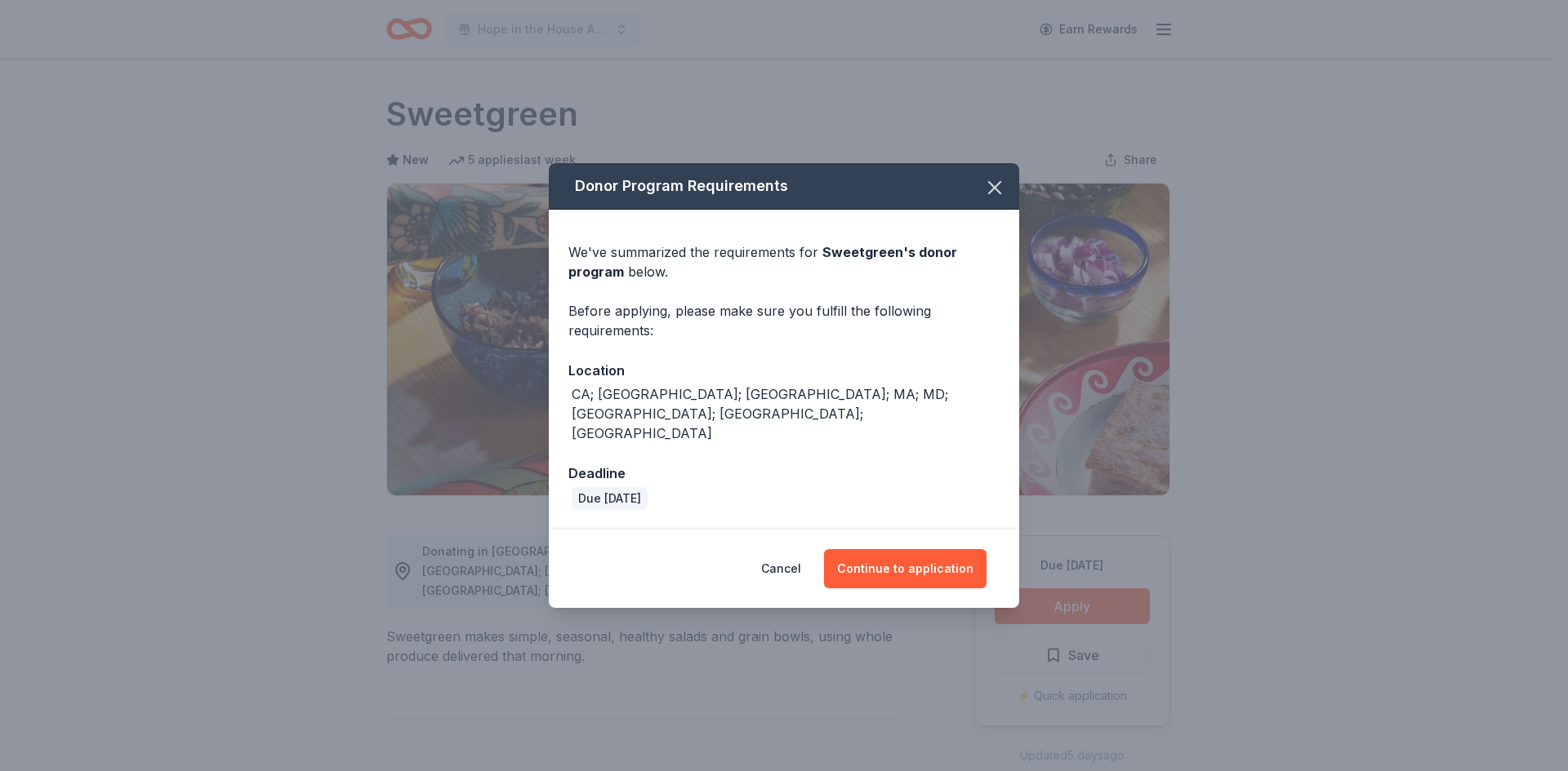
click at [812, 435] on div "We've summarized the requirements for Sweetgreen 's donor program below. Before…" at bounding box center [784, 369] width 470 height 321
drag, startPoint x: 788, startPoint y: 417, endPoint x: 551, endPoint y: 426, distance: 237.2
click at [551, 426] on div "We've summarized the requirements for Sweetgreen 's donor program below. Before…" at bounding box center [784, 369] width 470 height 321
copy div "CA; [GEOGRAPHIC_DATA]; [GEOGRAPHIC_DATA]; MA; MD; [GEOGRAPHIC_DATA]; [GEOGRAPHI…"
click at [869, 549] on button "Continue to application" at bounding box center [904, 568] width 162 height 39
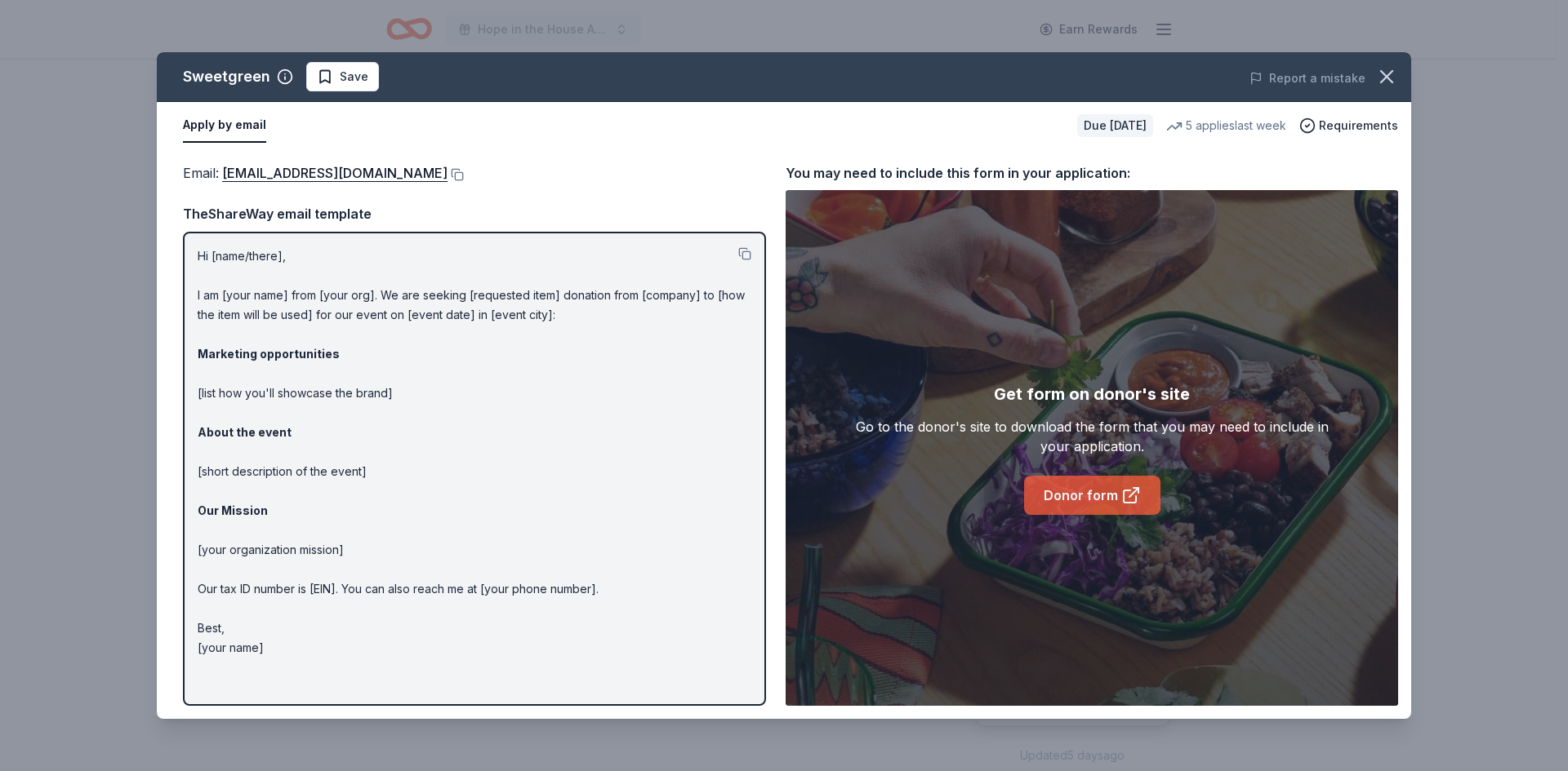
click at [1084, 482] on link "Donor form" at bounding box center [1092, 494] width 136 height 39
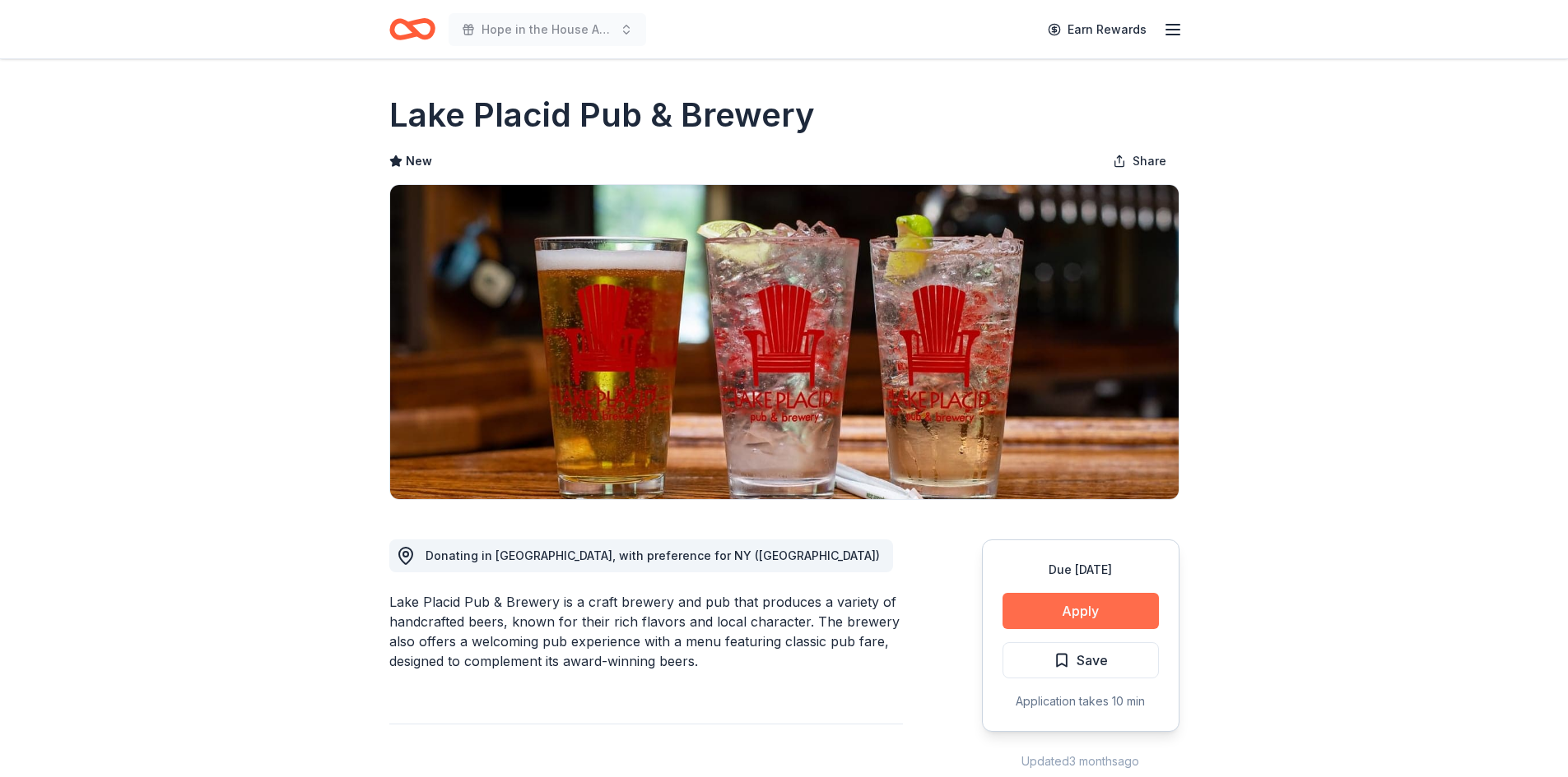
click at [1099, 618] on button "Apply" at bounding box center [1081, 611] width 157 height 36
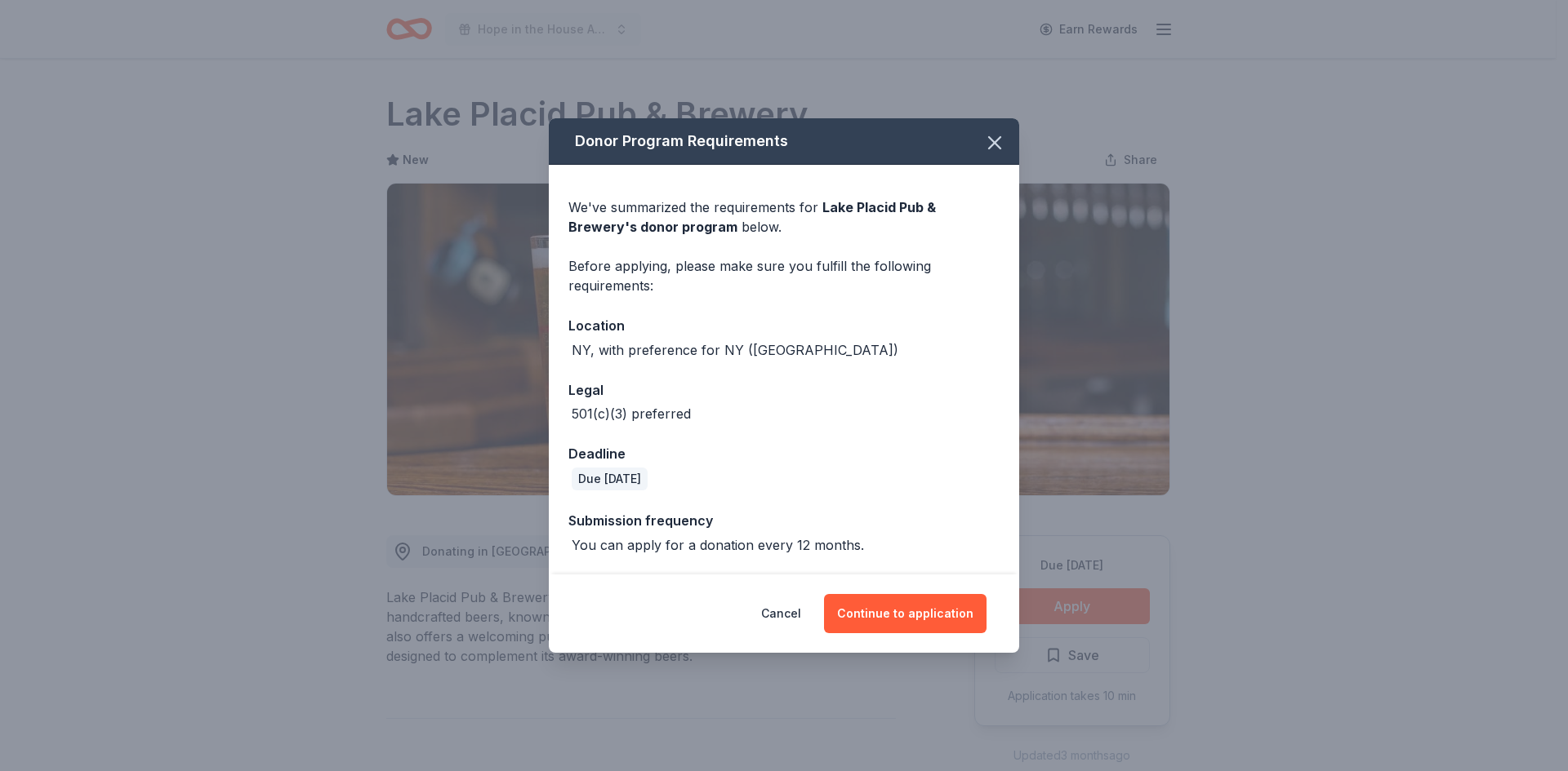
click at [901, 357] on div "NY, with preference for NY ([GEOGRAPHIC_DATA])" at bounding box center [784, 350] width 431 height 20
drag, startPoint x: 893, startPoint y: 351, endPoint x: 568, endPoint y: 344, distance: 325.1
click at [568, 344] on div "We've summarized the requirements for Lake Placid Pub & Brewery 's donor progra…" at bounding box center [784, 369] width 470 height 410
copy div "NY, with preference for NY ([GEOGRAPHIC_DATA])"
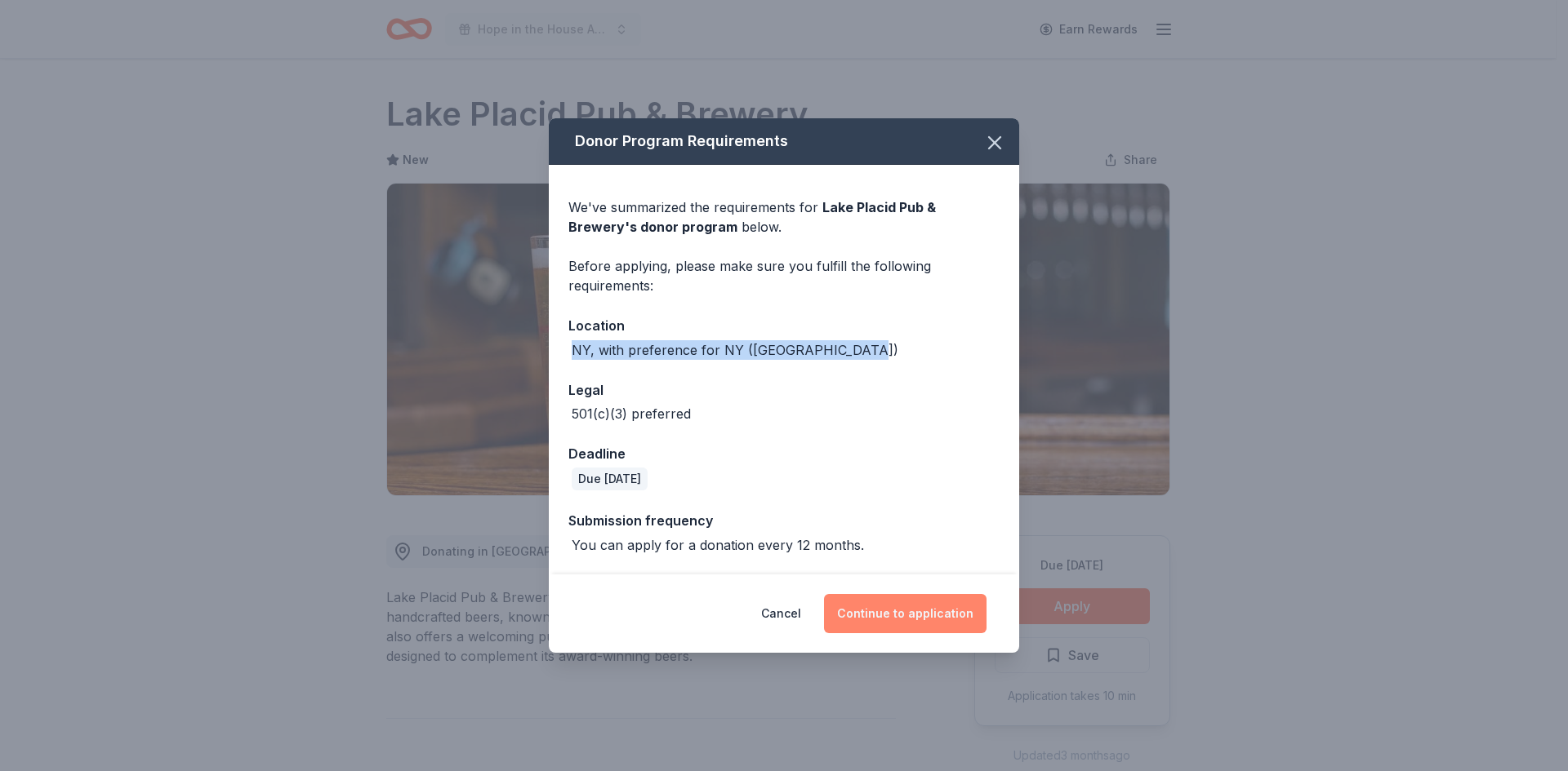
click at [907, 603] on button "Continue to application" at bounding box center [904, 613] width 162 height 39
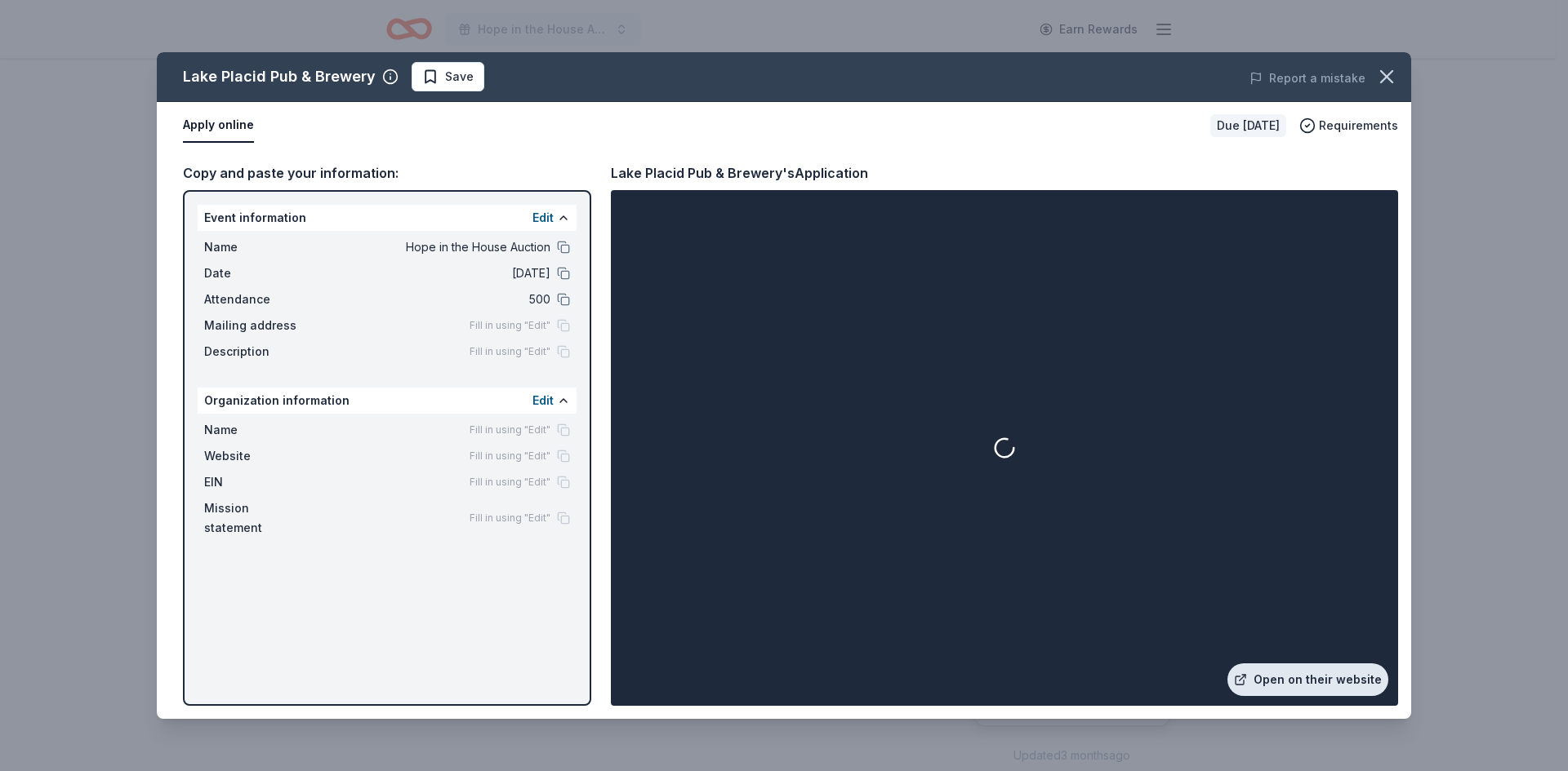
click at [1328, 682] on link "Open on their website" at bounding box center [1307, 680] width 161 height 32
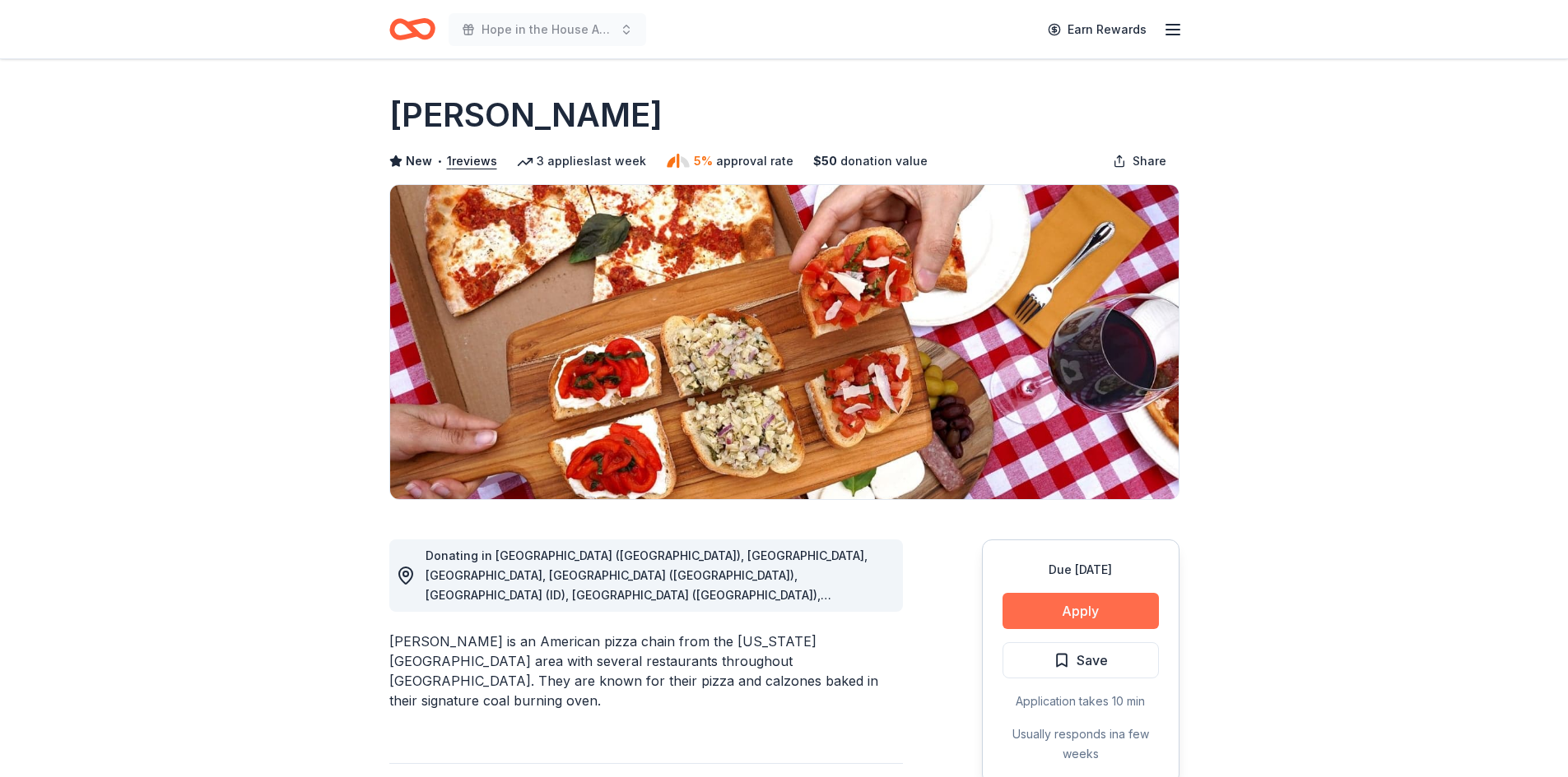
click at [1032, 601] on button "Apply" at bounding box center [1081, 611] width 157 height 36
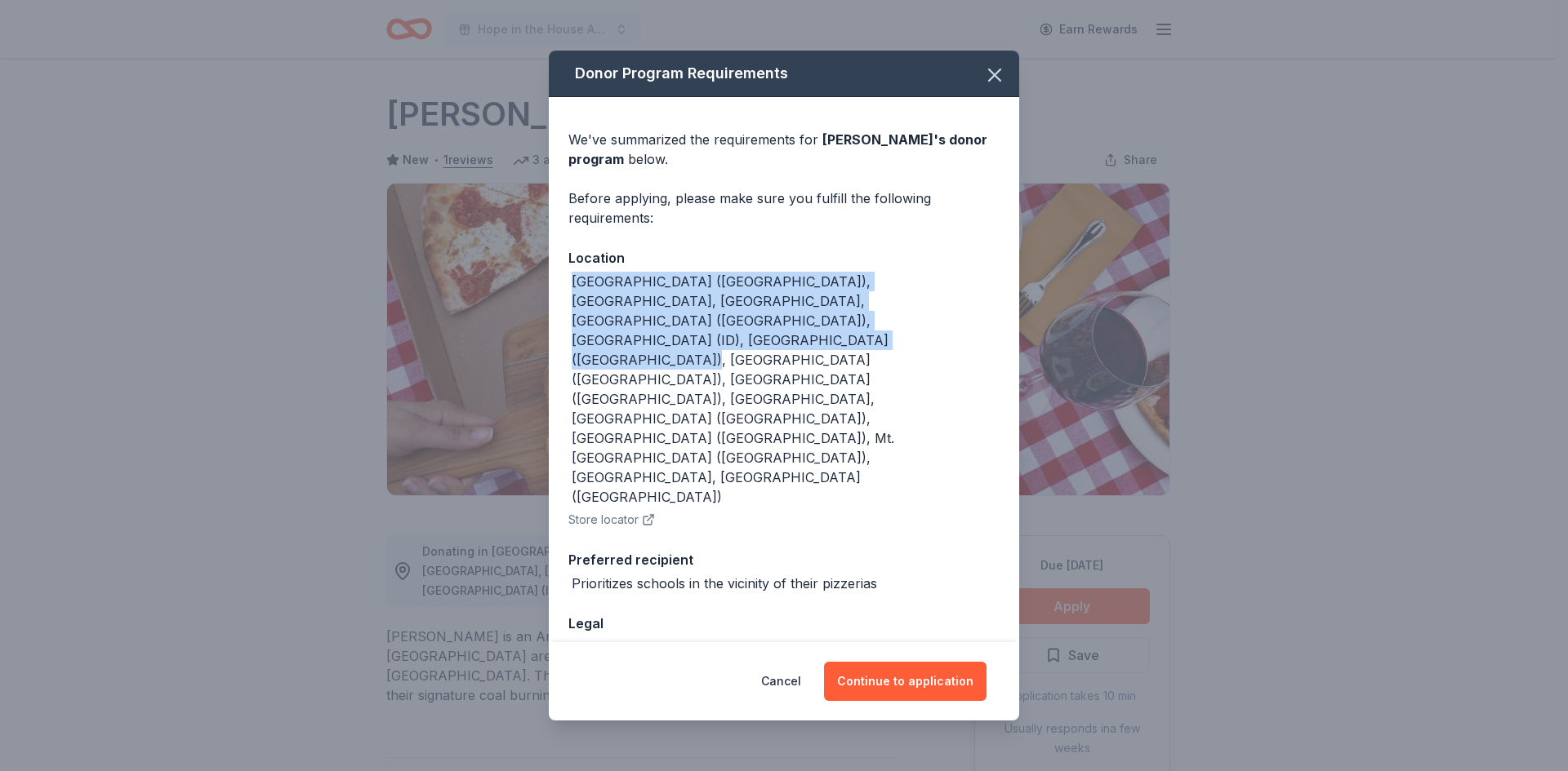
drag, startPoint x: 865, startPoint y: 332, endPoint x: 541, endPoint y: 281, distance: 328.0
click at [541, 281] on div "Donor Program Requirements We've summarized the requirements for [PERSON_NAME] …" at bounding box center [784, 386] width 1568 height 771
copy div "[GEOGRAPHIC_DATA] ([GEOGRAPHIC_DATA]), [GEOGRAPHIC_DATA], [GEOGRAPHIC_DATA], [G…"
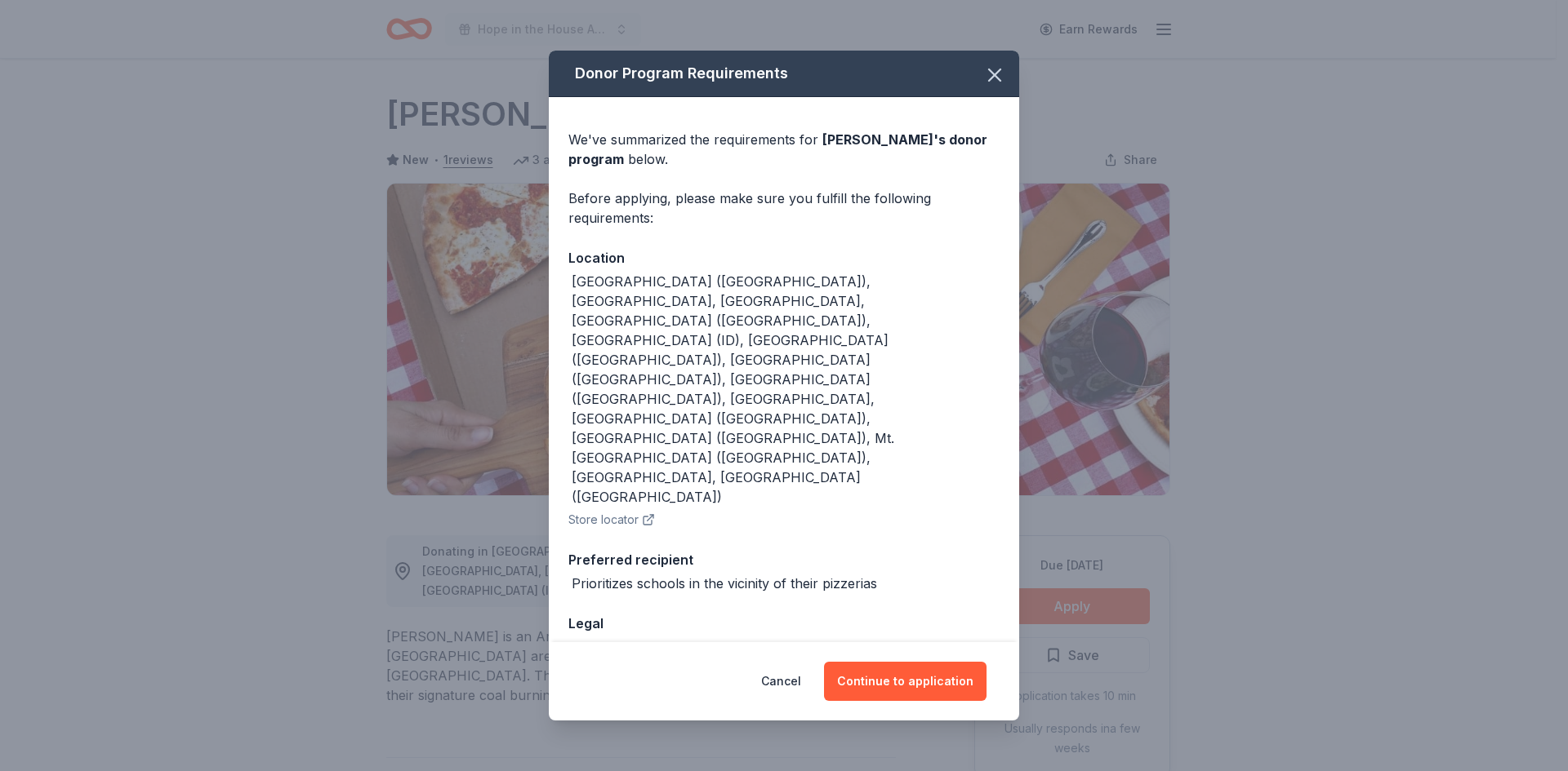
click at [939, 698] on div "Cancel Continue to application" at bounding box center [784, 681] width 470 height 79
click at [937, 682] on button "Continue to application" at bounding box center [904, 681] width 162 height 39
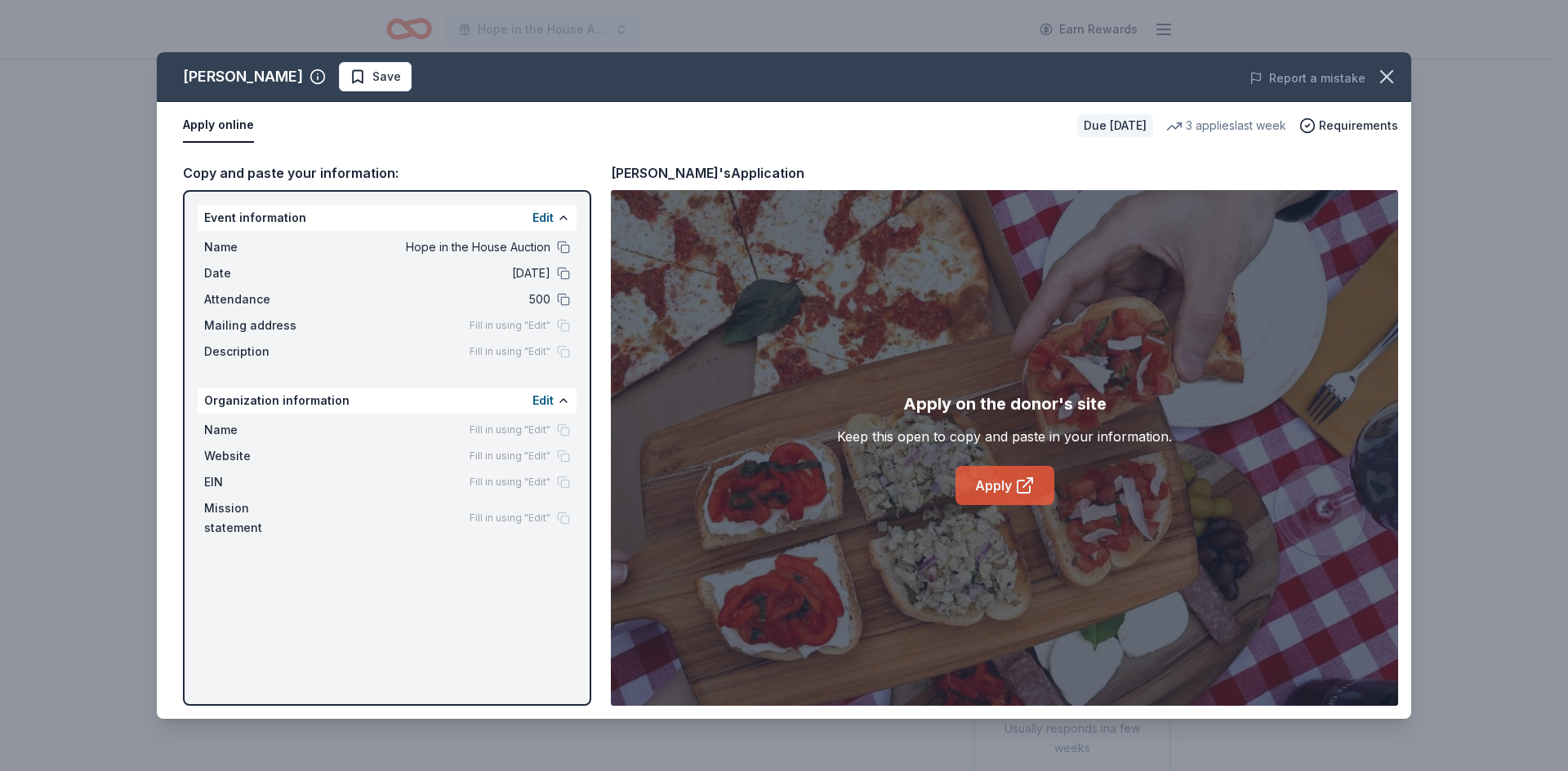
click at [1004, 493] on link "Apply" at bounding box center [1004, 485] width 99 height 39
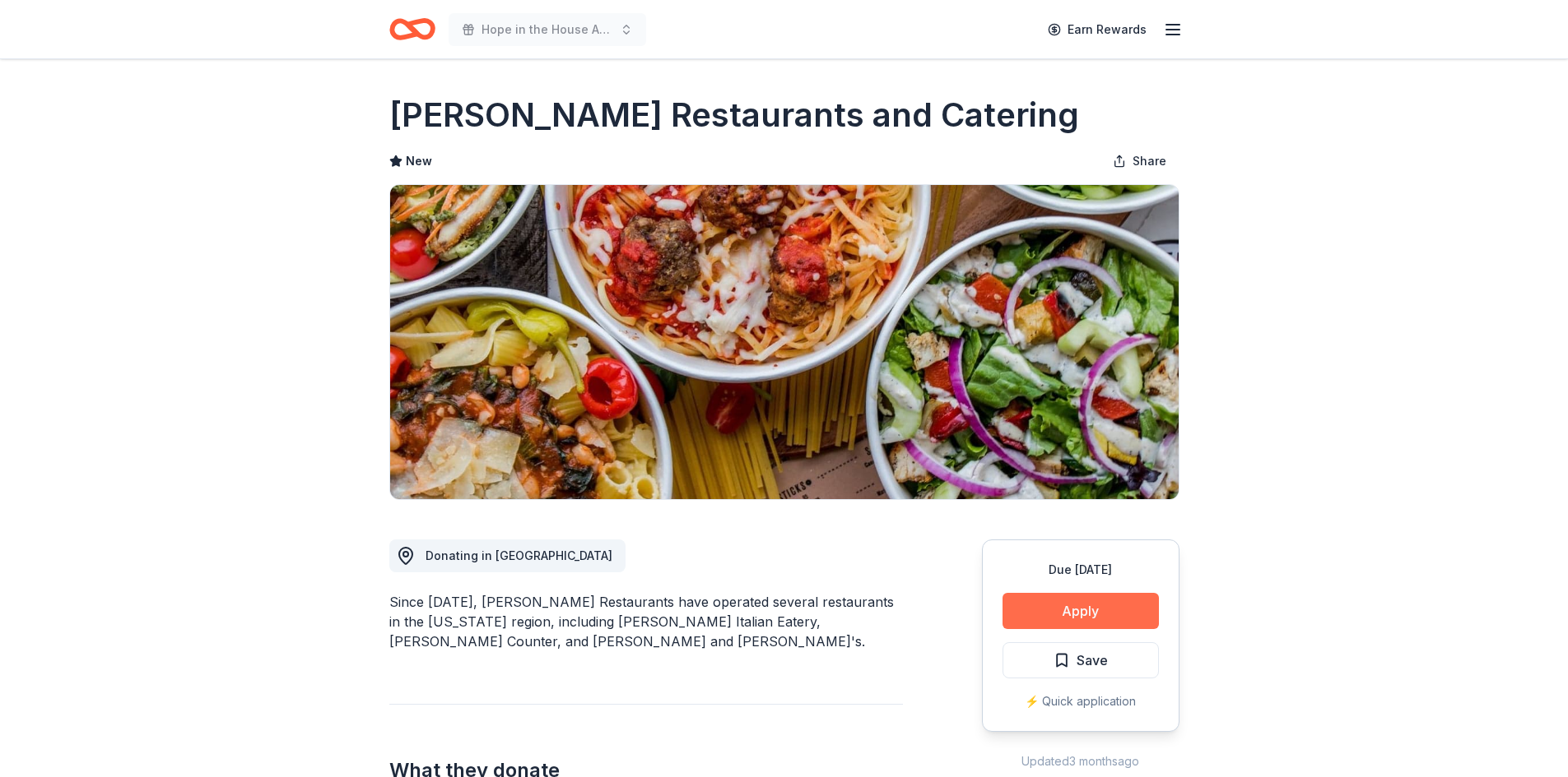
click at [1070, 601] on button "Apply" at bounding box center [1081, 611] width 157 height 36
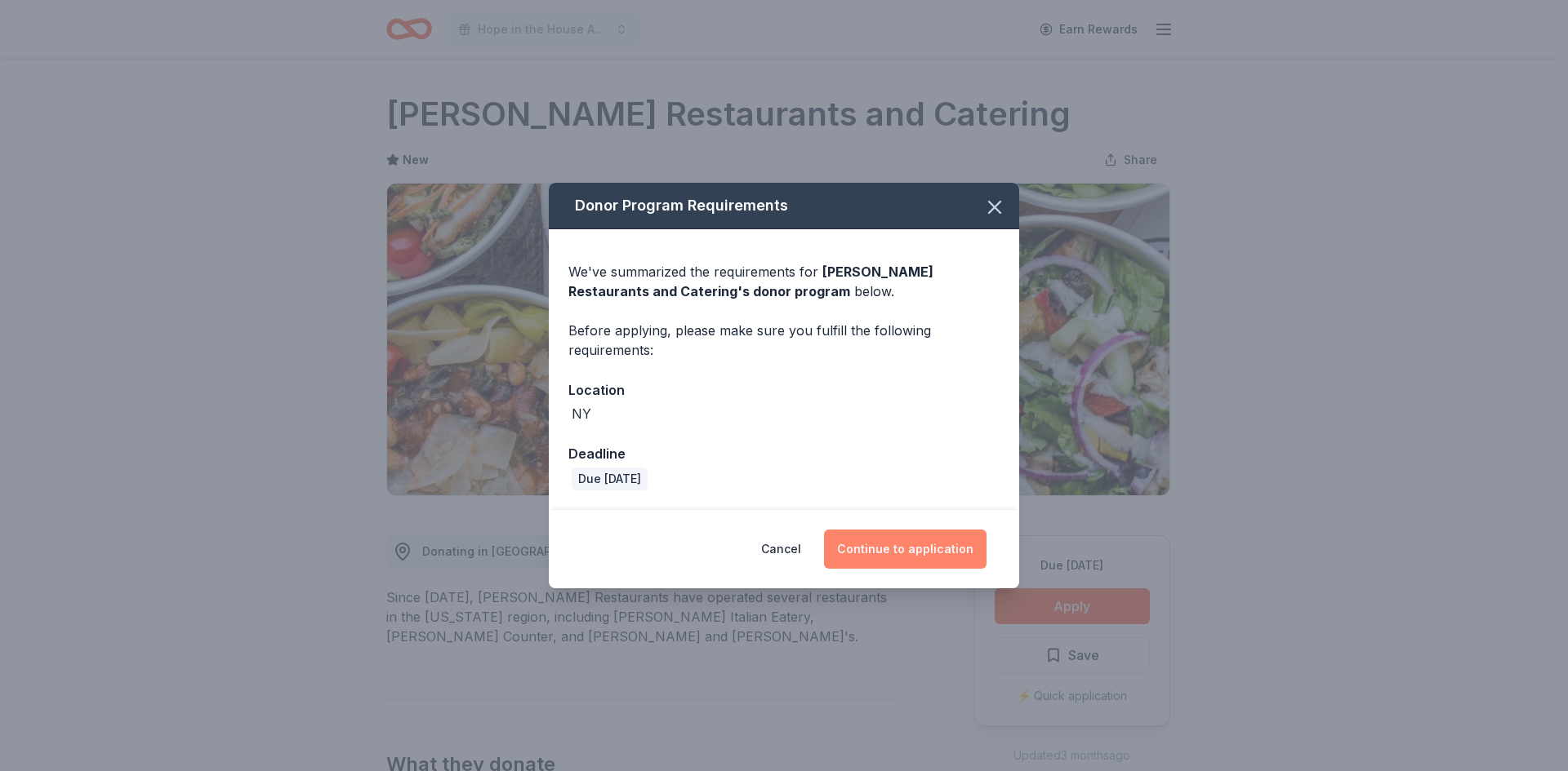
click at [931, 543] on button "Continue to application" at bounding box center [904, 548] width 162 height 39
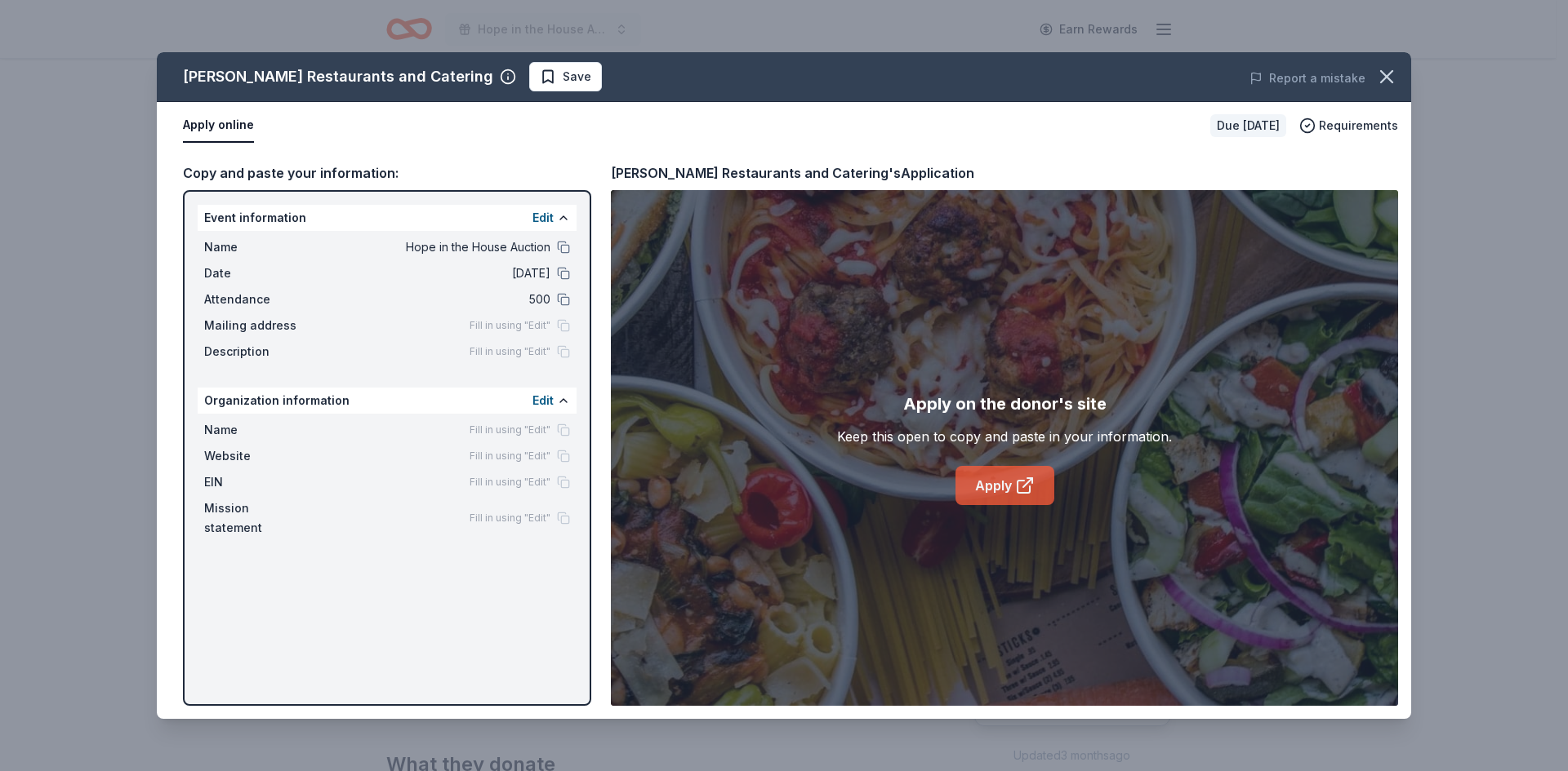
click at [1012, 487] on link "Apply" at bounding box center [1004, 485] width 99 height 39
click at [1394, 79] on icon "button" at bounding box center [1386, 77] width 23 height 23
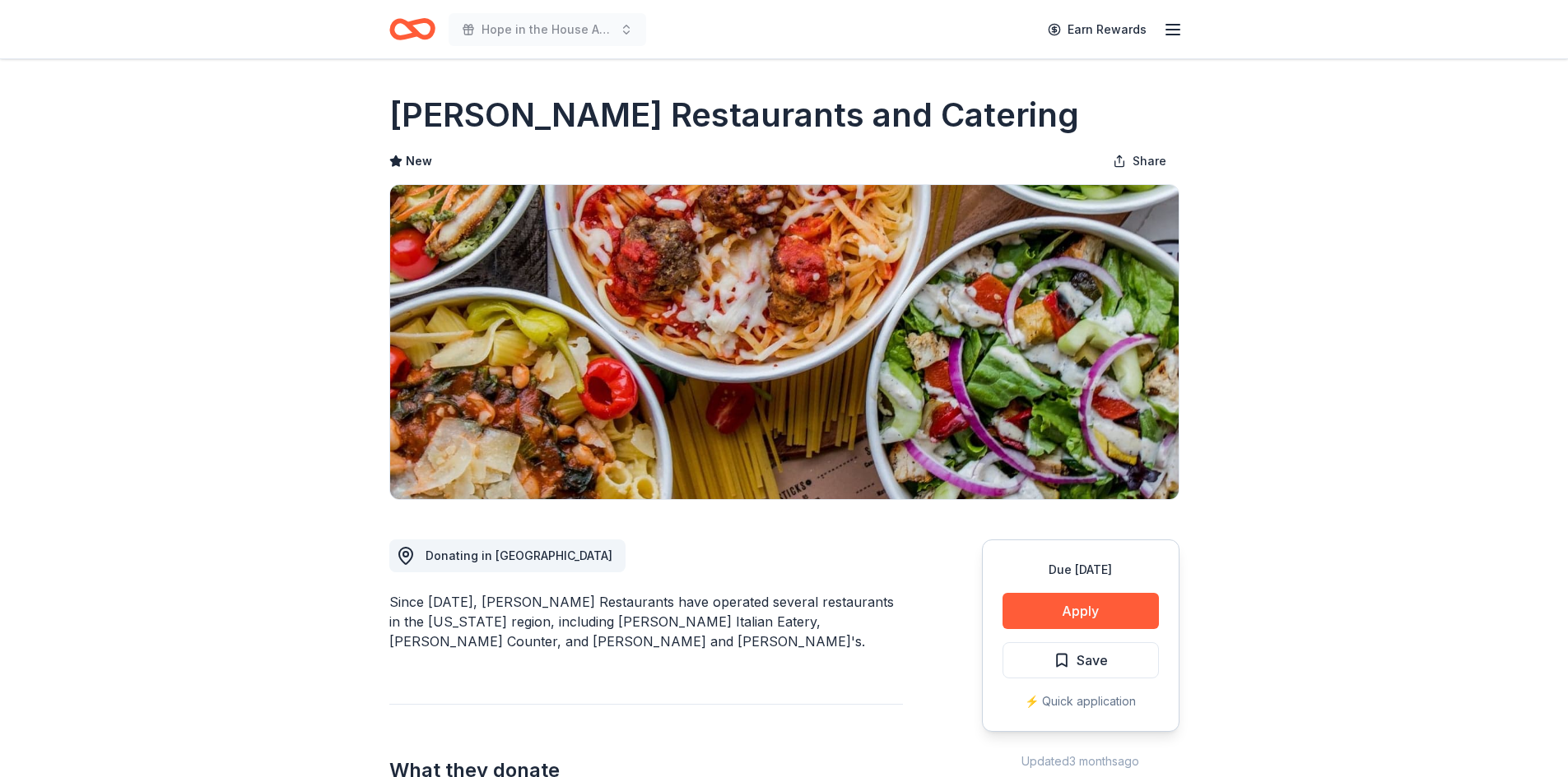
click at [1003, 593] on button "Apply" at bounding box center [1081, 611] width 157 height 36
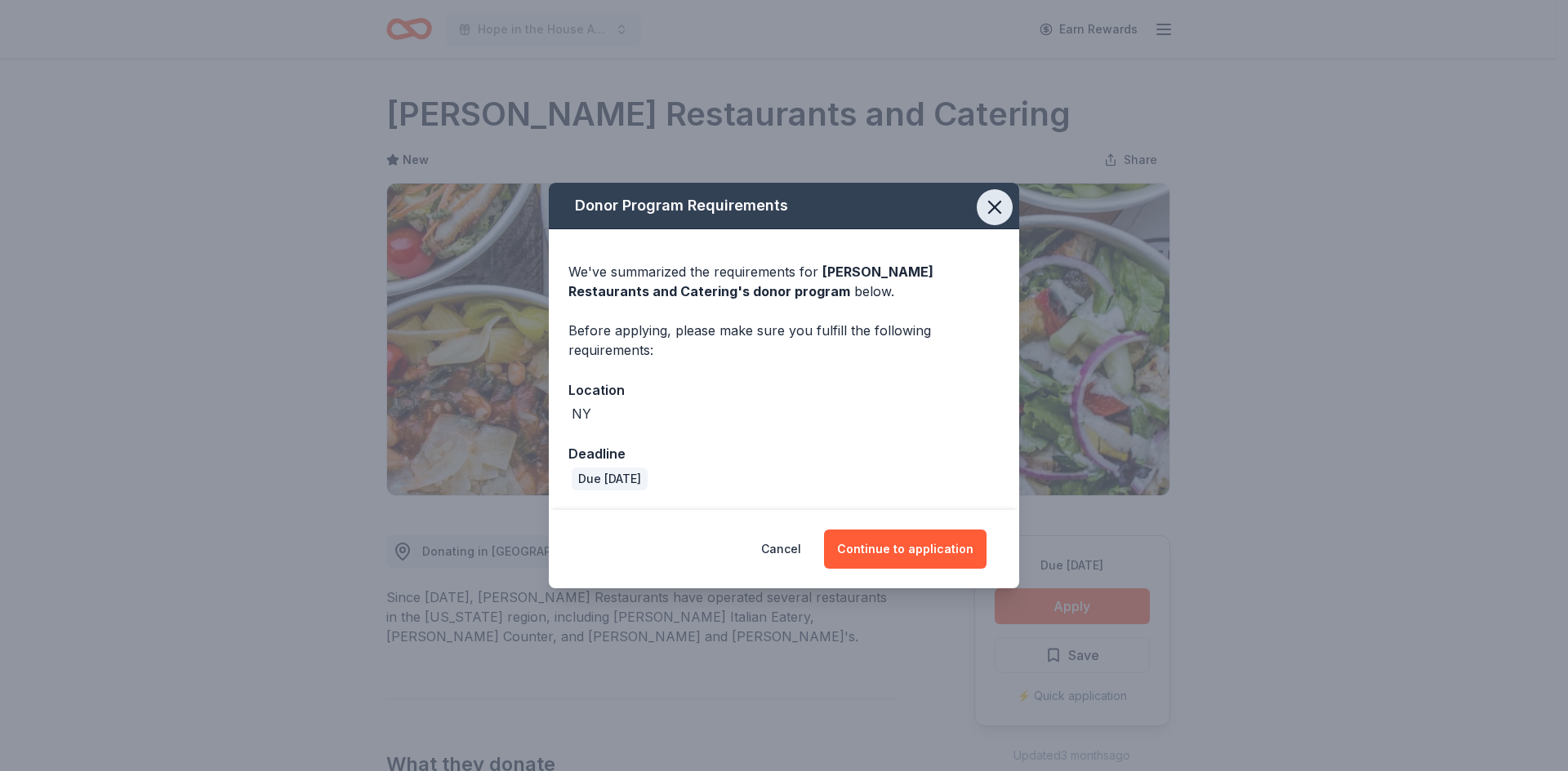
click at [998, 209] on icon "button" at bounding box center [995, 207] width 11 height 11
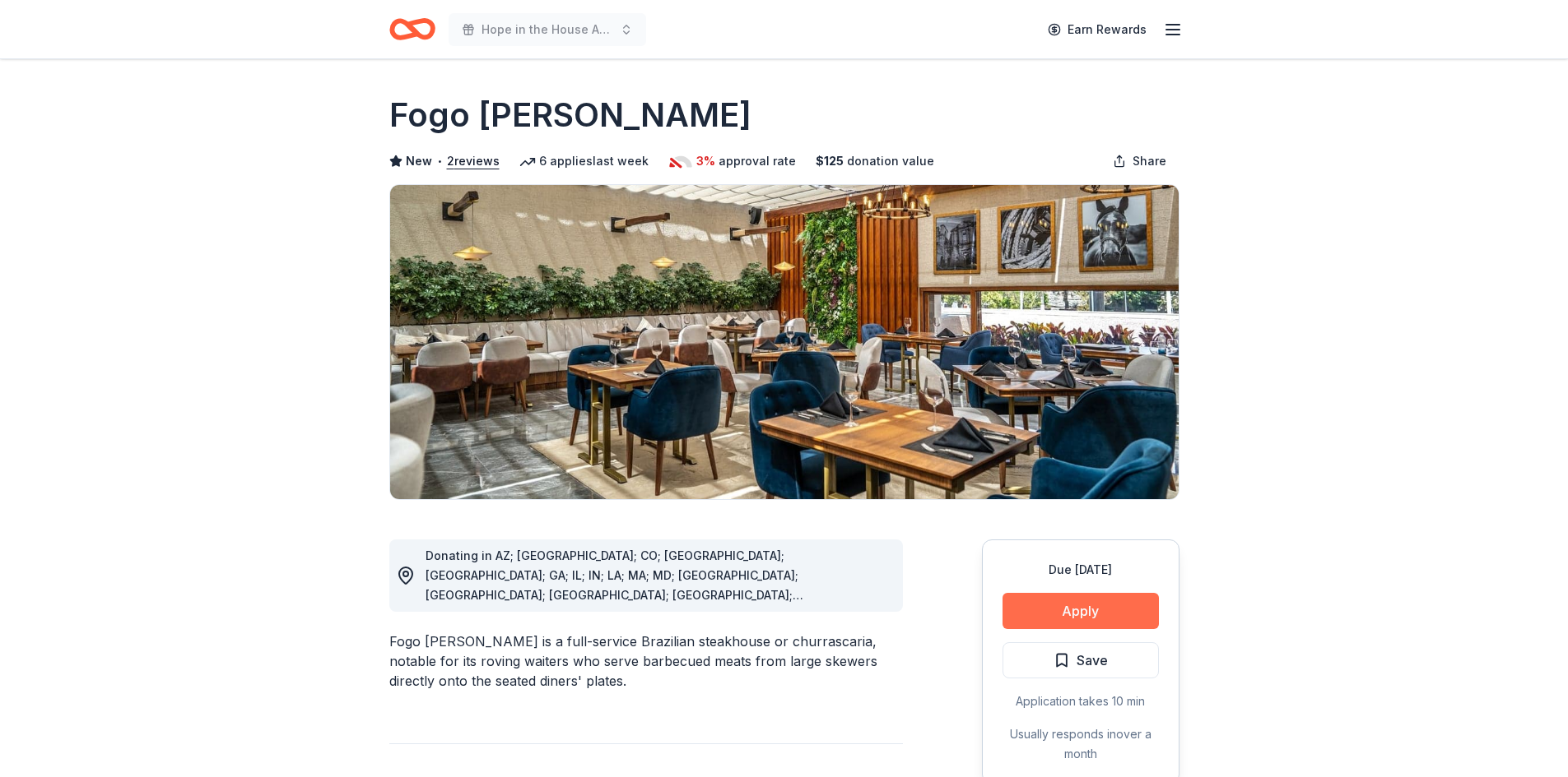
click at [1103, 600] on button "Apply" at bounding box center [1081, 611] width 157 height 36
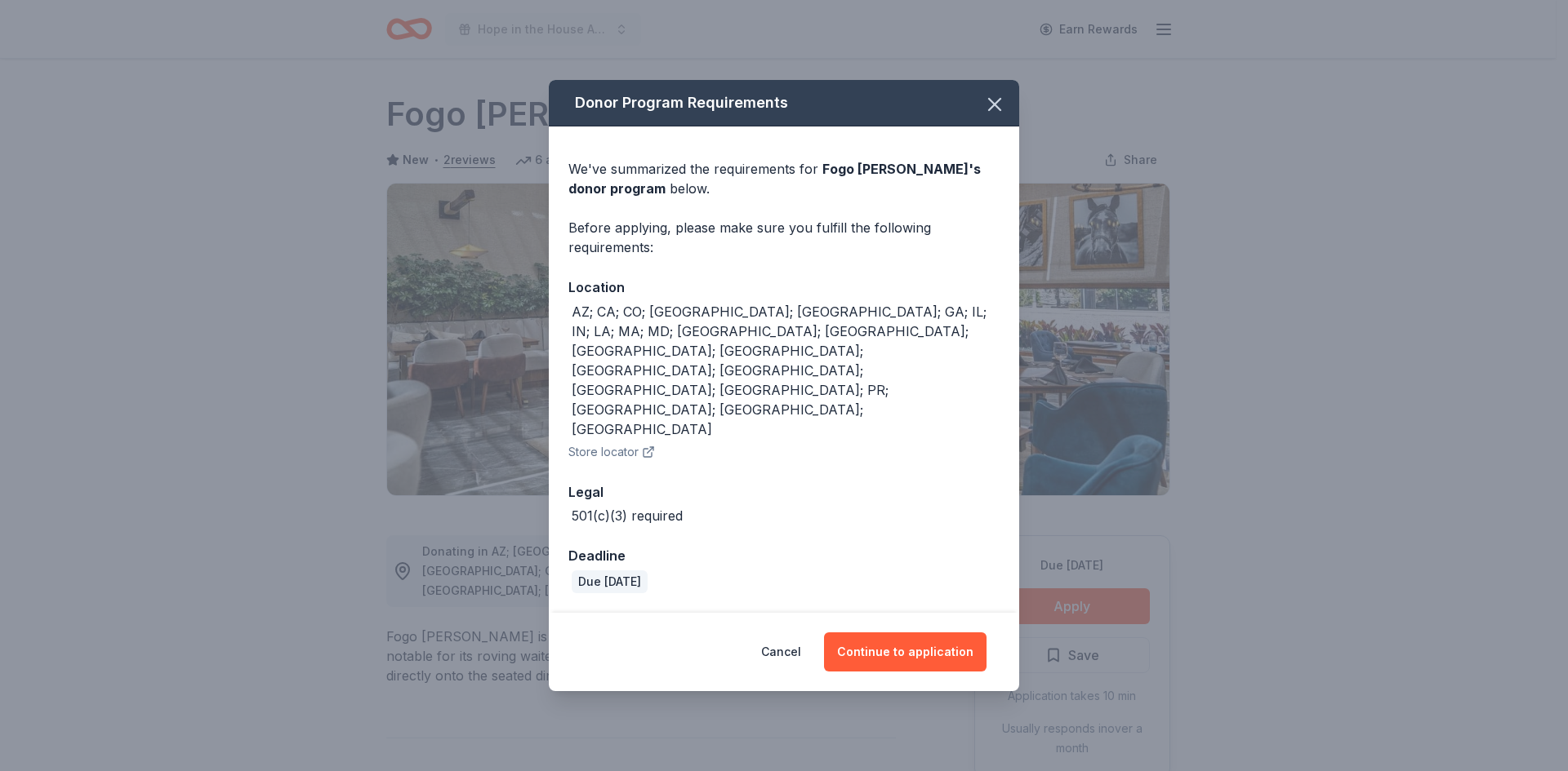
click at [774, 381] on div "AZ; CA; CO; DC; FL; GA; IL; IN; LA; MA; MD; MI; MN; MO; NM; NV; NY; OR; PA; PR;…" at bounding box center [785, 370] width 428 height 137
drag, startPoint x: 801, startPoint y: 381, endPoint x: 534, endPoint y: 367, distance: 267.4
click at [534, 367] on div "Donor Program Requirements We've summarized the requirements for Fogo de Chao '…" at bounding box center [784, 386] width 1568 height 771
copy div "AZ; CA; CO; DC; FL; GA; IL; IN; LA; MA; MD; MI; MN; MO; NM; NV; NY; OR; PA; PR;…"
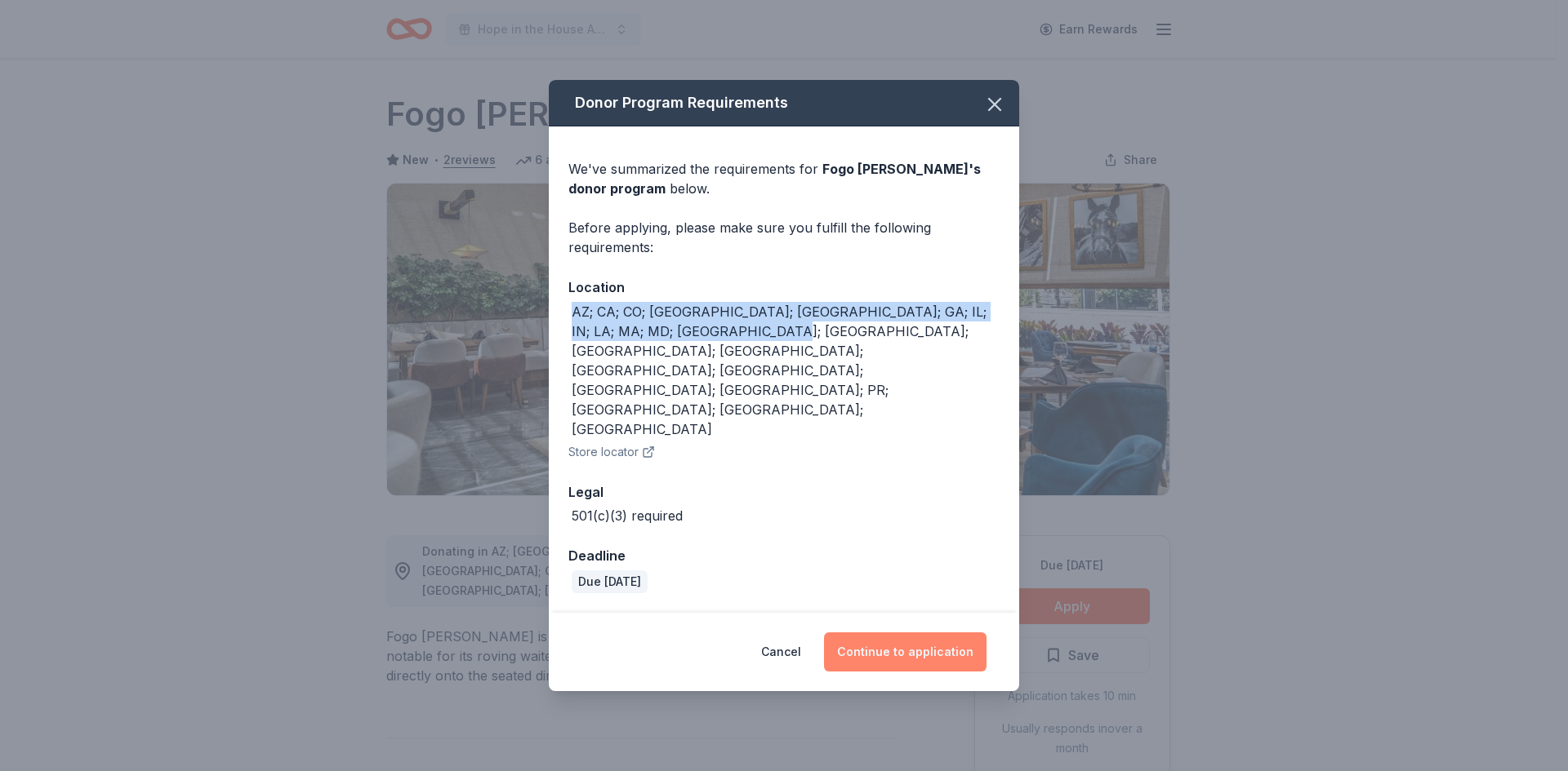
click at [851, 633] on button "Continue to application" at bounding box center [904, 652] width 162 height 39
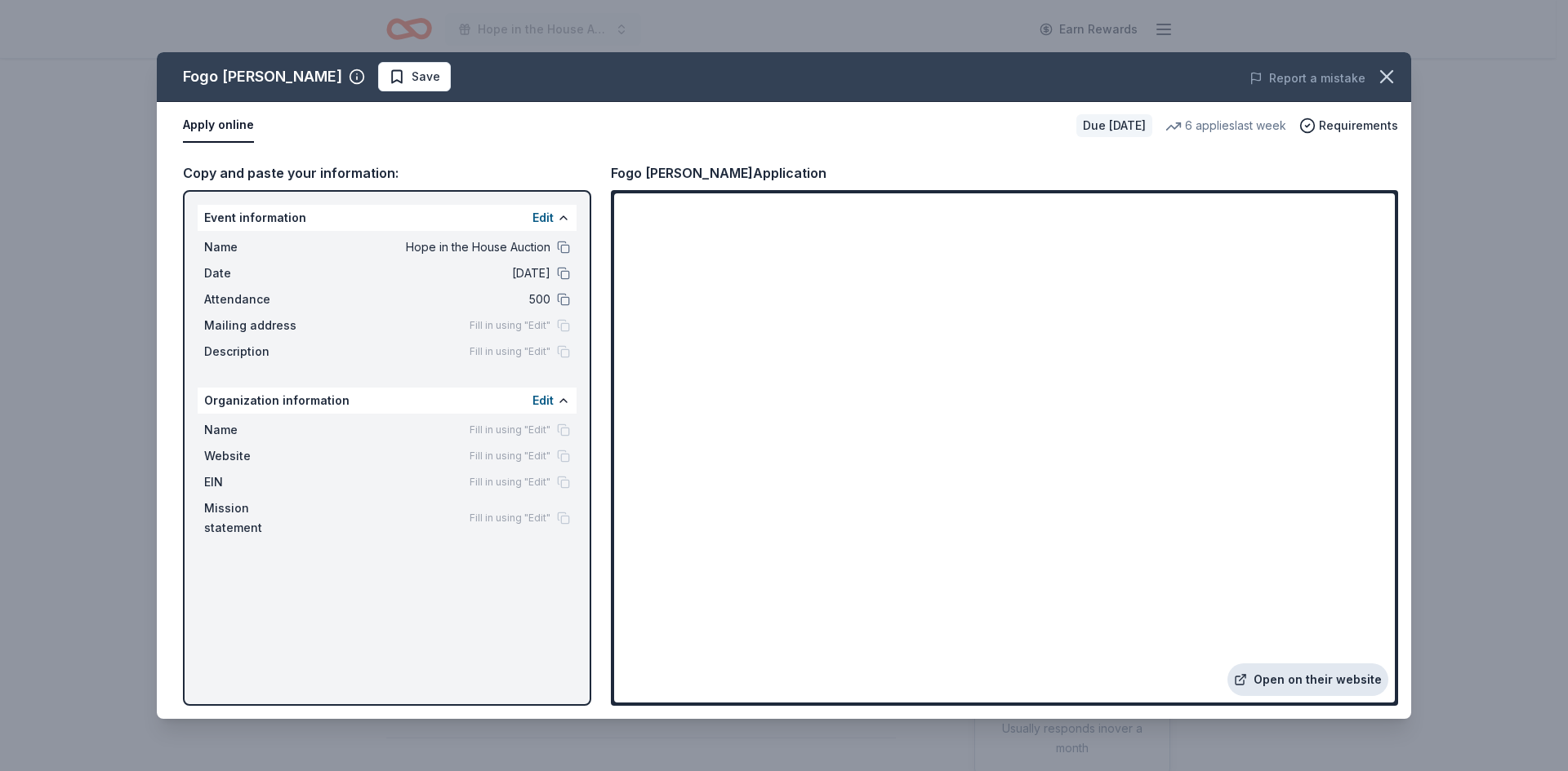
click at [1298, 683] on link "Open on their website" at bounding box center [1307, 680] width 161 height 32
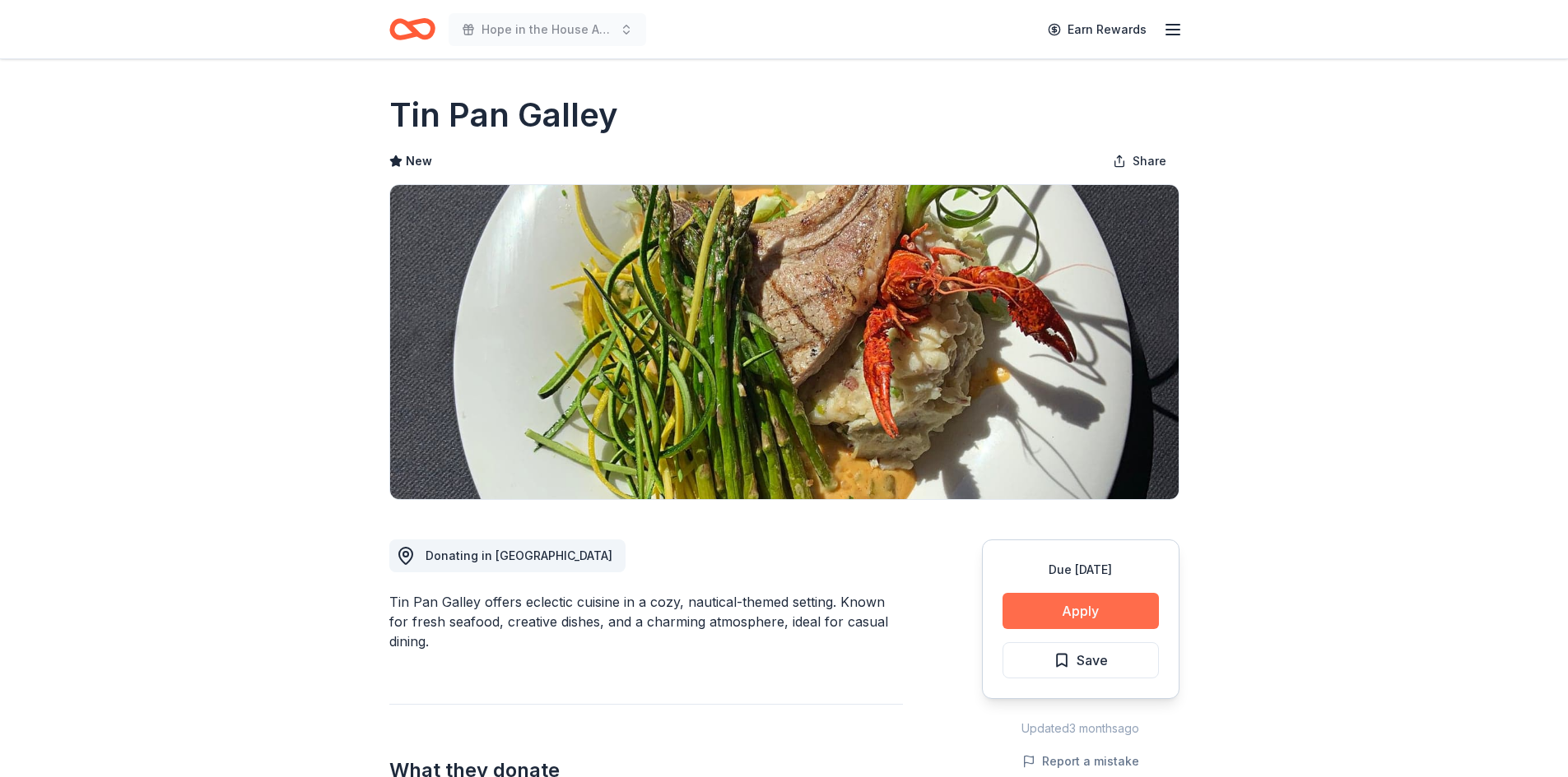
click at [1049, 615] on button "Apply" at bounding box center [1081, 611] width 157 height 36
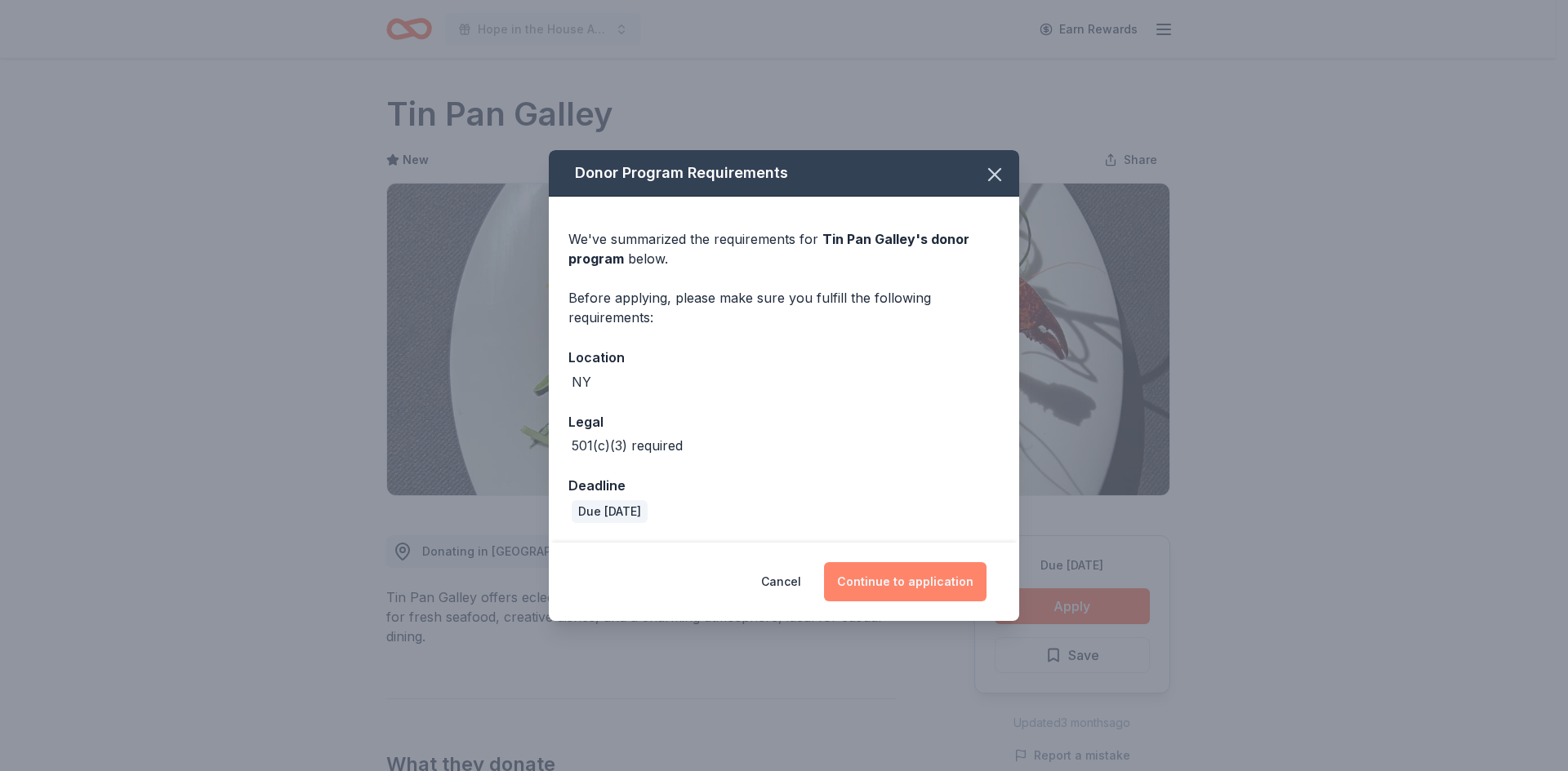
click at [872, 587] on button "Continue to application" at bounding box center [904, 582] width 162 height 39
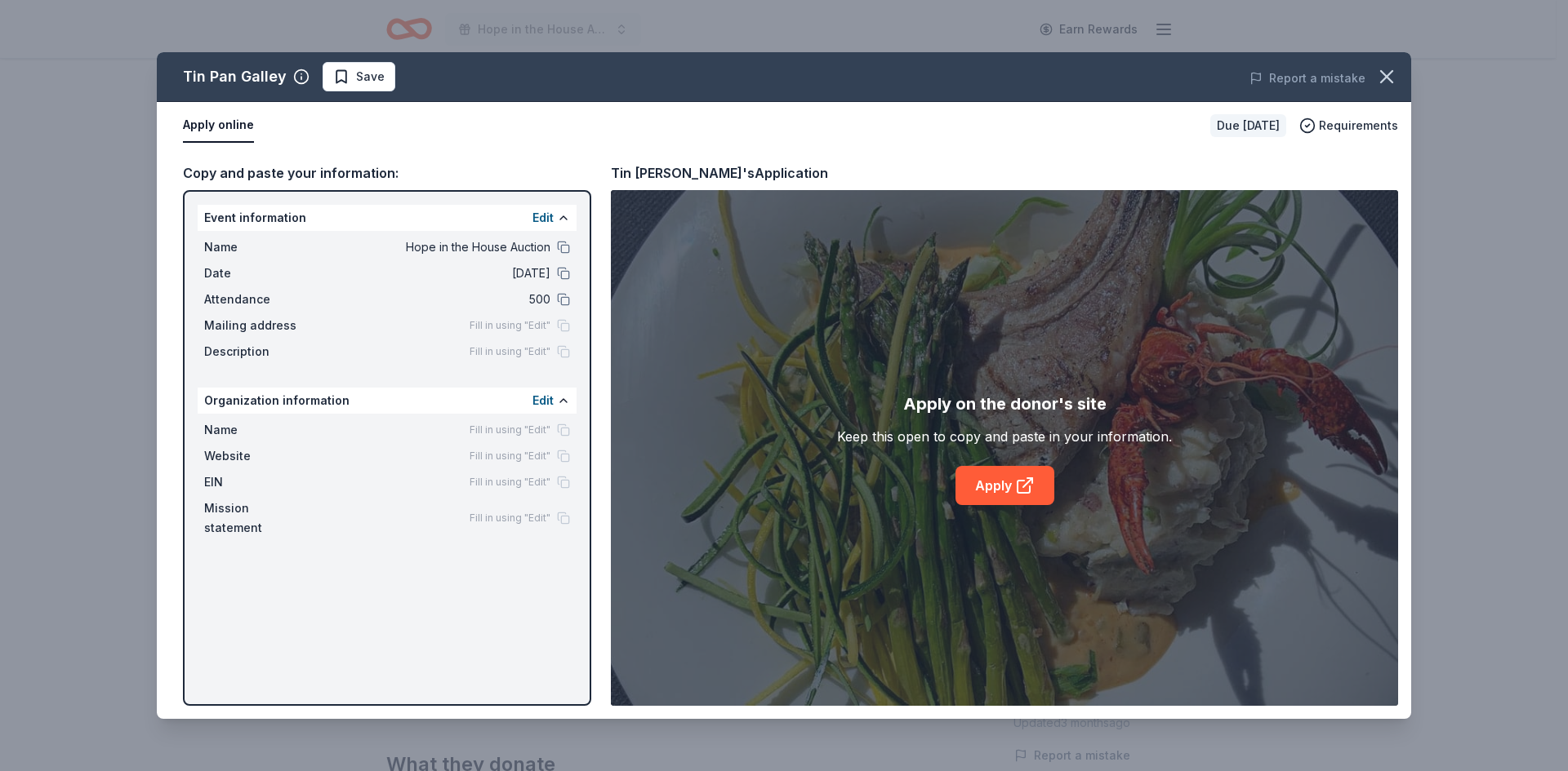
click at [1017, 460] on div "Apply on the donor's site Keep this open to copy and paste in your information.…" at bounding box center [1003, 448] width 334 height 115
click at [1000, 493] on link "Apply" at bounding box center [1004, 485] width 99 height 39
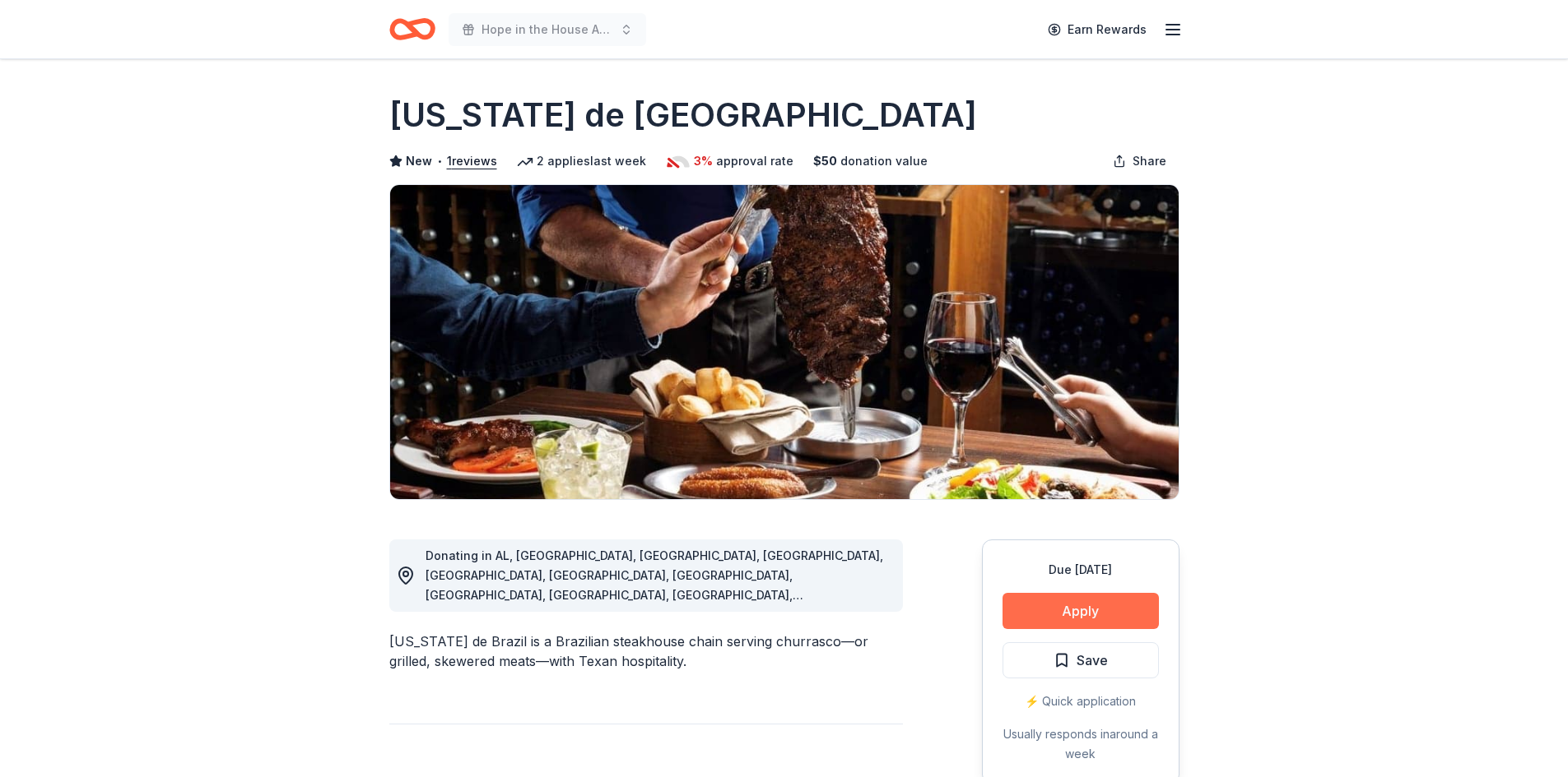
click at [1089, 599] on button "Apply" at bounding box center [1081, 611] width 157 height 36
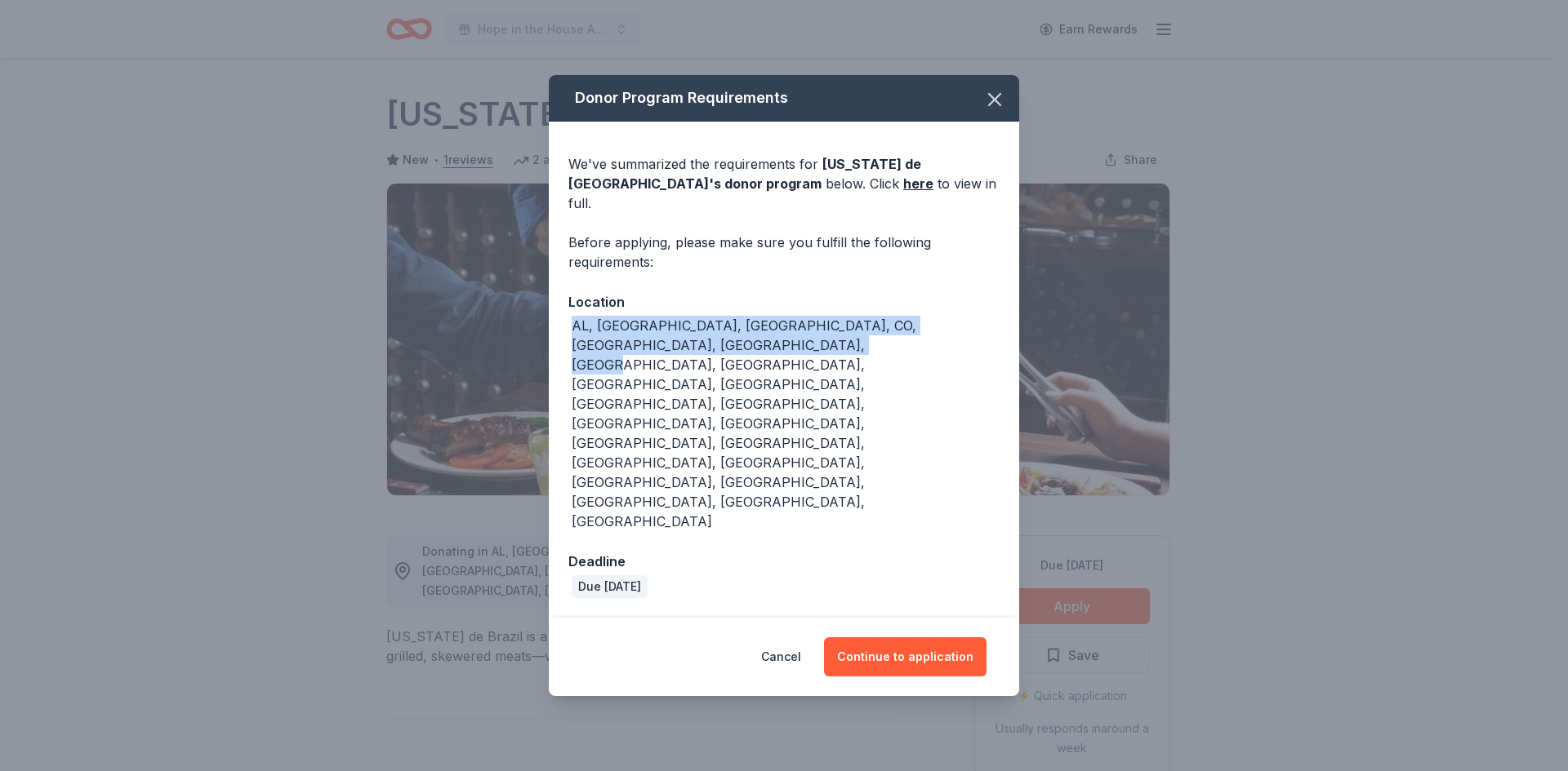
drag, startPoint x: 746, startPoint y: 442, endPoint x: 533, endPoint y: 398, distance: 217.5
click at [533, 398] on div "Donor Program Requirements We've summarized the requirements for Texas de Brazi…" at bounding box center [784, 386] width 1568 height 771
copy div "AL, AR, CA, CO, CT, FL, HI, IL, KY, LA, MI, NE, NV, NY, OH, OK, PA, SC, TN, TX,…"
click at [955, 637] on button "Continue to application" at bounding box center [904, 656] width 162 height 39
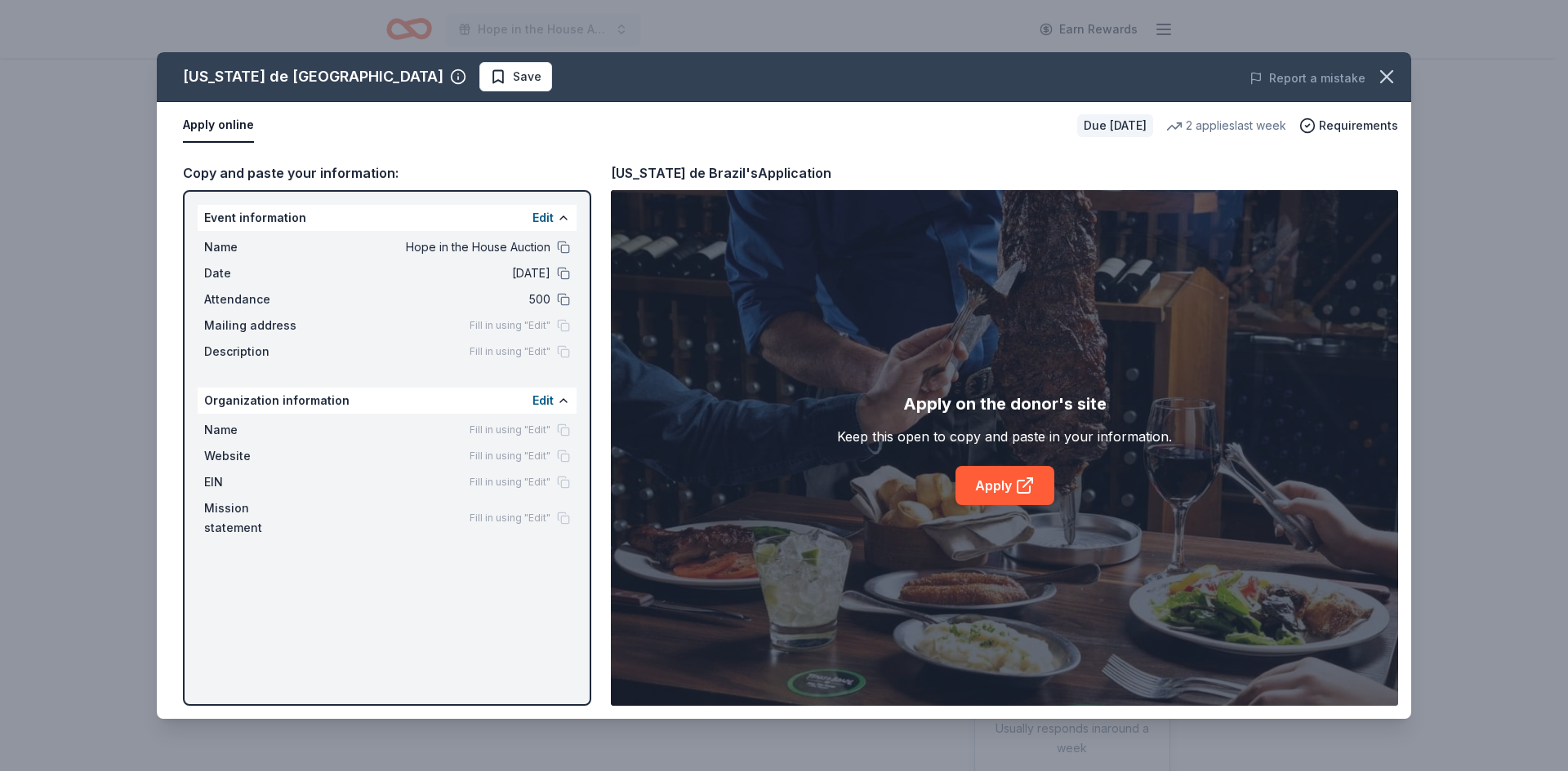
click at [1055, 487] on div "Apply on the donor's site Keep this open to copy and paste in your information.…" at bounding box center [1003, 448] width 334 height 115
click at [959, 489] on link "Apply" at bounding box center [1004, 485] width 99 height 39
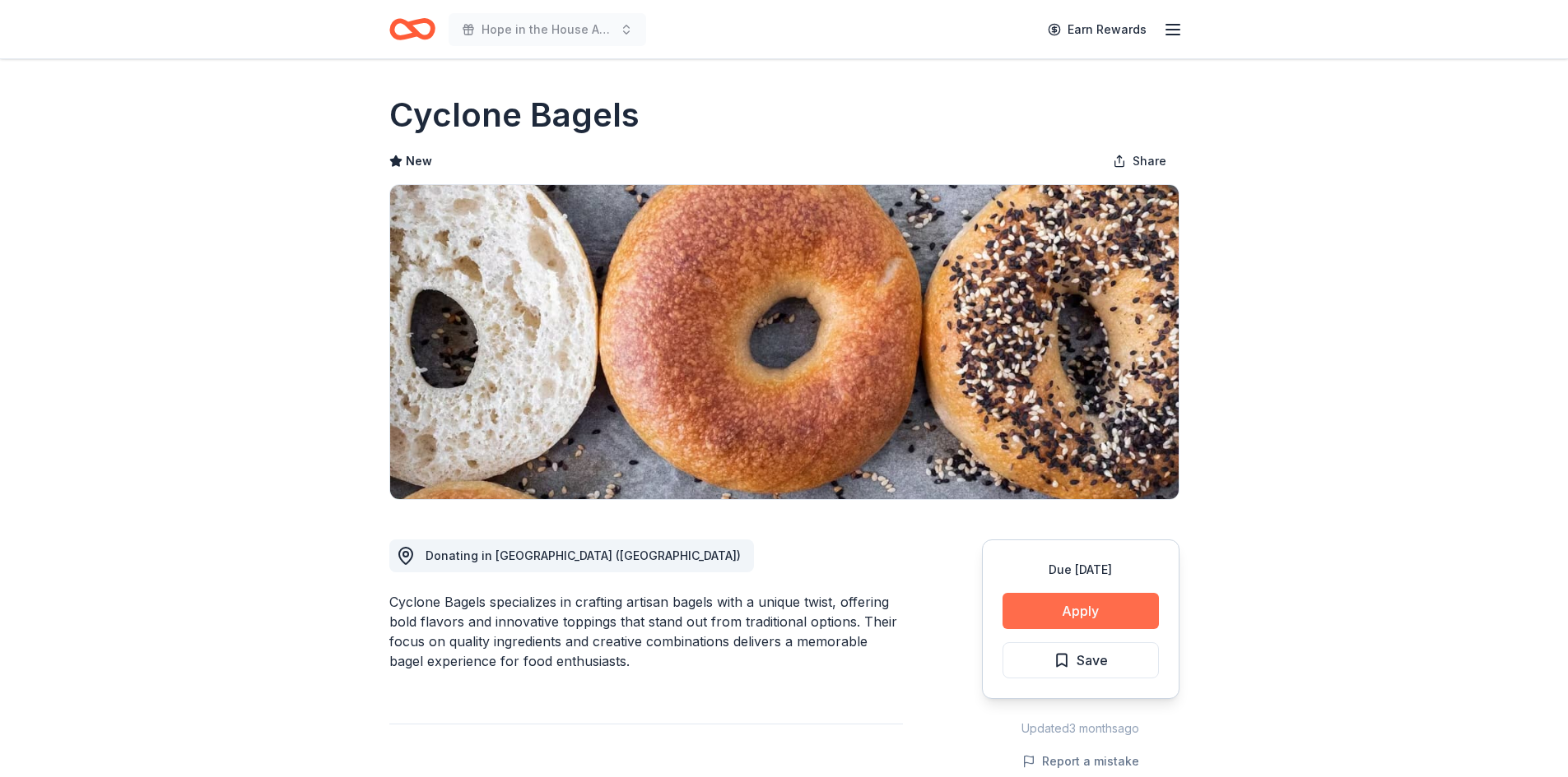
click at [1065, 598] on button "Apply" at bounding box center [1081, 611] width 157 height 36
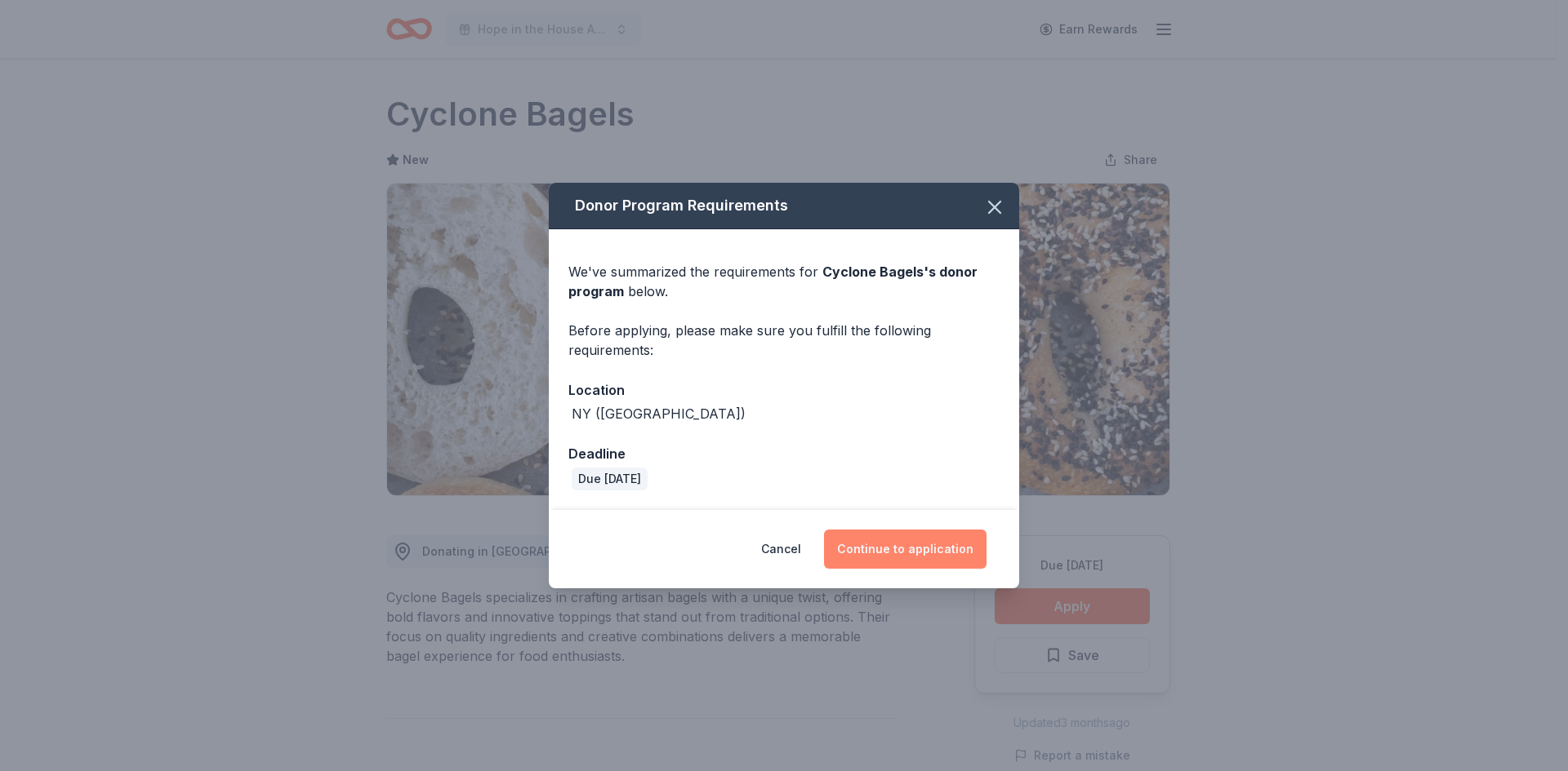
click at [878, 552] on button "Continue to application" at bounding box center [904, 548] width 162 height 39
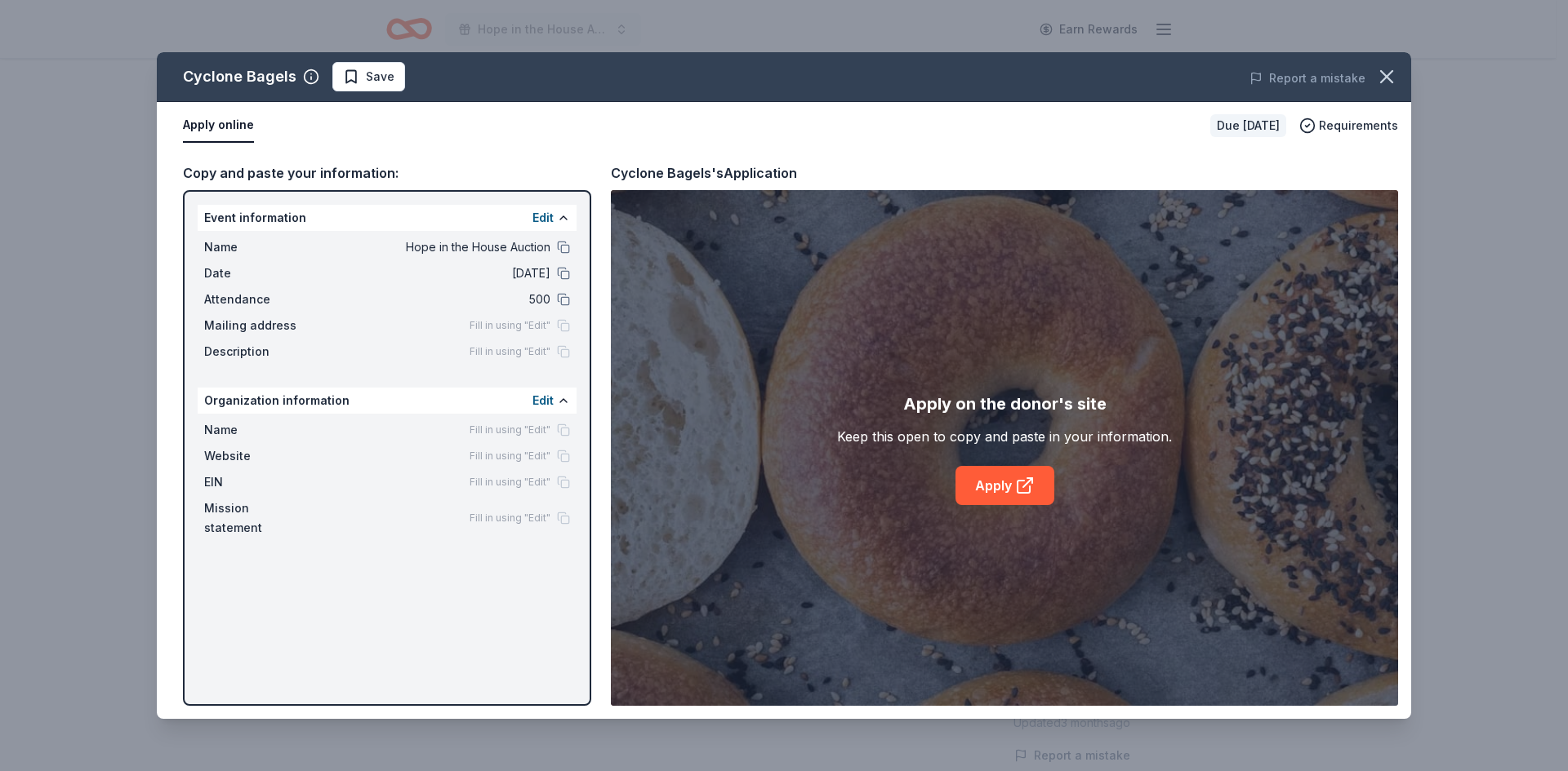
click at [1003, 511] on div "Apply on the donor's site Keep this open to copy and paste in your information.…" at bounding box center [1004, 448] width 787 height 516
click at [1001, 494] on link "Apply" at bounding box center [1004, 485] width 99 height 39
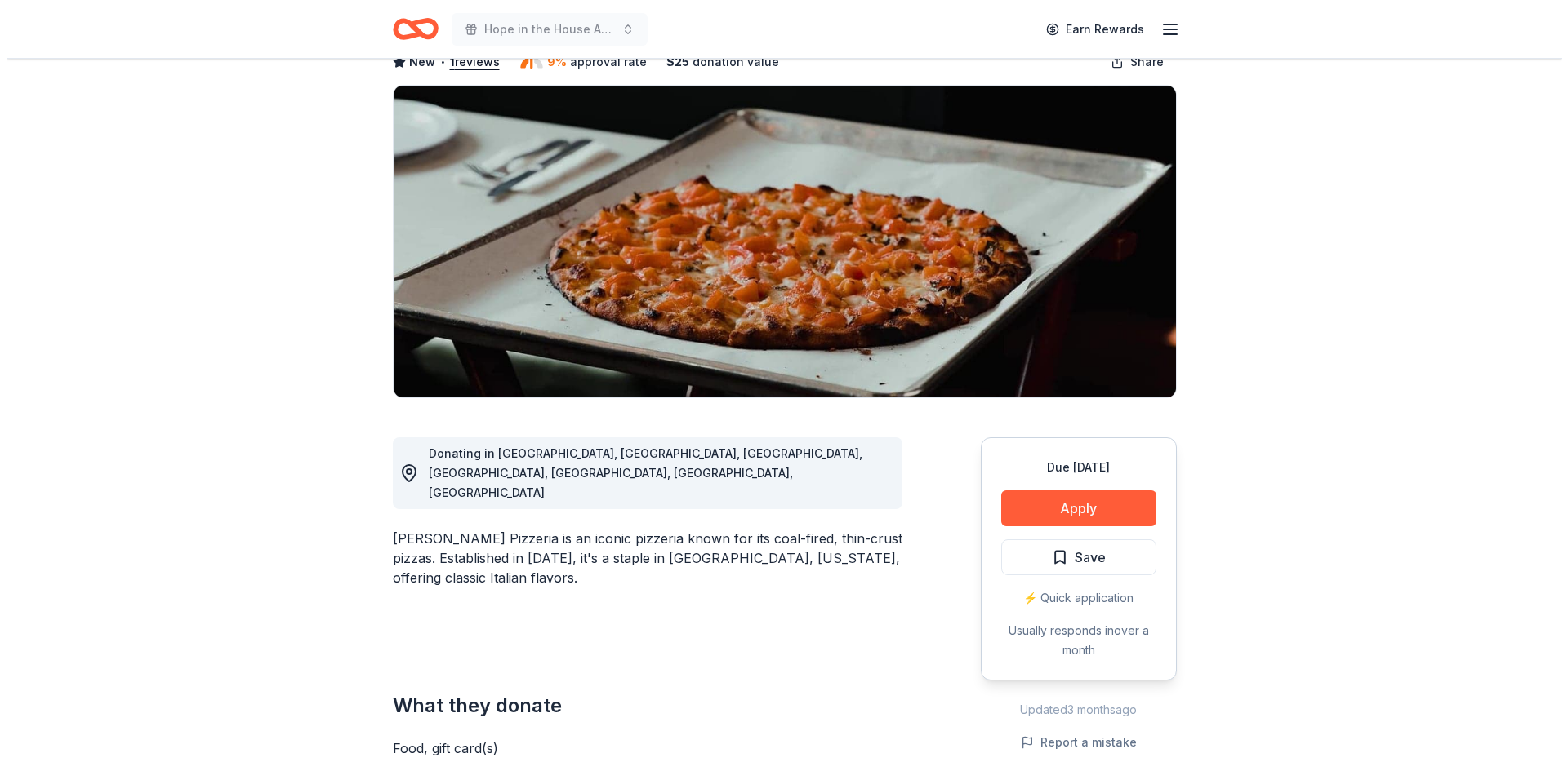
scroll to position [163, 0]
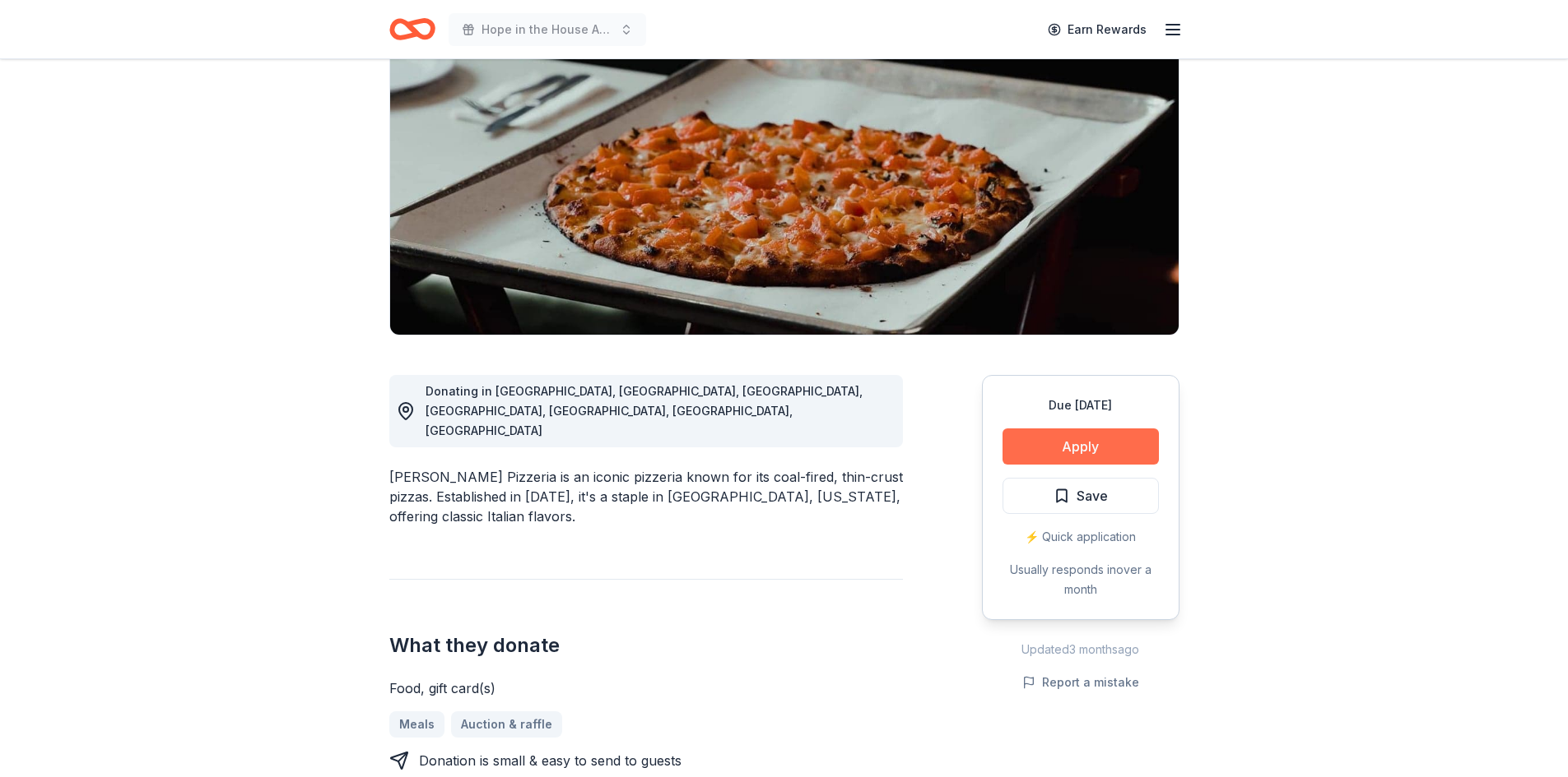
click at [1099, 452] on button "Apply" at bounding box center [1081, 447] width 157 height 36
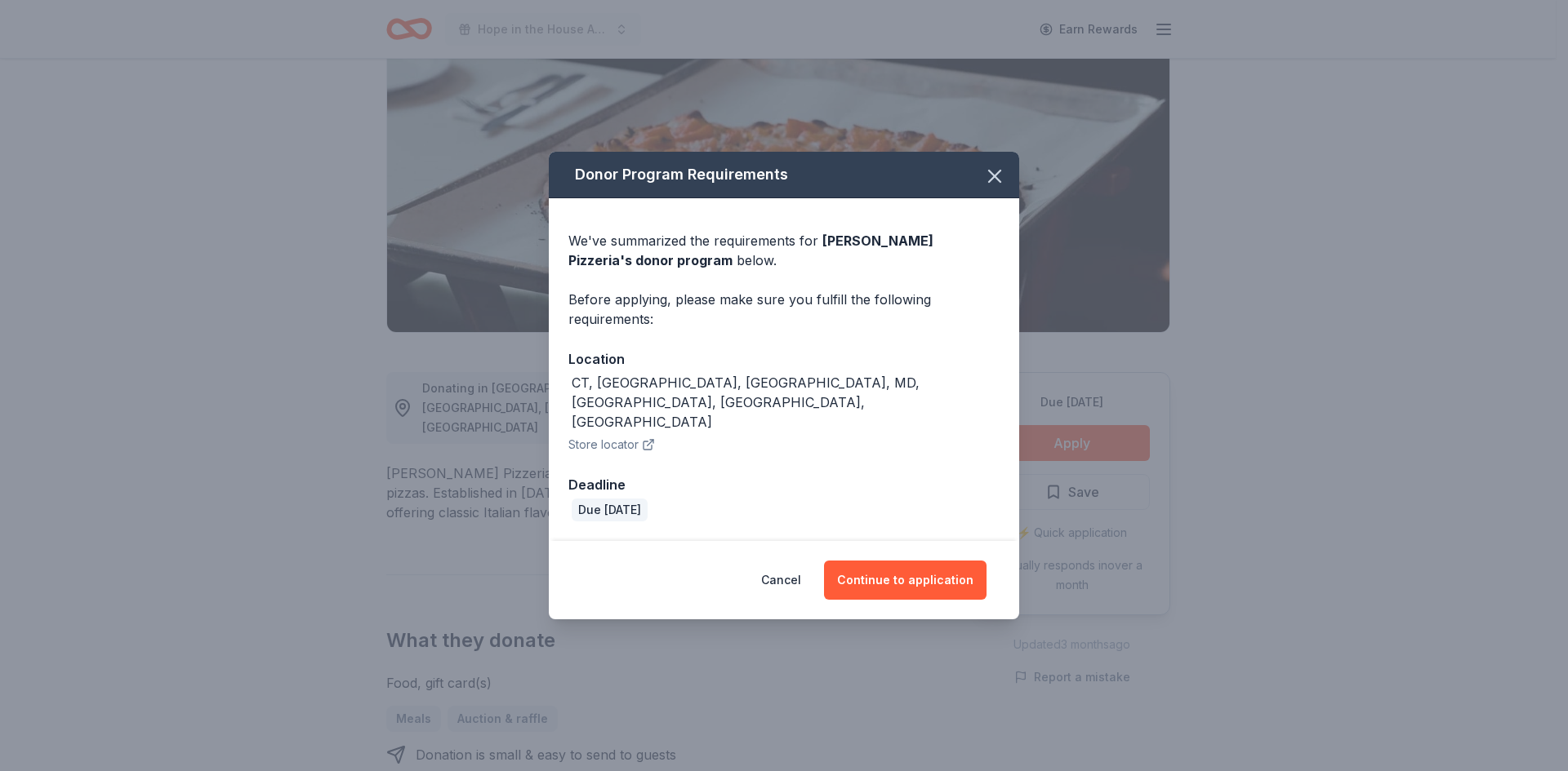
click at [755, 400] on div "CT, [GEOGRAPHIC_DATA], [GEOGRAPHIC_DATA], MD, [GEOGRAPHIC_DATA], [GEOGRAPHIC_DA…" at bounding box center [784, 403] width 431 height 59
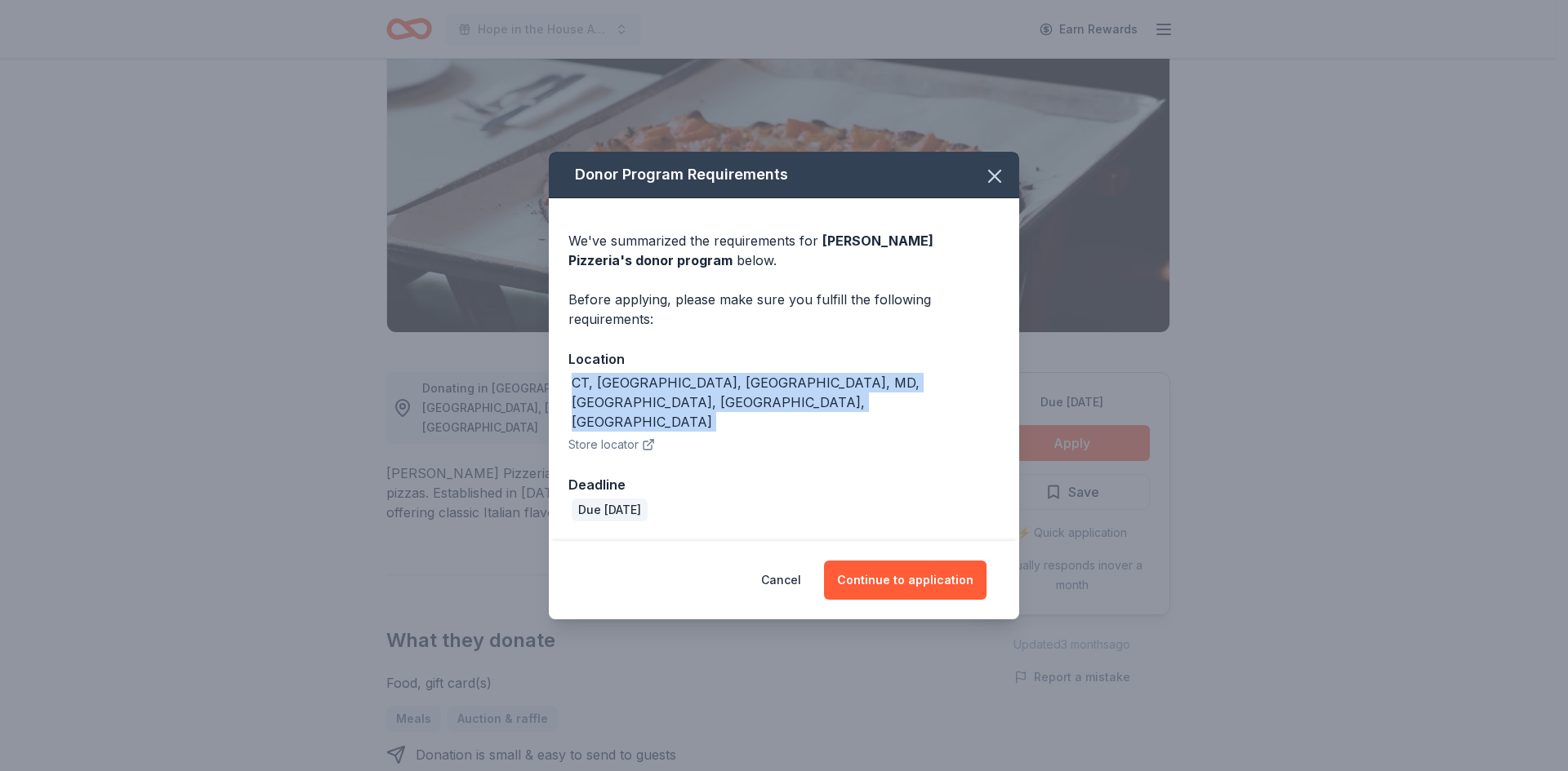
drag, startPoint x: 755, startPoint y: 400, endPoint x: 547, endPoint y: 406, distance: 208.1
click at [547, 406] on div "Donor Program Requirements We've summarized the requirements for Pepe's Pizzeri…" at bounding box center [784, 386] width 1568 height 771
copy div "CT, FL, MA, MD, NY, RI, VA"
click at [946, 561] on button "Continue to application" at bounding box center [904, 580] width 162 height 39
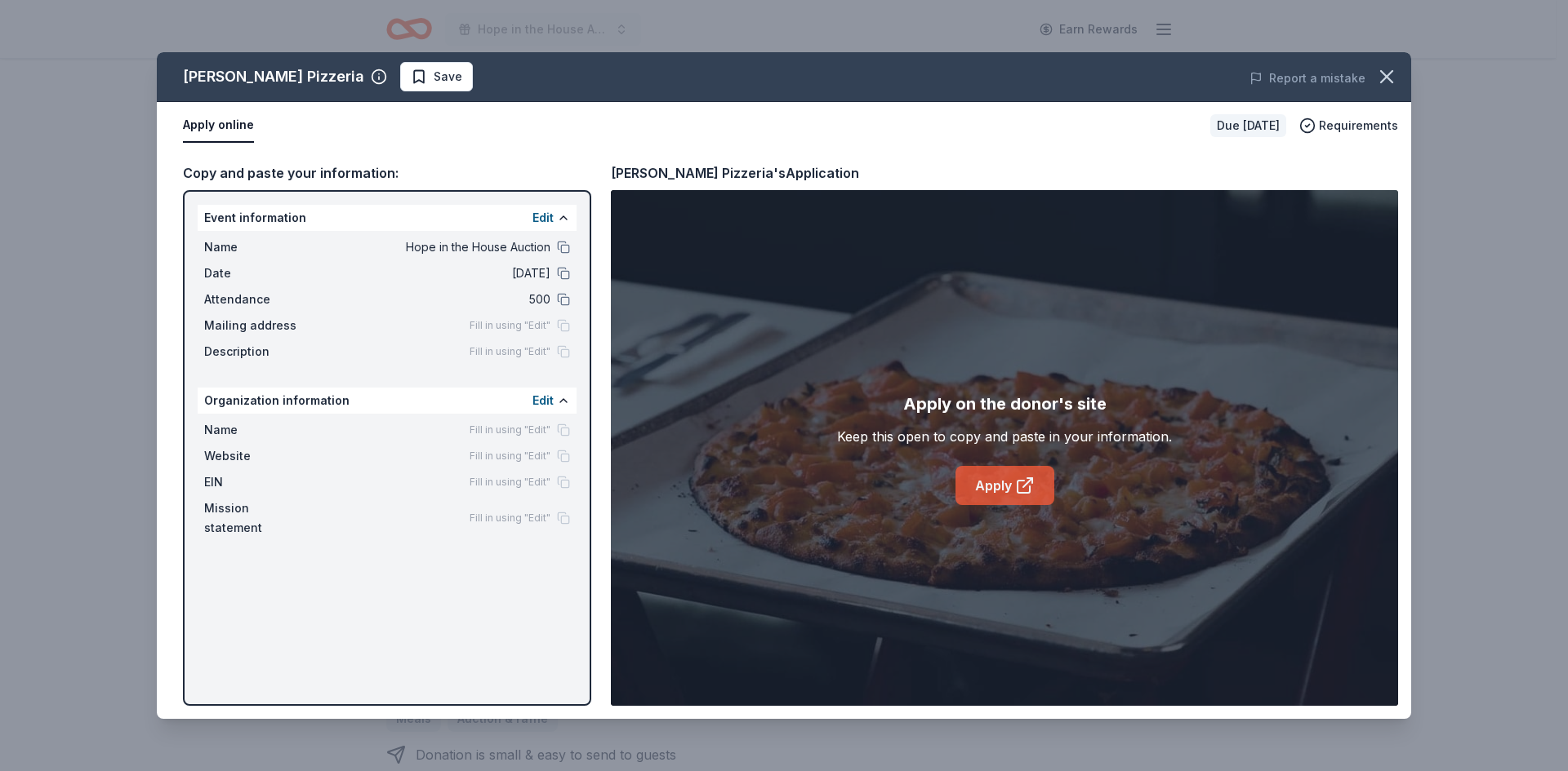
click at [997, 488] on link "Apply" at bounding box center [1004, 485] width 99 height 39
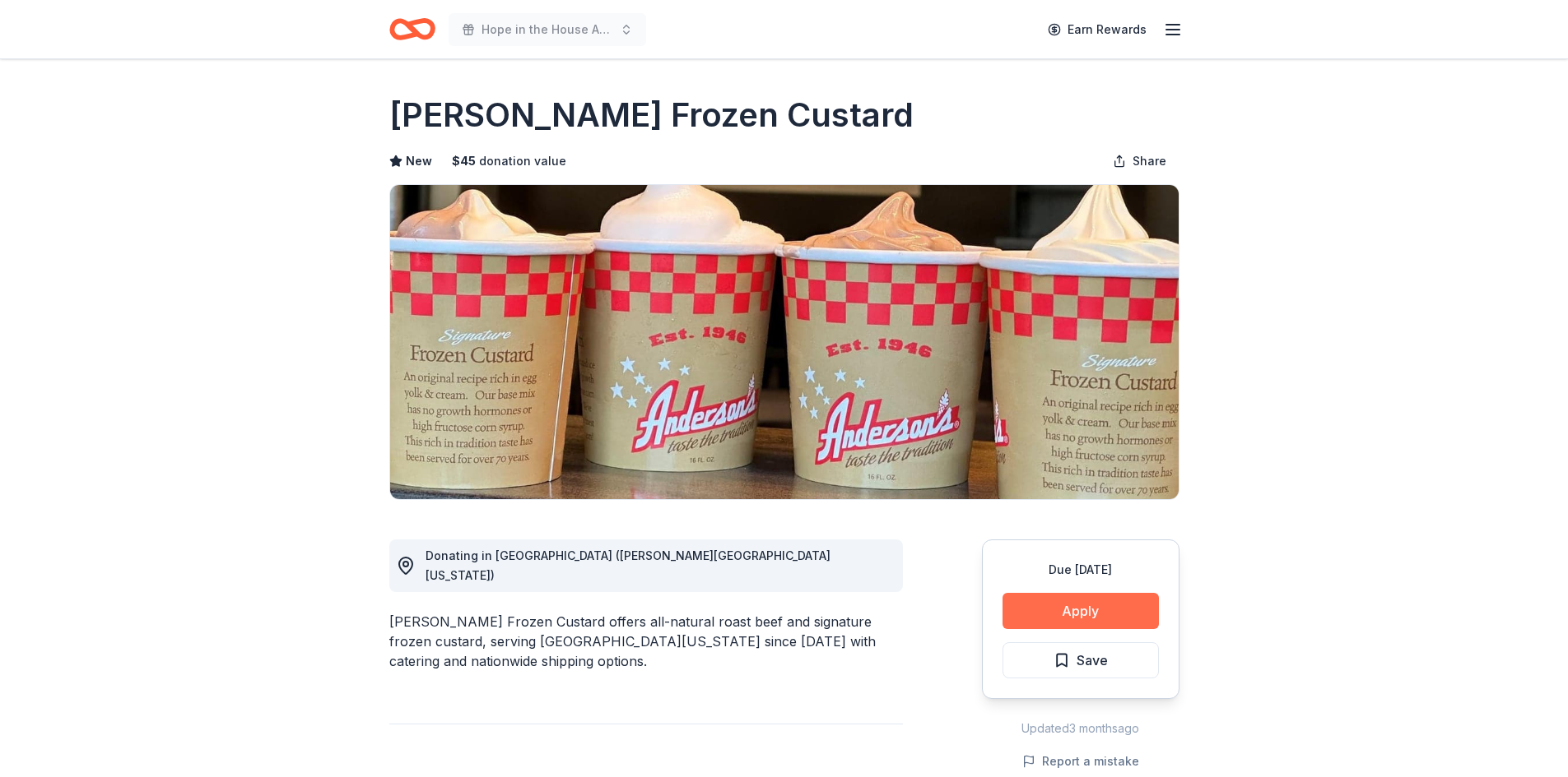
click at [1128, 614] on button "Apply" at bounding box center [1081, 611] width 157 height 36
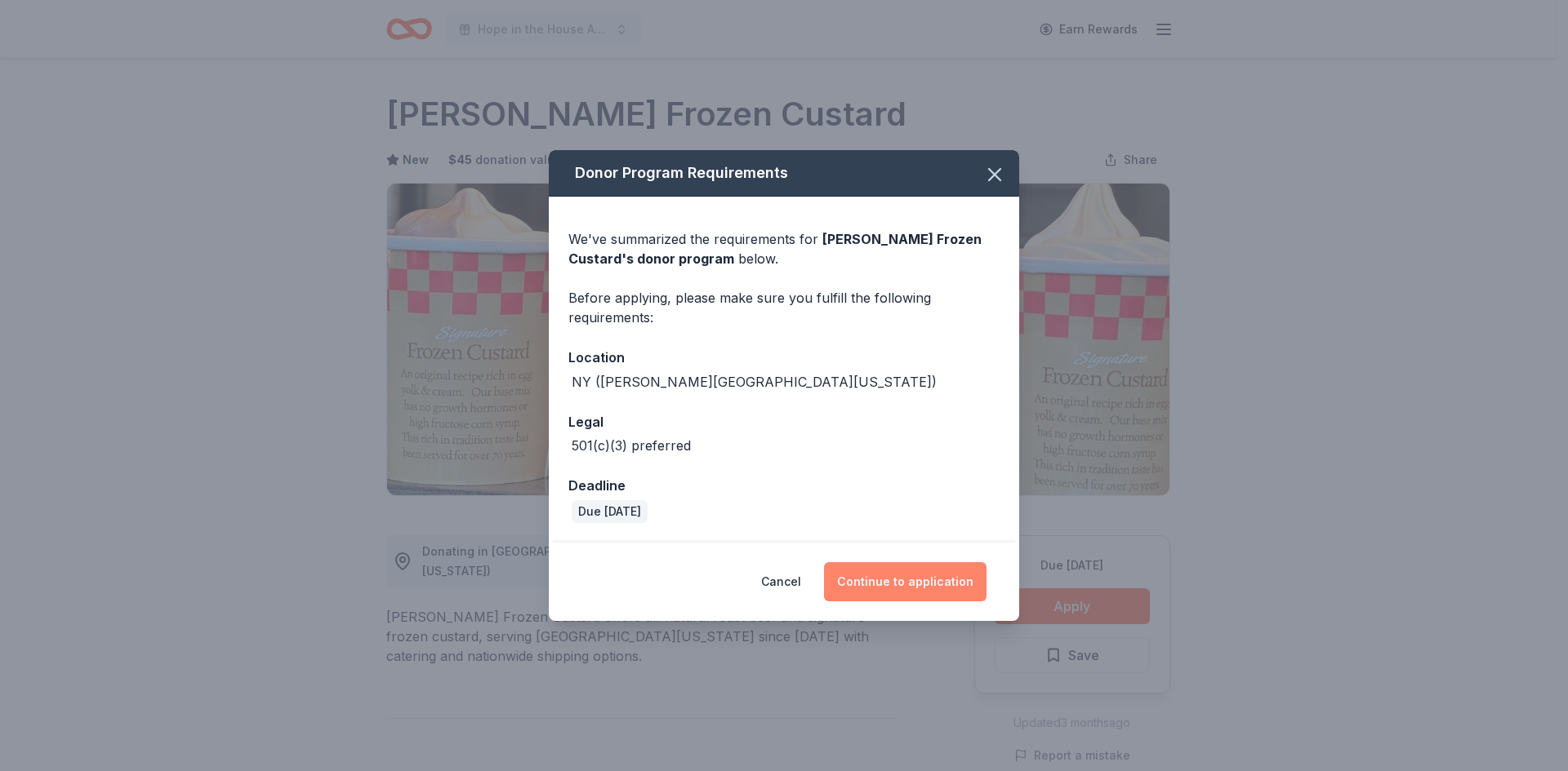
click at [913, 582] on button "Continue to application" at bounding box center [904, 582] width 162 height 39
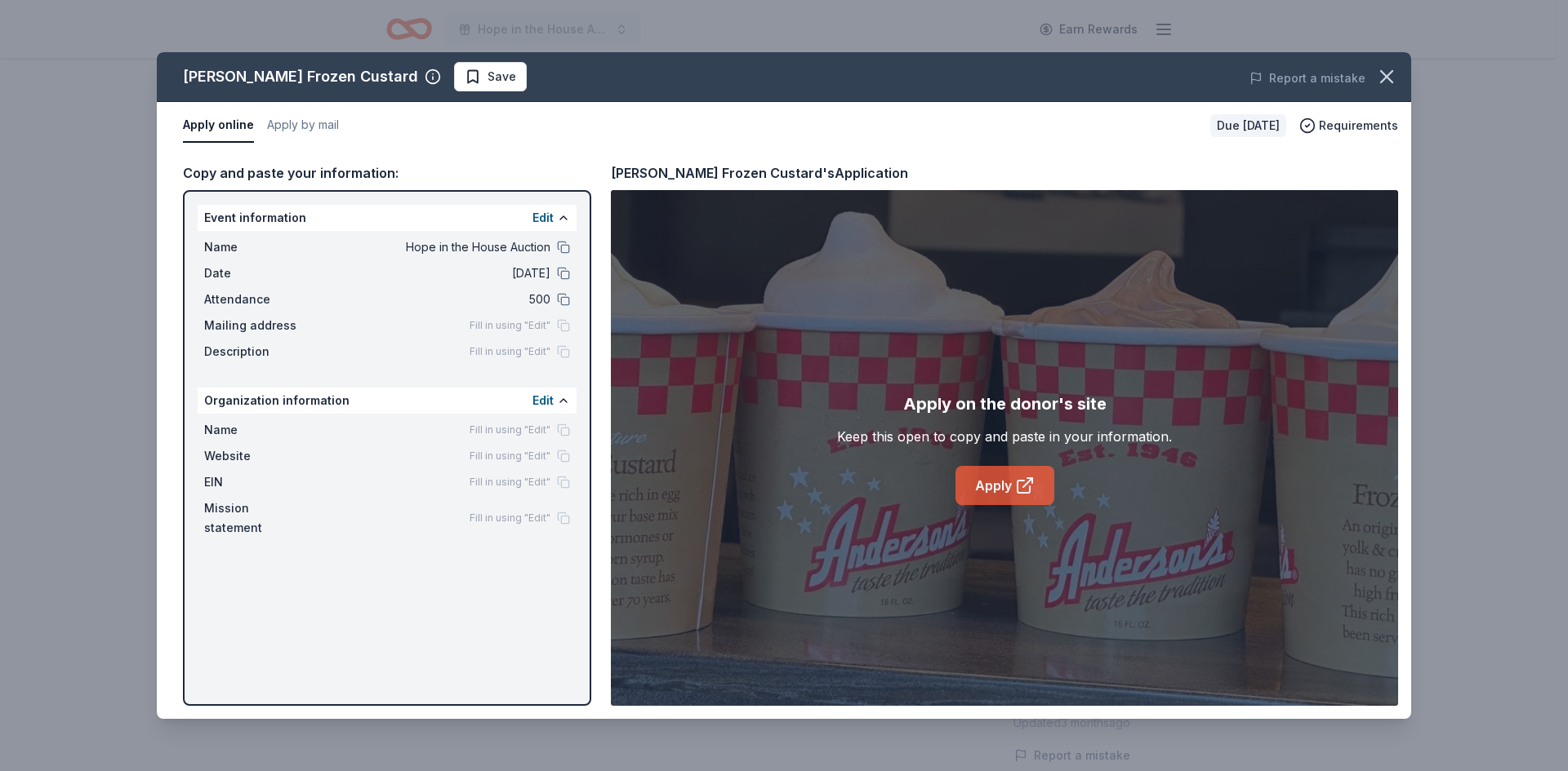
click at [975, 502] on link "Apply" at bounding box center [1004, 485] width 99 height 39
click at [1378, 74] on icon "button" at bounding box center [1386, 77] width 23 height 23
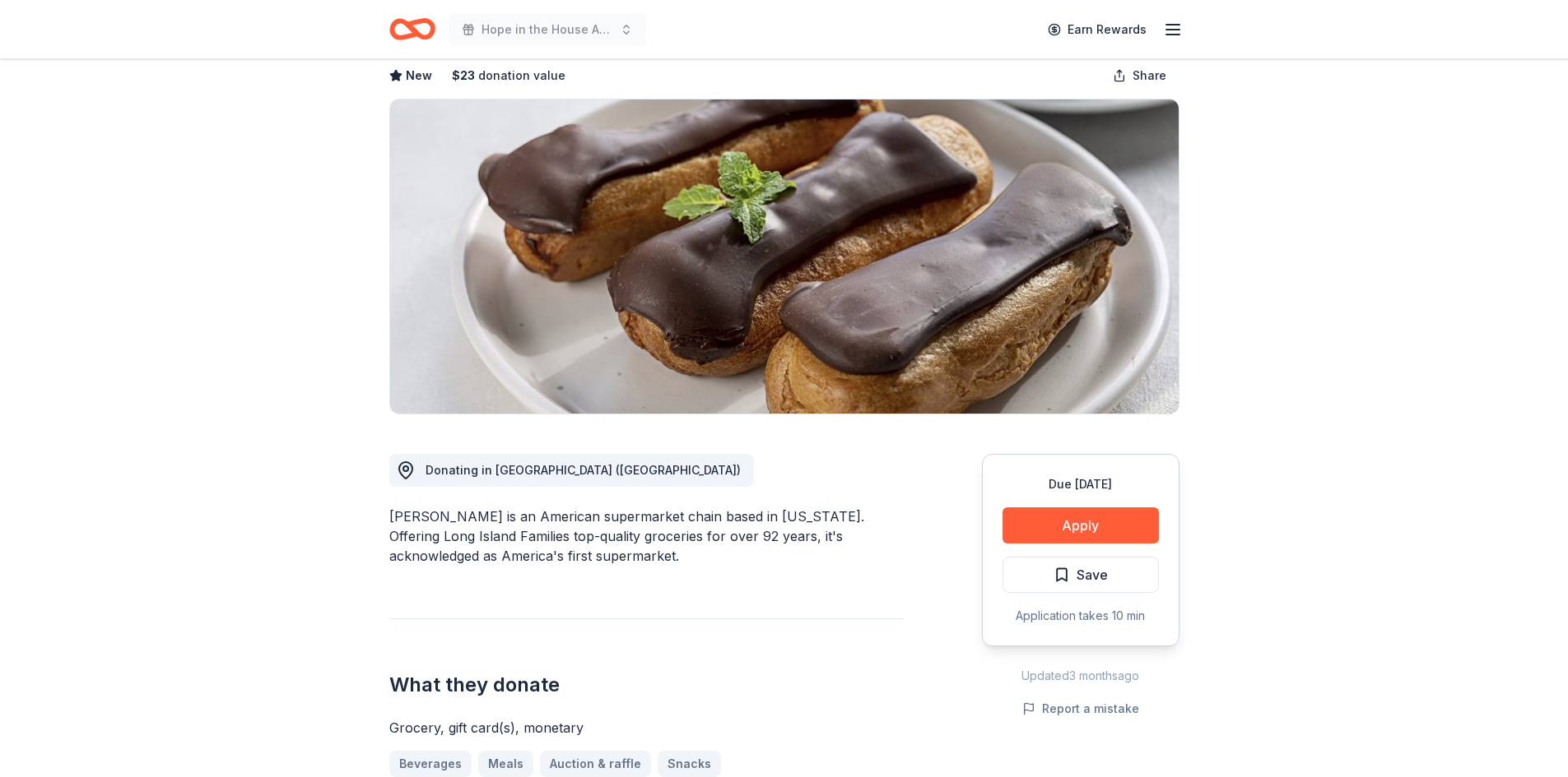
scroll to position [164, 0]
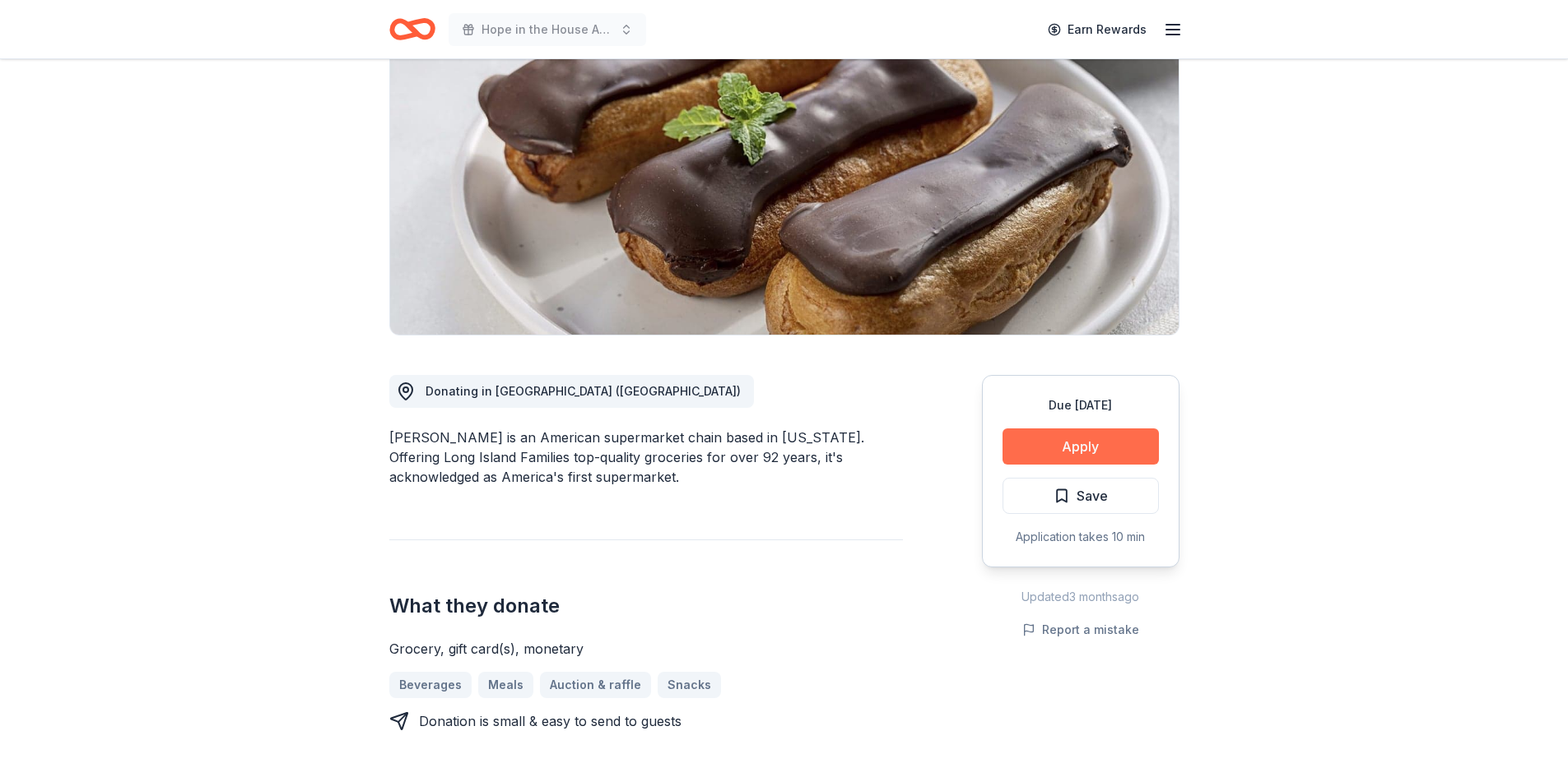
click at [1101, 440] on button "Apply" at bounding box center [1081, 447] width 157 height 36
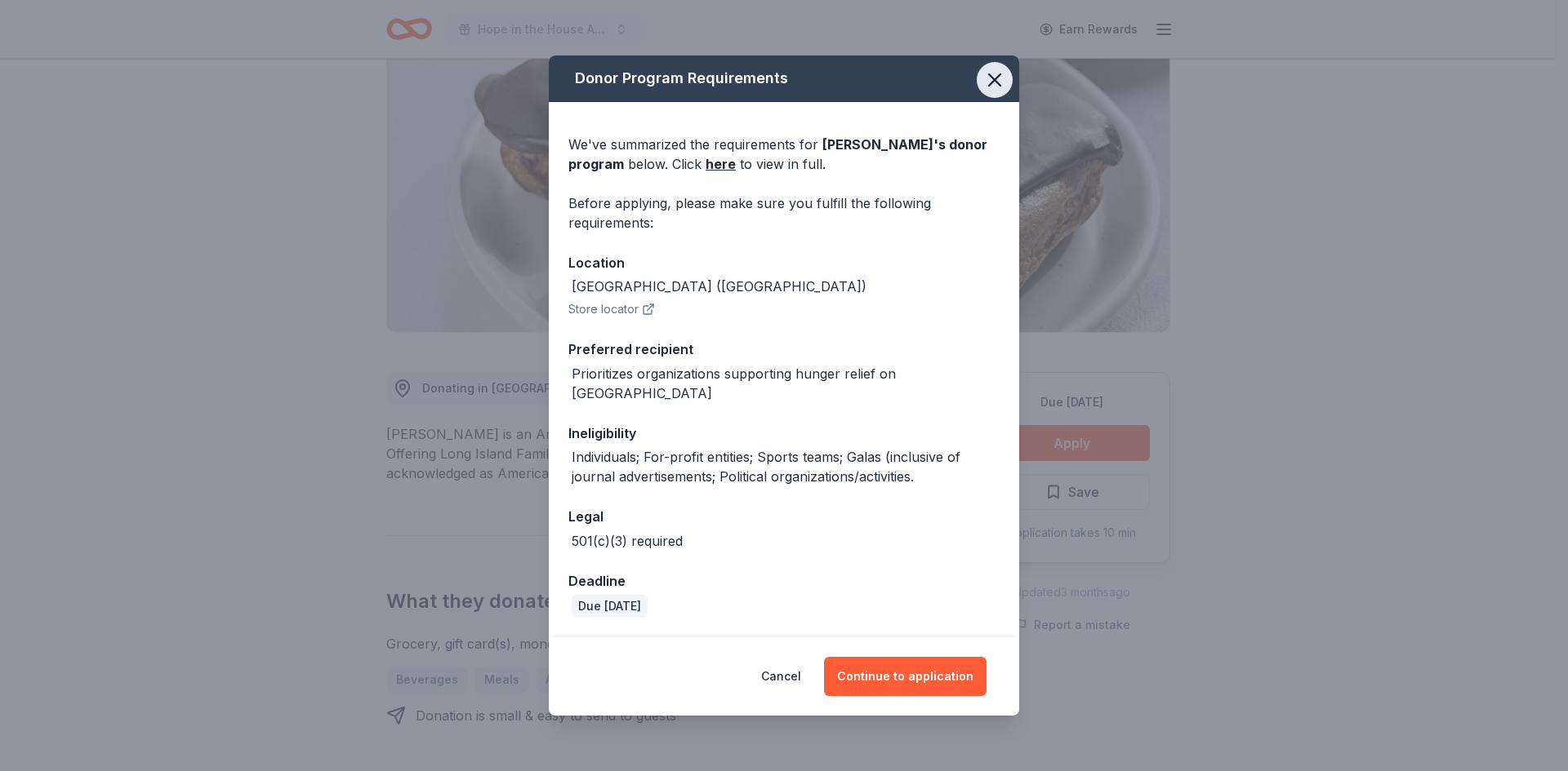
click at [988, 92] on icon "button" at bounding box center [995, 80] width 23 height 23
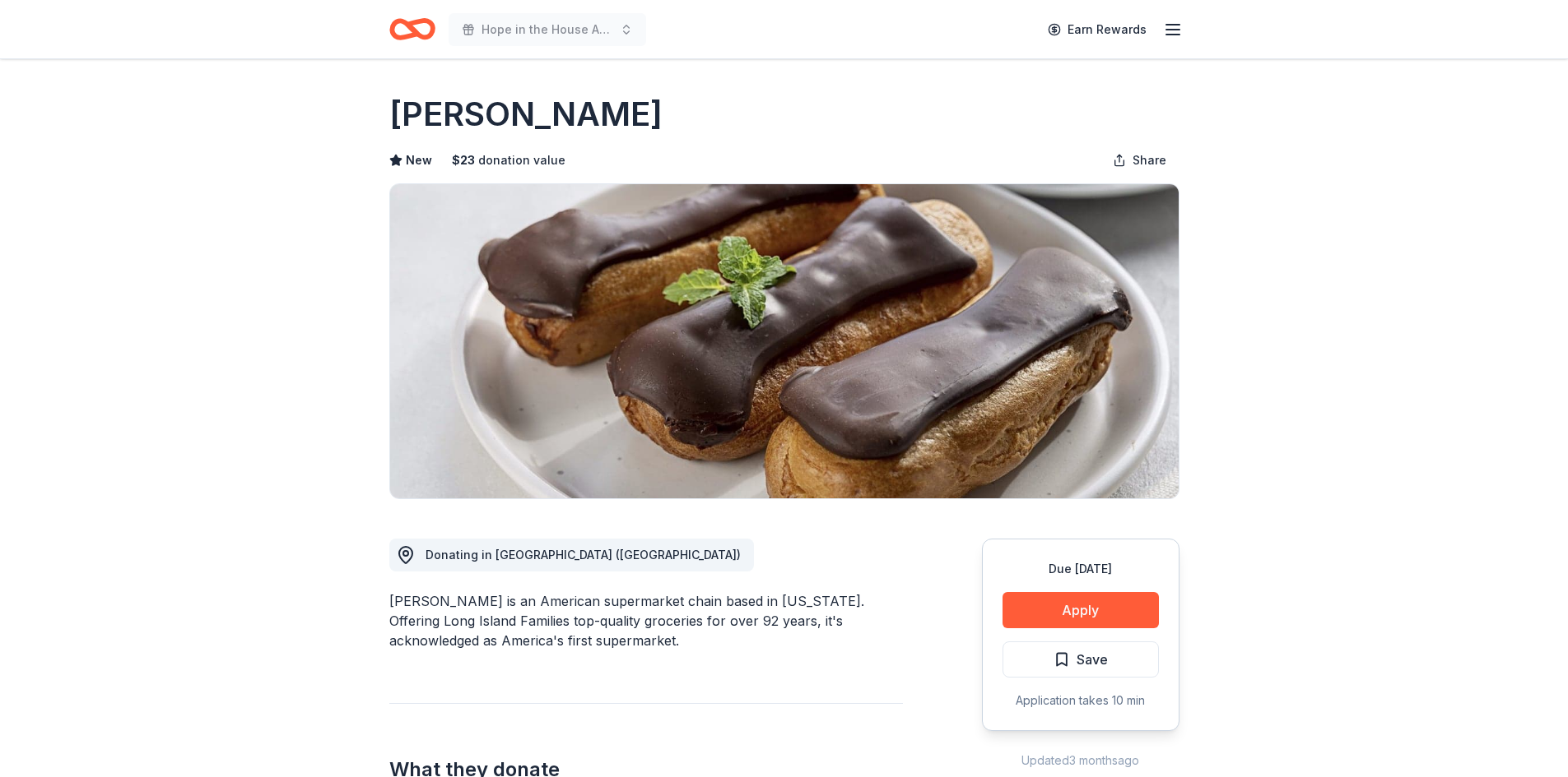
scroll to position [0, 0]
click at [1075, 616] on button "Apply" at bounding box center [1081, 611] width 157 height 36
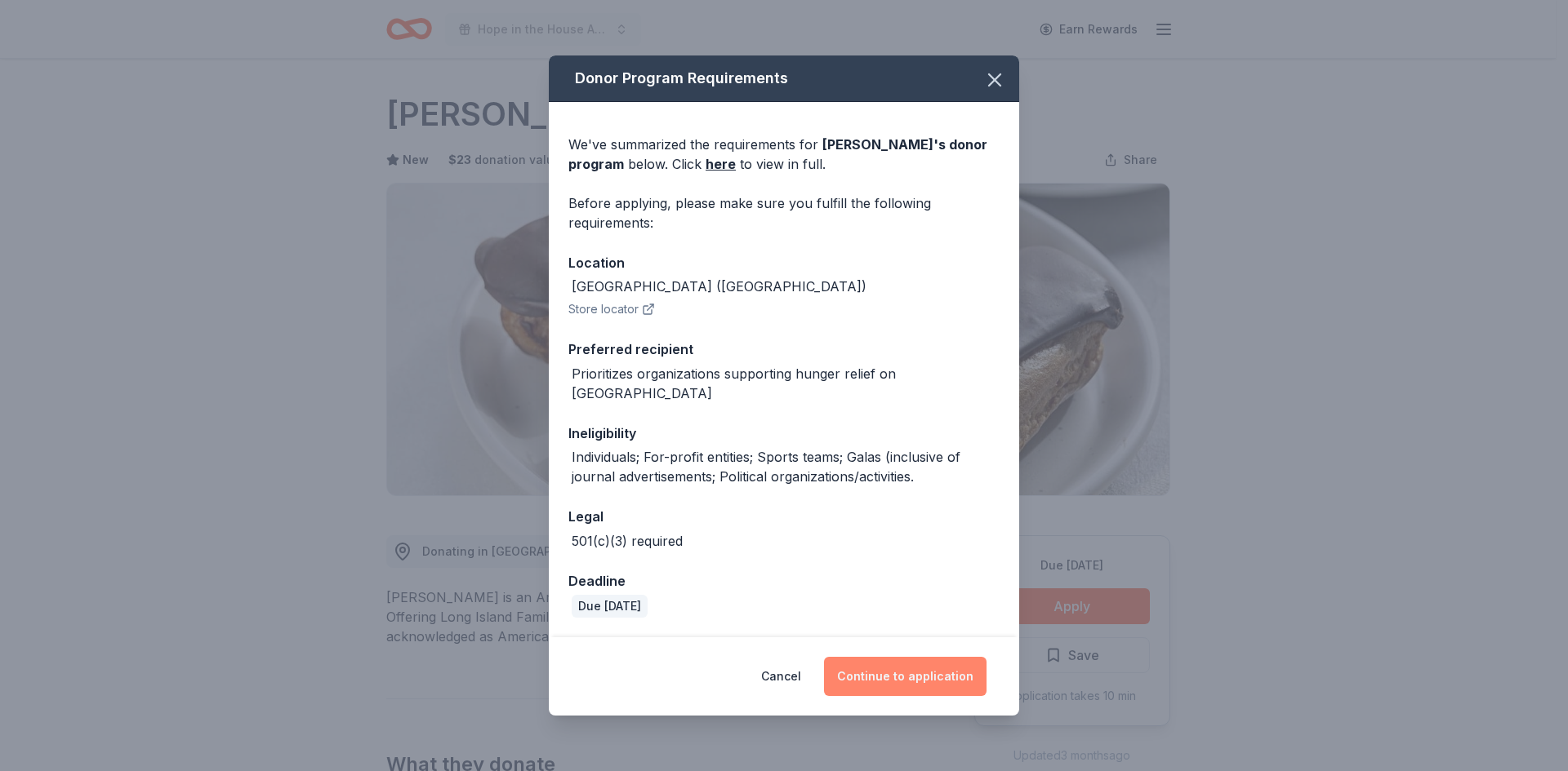
click at [903, 668] on button "Continue to application" at bounding box center [904, 676] width 162 height 39
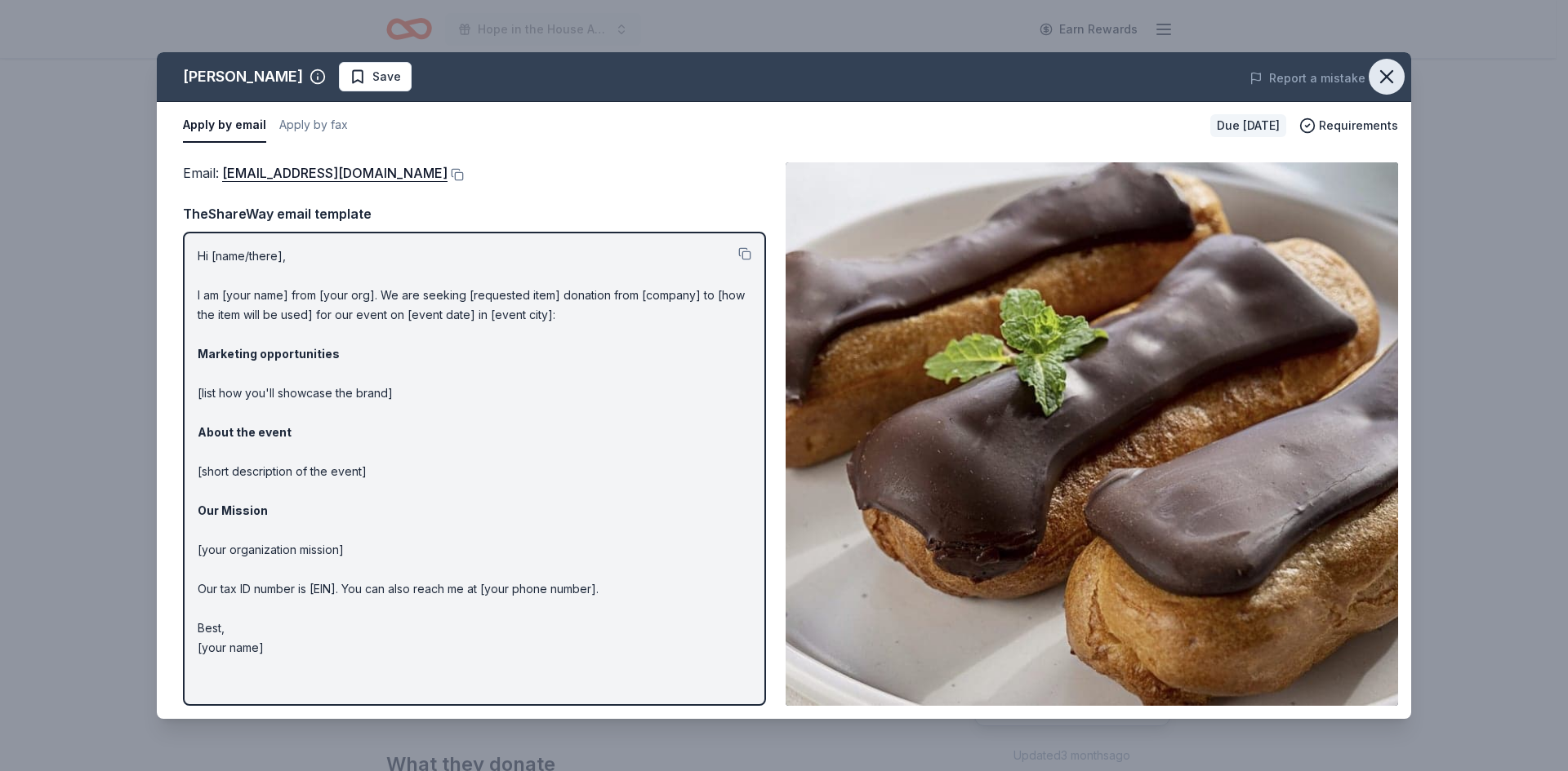
click at [1387, 87] on icon "button" at bounding box center [1386, 77] width 23 height 23
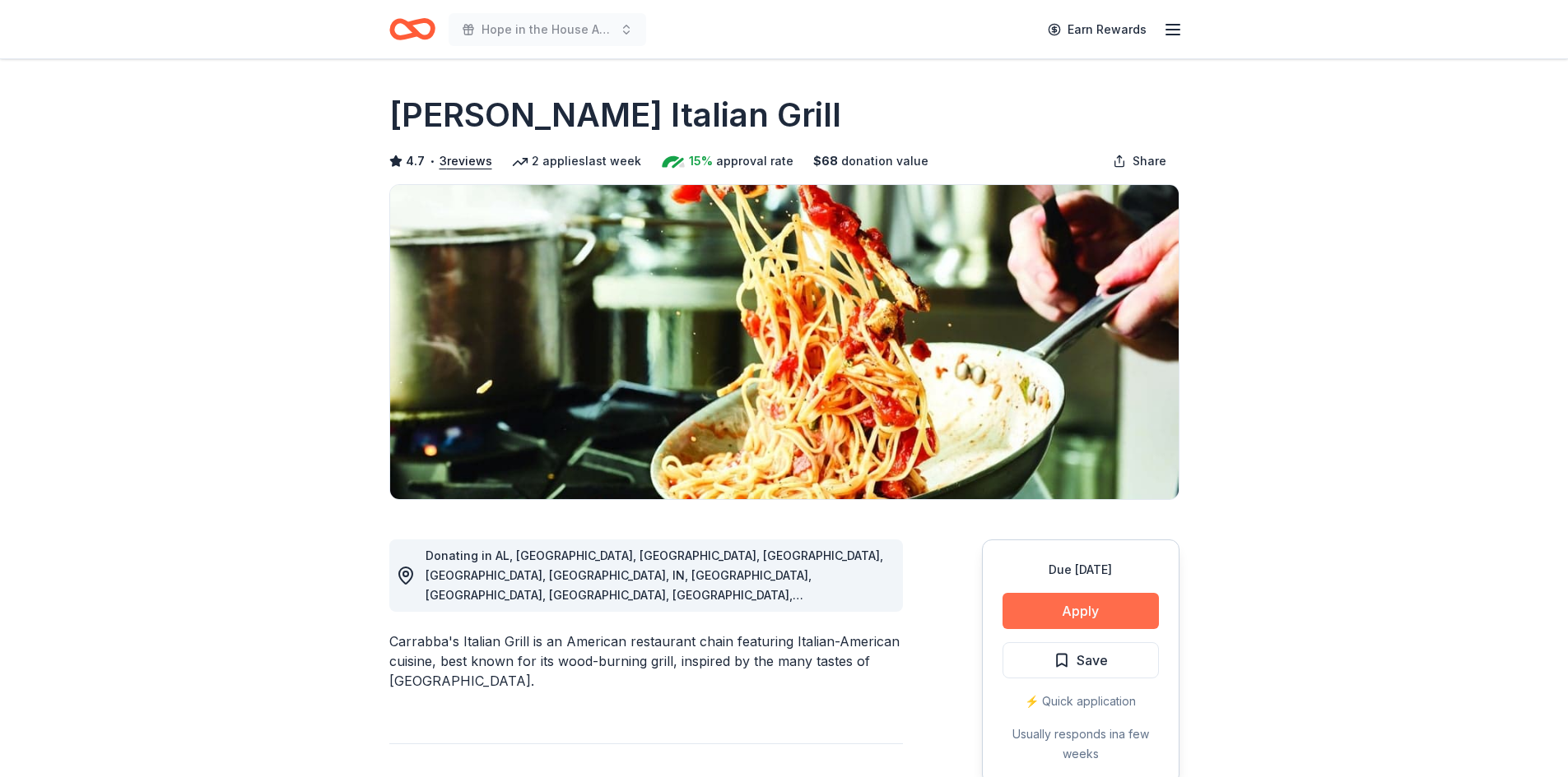
click at [1074, 601] on button "Apply" at bounding box center [1081, 611] width 157 height 36
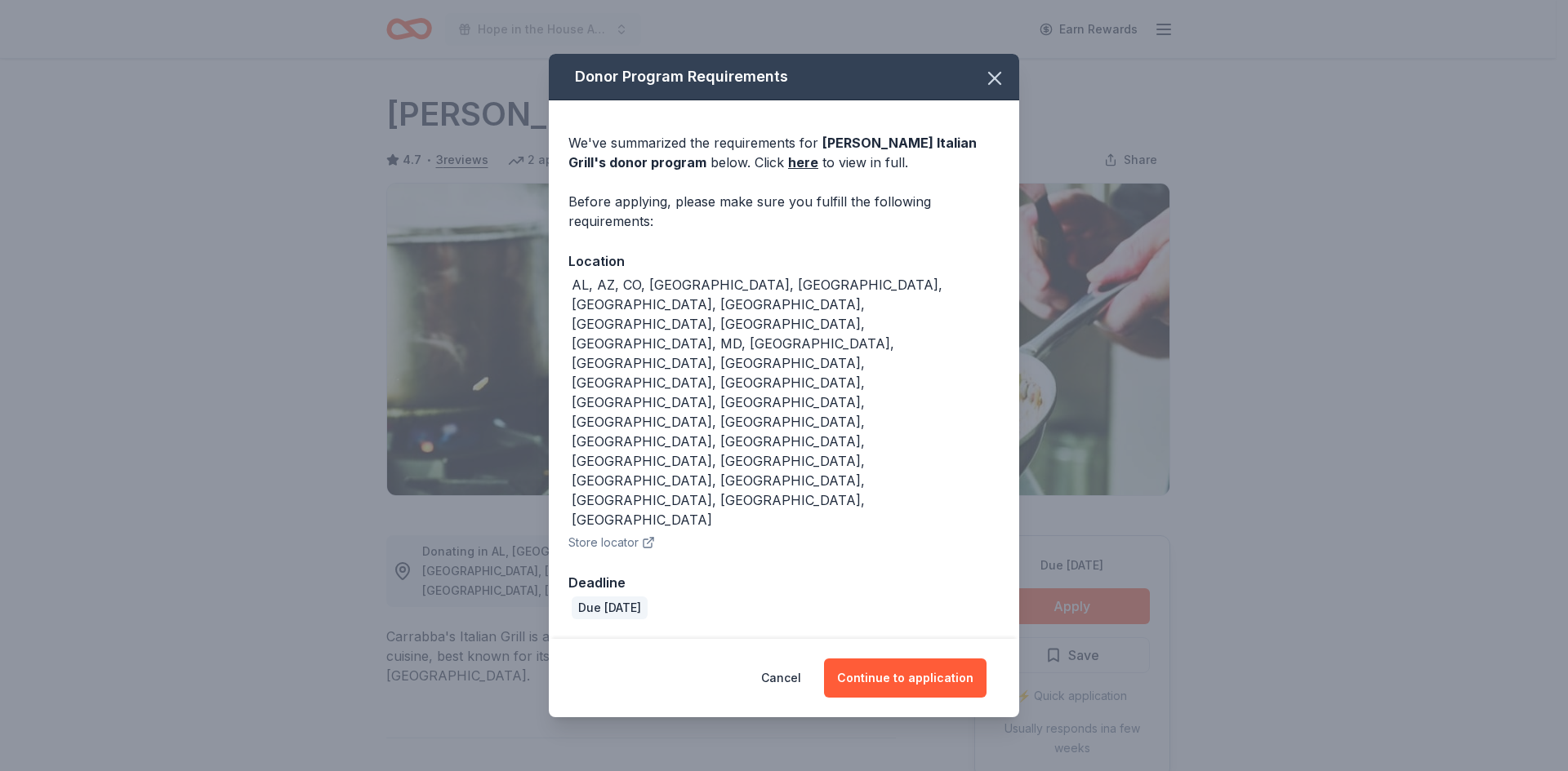
click at [905, 639] on div "Cancel Continue to application" at bounding box center [784, 678] width 470 height 79
click at [903, 658] on button "Continue to application" at bounding box center [904, 677] width 162 height 39
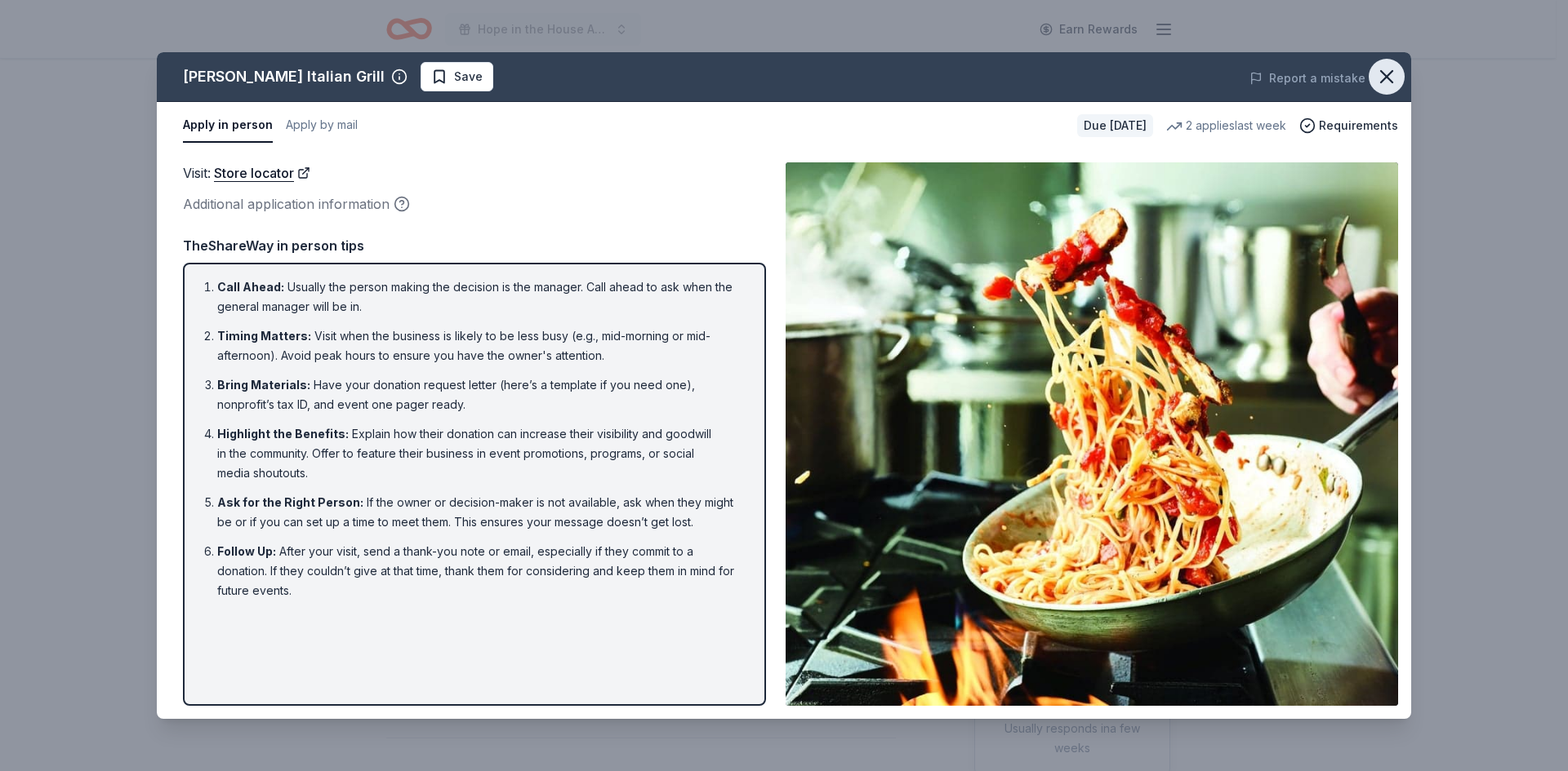
click at [1395, 78] on icon "button" at bounding box center [1386, 77] width 23 height 23
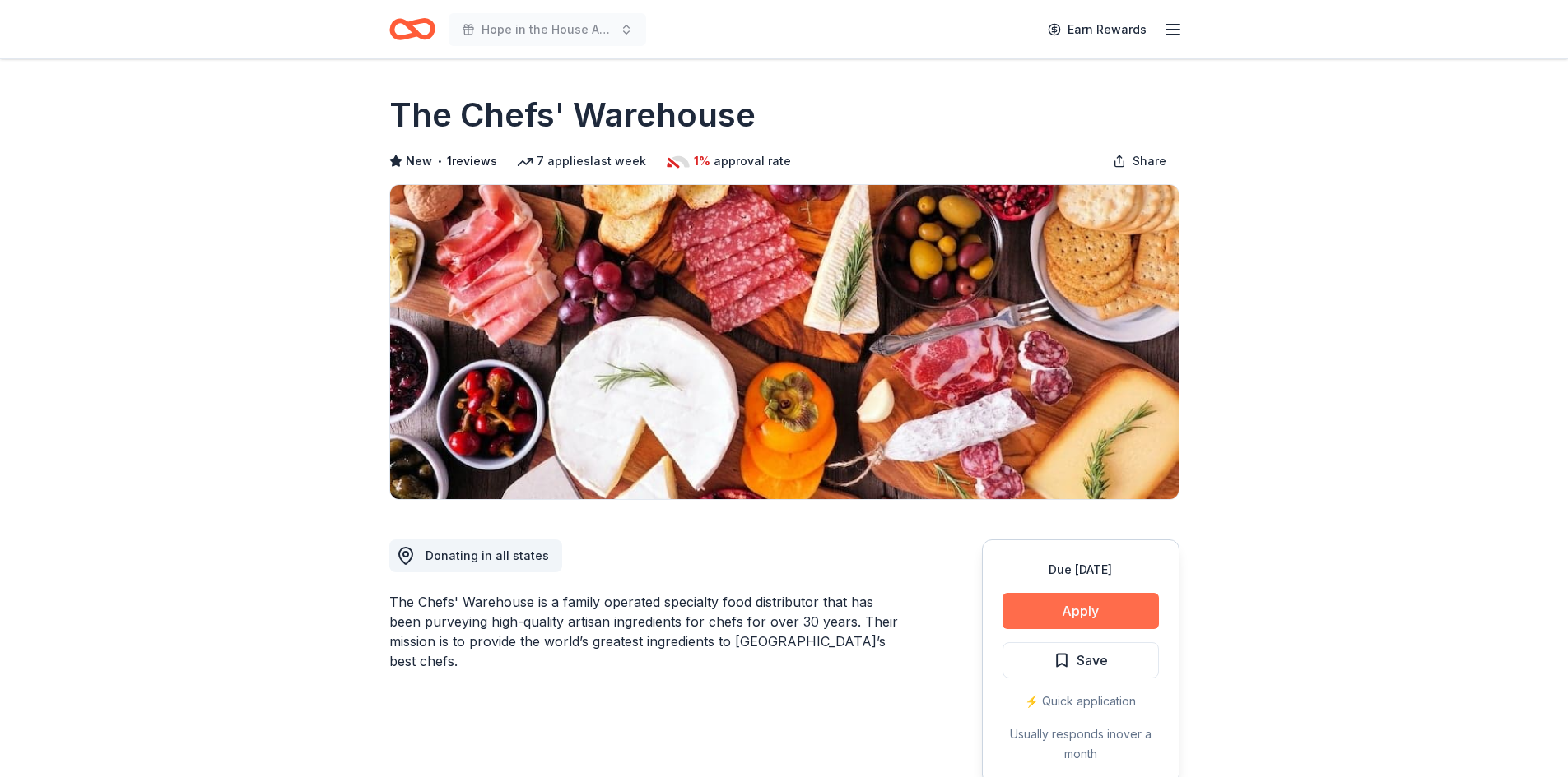
click at [1056, 621] on button "Apply" at bounding box center [1081, 611] width 157 height 36
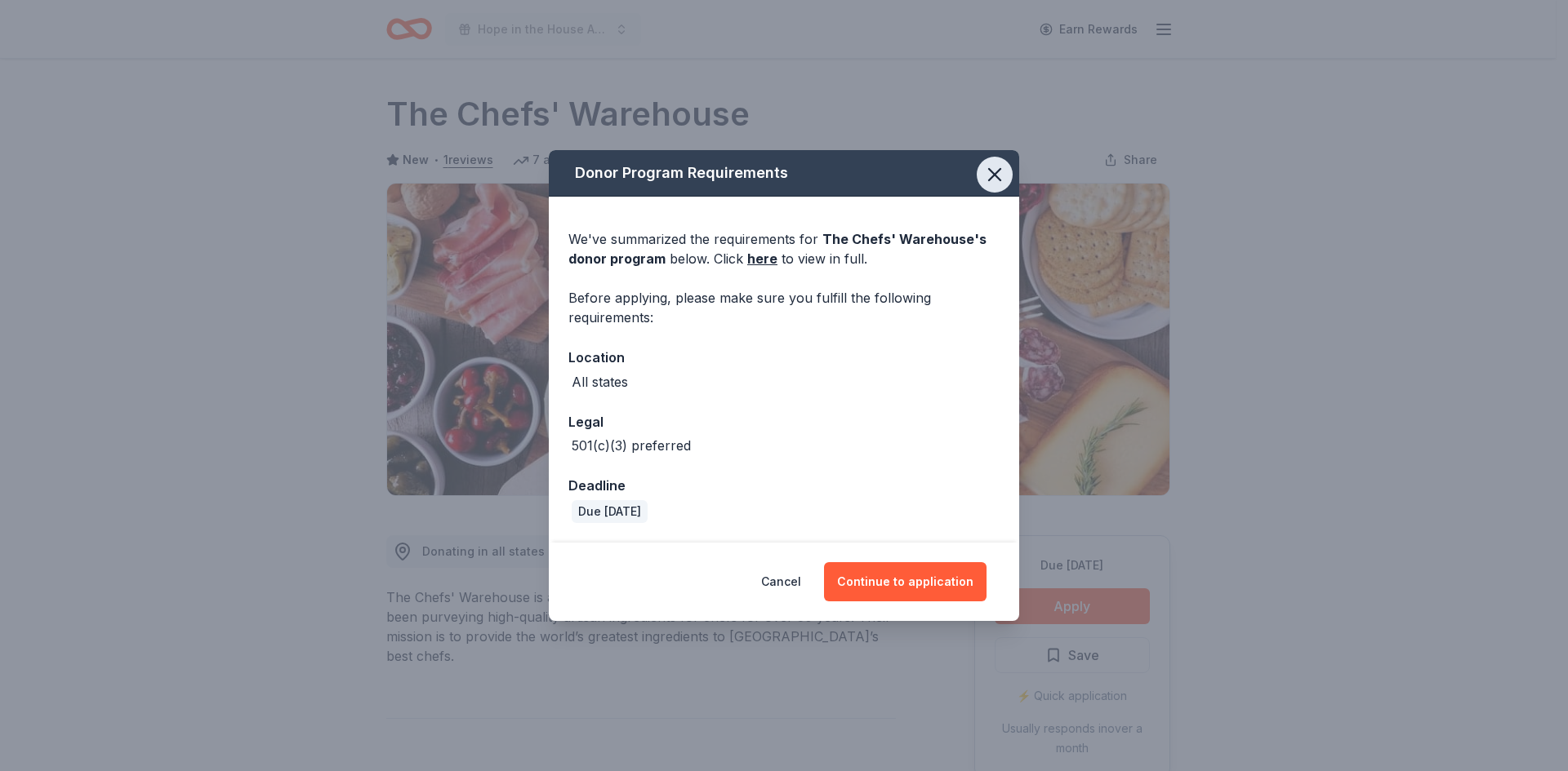
click at [990, 188] on button "button" at bounding box center [995, 174] width 36 height 36
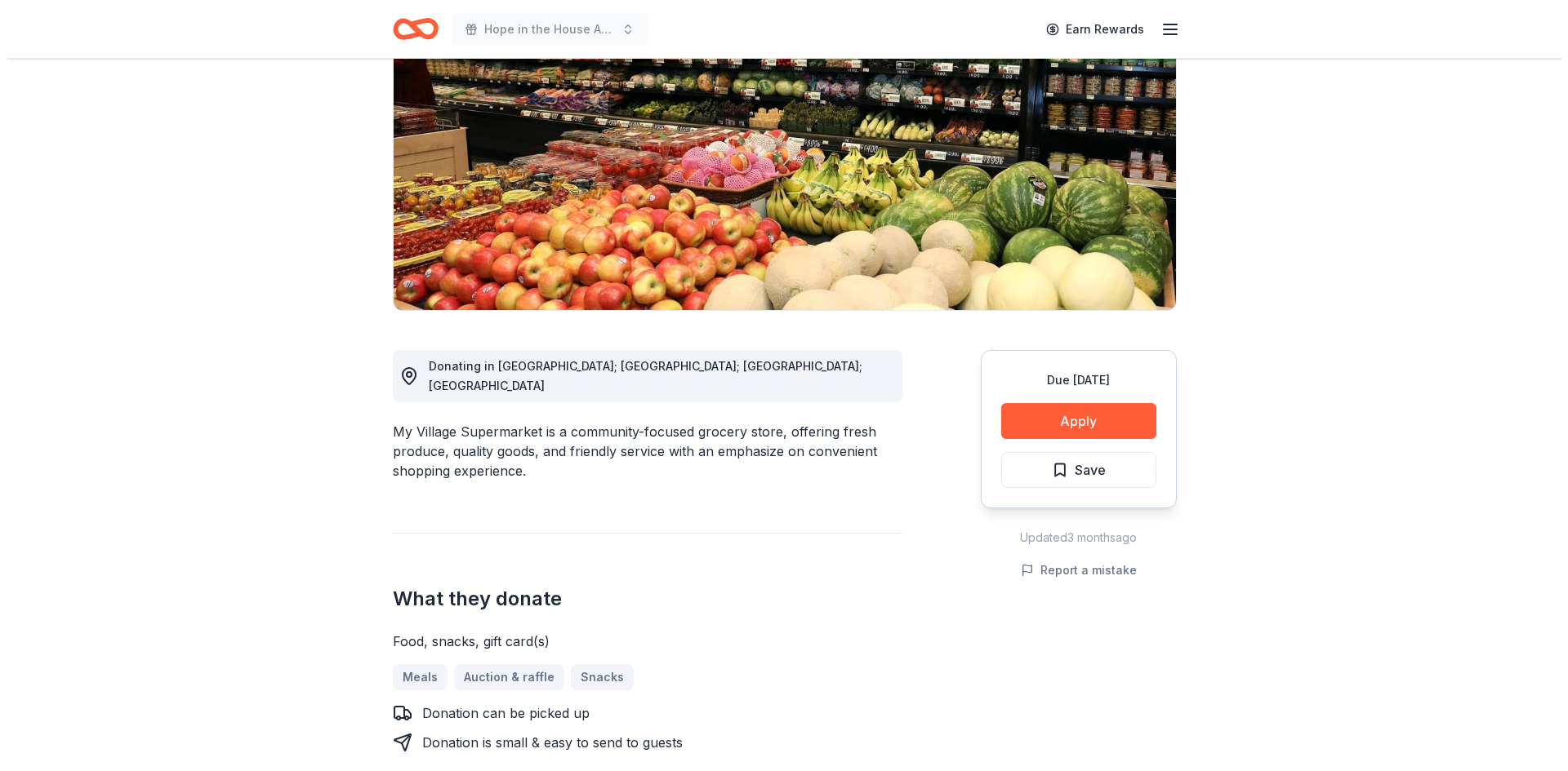
scroll to position [81, 0]
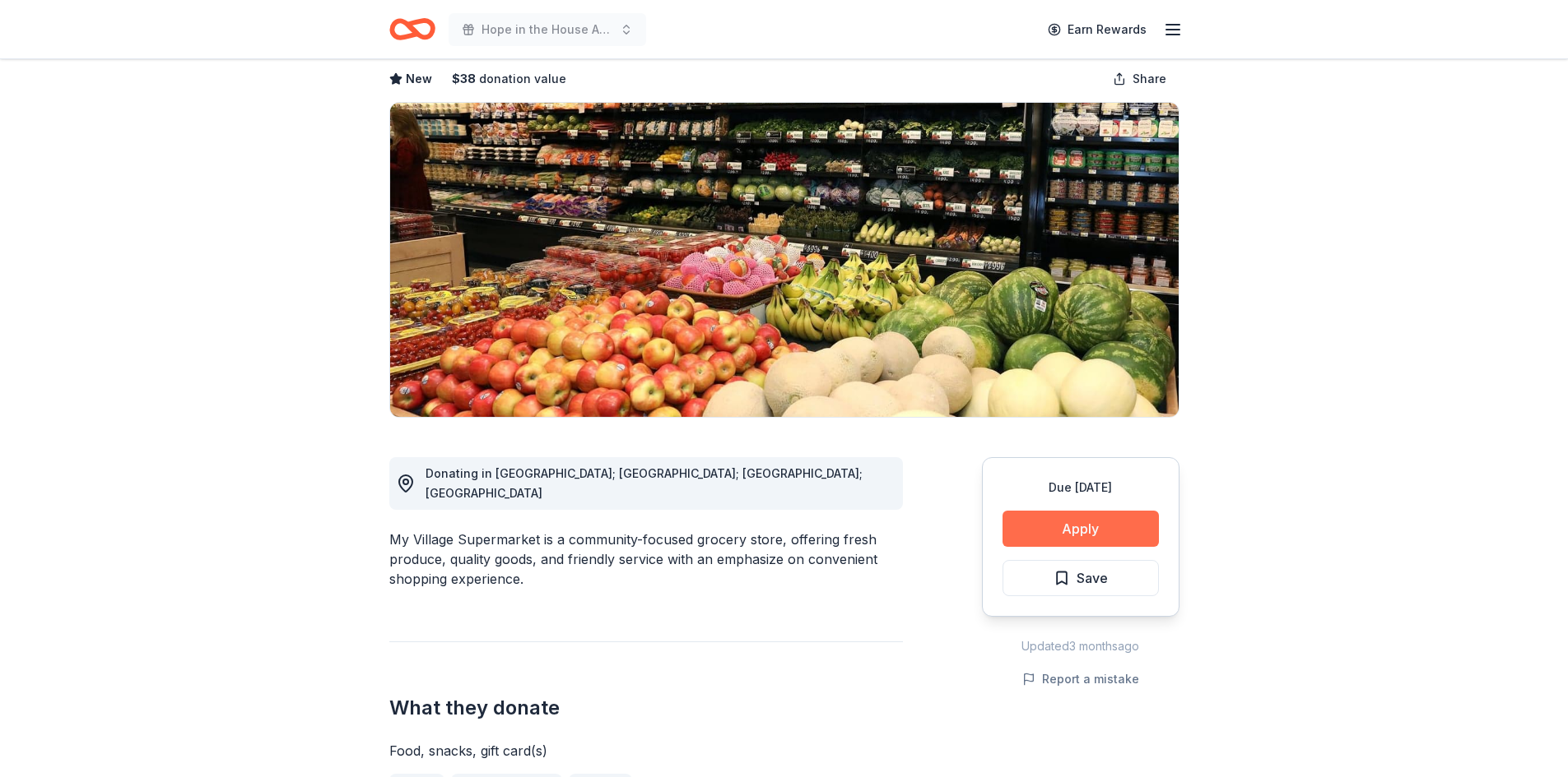
click at [1105, 522] on button "Apply" at bounding box center [1081, 529] width 157 height 36
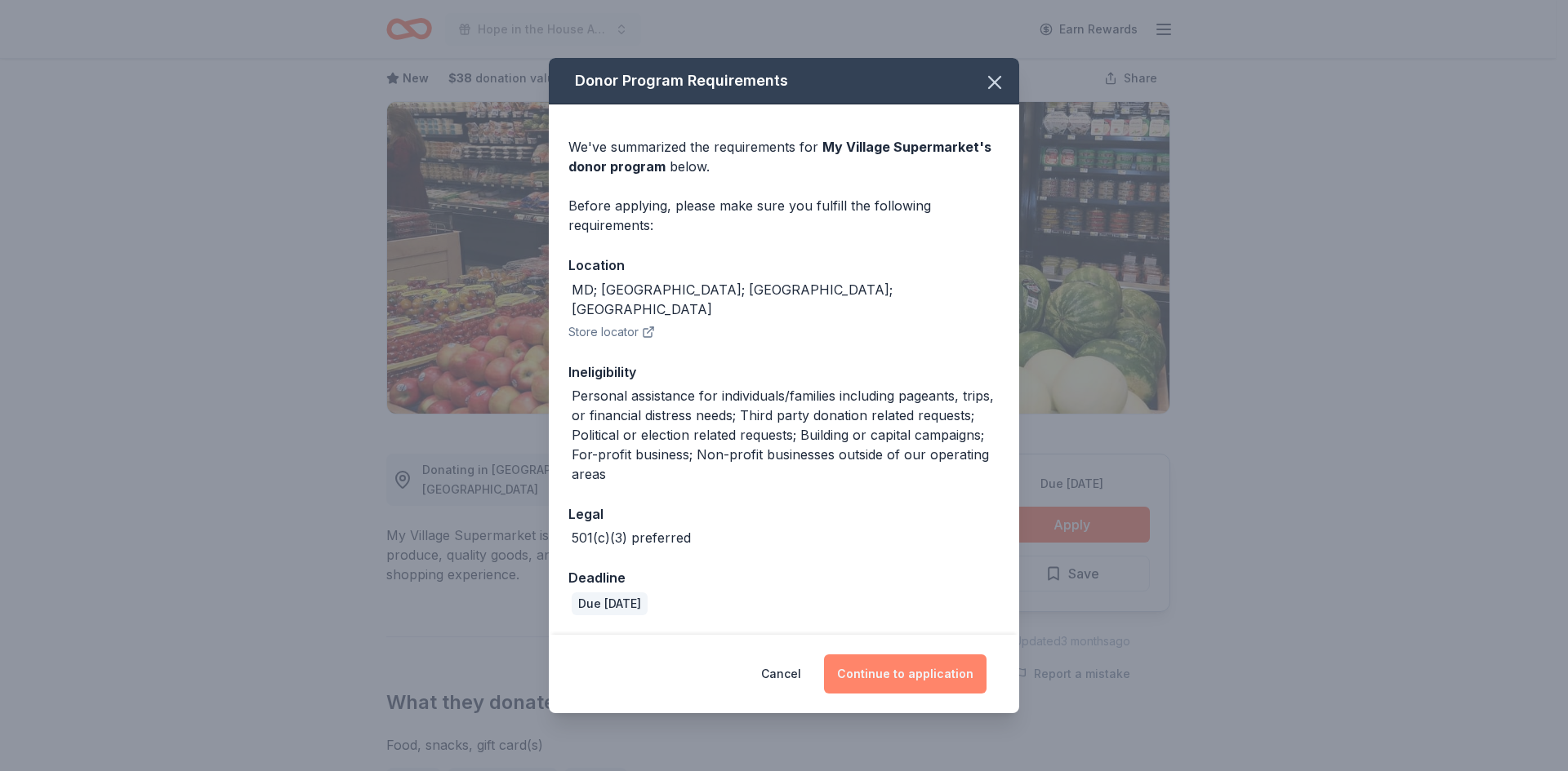
click at [954, 660] on button "Continue to application" at bounding box center [904, 673] width 162 height 39
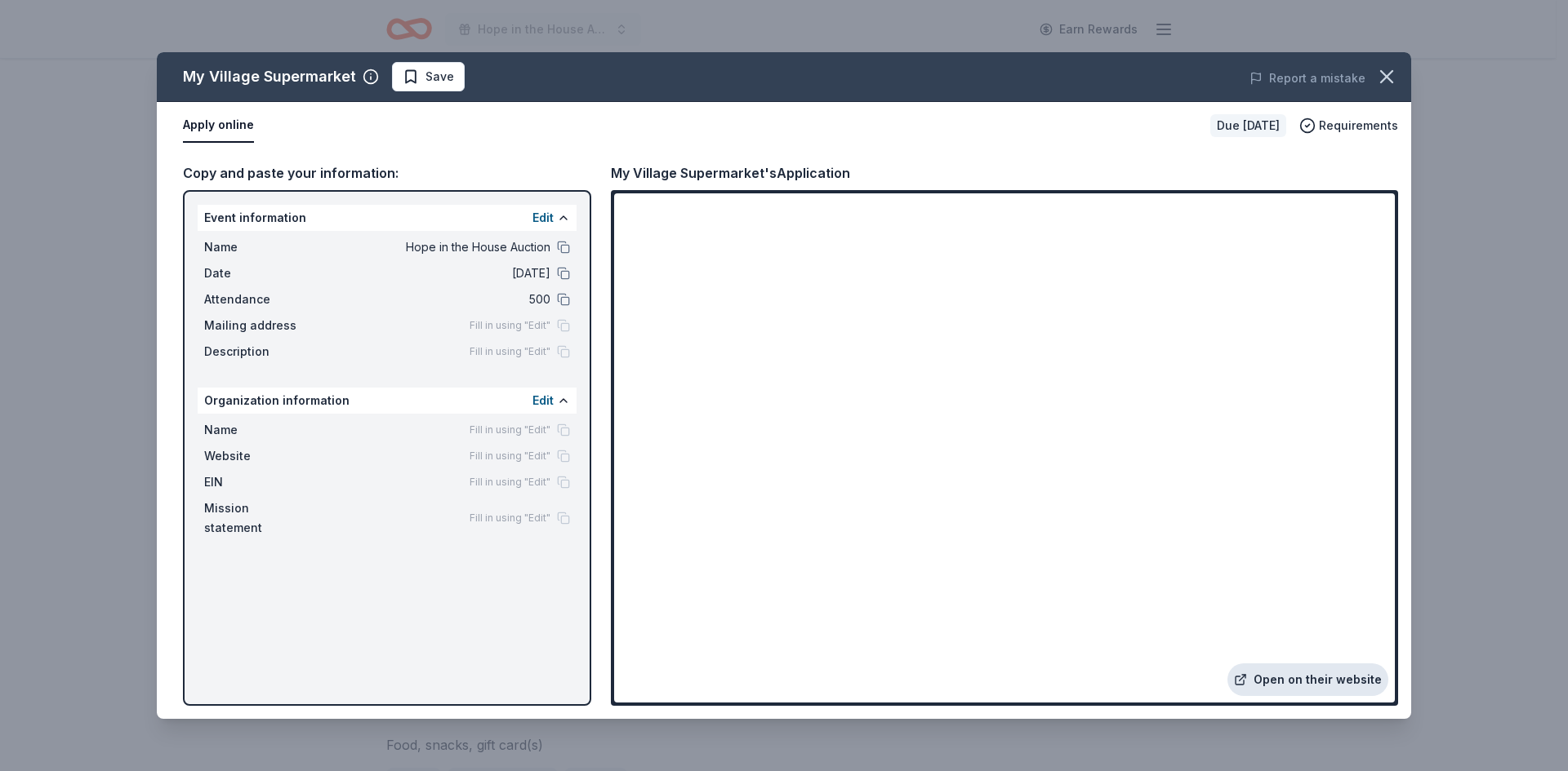
click at [1278, 678] on link "Open on their website" at bounding box center [1307, 680] width 161 height 32
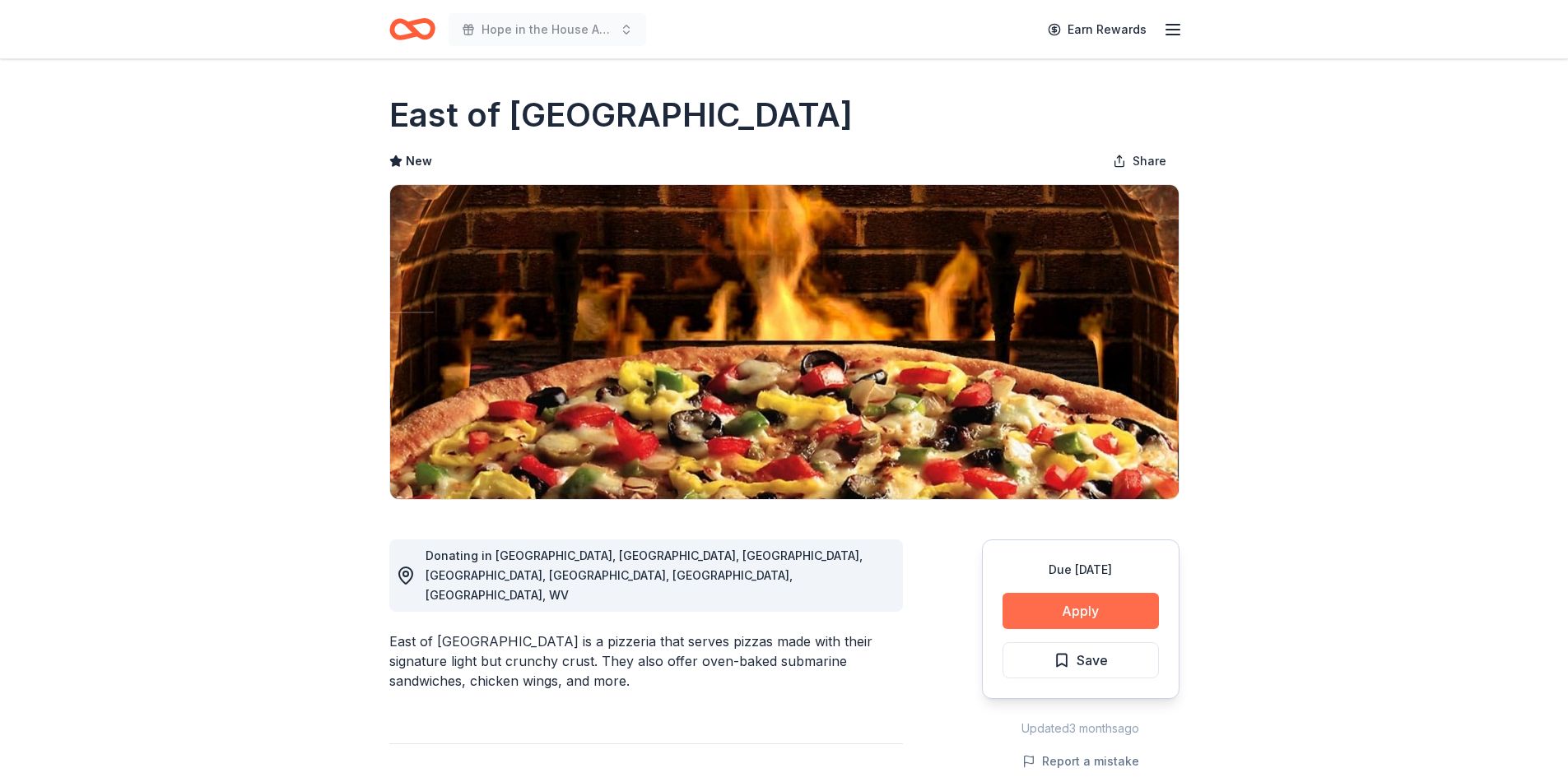
click at [1113, 616] on button "Apply" at bounding box center [1081, 611] width 157 height 36
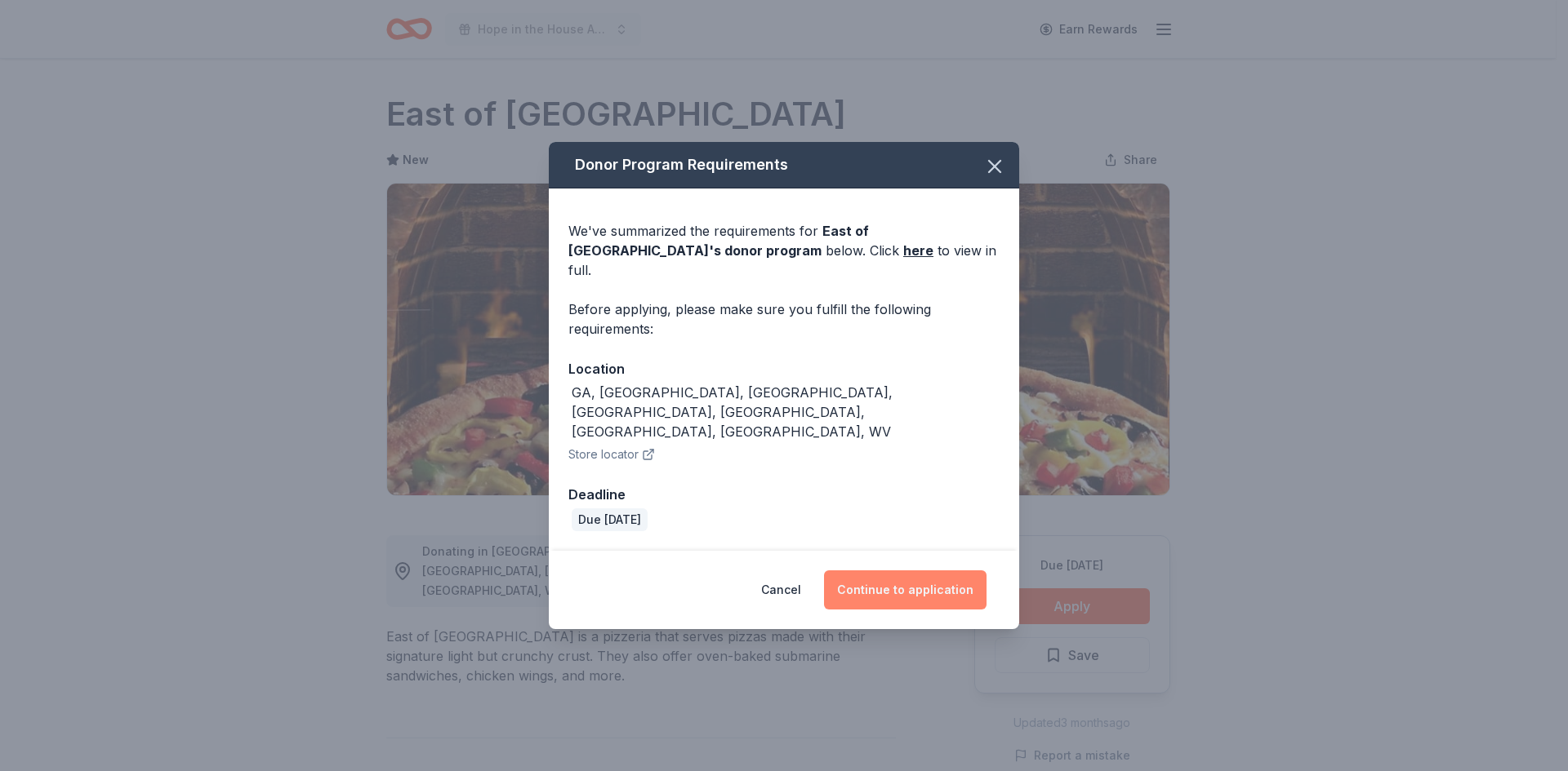
click at [862, 570] on button "Continue to application" at bounding box center [904, 589] width 162 height 39
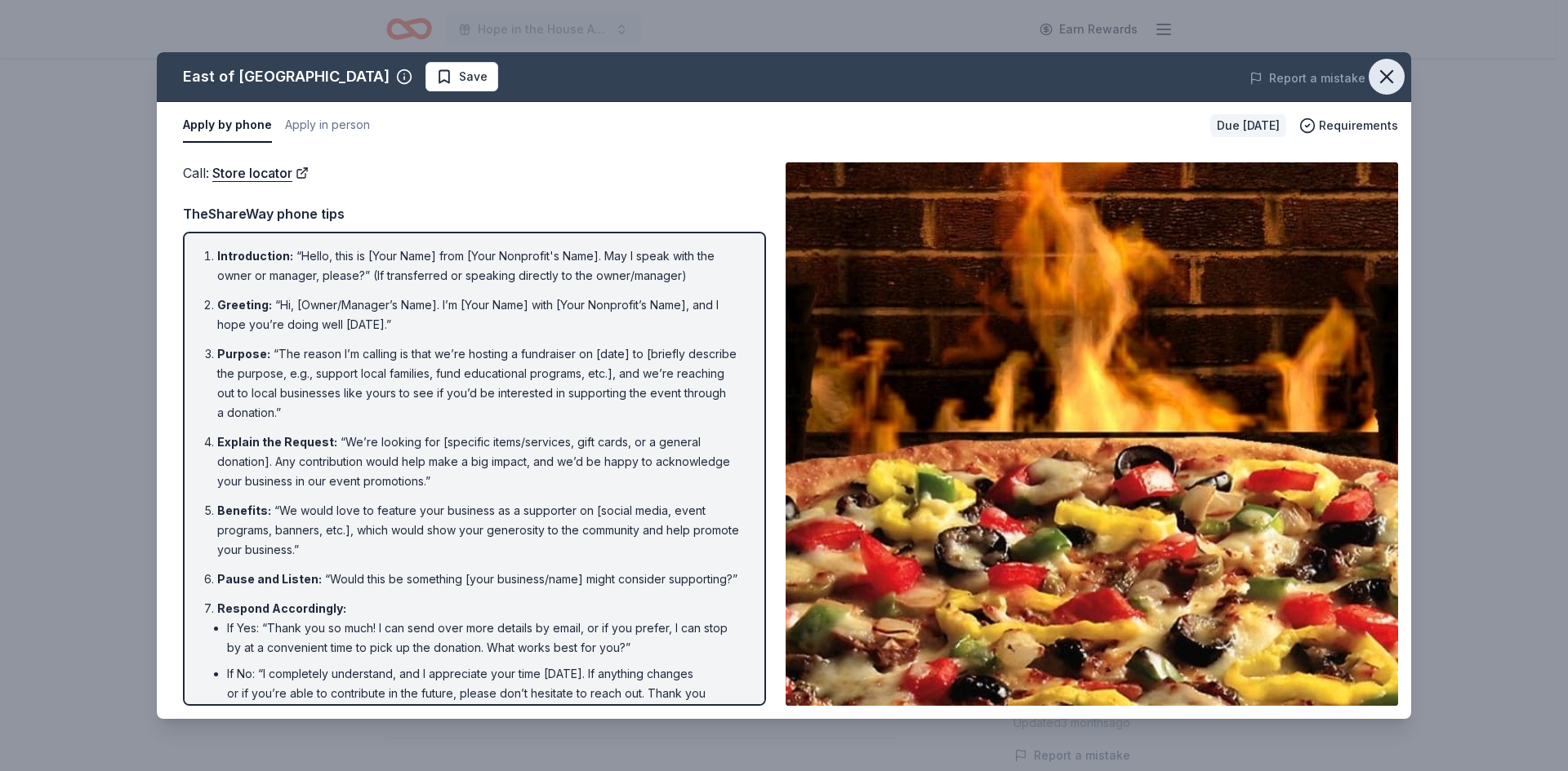
click at [1370, 81] on div "East of Chicago Save Report a mistake Apply by phone Apply in person Due in 345…" at bounding box center [784, 386] width 1254 height 667
click at [1378, 85] on icon "button" at bounding box center [1386, 77] width 23 height 23
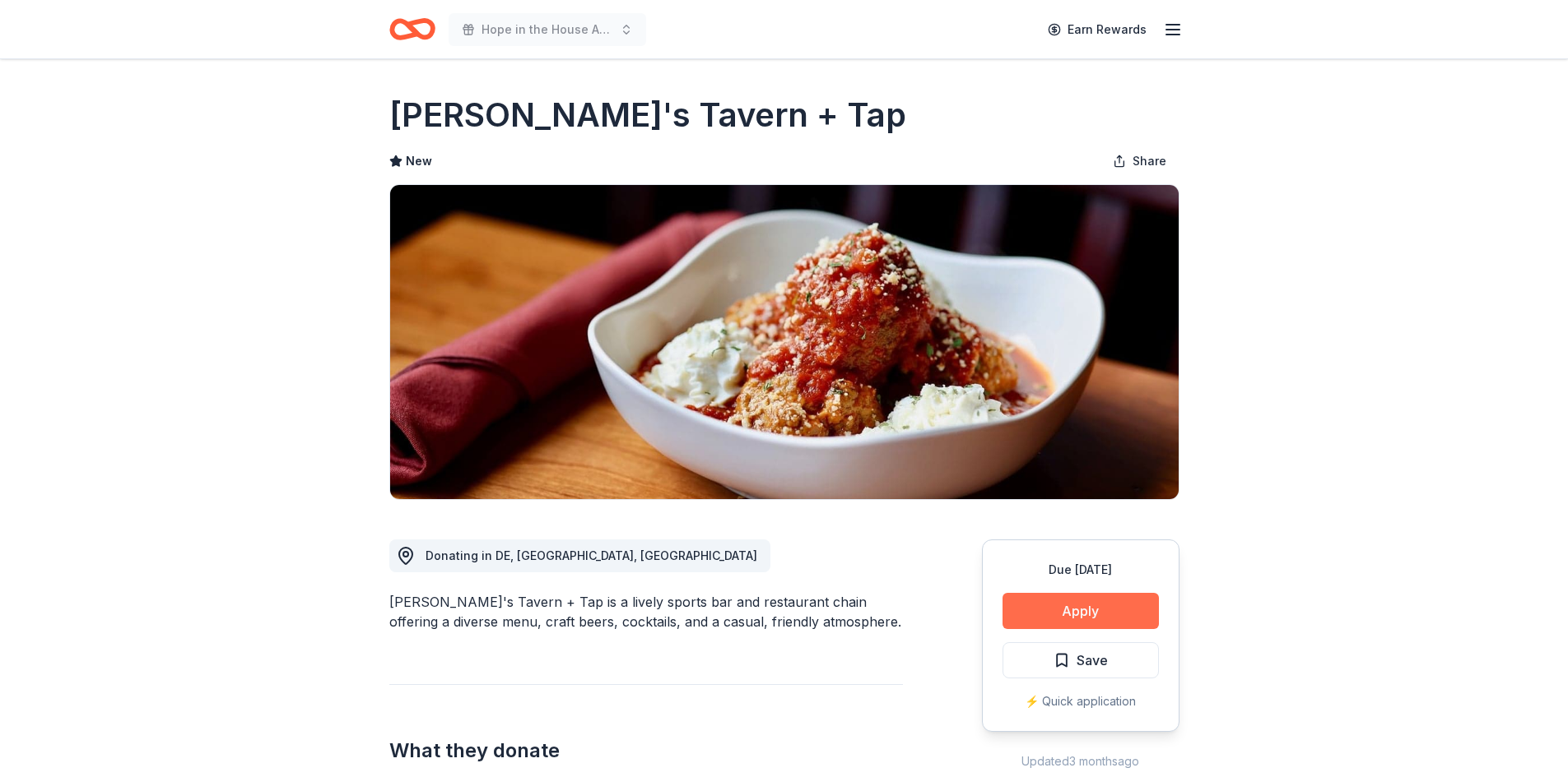
click at [1123, 609] on button "Apply" at bounding box center [1081, 611] width 157 height 36
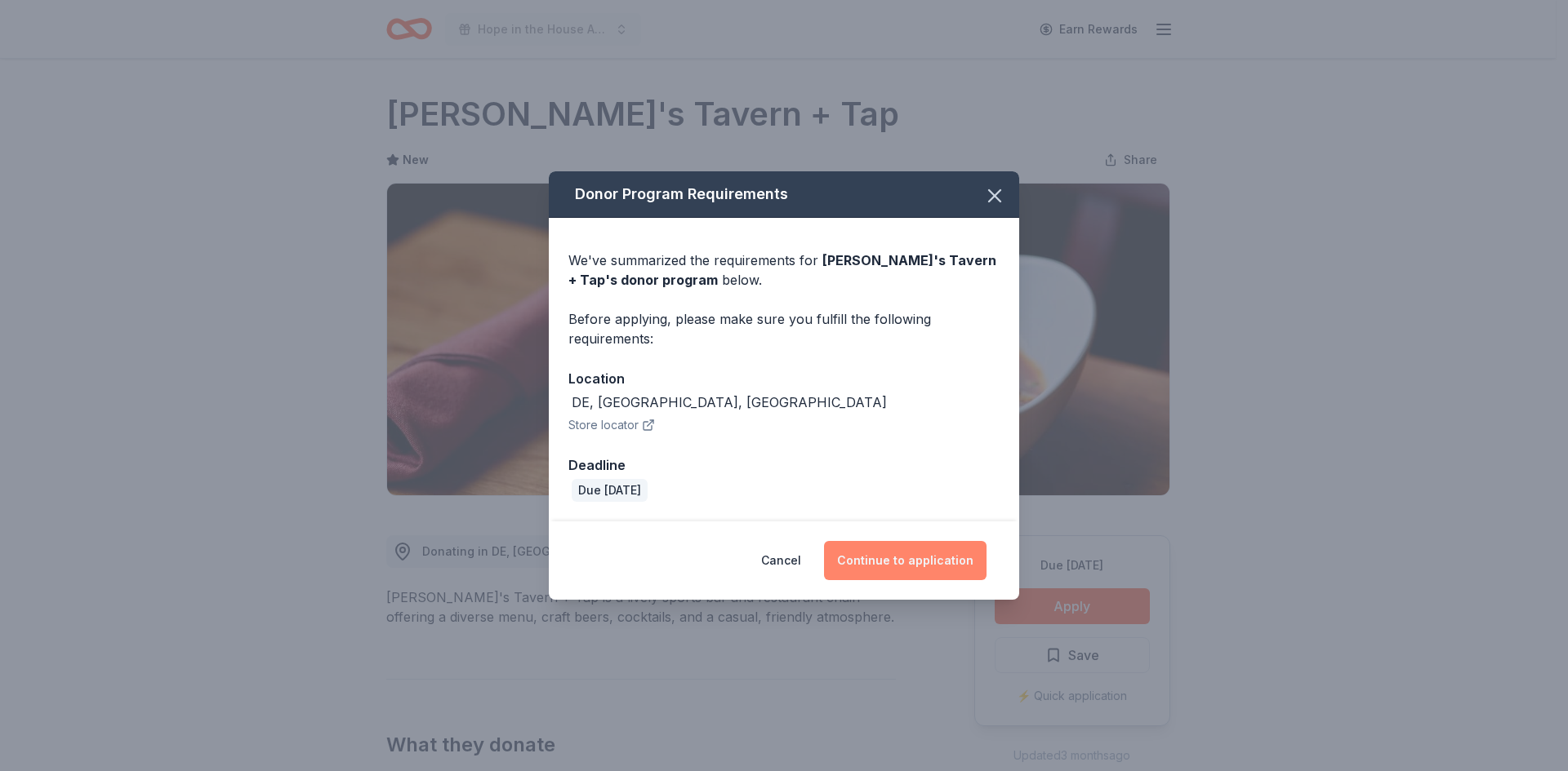
click at [955, 571] on button "Continue to application" at bounding box center [904, 560] width 162 height 39
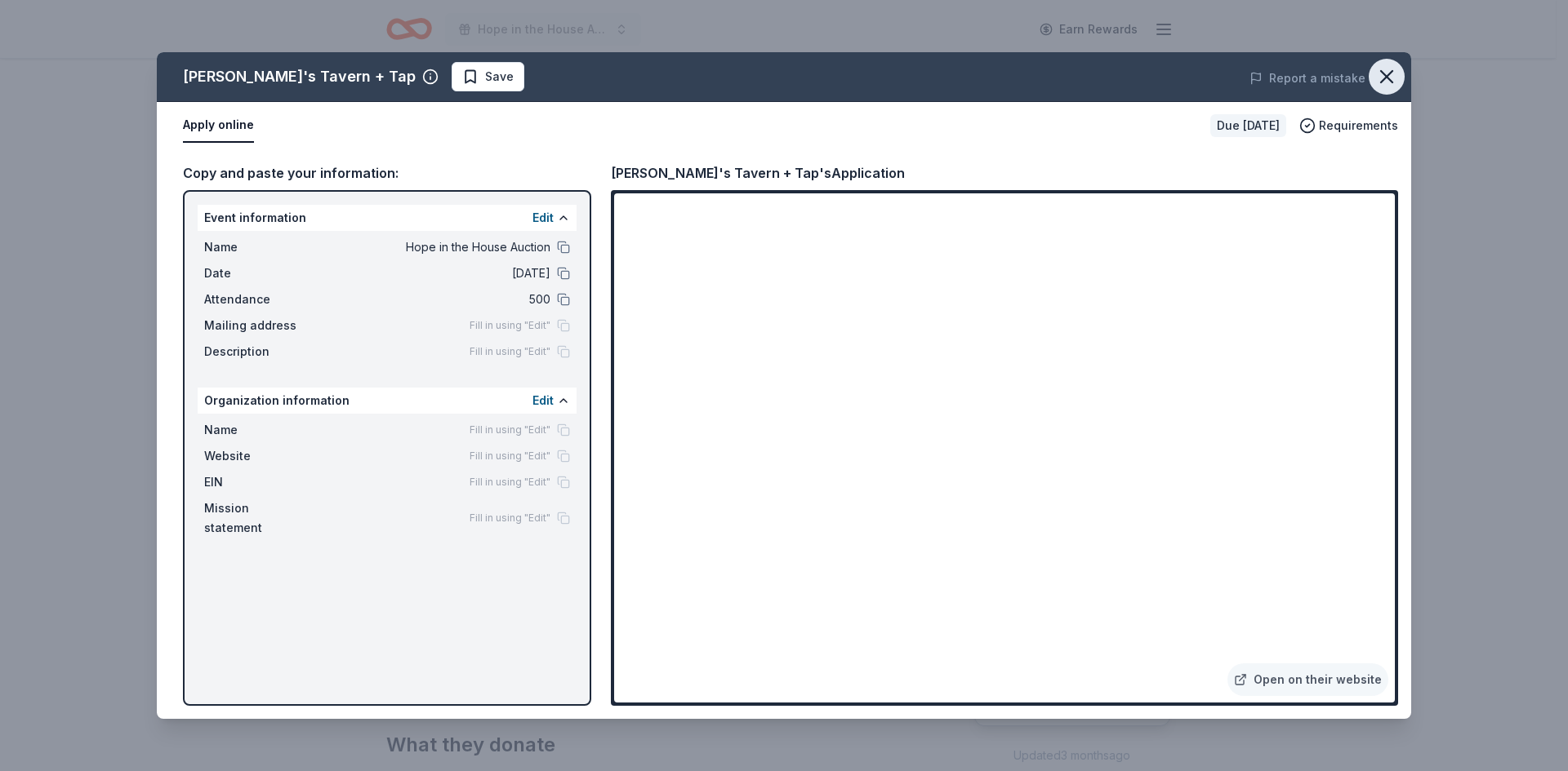
click at [1381, 72] on icon "button" at bounding box center [1386, 77] width 11 height 11
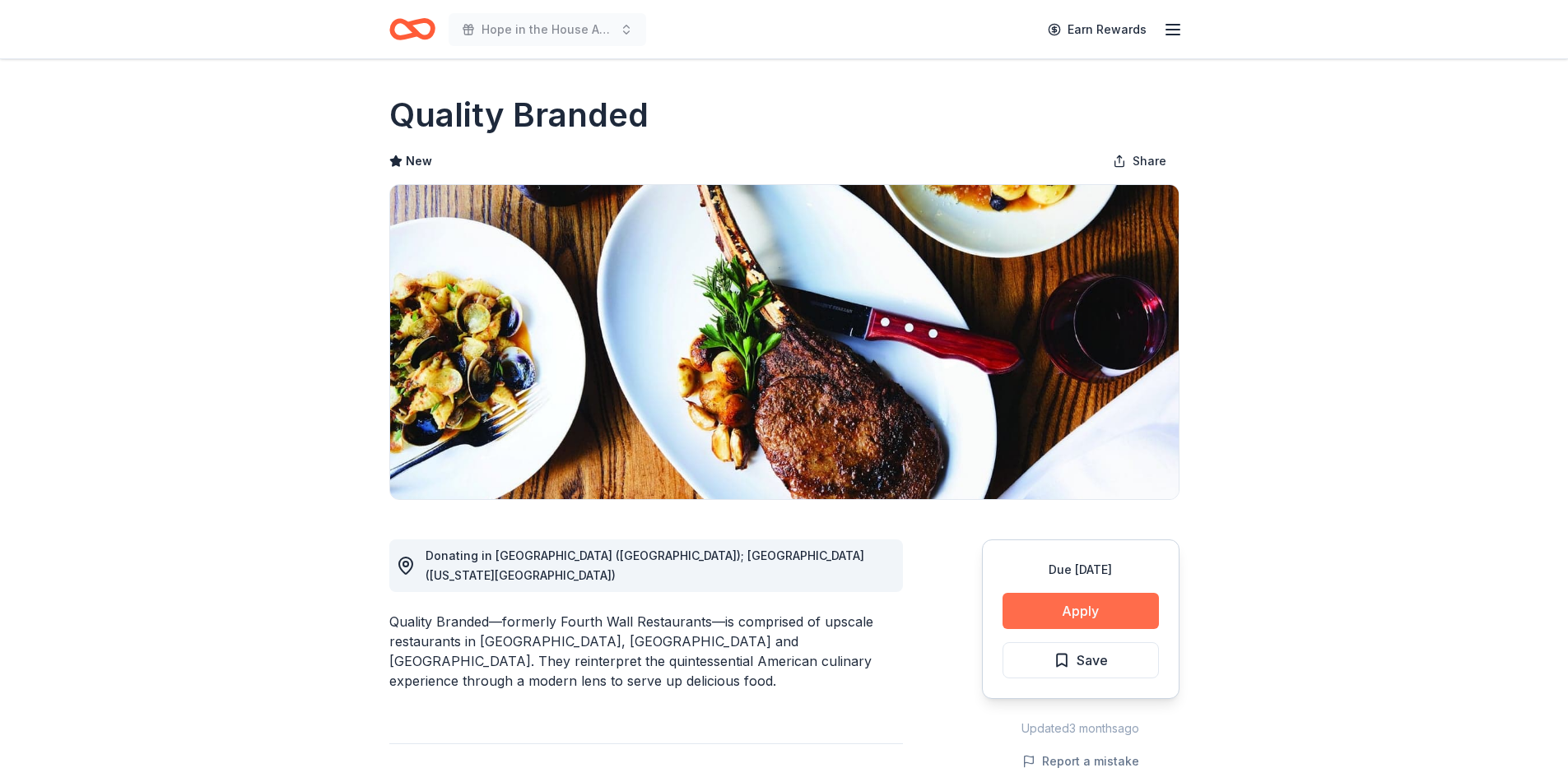
click at [1139, 617] on button "Apply" at bounding box center [1081, 611] width 157 height 36
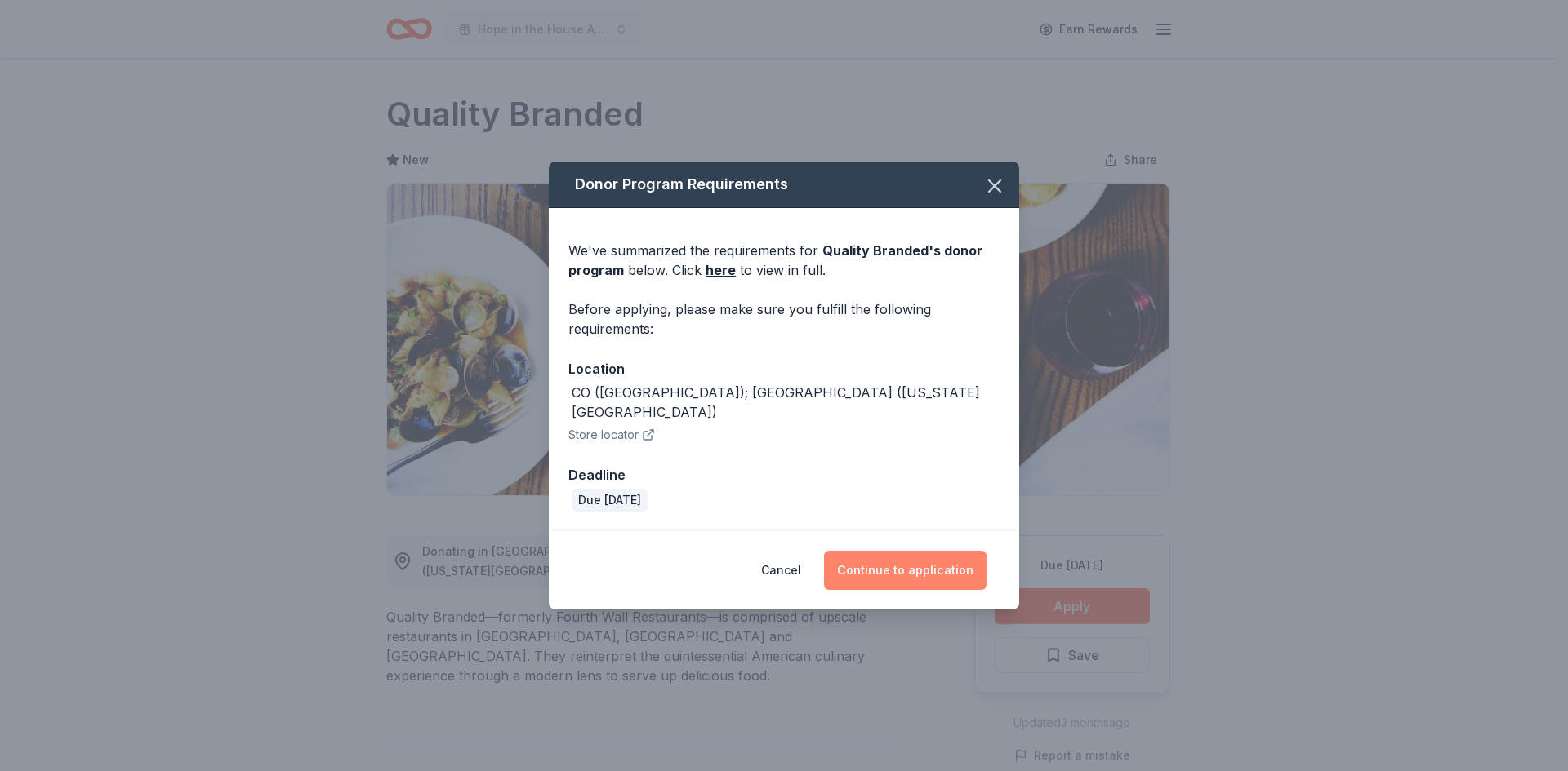
click at [951, 555] on button "Continue to application" at bounding box center [904, 570] width 162 height 39
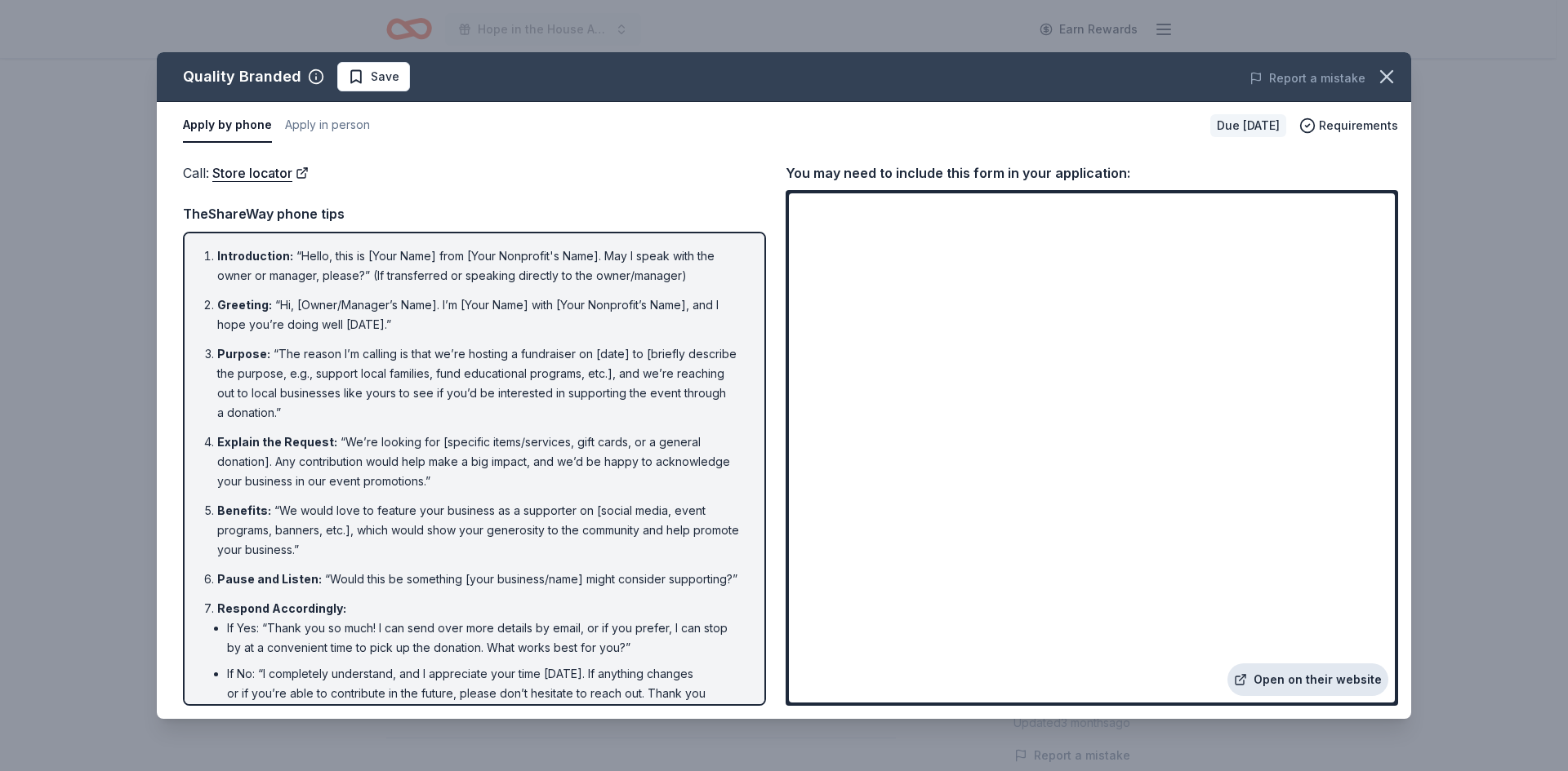
click at [1332, 672] on link "Open on their website" at bounding box center [1307, 680] width 161 height 32
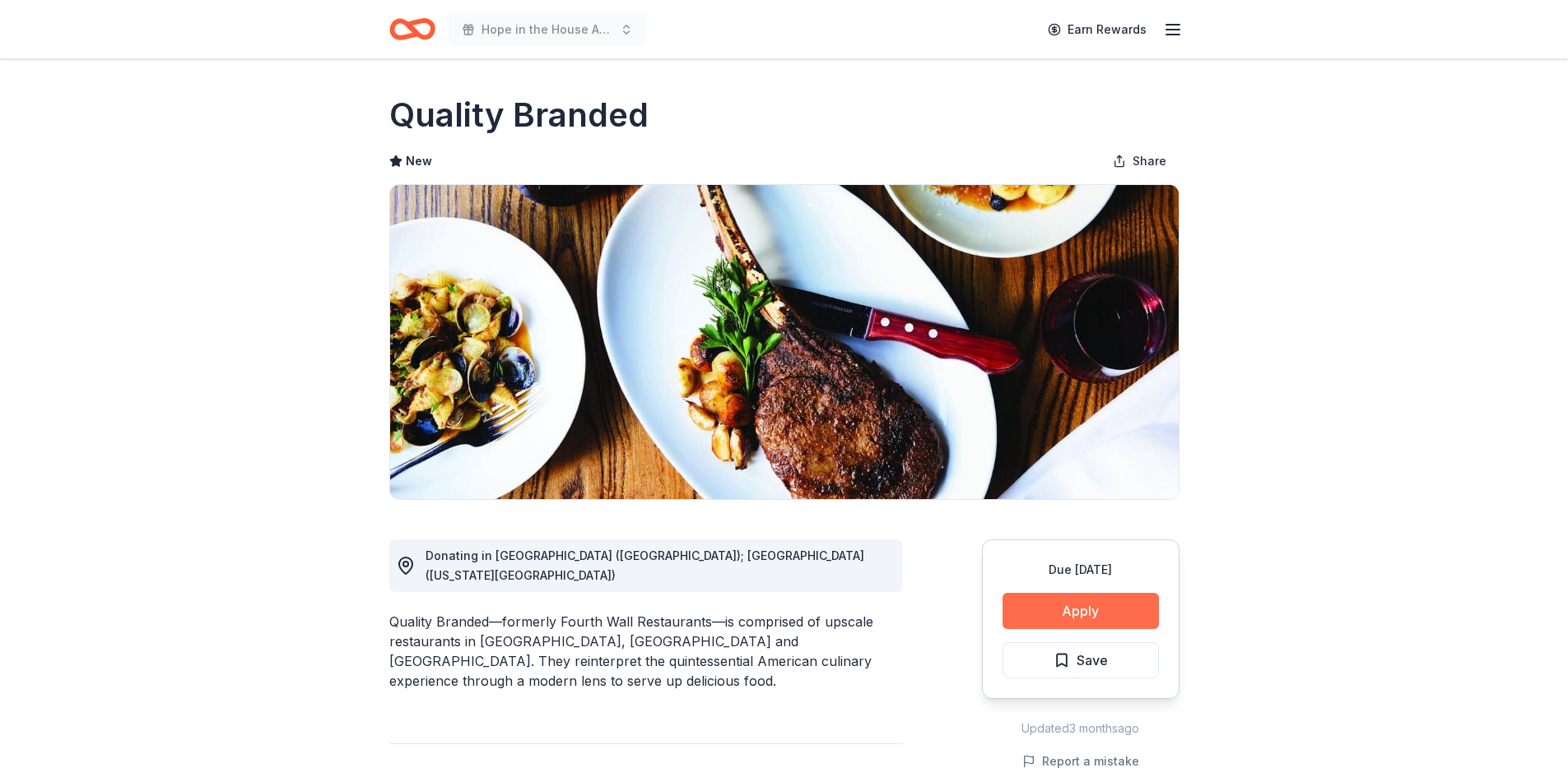
click at [1069, 613] on button "Apply" at bounding box center [1081, 611] width 157 height 36
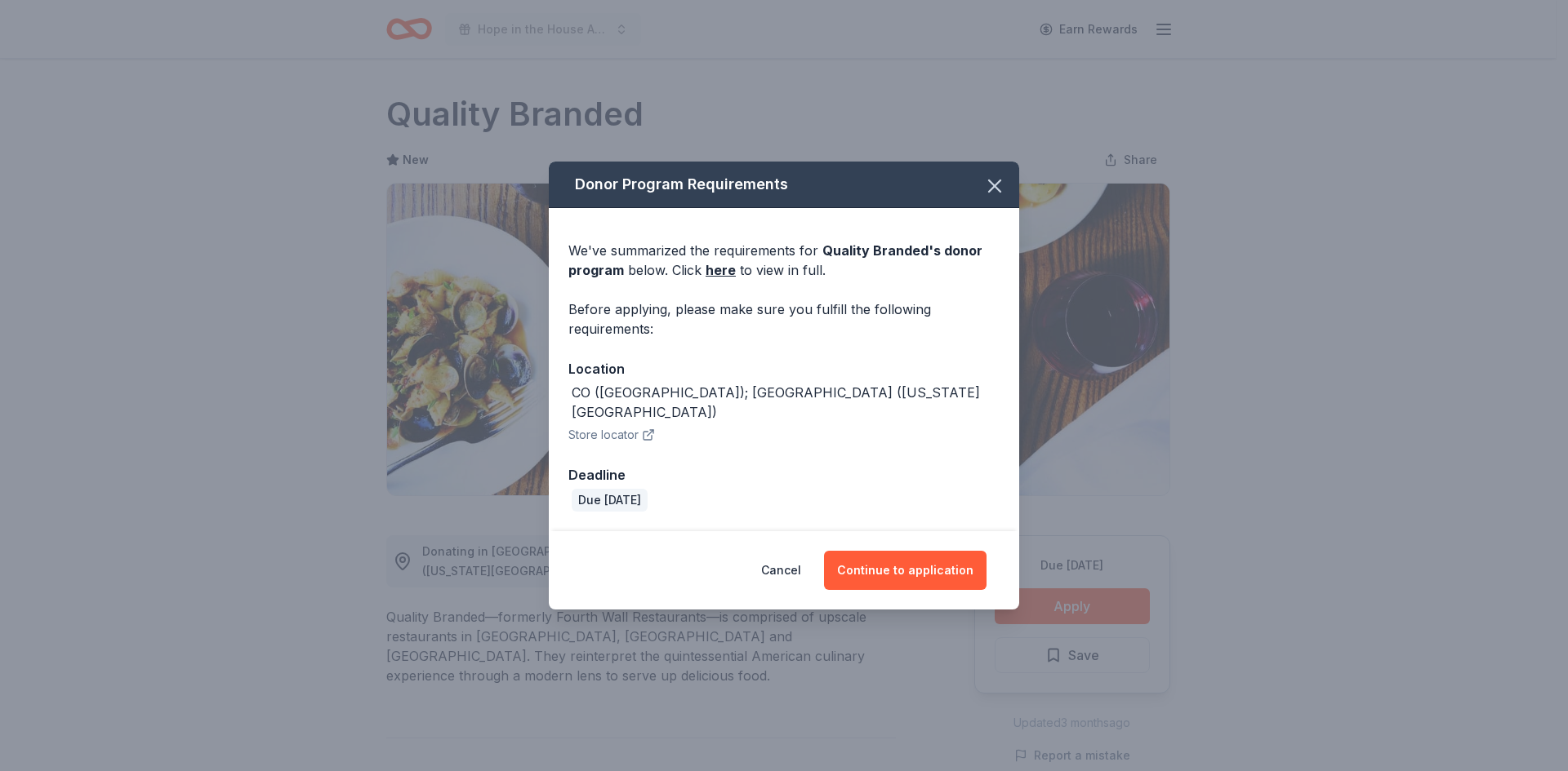
click at [817, 406] on div "CO ([GEOGRAPHIC_DATA]); [GEOGRAPHIC_DATA] ([US_STATE][GEOGRAPHIC_DATA])" at bounding box center [784, 402] width 431 height 39
drag, startPoint x: 806, startPoint y: 404, endPoint x: 536, endPoint y: 405, distance: 270.0
click at [536, 405] on div "Donor Program Requirements We've summarized the requirements for Quality Brande…" at bounding box center [784, 386] width 1568 height 771
copy div "CO ([GEOGRAPHIC_DATA]); [GEOGRAPHIC_DATA] ([US_STATE][GEOGRAPHIC_DATA])"
click at [997, 192] on icon "button" at bounding box center [995, 186] width 11 height 11
